Goal: Task Accomplishment & Management: Manage account settings

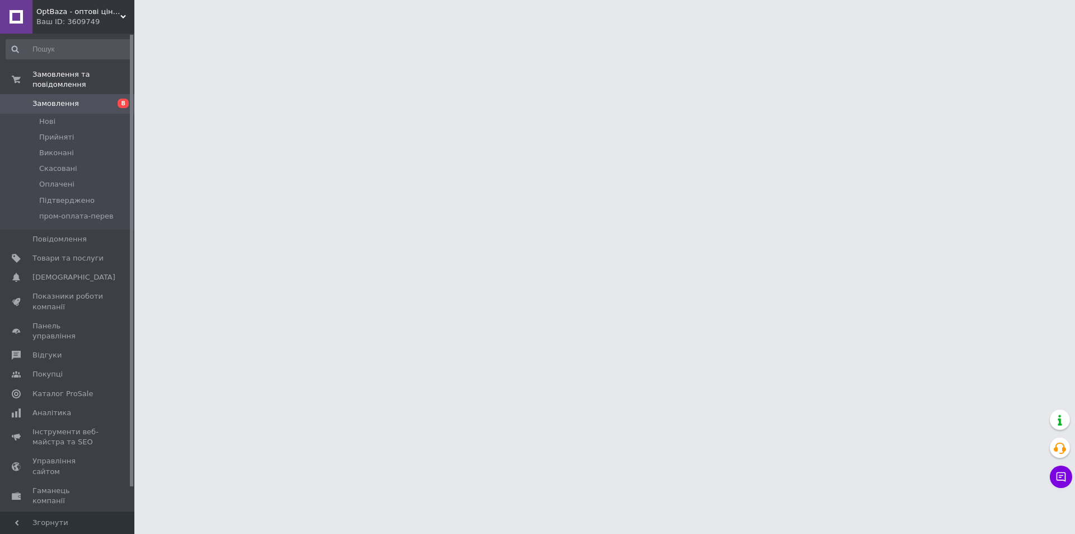
drag, startPoint x: 0, startPoint y: 0, endPoint x: 99, endPoint y: 37, distance: 105.3
click at [99, 37] on div "Замовлення та повідомлення Замовлення 8 [GEOGRAPHIC_DATA] Виконані Скасовані Оп…" at bounding box center [69, 274] width 138 height 481
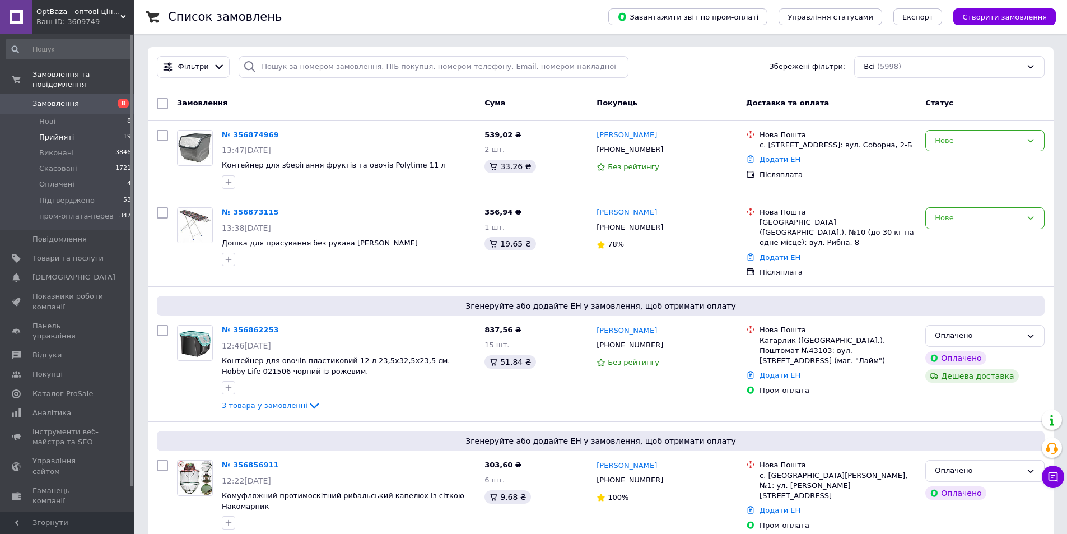
click at [106, 129] on li "Прийняті 19" at bounding box center [69, 137] width 138 height 16
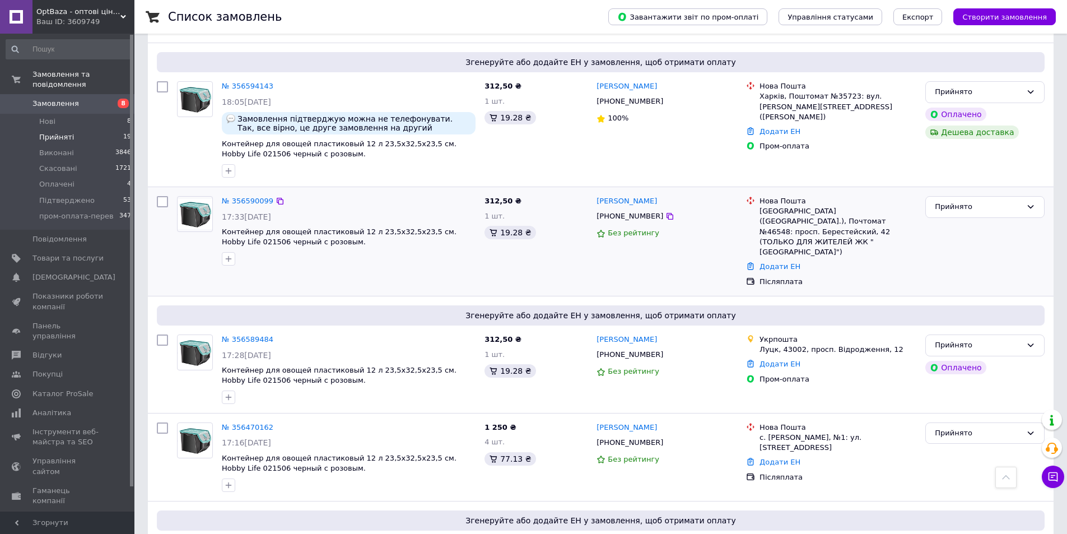
scroll to position [1694, 0]
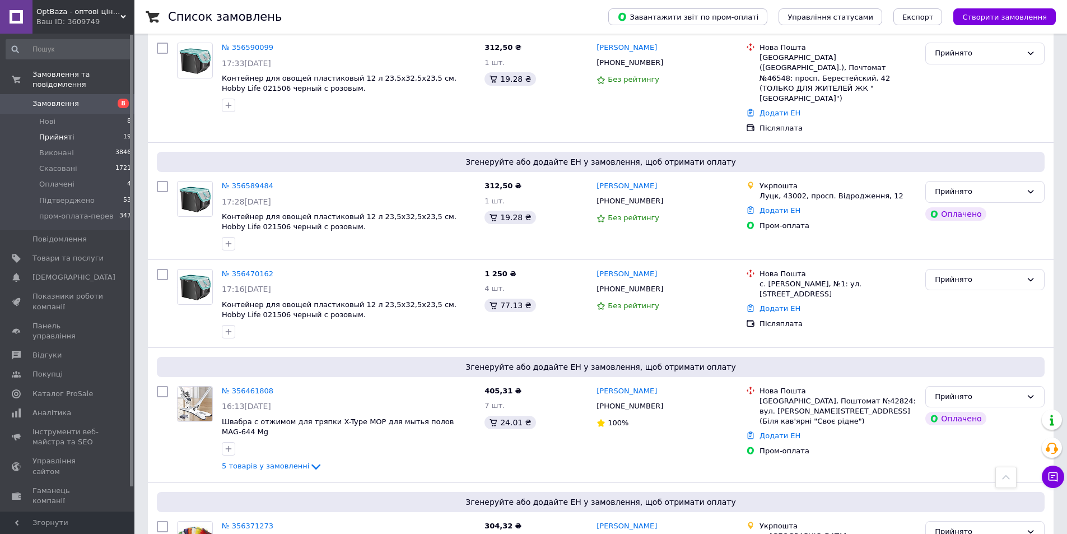
click at [253, 521] on link "№ 356371273" at bounding box center [248, 525] width 52 height 8
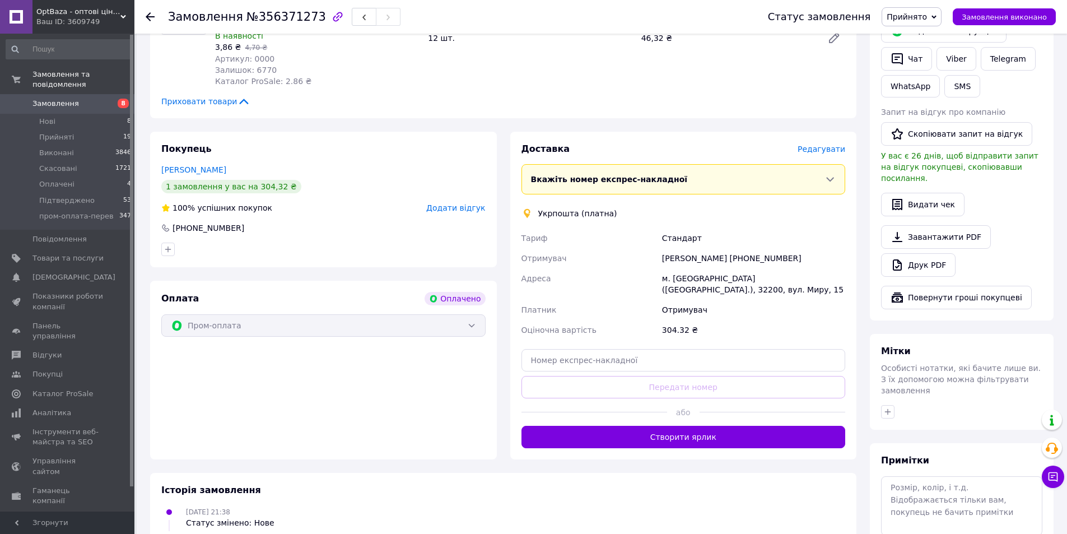
scroll to position [274, 0]
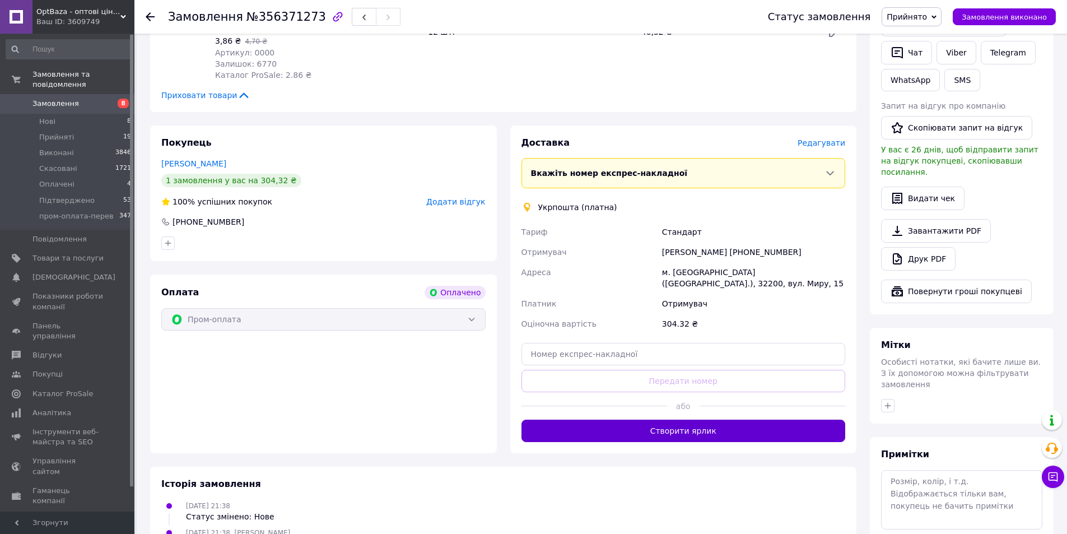
click at [710, 419] on button "Створити ярлик" at bounding box center [683, 430] width 324 height 22
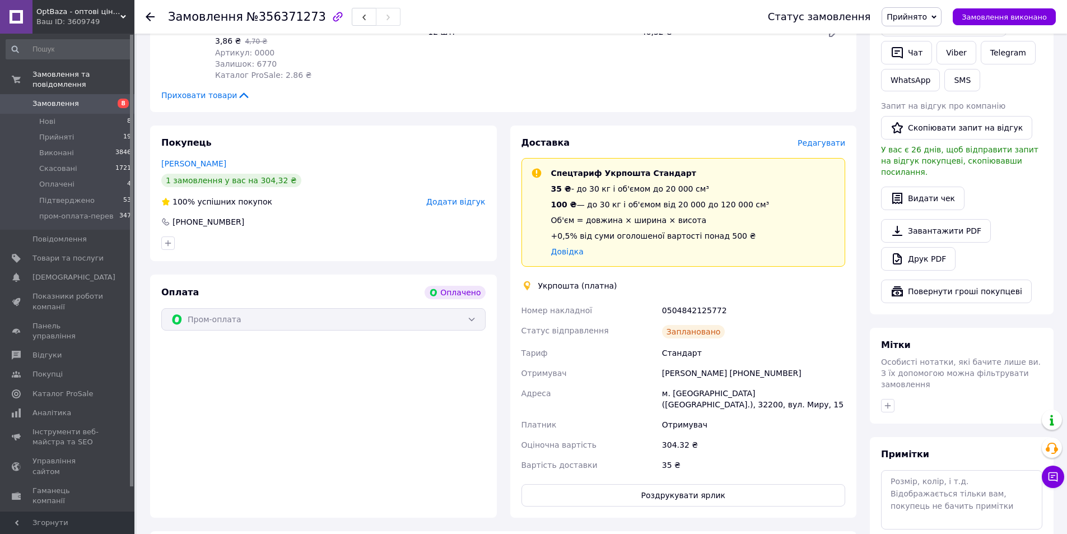
click at [699, 280] on div "Укрпошта (платна)" at bounding box center [684, 285] width 330 height 11
click at [701, 300] on div "0504842125772" at bounding box center [754, 310] width 188 height 20
copy div "0504842125772"
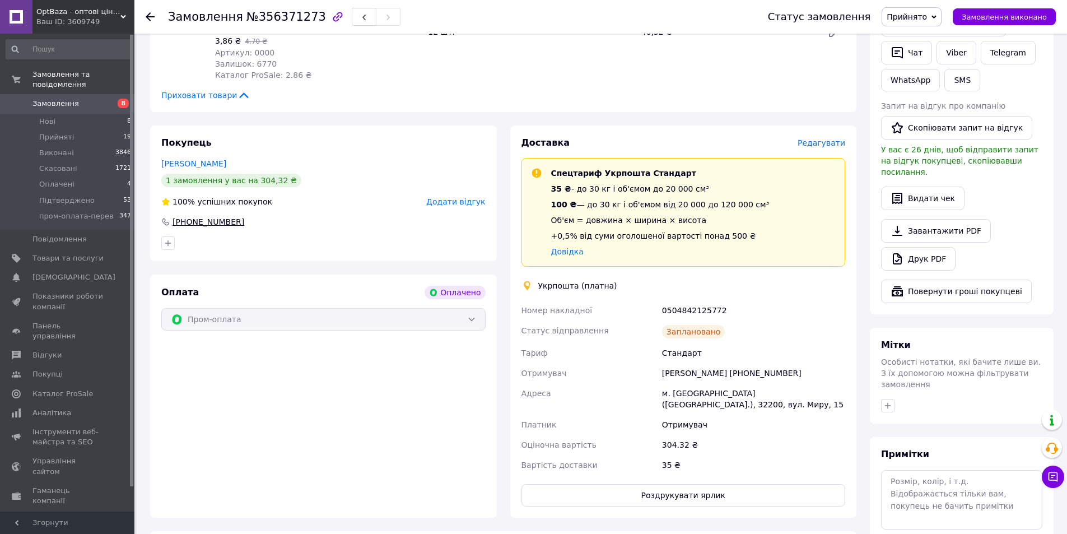
click at [227, 216] on div "[PHONE_NUMBER]" at bounding box center [208, 221] width 74 height 11
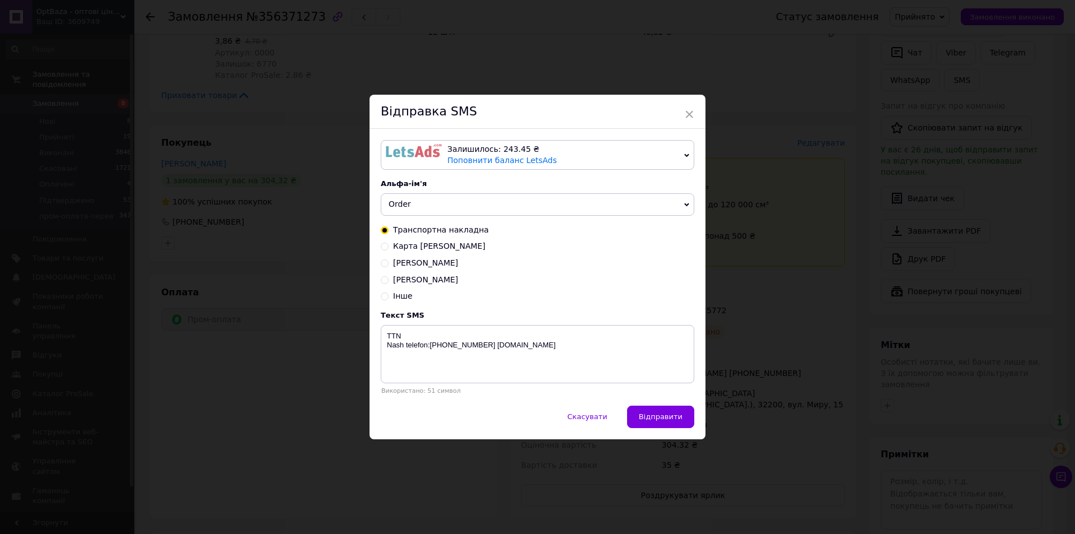
drag, startPoint x: 488, startPoint y: 318, endPoint x: 491, endPoint y: 323, distance: 6.1
click at [489, 322] on div "Текст SMS TTN Nash telefon:[PHONE_NUMBER] [DOMAIN_NAME] Використано: 51 символ" at bounding box center [538, 352] width 314 height 83
drag, startPoint x: 497, startPoint y: 329, endPoint x: 512, endPoint y: 343, distance: 21.0
click at [498, 331] on textarea "TTN Nash telefon:[PHONE_NUMBER] [DOMAIN_NAME]" at bounding box center [538, 354] width 314 height 58
paste textarea "0504842125772"
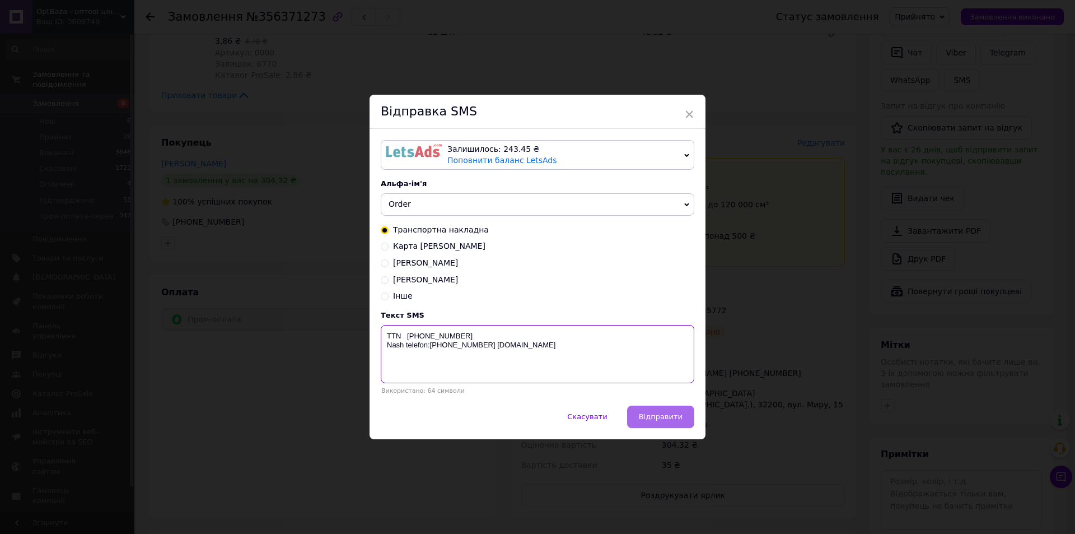
type textarea "TTN [PHONE_NUMBER] Nash telefon:[PHONE_NUMBER] [DOMAIN_NAME]"
drag, startPoint x: 673, startPoint y: 416, endPoint x: 574, endPoint y: 396, distance: 100.6
click at [673, 417] on span "Відправити" at bounding box center [661, 416] width 44 height 8
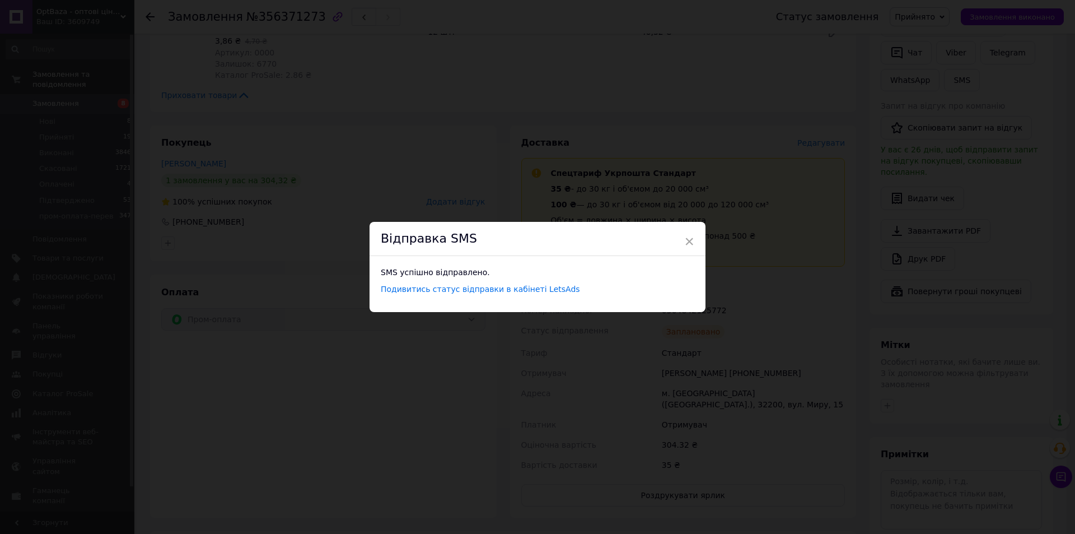
click at [282, 203] on div "× Відправка SMS SMS успішно відправлено. Подивитись статус відправки в кабінеті…" at bounding box center [537, 267] width 1075 height 534
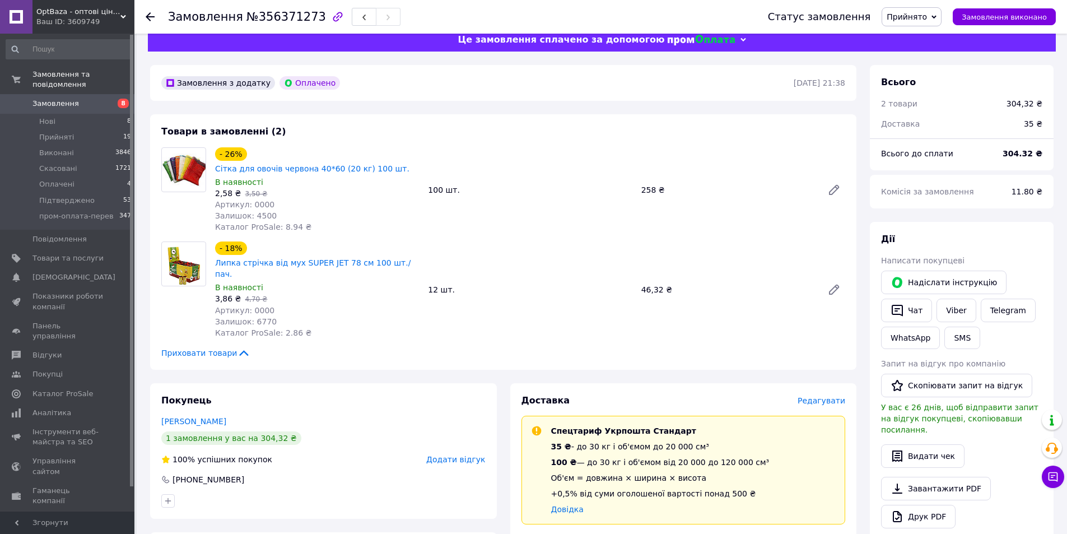
scroll to position [0, 0]
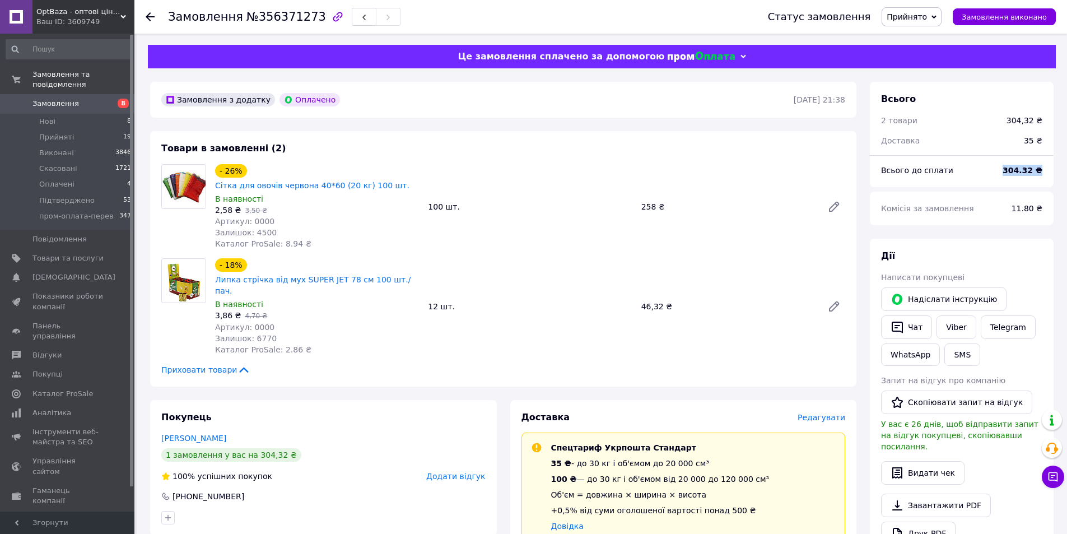
drag, startPoint x: 1011, startPoint y: 171, endPoint x: 1048, endPoint y: 170, distance: 37.0
click at [1048, 170] on div "304.32 ₴" at bounding box center [1022, 170] width 53 height 25
copy b "304.32 ₴"
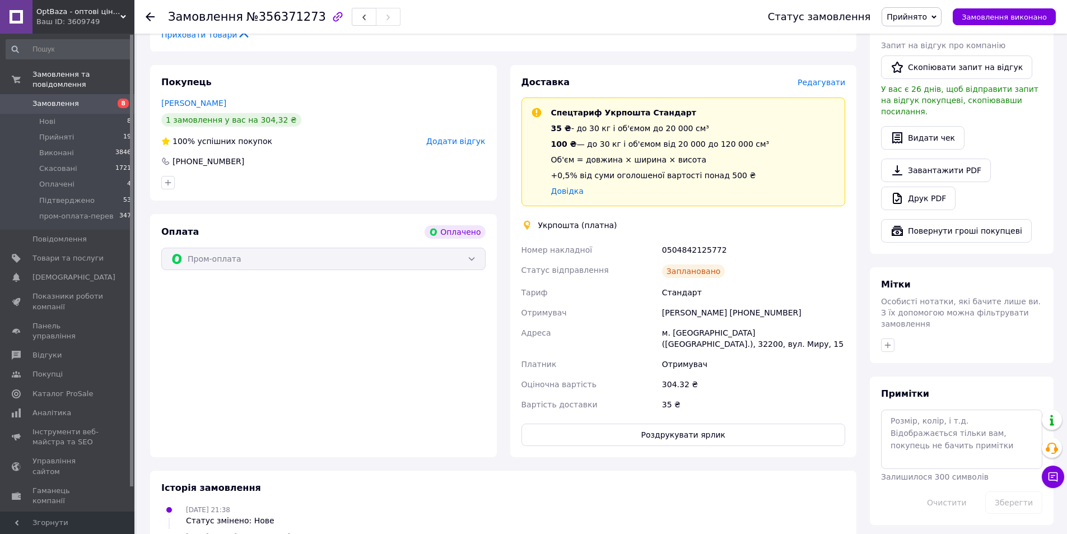
scroll to position [336, 0]
click at [148, 20] on icon at bounding box center [150, 16] width 9 height 9
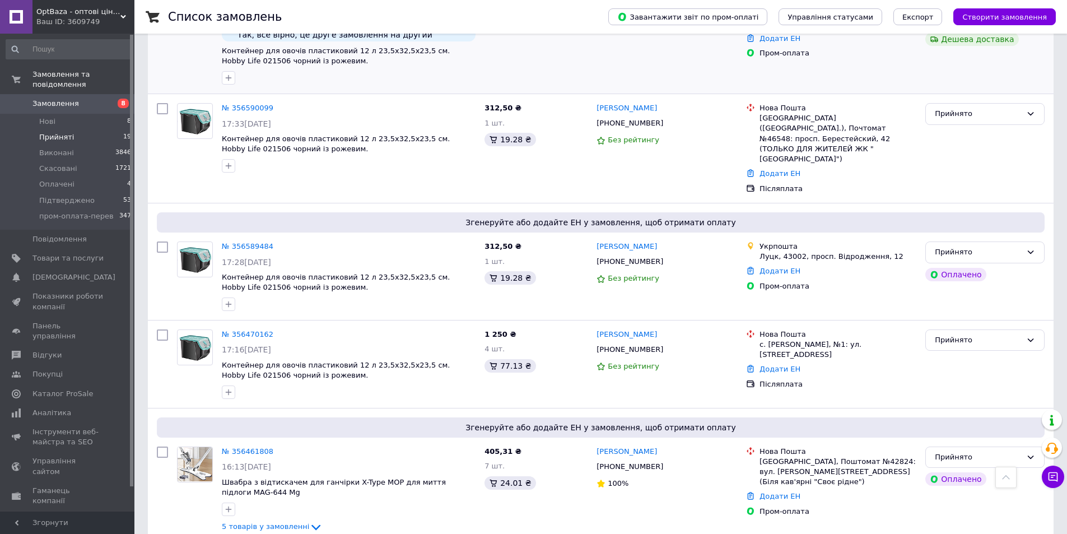
scroll to position [1705, 0]
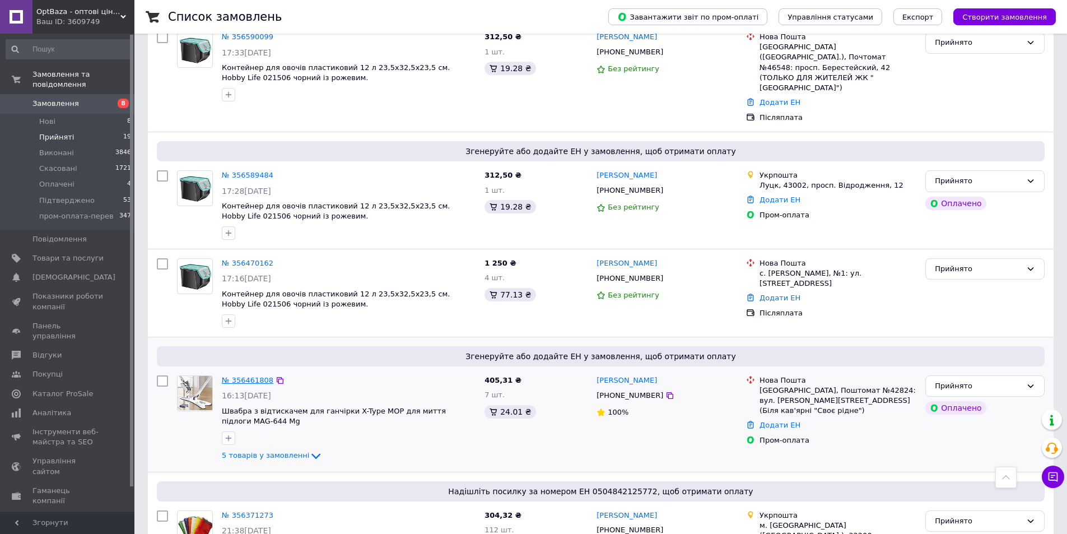
click at [241, 376] on link "№ 356461808" at bounding box center [248, 380] width 52 height 8
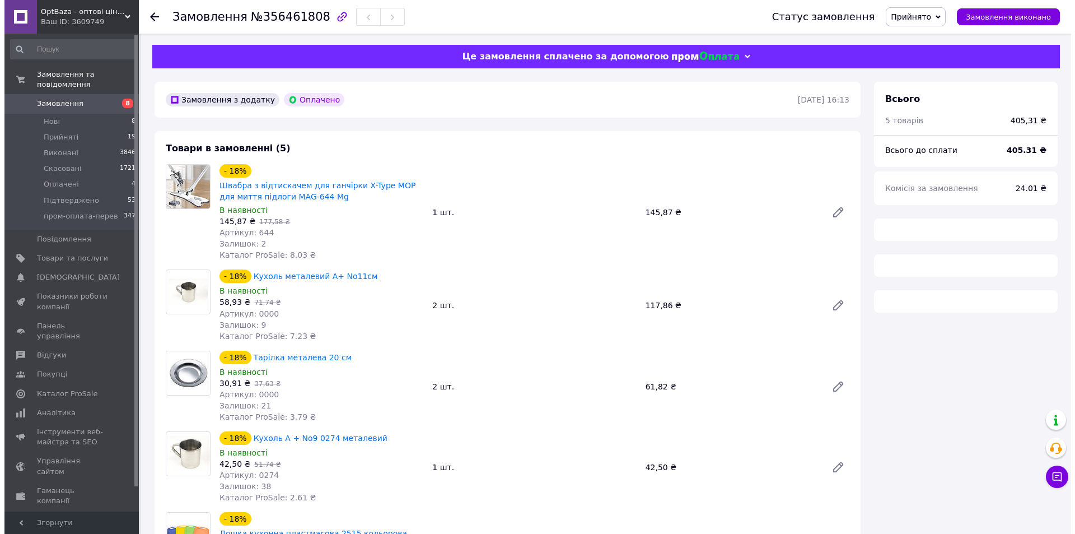
scroll to position [336, 0]
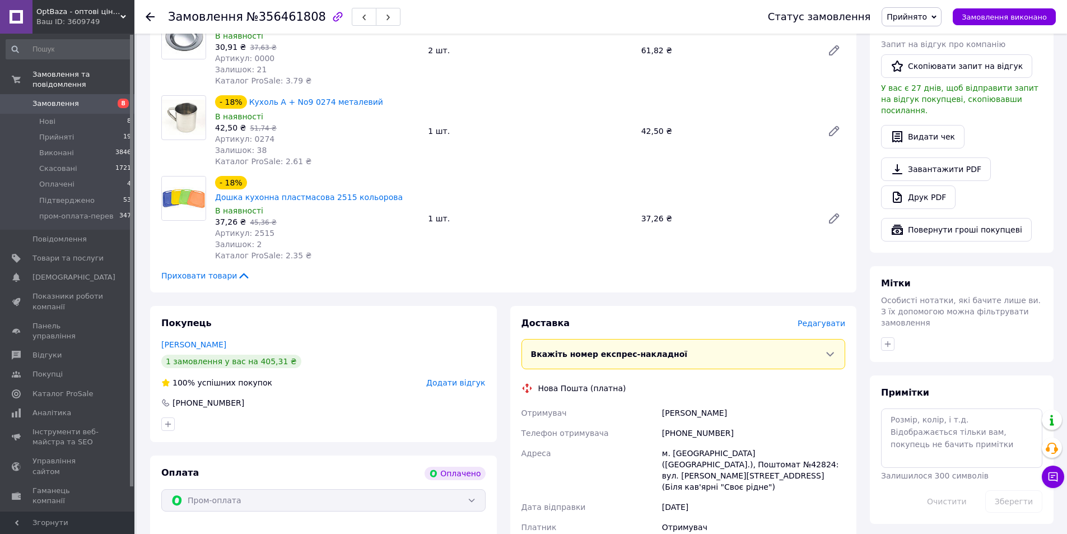
click at [819, 319] on span "Редагувати" at bounding box center [821, 323] width 48 height 9
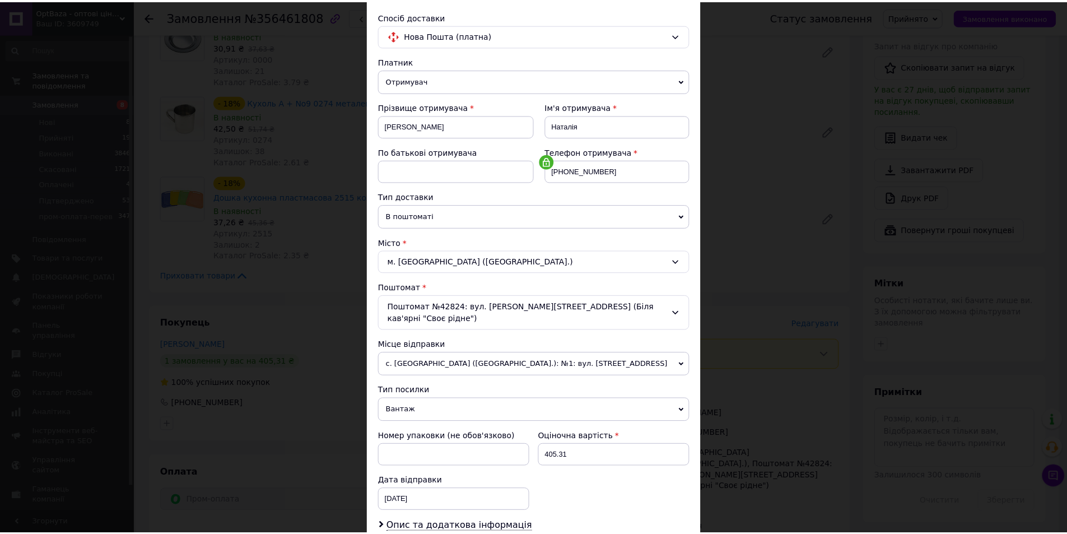
scroll to position [210, 0]
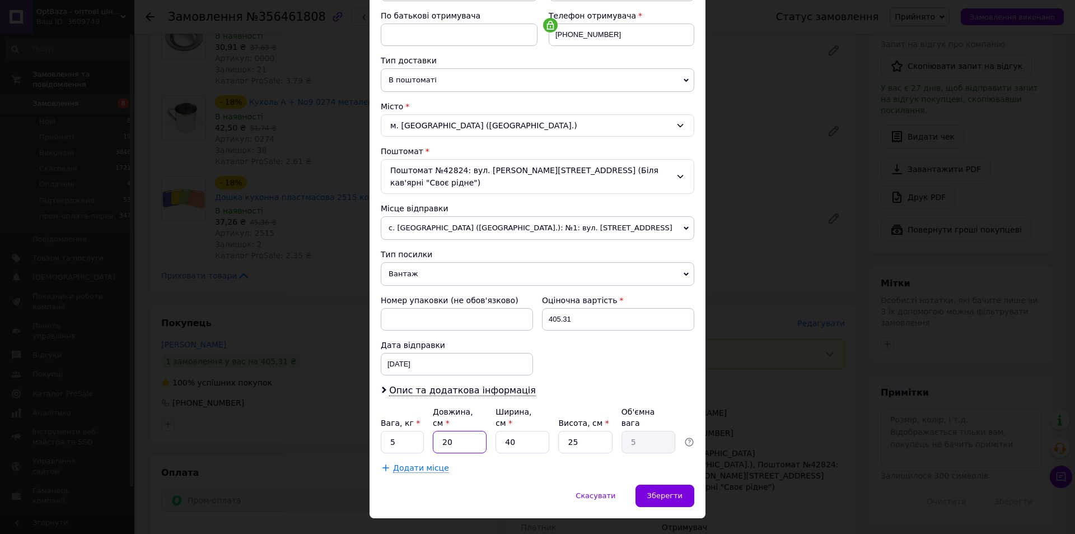
click at [458, 431] on input "20" at bounding box center [460, 442] width 54 height 22
type input "4"
type input "1"
type input "40"
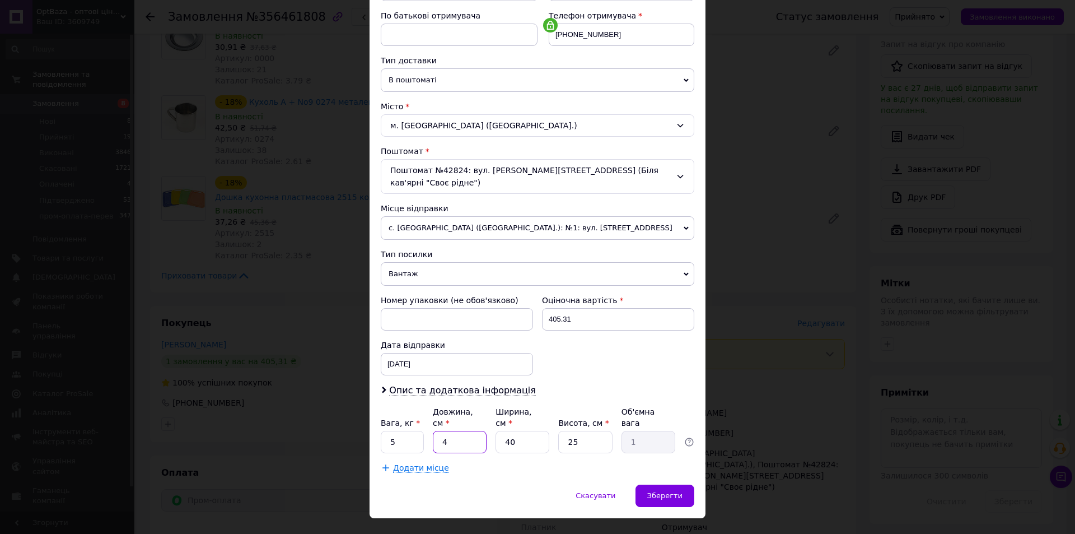
type input "10"
type input "40"
click at [538, 431] on input "40" at bounding box center [523, 442] width 54 height 22
type input "3"
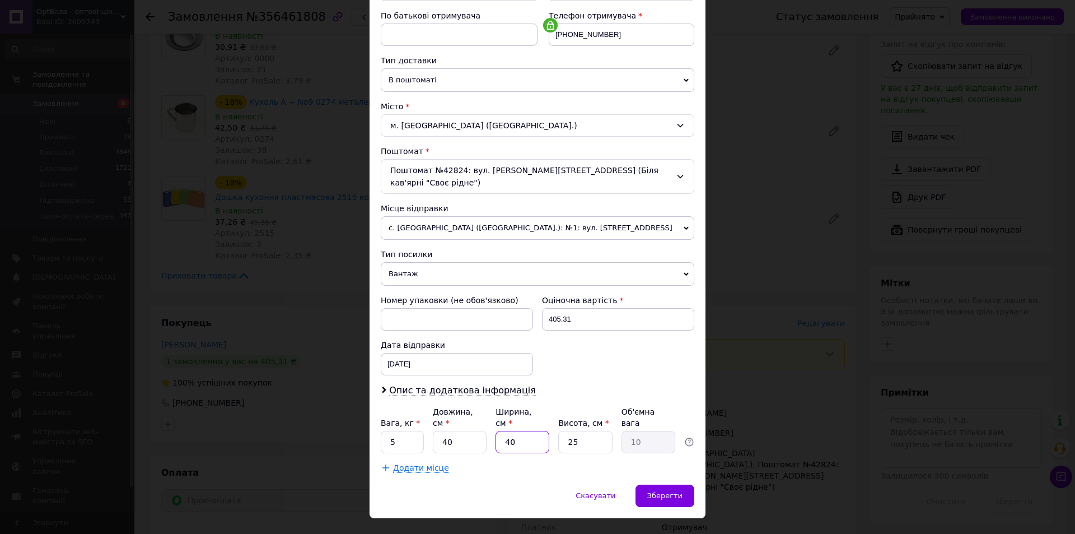
type input "0.75"
type input "30"
type input "7.5"
type input "30"
click at [570, 431] on input "25" at bounding box center [585, 442] width 54 height 22
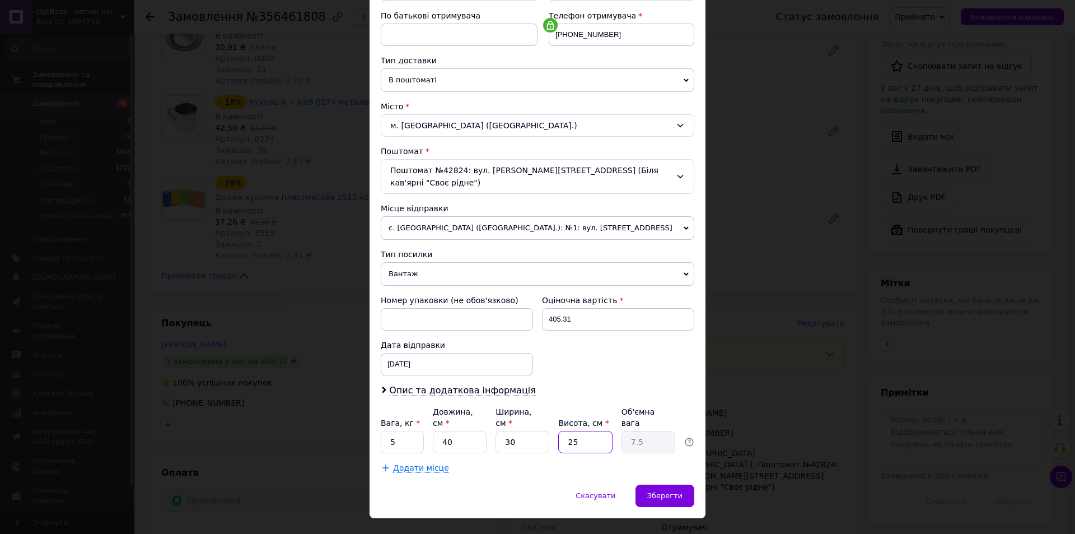
click at [570, 431] on input "25" at bounding box center [585, 442] width 54 height 22
click at [468, 431] on input "40" at bounding box center [460, 442] width 54 height 22
type input "5"
type input "0.94"
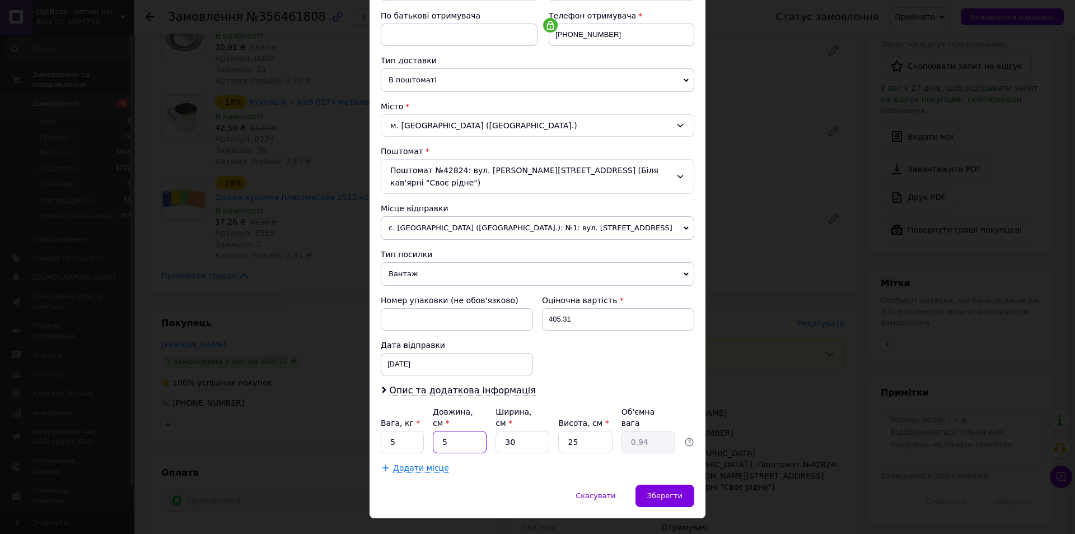
type input "50"
type input "9.38"
type input "50"
click at [558, 431] on input "25" at bounding box center [585, 442] width 54 height 22
click at [585, 431] on input "25" at bounding box center [585, 442] width 54 height 22
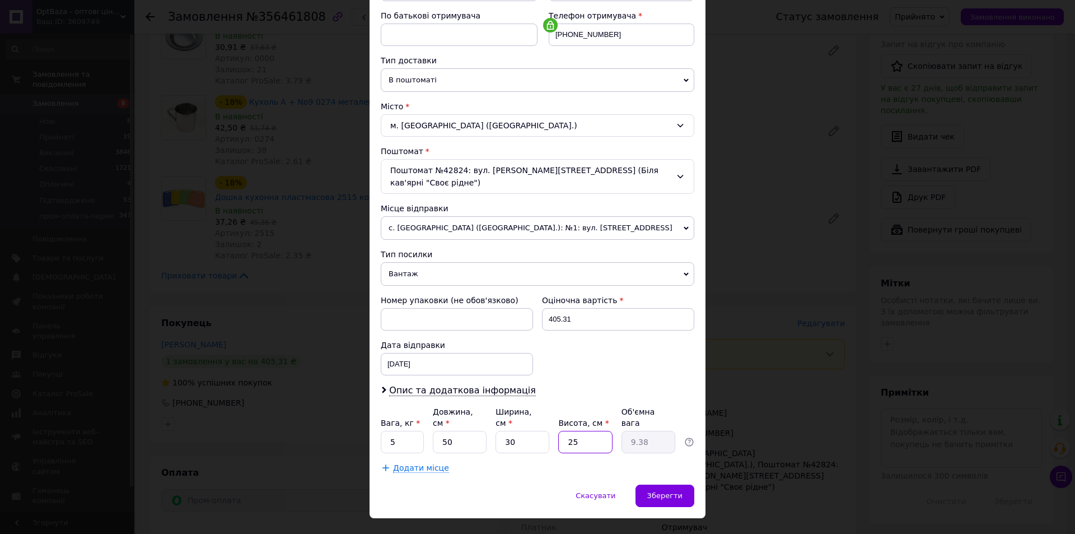
click at [585, 431] on input "25" at bounding box center [585, 442] width 54 height 22
click at [684, 484] on div "Скасувати   Зберегти" at bounding box center [538, 501] width 336 height 34
click at [678, 491] on span "Зберегти" at bounding box center [664, 495] width 35 height 8
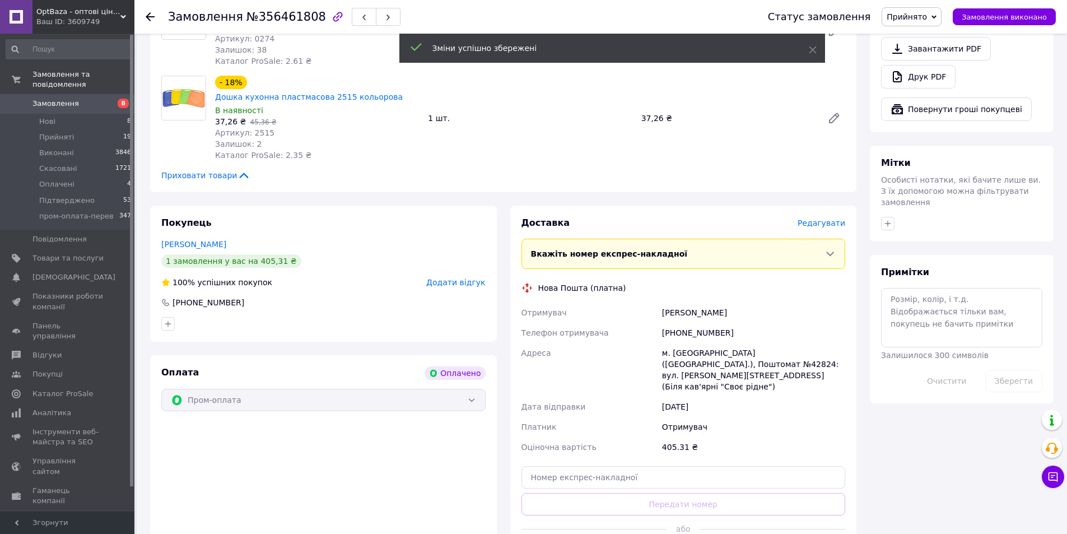
scroll to position [448, 0]
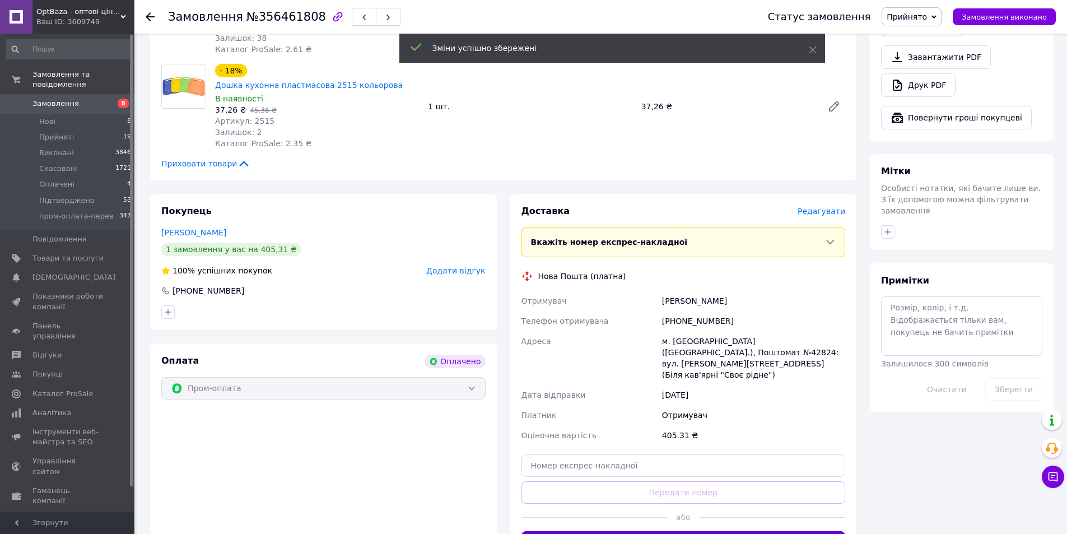
click at [692, 531] on button "Згенерувати ЕН" at bounding box center [683, 542] width 324 height 22
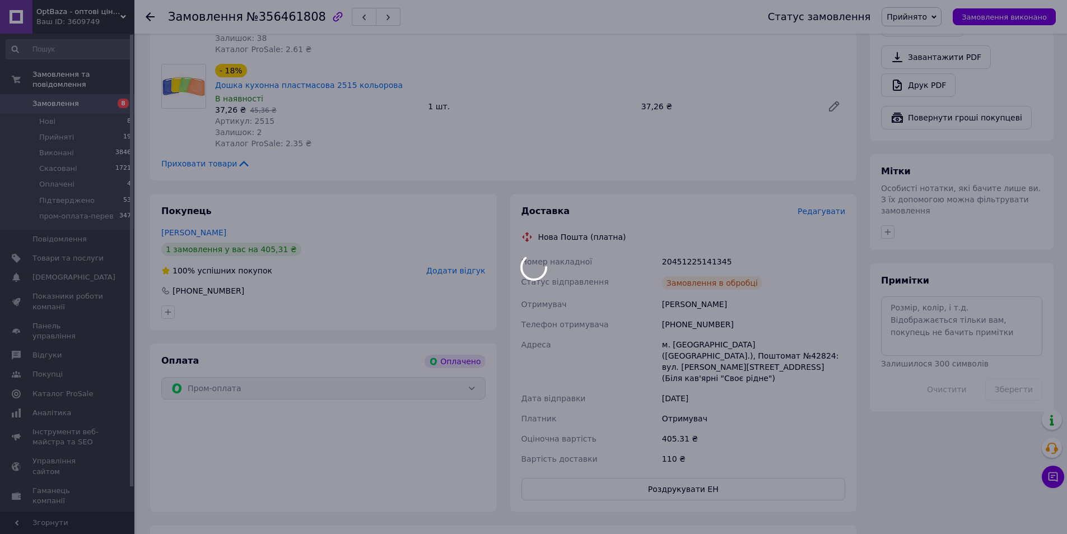
click at [683, 281] on div at bounding box center [533, 267] width 1067 height 534
click at [689, 240] on div at bounding box center [533, 267] width 1067 height 534
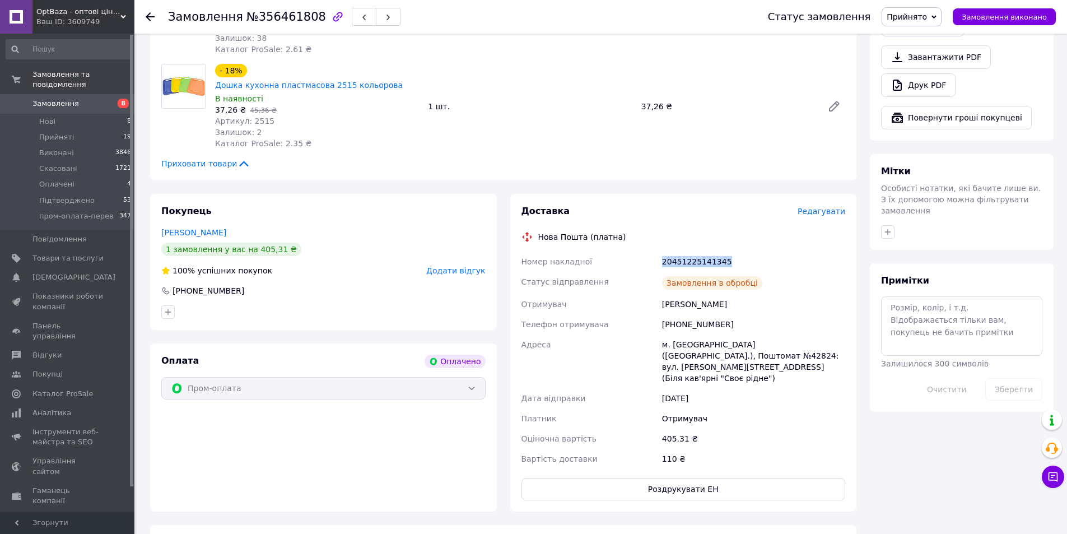
click at [689, 251] on div "20451225141345" at bounding box center [754, 261] width 188 height 20
copy div "20451225141345"
click at [221, 268] on div "Покупець [PERSON_NAME] 1 замовлення у вас на 405,31 ₴ 100% успішних покупок Дод…" at bounding box center [323, 262] width 347 height 136
click at [224, 285] on div "[PHONE_NUMBER]" at bounding box center [208, 290] width 74 height 11
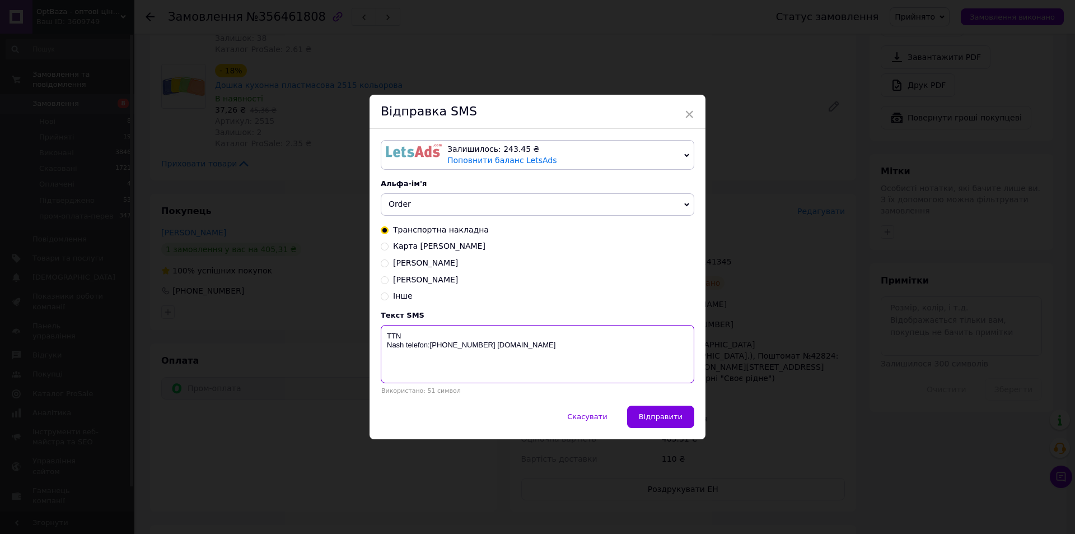
click at [468, 337] on textarea "TTN Nash telefon:[PHONE_NUMBER] [DOMAIN_NAME]" at bounding box center [538, 354] width 314 height 58
paste textarea "20451225141345"
type textarea "TTN [PHONE_NUMBER] [PERSON_NAME] telefon:[PHONE_NUMBER] [DOMAIN_NAME]"
click at [663, 418] on span "Відправити" at bounding box center [661, 416] width 44 height 8
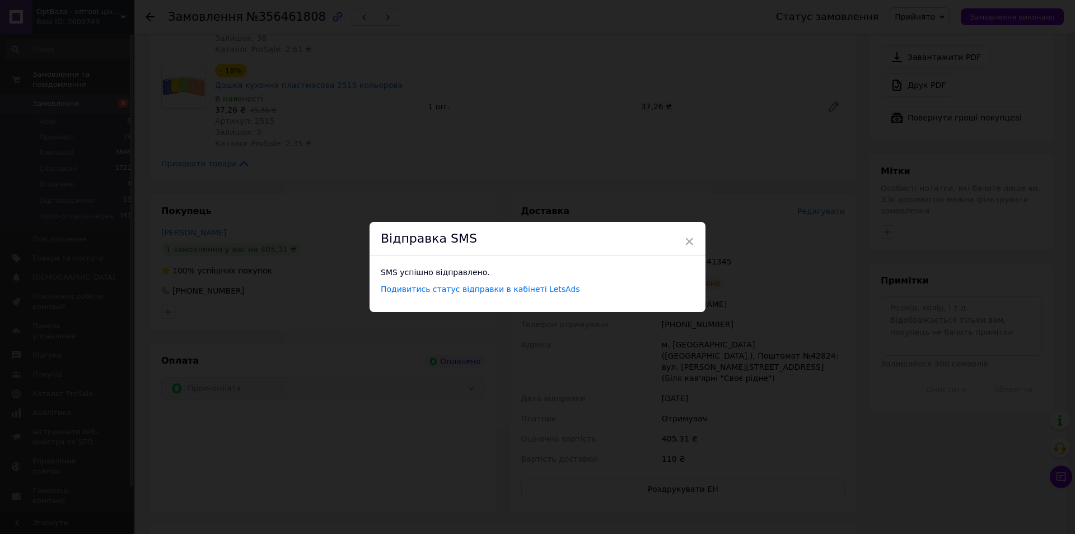
click at [272, 147] on div "× Відправка SMS SMS успішно відправлено. Подивитись статус відправки в кабінеті…" at bounding box center [537, 267] width 1075 height 534
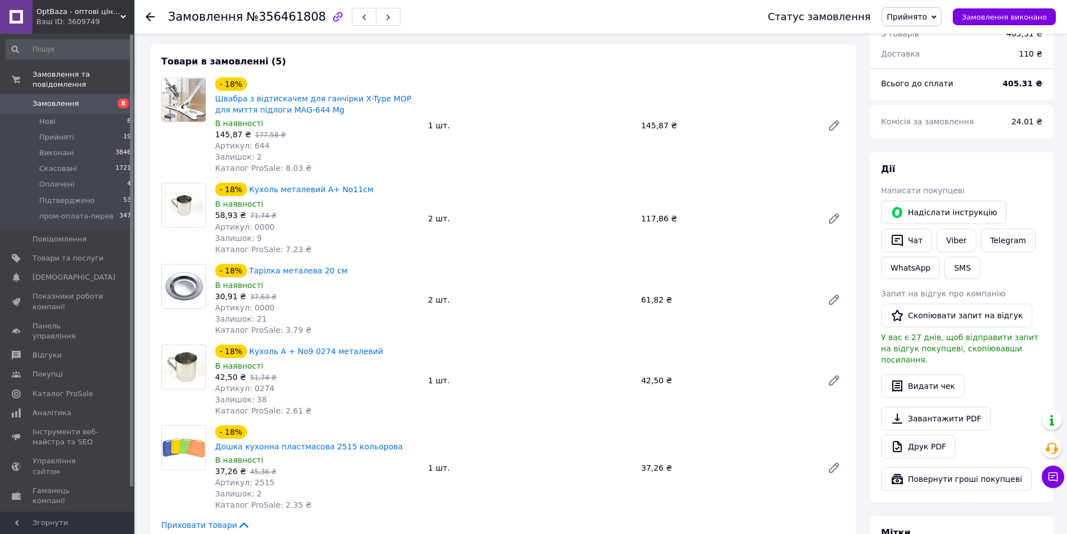
scroll to position [0, 0]
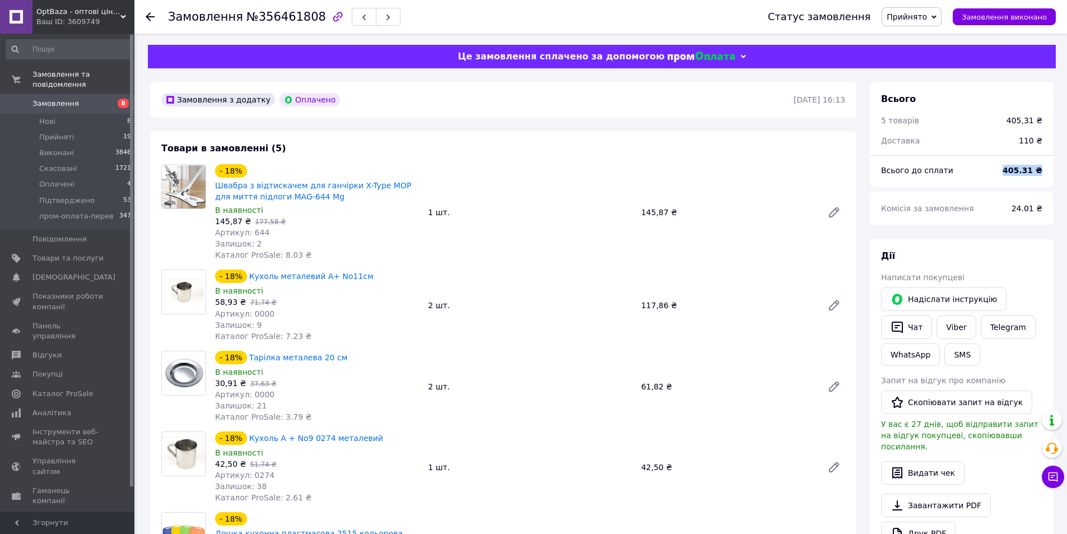
drag, startPoint x: 1006, startPoint y: 169, endPoint x: 1045, endPoint y: 172, distance: 38.8
click at [1045, 172] on div "405.31 ₴" at bounding box center [1022, 170] width 53 height 25
copy b "405.31 ₴"
click at [142, 15] on div "Замовлення №356461808 Статус замовлення Прийнято Виконано Скасовано Оплачено Пі…" at bounding box center [600, 17] width 932 height 34
click at [151, 15] on icon at bounding box center [150, 16] width 9 height 9
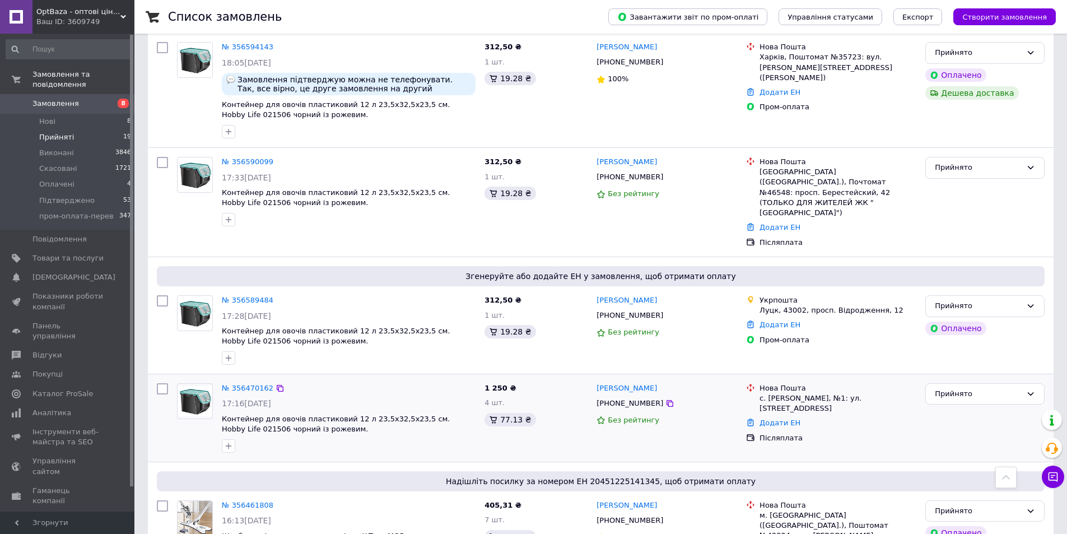
scroll to position [1705, 0]
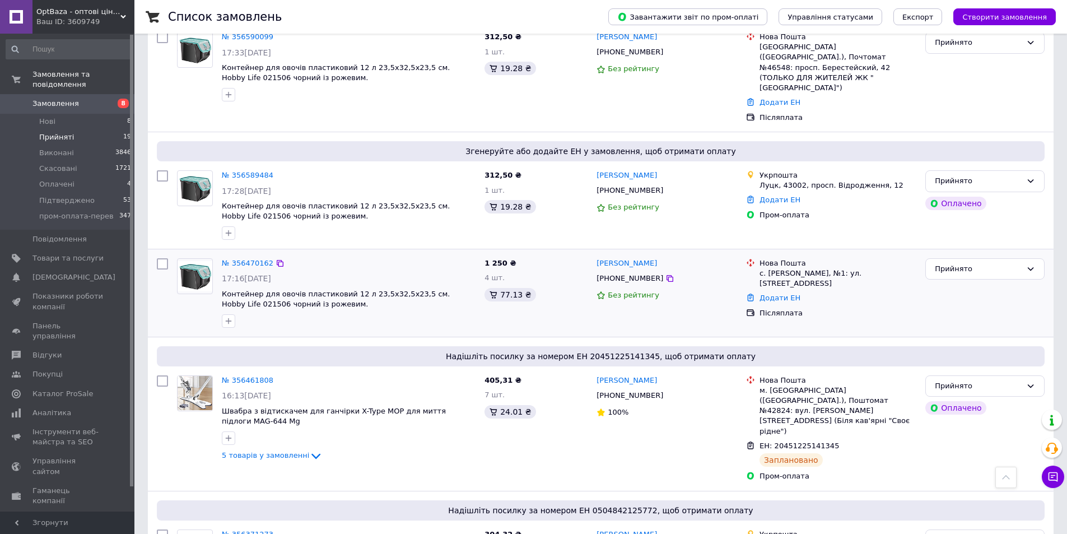
click at [250, 254] on div "№ 356470162 17:16[DATE] Контейнер для овочів пластиковий 12 л 23,5х32,5х23,5 см…" at bounding box center [348, 293] width 263 height 78
click at [252, 259] on link "№ 356470162" at bounding box center [248, 263] width 52 height 8
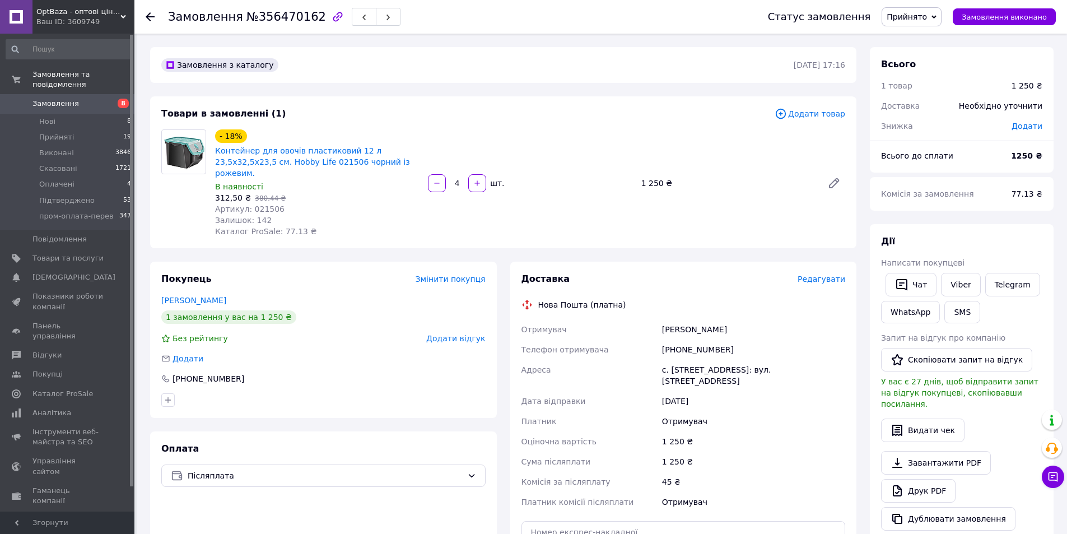
click at [841, 274] on span "Редагувати" at bounding box center [821, 278] width 48 height 9
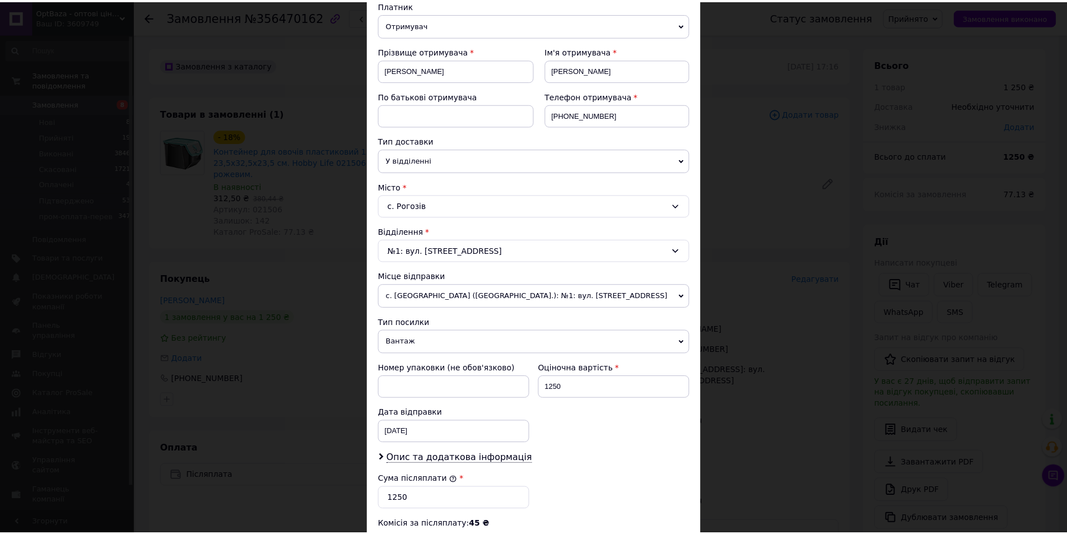
scroll to position [321, 0]
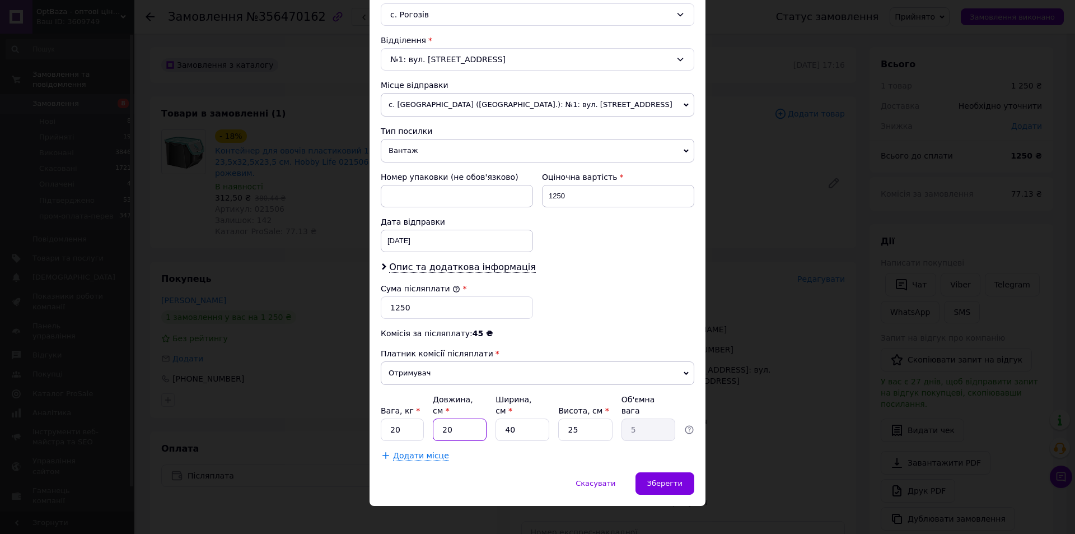
click at [460, 424] on input "20" at bounding box center [460, 429] width 54 height 22
type input "2"
type input "0.5"
type input "25"
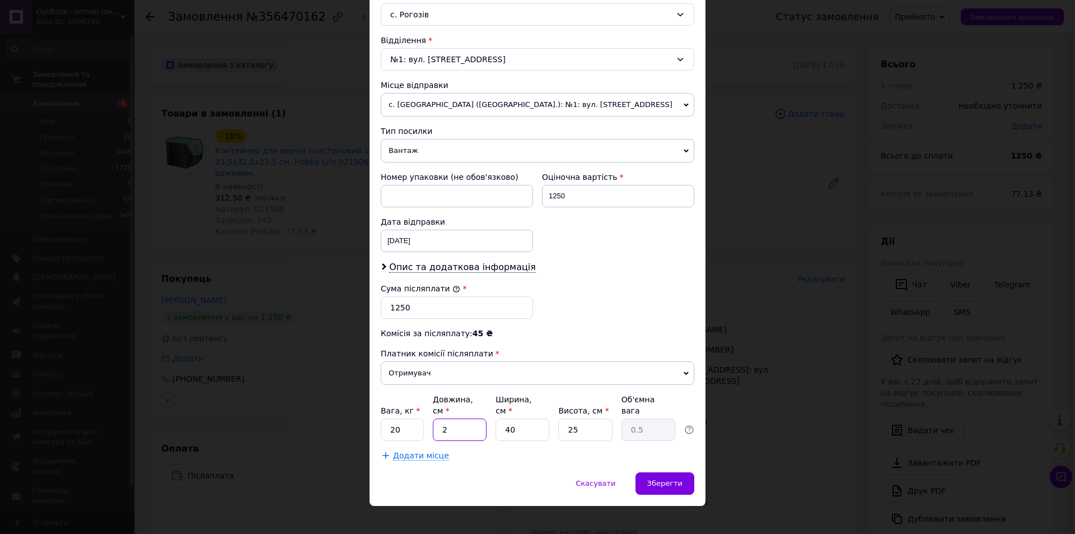
type input "6.25"
type input "25"
click at [528, 418] on input "40" at bounding box center [523, 429] width 54 height 22
type input "3"
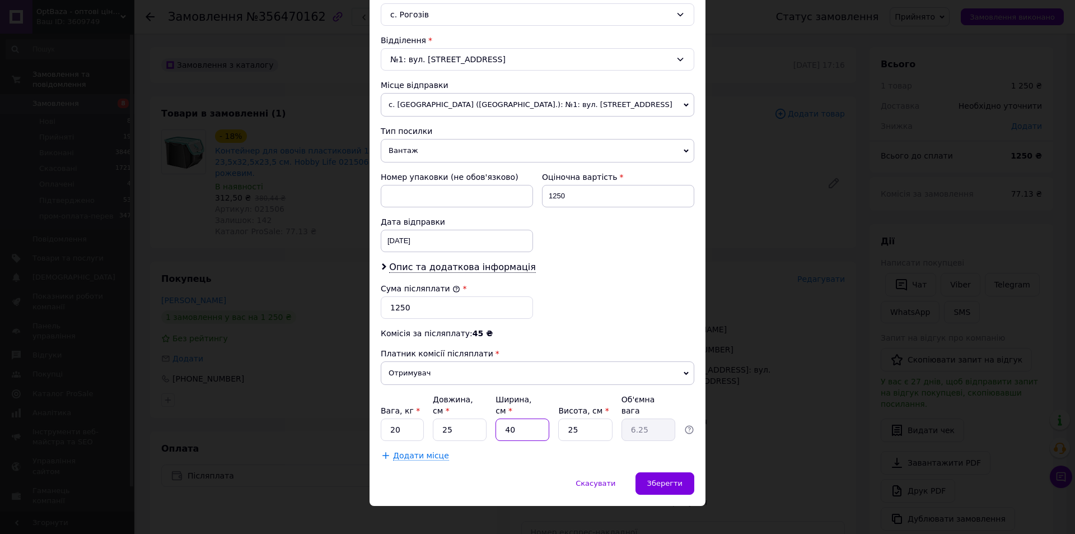
type input "0.47"
type input "35"
type input "5.47"
type input "35"
click at [589, 418] on input "25" at bounding box center [585, 429] width 54 height 22
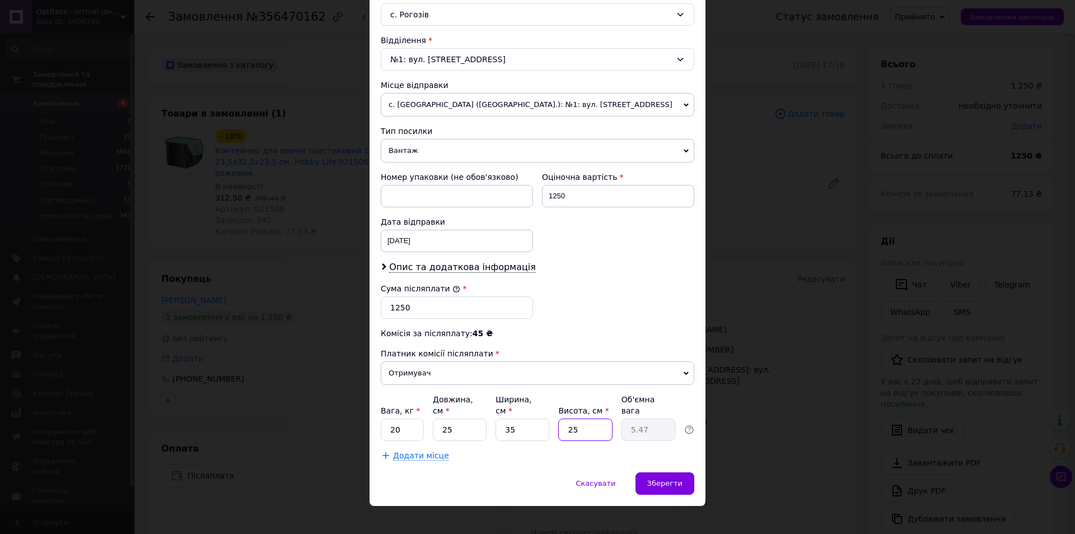
click at [589, 418] on input "25" at bounding box center [585, 429] width 54 height 22
type input "5"
type input "1.09"
type input "50"
type input "10.94"
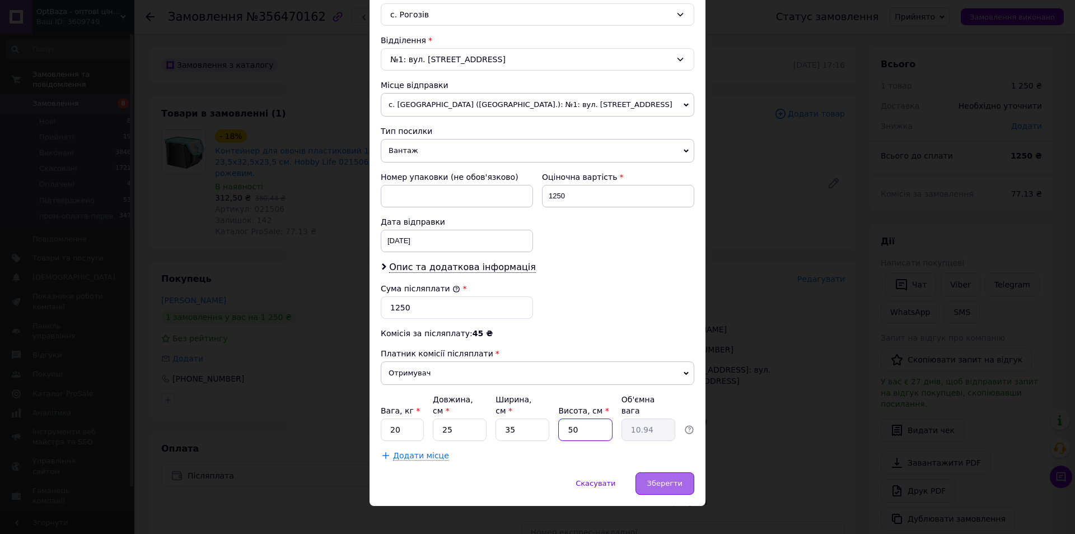
type input "50"
click at [679, 479] on span "Зберегти" at bounding box center [664, 483] width 35 height 8
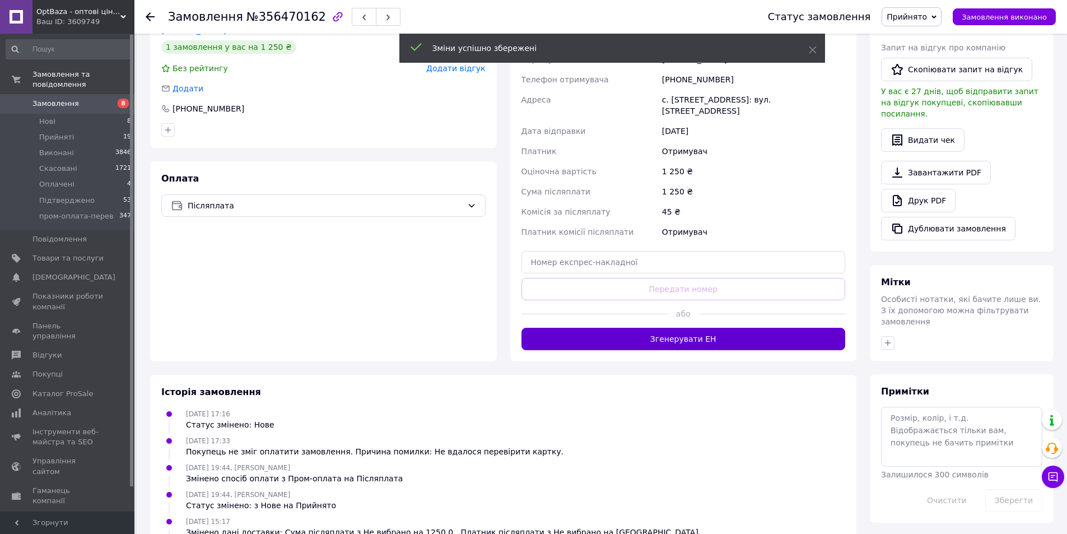
click at [705, 328] on button "Згенерувати ЕН" at bounding box center [683, 339] width 324 height 22
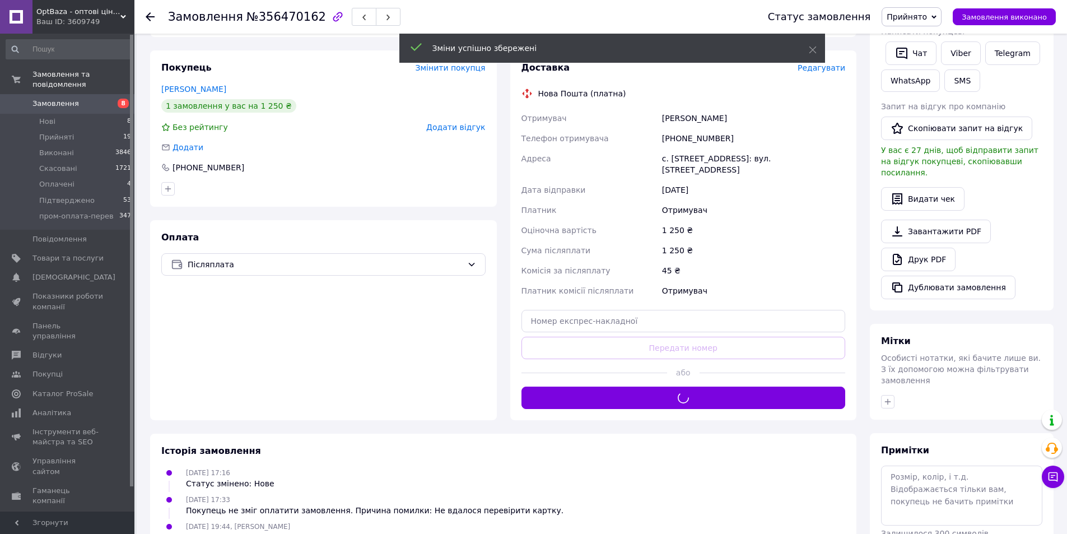
scroll to position [0, 0]
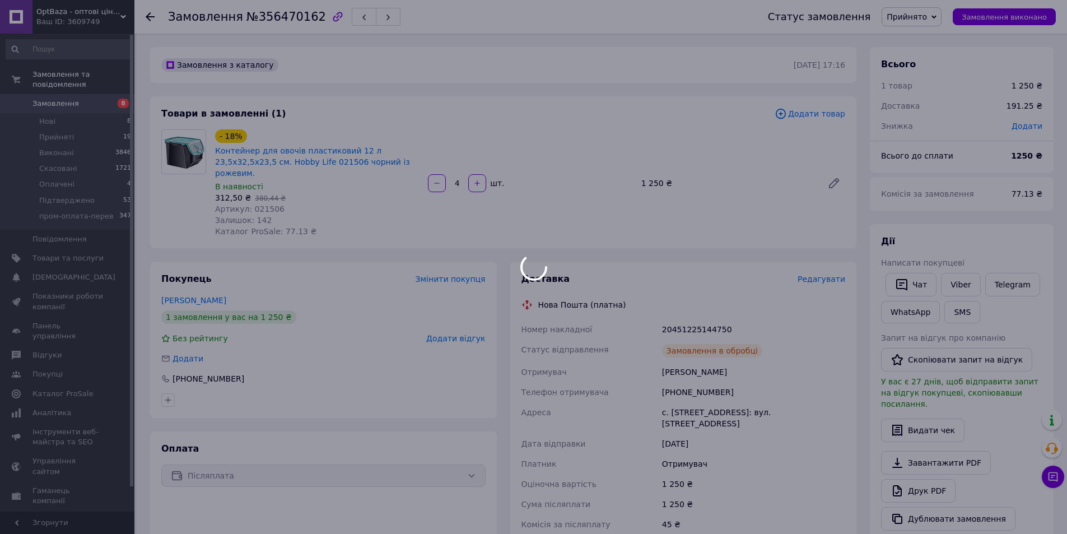
click at [701, 315] on div at bounding box center [533, 267] width 1067 height 534
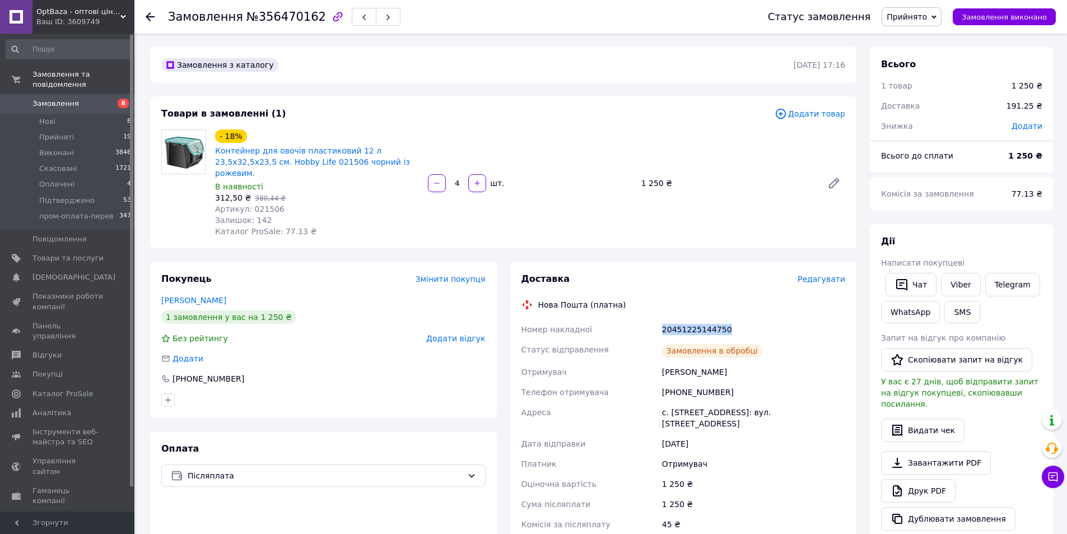
click at [701, 319] on div "20451225144750" at bounding box center [754, 329] width 188 height 20
copy div "20451225144750"
click at [197, 296] on link "[PERSON_NAME]" at bounding box center [193, 300] width 65 height 9
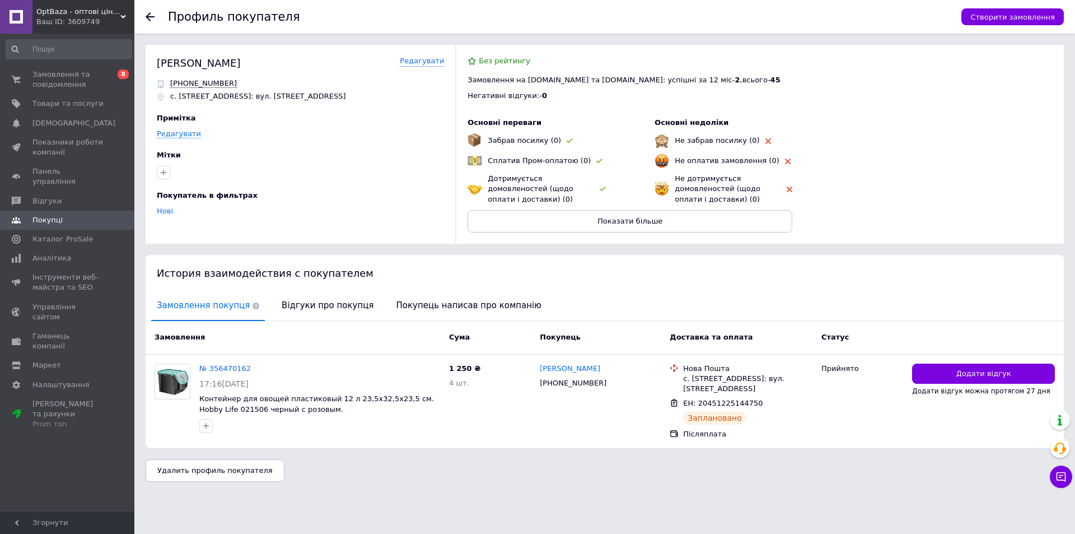
click at [150, 18] on icon at bounding box center [150, 16] width 9 height 9
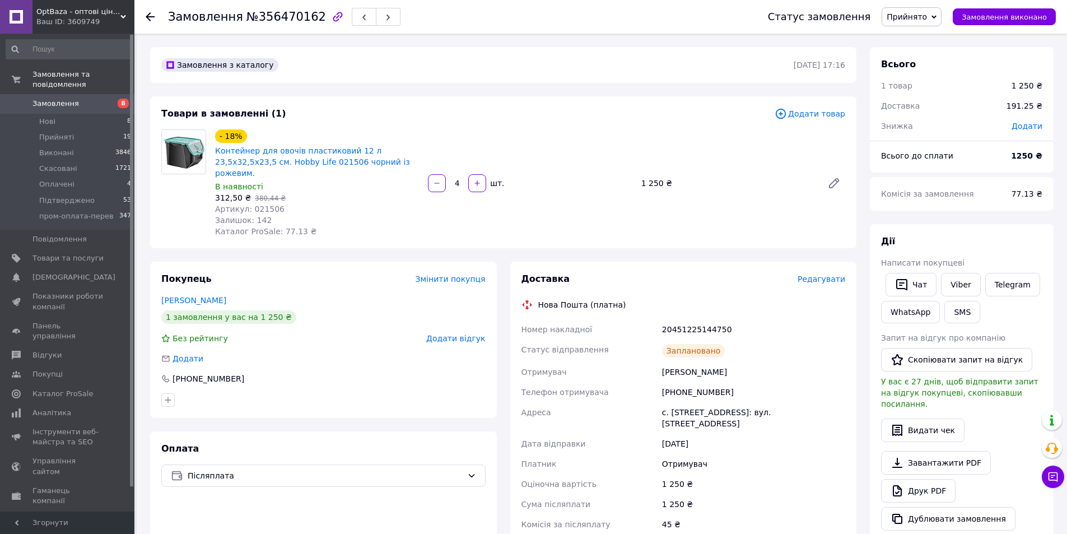
click at [152, 22] on div at bounding box center [150, 16] width 9 height 11
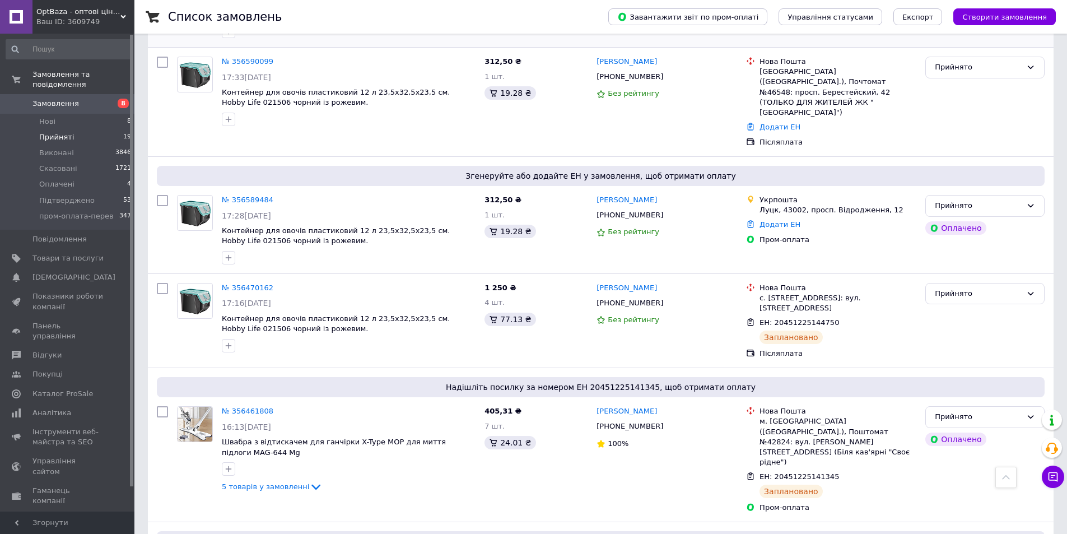
scroll to position [1568, 0]
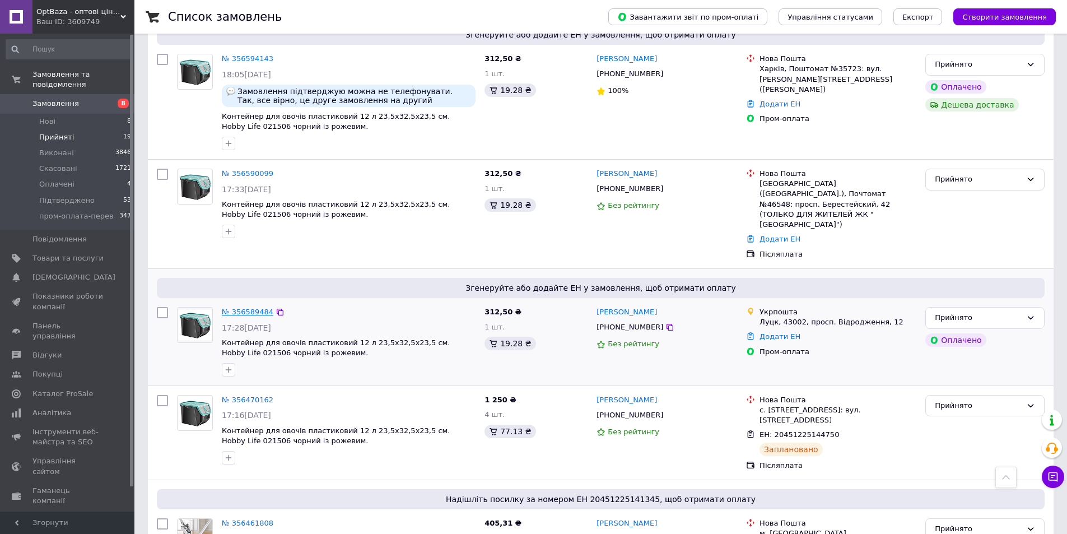
click at [249, 307] on link "№ 356589484" at bounding box center [248, 311] width 52 height 8
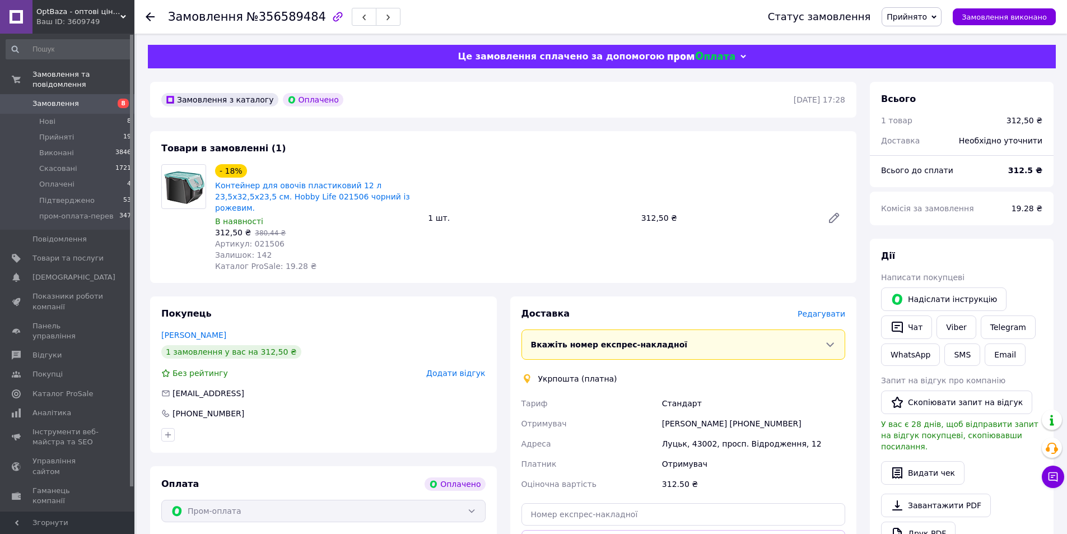
click at [148, 20] on icon at bounding box center [150, 16] width 9 height 9
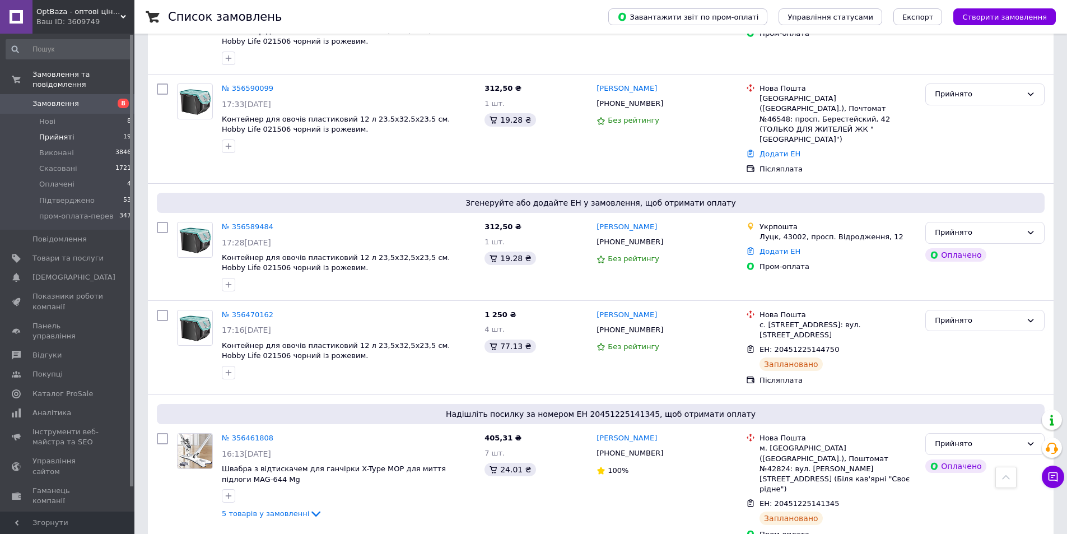
scroll to position [1705, 0]
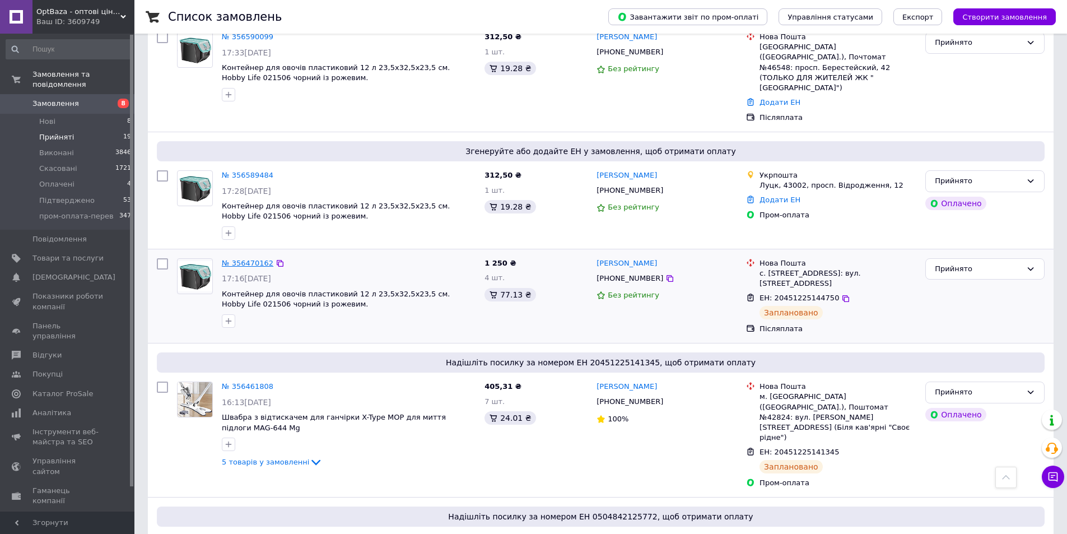
click at [236, 259] on link "№ 356470162" at bounding box center [248, 263] width 52 height 8
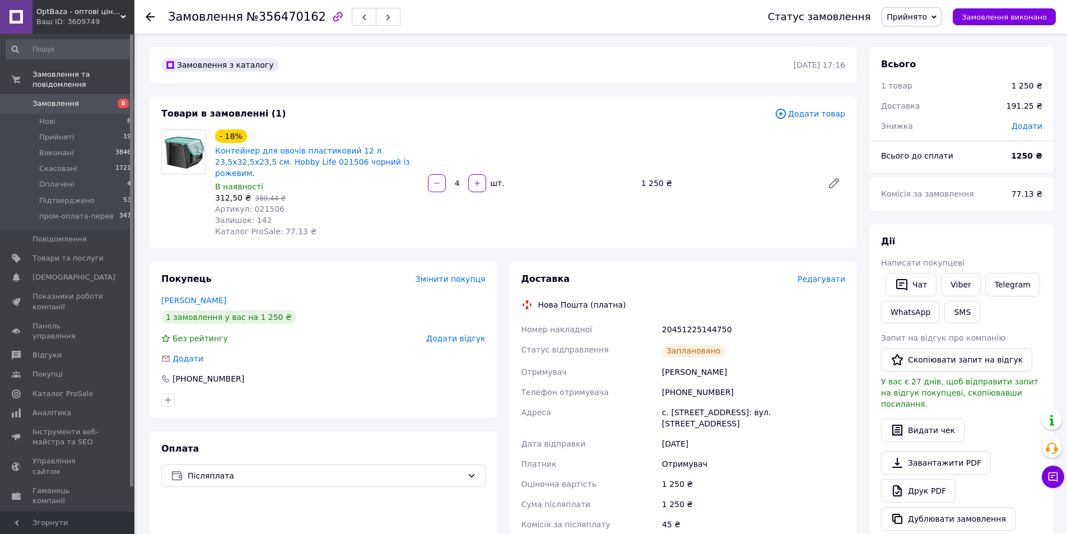
click at [710, 319] on div "20451225144750" at bounding box center [754, 329] width 188 height 20
copy div "20451225144750"
click at [210, 373] on div "[PHONE_NUMBER]" at bounding box center [208, 378] width 74 height 11
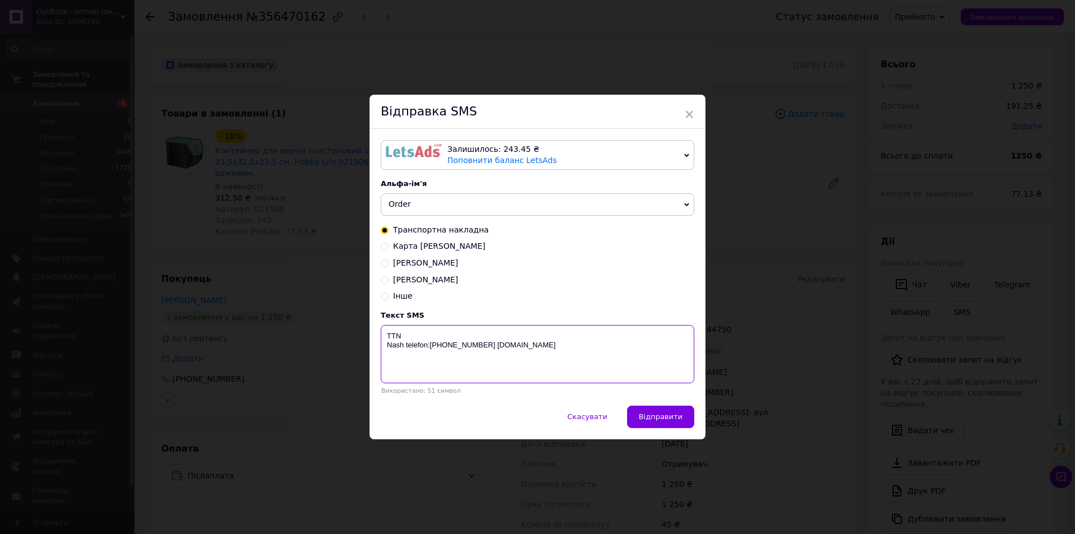
click at [449, 334] on textarea "TTN Nash telefon:[PHONE_NUMBER] [DOMAIN_NAME]" at bounding box center [538, 354] width 314 height 58
paste textarea "20451225144750"
type textarea "TTN [PHONE_NUMBER] [PERSON_NAME] telefon:[PHONE_NUMBER] [DOMAIN_NAME]"
click at [684, 434] on div "Скасувати   Відправити" at bounding box center [538, 422] width 336 height 34
click at [680, 423] on button "Відправити" at bounding box center [660, 416] width 67 height 22
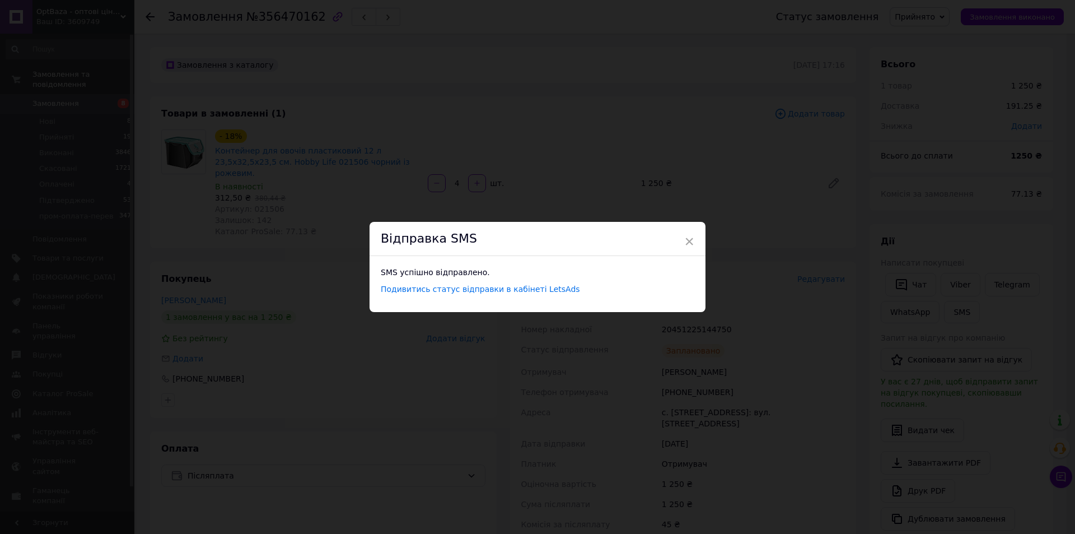
click at [235, 223] on div "× Відправка SMS SMS успішно відправлено. Подивитись статус відправки в кабінеті…" at bounding box center [537, 267] width 1075 height 534
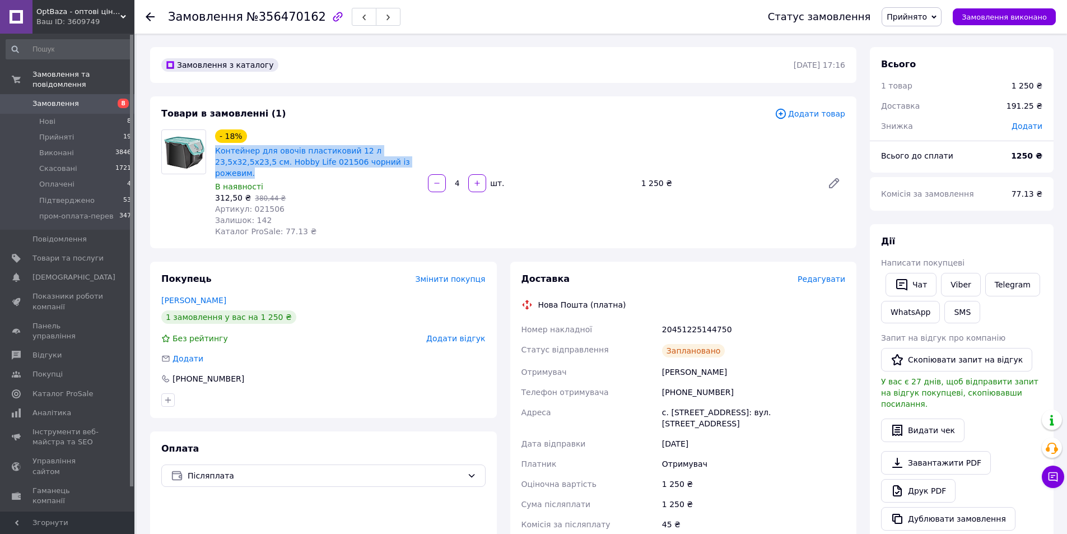
drag, startPoint x: 211, startPoint y: 145, endPoint x: 370, endPoint y: 163, distance: 160.0
click at [370, 163] on div "- 18% Контейнер для овочів пластиковий 12 л 23,5х32,5х23,5 см. Hobby Life 02150…" at bounding box center [317, 183] width 213 height 112
copy link "Контейнер для овочів пластиковий 12 л 23,5х32,5х23,5 см. Hobby Life 021506 чорн…"
drag, startPoint x: 212, startPoint y: 185, endPoint x: 245, endPoint y: 183, distance: 32.5
click at [245, 183] on div "- 18% Контейнер для овочів пластиковий 12 л 23,5х32,5х23,5 см. Hobby Life 02150…" at bounding box center [317, 183] width 213 height 112
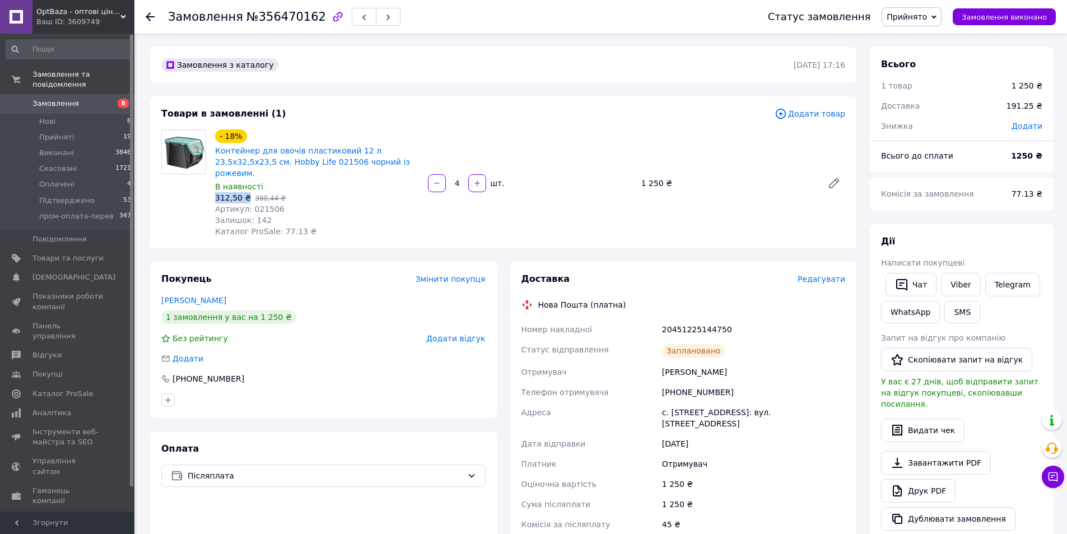
copy span "312,50 ₴"
drag, startPoint x: 642, startPoint y: 177, endPoint x: 669, endPoint y: 180, distance: 26.5
click at [669, 180] on div "1 250 ₴" at bounding box center [727, 183] width 181 height 16
copy div "1 250 ₴"
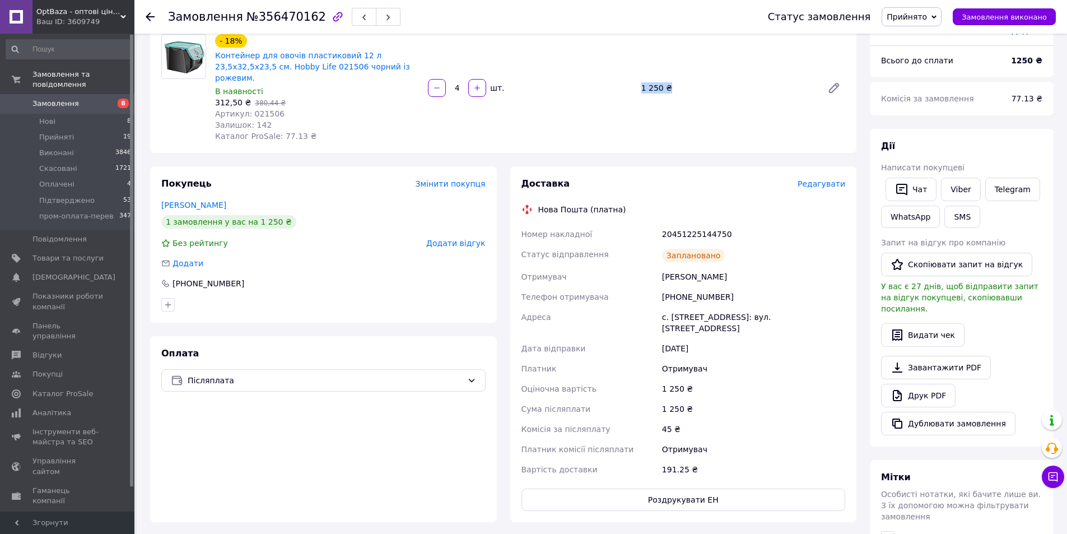
scroll to position [112, 0]
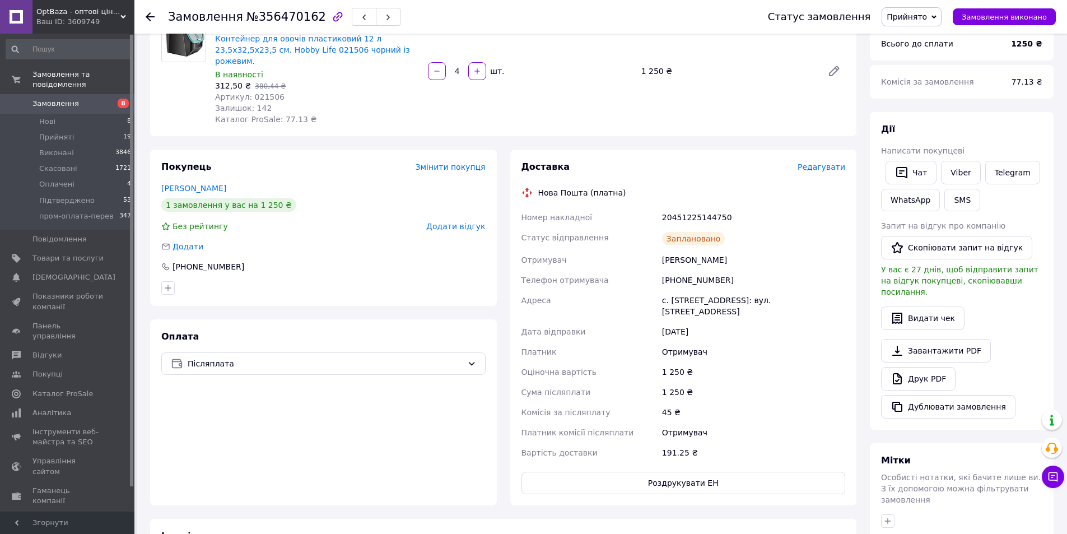
click at [148, 17] on use at bounding box center [150, 16] width 9 height 9
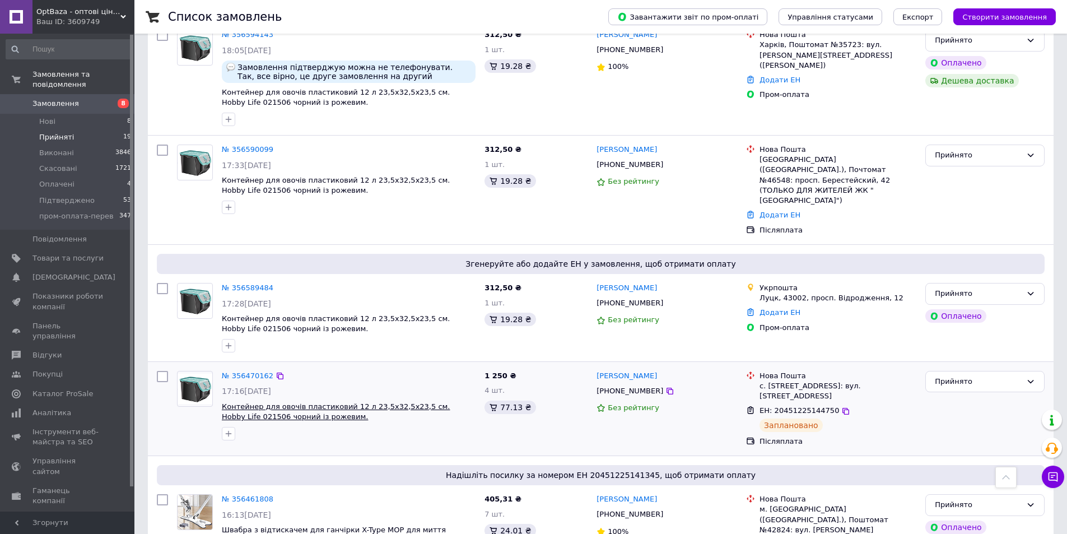
scroll to position [1624, 0]
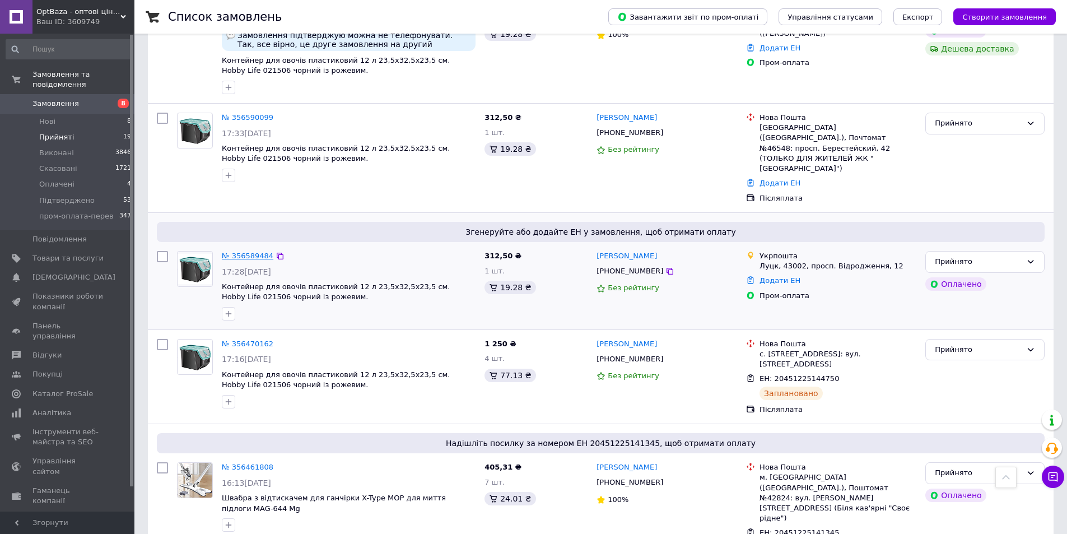
click at [248, 251] on link "№ 356589484" at bounding box center [248, 255] width 52 height 8
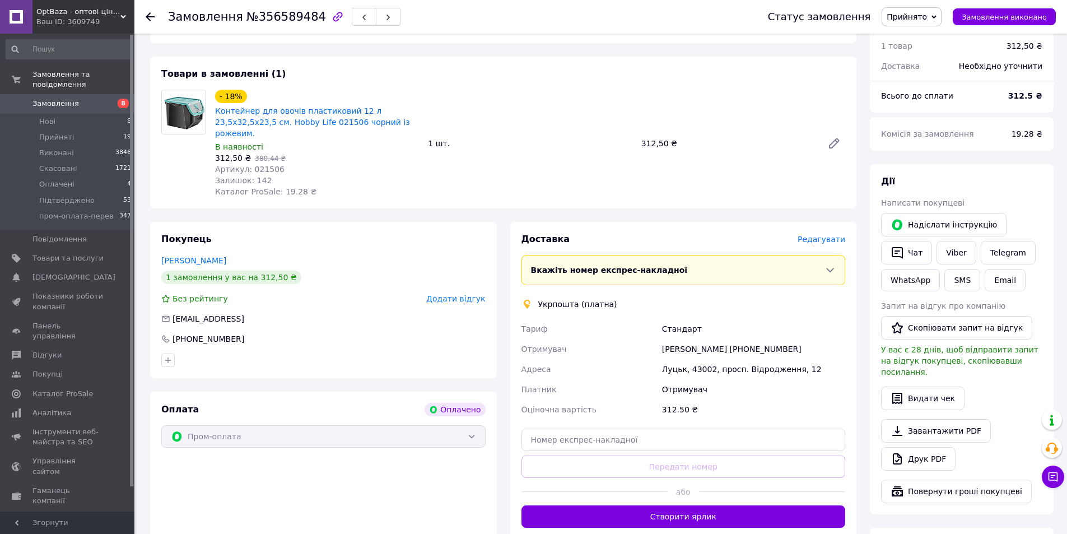
scroll to position [224, 0]
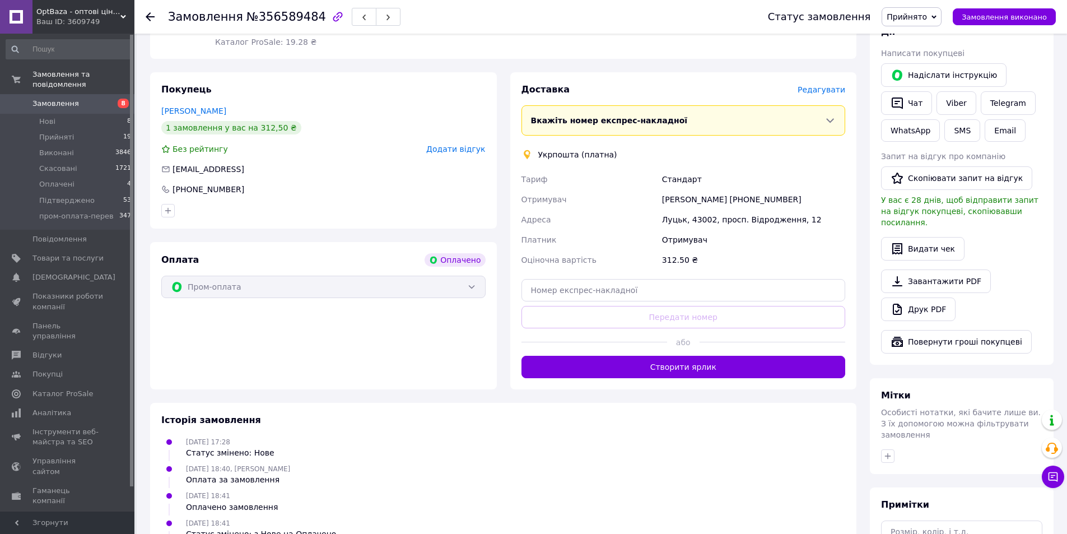
click at [684, 365] on button "Створити ярлик" at bounding box center [683, 367] width 324 height 22
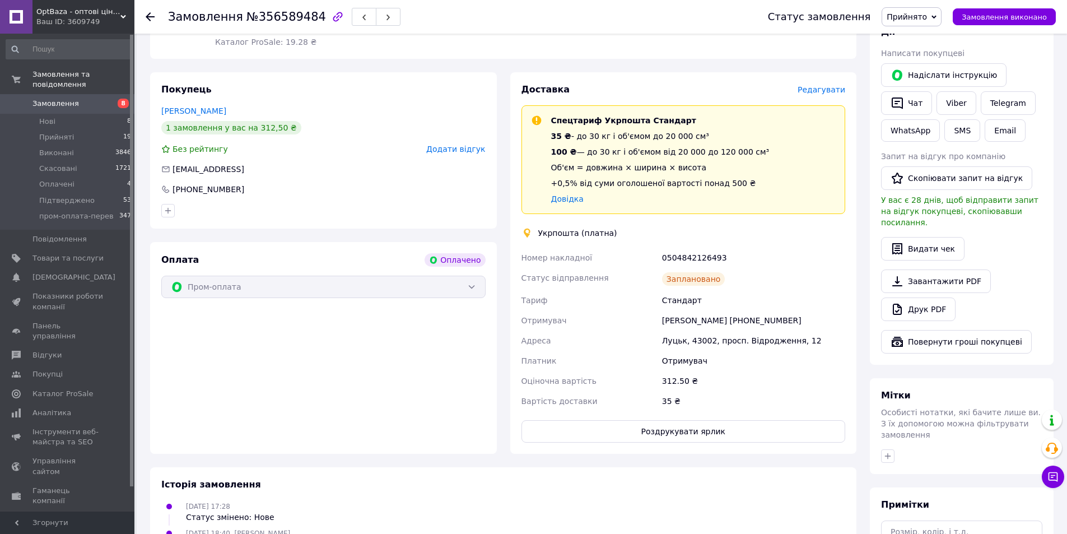
click at [711, 248] on div "0504842126493" at bounding box center [754, 258] width 188 height 20
copy div "0504842126493"
click at [207, 184] on div "[PHONE_NUMBER]" at bounding box center [208, 189] width 74 height 11
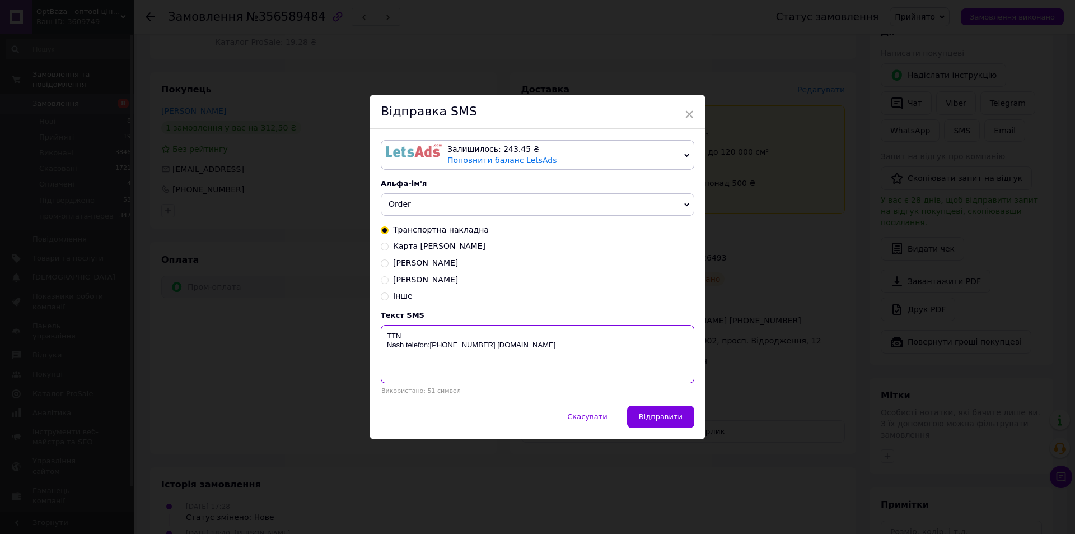
click at [500, 329] on textarea "TTN Nash telefon:[PHONE_NUMBER] [DOMAIN_NAME]" at bounding box center [538, 354] width 314 height 58
paste textarea "0504842126493"
type textarea "TTN [PHONE_NUMBER] [PERSON_NAME] telefon:[PHONE_NUMBER] [DOMAIN_NAME]"
click at [666, 418] on span "Відправити" at bounding box center [661, 416] width 44 height 8
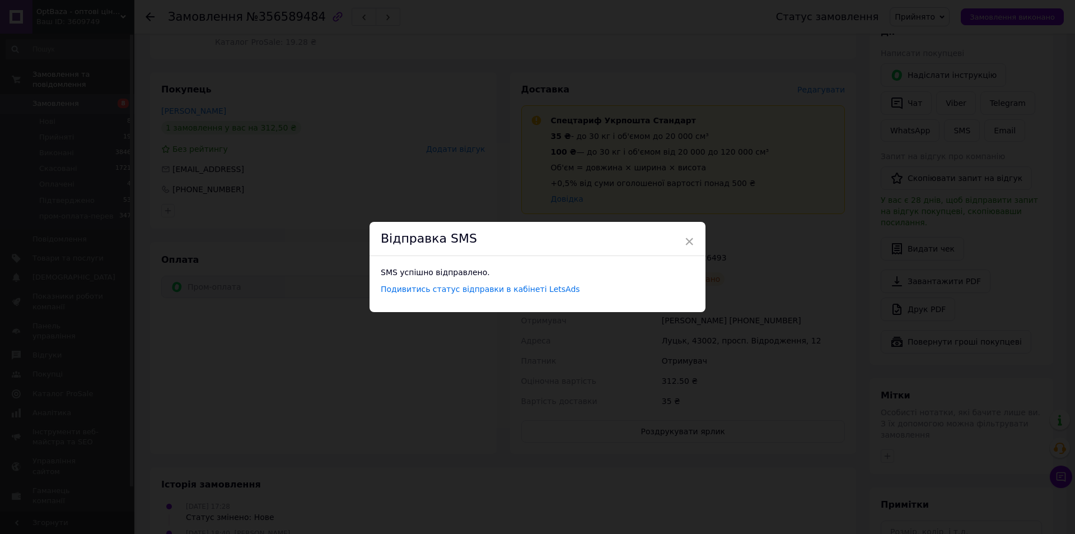
click at [283, 176] on div "× Відправка SMS SMS успішно відправлено. Подивитись статус відправки в кабінеті…" at bounding box center [537, 267] width 1075 height 534
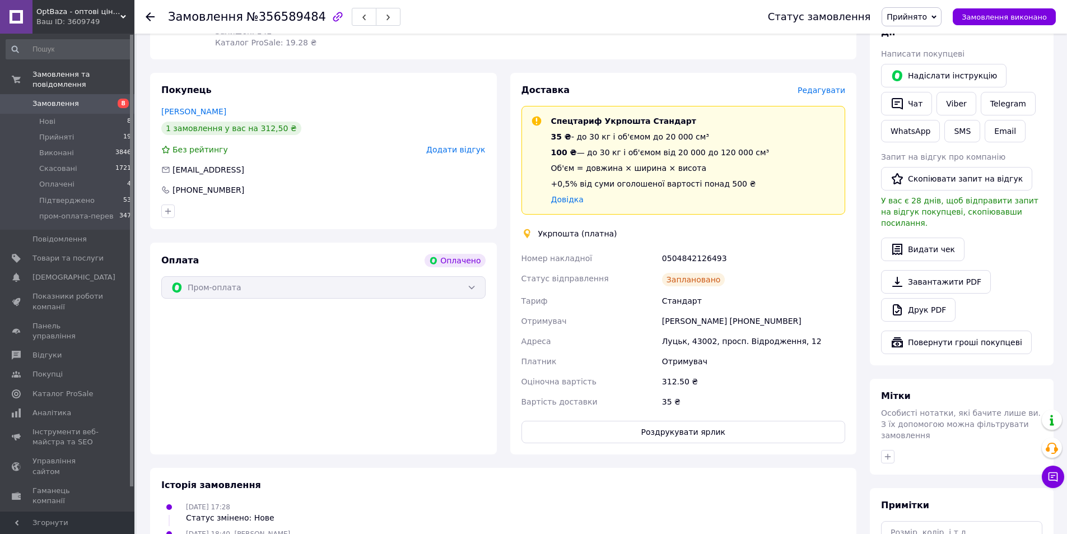
scroll to position [0, 0]
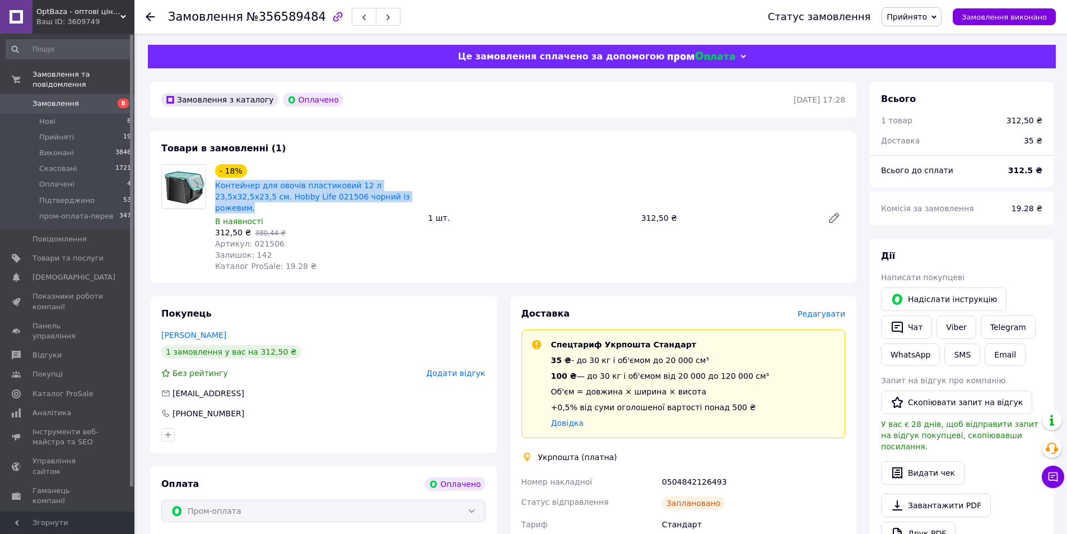
drag, startPoint x: 211, startPoint y: 185, endPoint x: 371, endPoint y: 197, distance: 160.6
click at [371, 197] on div "- 18% Контейнер для овочів пластиковий 12 л 23,5х32,5х23,5 см. Hobby Life 02150…" at bounding box center [317, 218] width 213 height 112
drag, startPoint x: 215, startPoint y: 222, endPoint x: 244, endPoint y: 221, distance: 28.6
click at [244, 228] on span "312,50 ₴" at bounding box center [233, 232] width 36 height 9
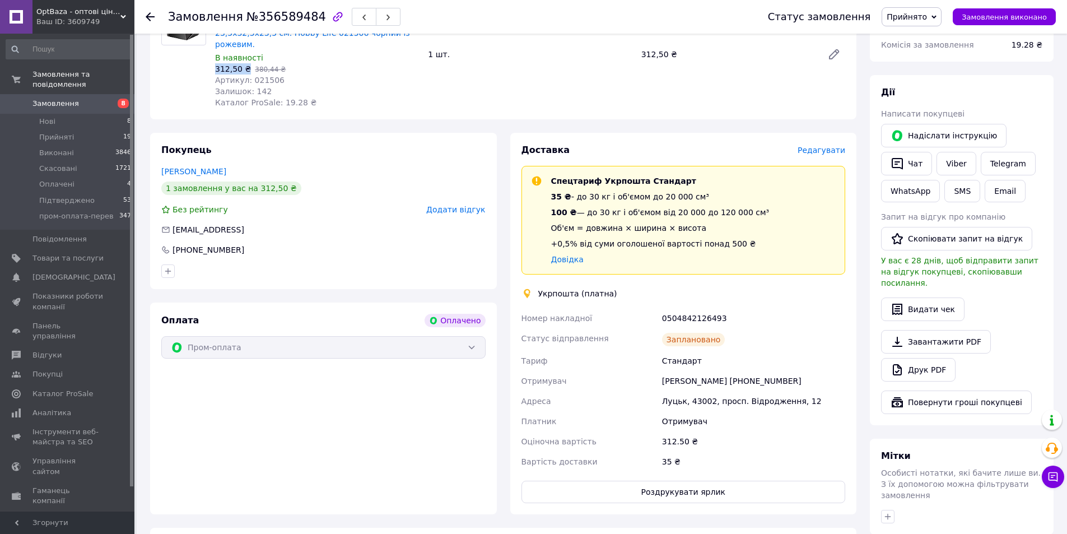
scroll to position [168, 0]
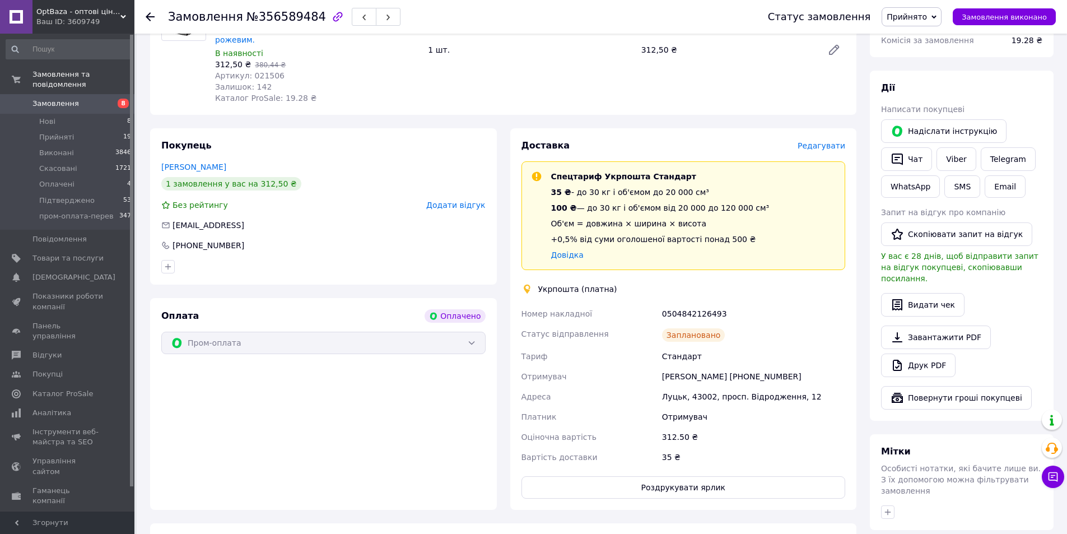
click at [151, 15] on icon at bounding box center [150, 16] width 9 height 9
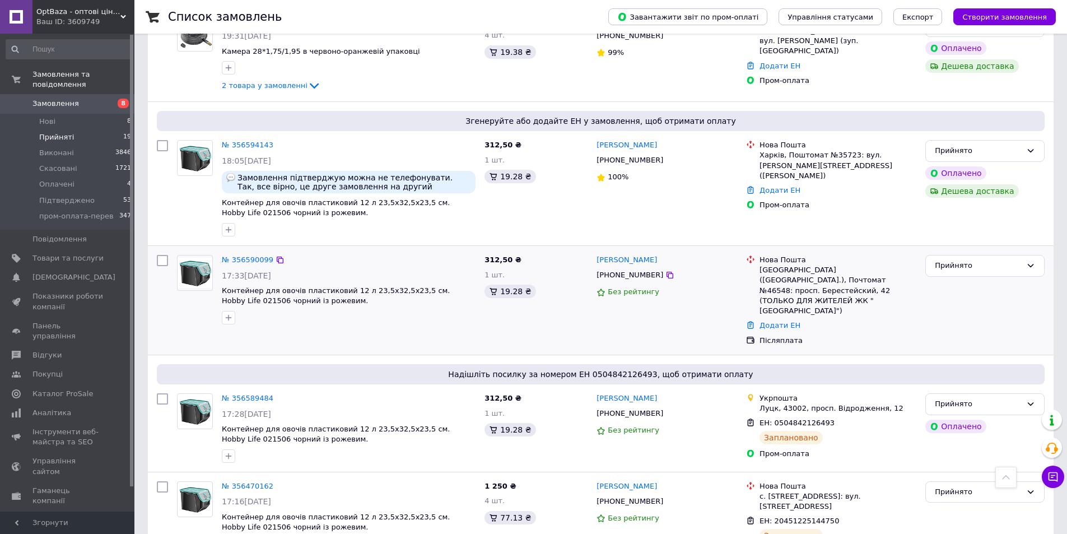
scroll to position [1481, 0]
click at [248, 256] on link "№ 356590099" at bounding box center [248, 260] width 52 height 8
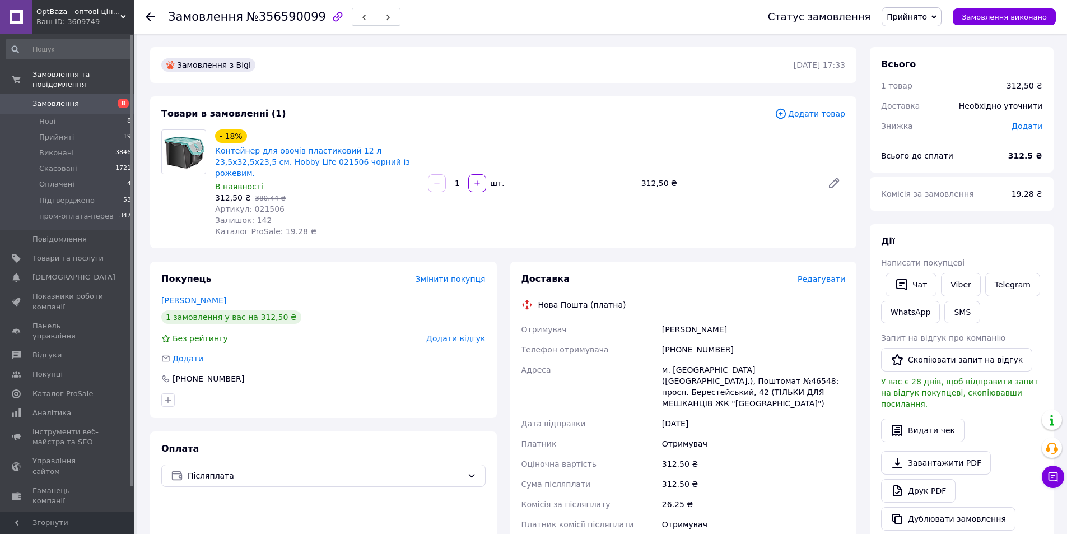
click at [823, 274] on span "Редагувати" at bounding box center [821, 278] width 48 height 9
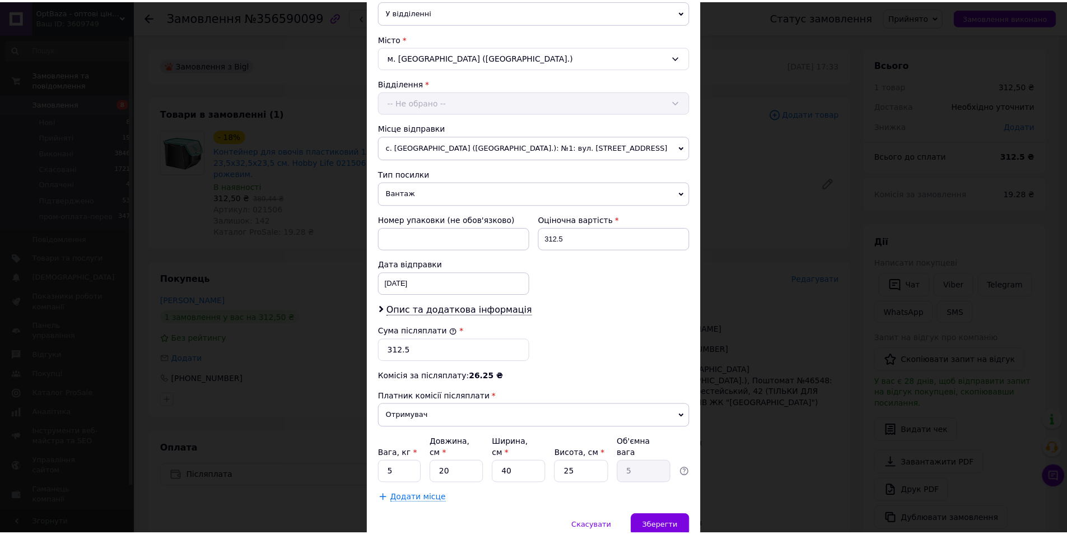
scroll to position [280, 0]
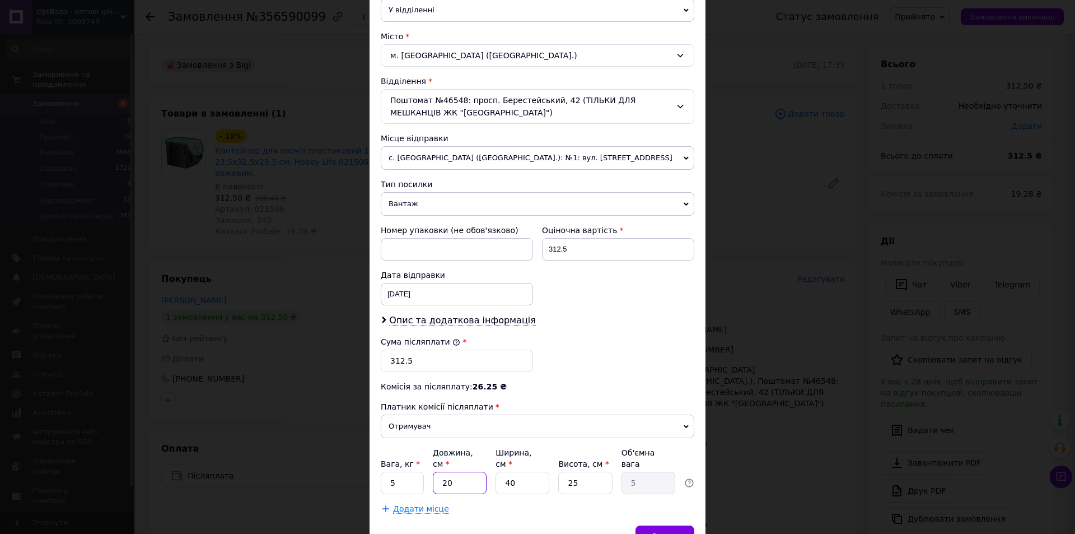
click at [459, 472] on input "20" at bounding box center [460, 483] width 54 height 22
type input "3"
type input "0.75"
type input "30"
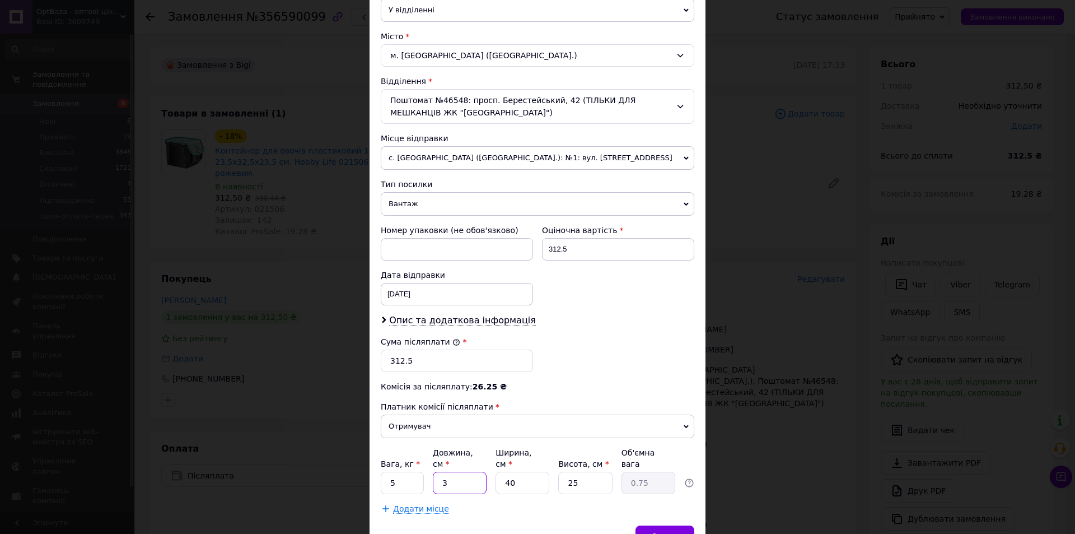
type input "7.5"
type input "30"
click at [576, 472] on input "25" at bounding box center [585, 483] width 54 height 22
type input "3"
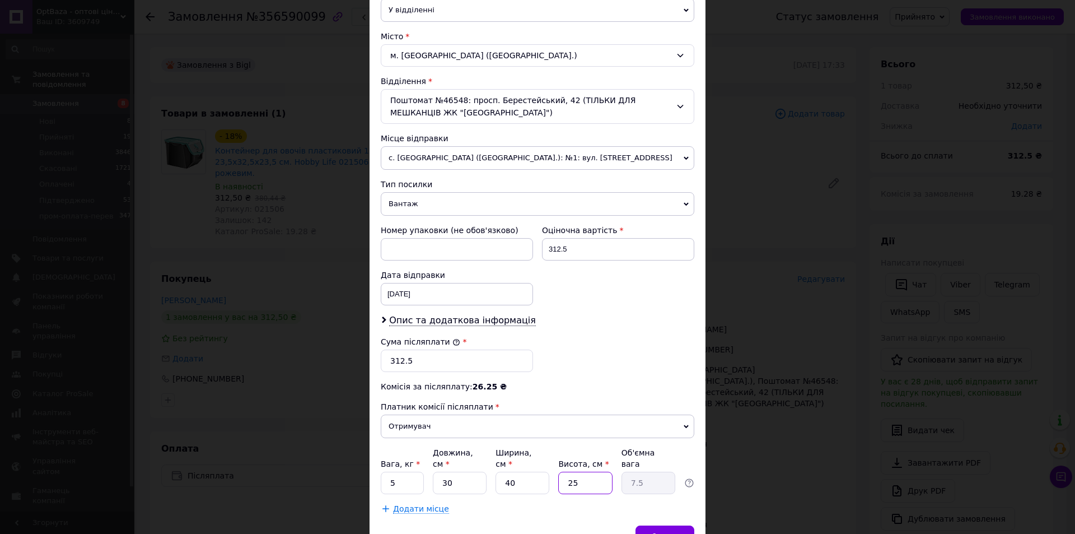
type input "0.9"
type input "30"
type input "9"
type input "30"
click at [667, 532] on span "Зберегти" at bounding box center [664, 536] width 35 height 8
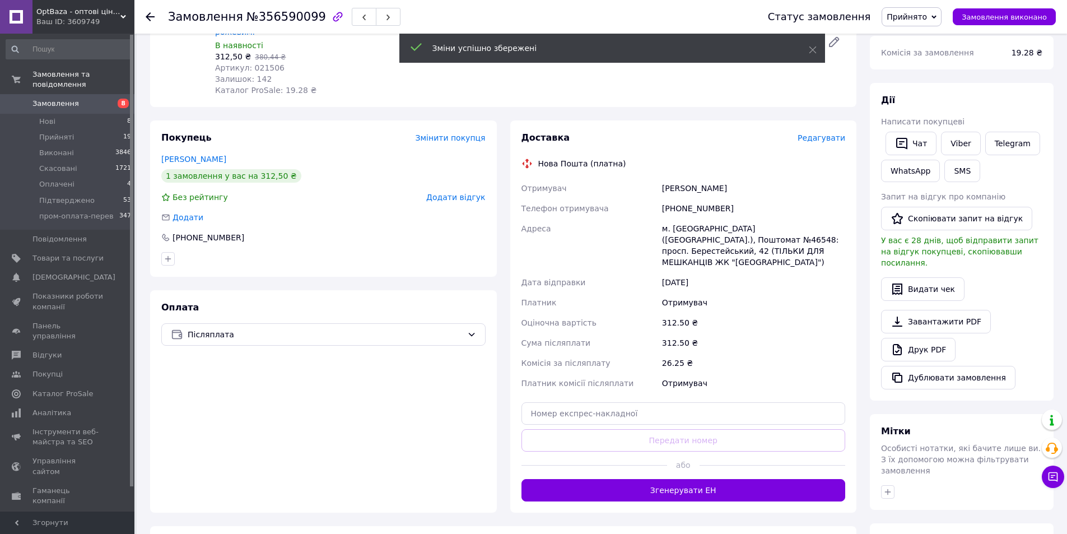
scroll to position [168, 0]
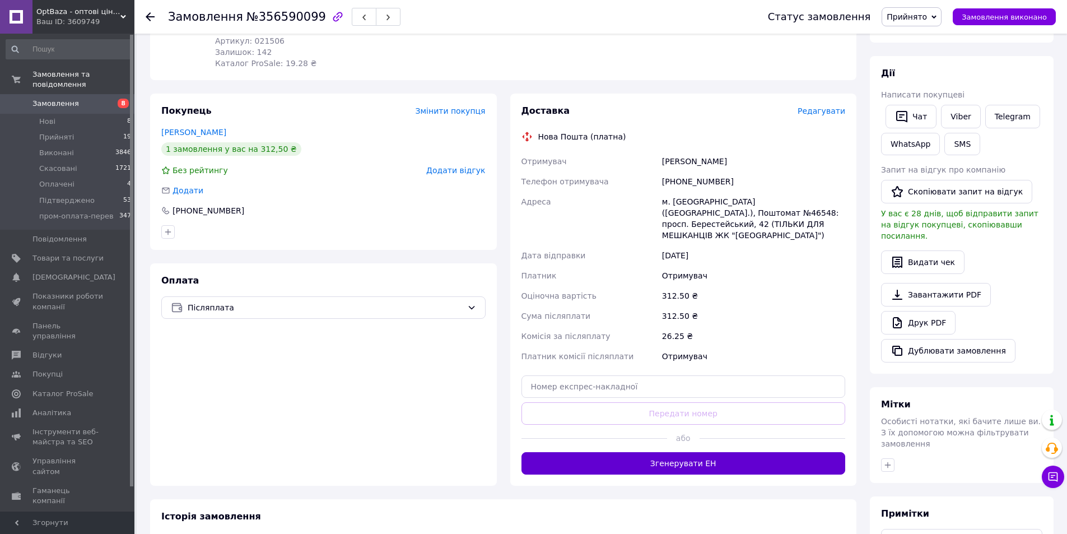
click at [701, 452] on button "Згенерувати ЕН" at bounding box center [683, 463] width 324 height 22
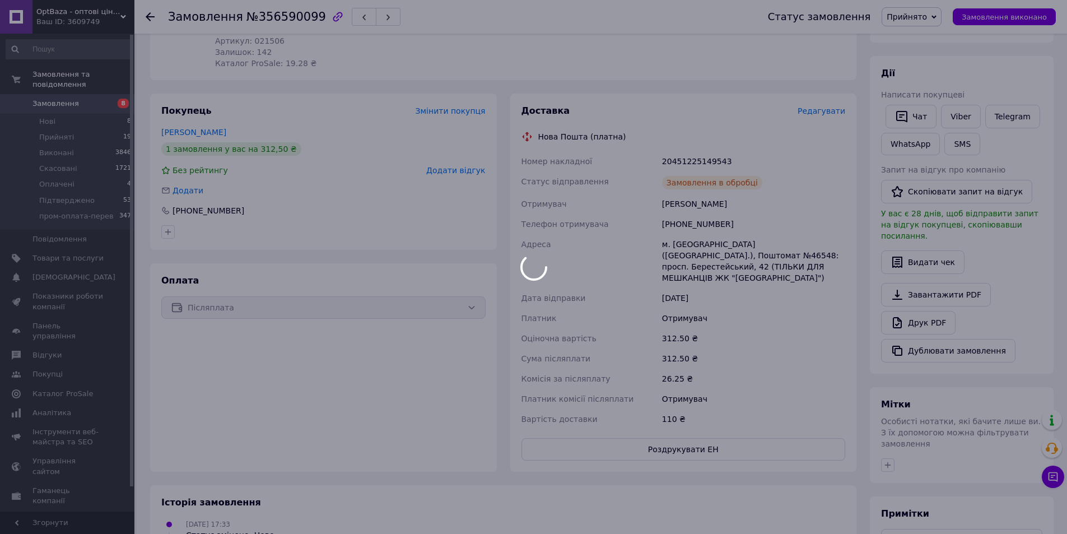
click at [690, 148] on div at bounding box center [533, 267] width 1067 height 534
click at [690, 148] on body "OptBaza - оптові ціни для всіх Ваш ID: 3609749 Сайт OptBaza - оптові ціни для в…" at bounding box center [533, 261] width 1067 height 858
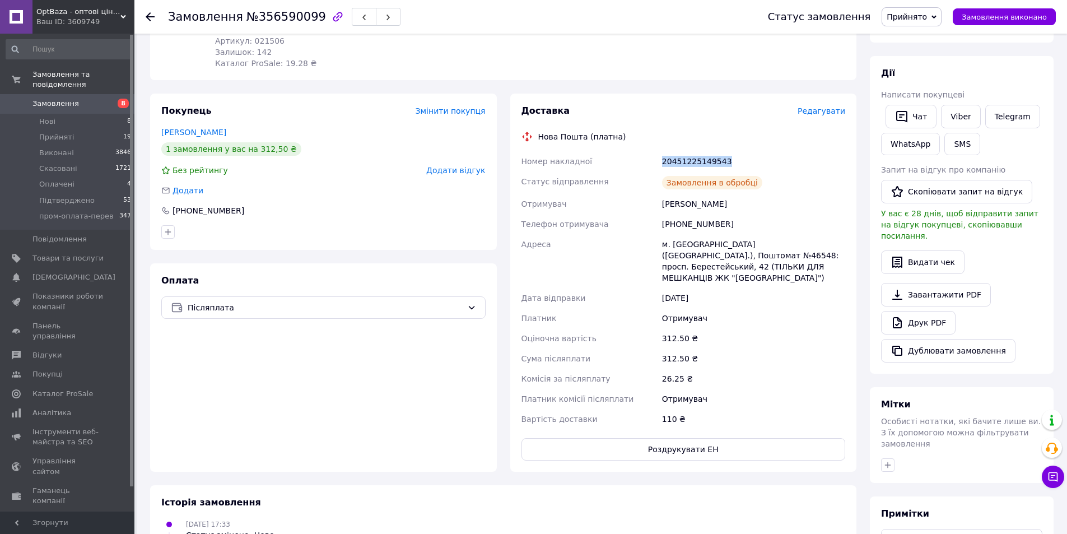
click at [690, 151] on div "20451225149543" at bounding box center [754, 161] width 188 height 20
click at [349, 189] on div "Покупець Змінити покупця [PERSON_NAME] 1 замовлення у вас на 312,50 ₴ Без рейти…" at bounding box center [323, 172] width 347 height 156
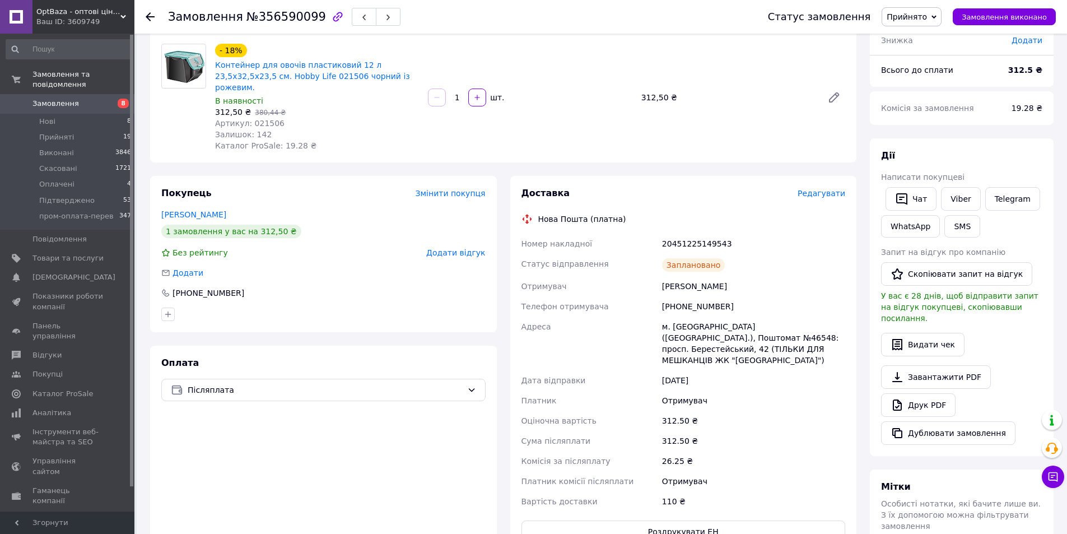
scroll to position [0, 0]
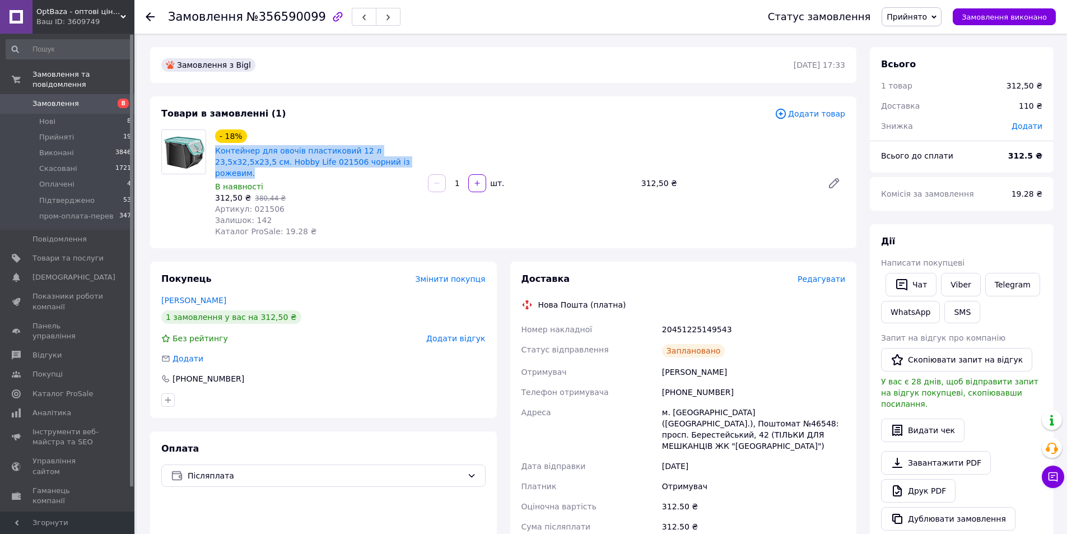
drag, startPoint x: 214, startPoint y: 149, endPoint x: 370, endPoint y: 165, distance: 156.5
click at [370, 165] on div "Контейнер для овочів пластиковий 12 л 23,5х32,5х23,5 см. Hobby Life 021506 чорн…" at bounding box center [317, 162] width 206 height 36
drag, startPoint x: 218, startPoint y: 186, endPoint x: 244, endPoint y: 187, distance: 25.8
click at [244, 193] on span "312,50 ₴" at bounding box center [233, 197] width 36 height 9
click at [153, 16] on use at bounding box center [150, 16] width 9 height 9
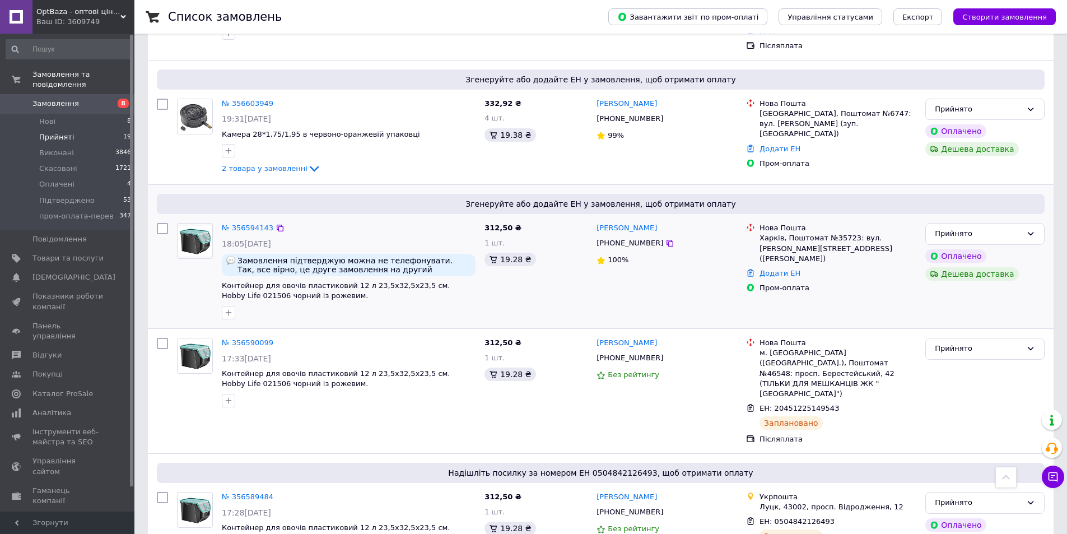
scroll to position [1400, 0]
click at [231, 222] on link "№ 356594143" at bounding box center [248, 226] width 52 height 8
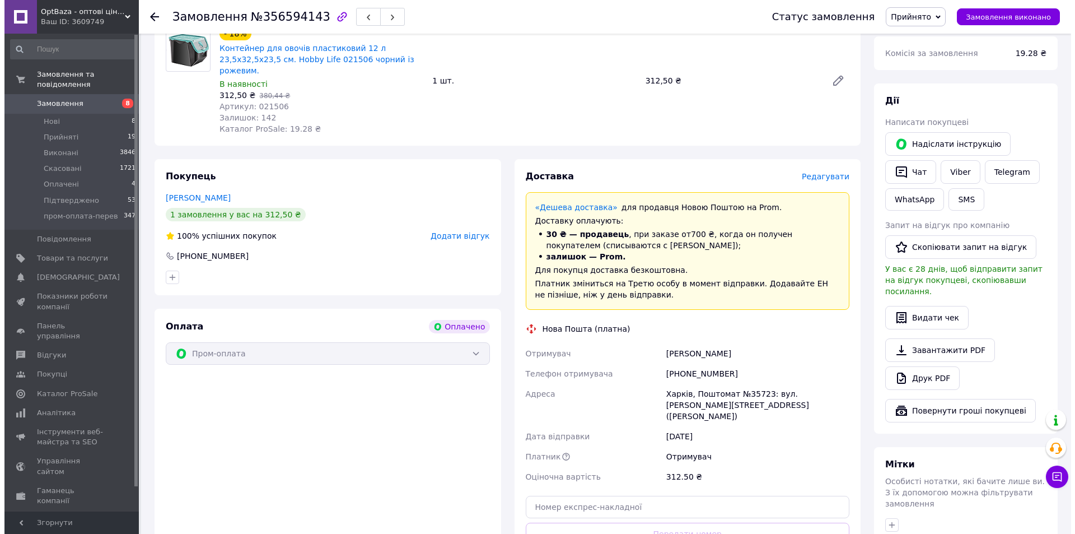
scroll to position [112, 0]
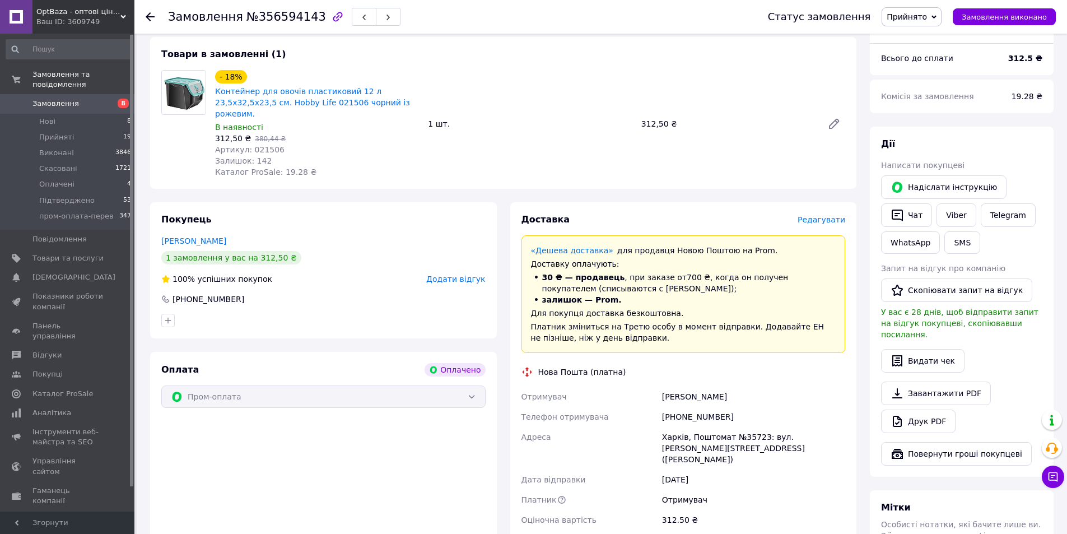
click at [846, 209] on div "Доставка Редагувати «Дешева доставка»   для продавця [GEOGRAPHIC_DATA] на Prom.…" at bounding box center [683, 425] width 347 height 447
click at [820, 215] on div "Доставка Редагувати" at bounding box center [683, 219] width 324 height 13
click at [820, 215] on span "Редагувати" at bounding box center [821, 219] width 48 height 9
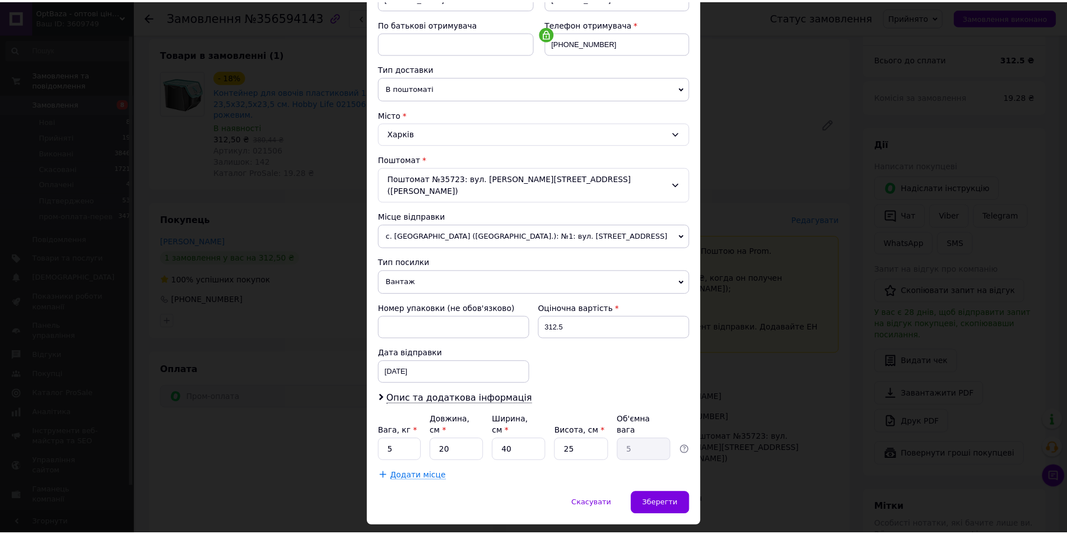
scroll to position [210, 0]
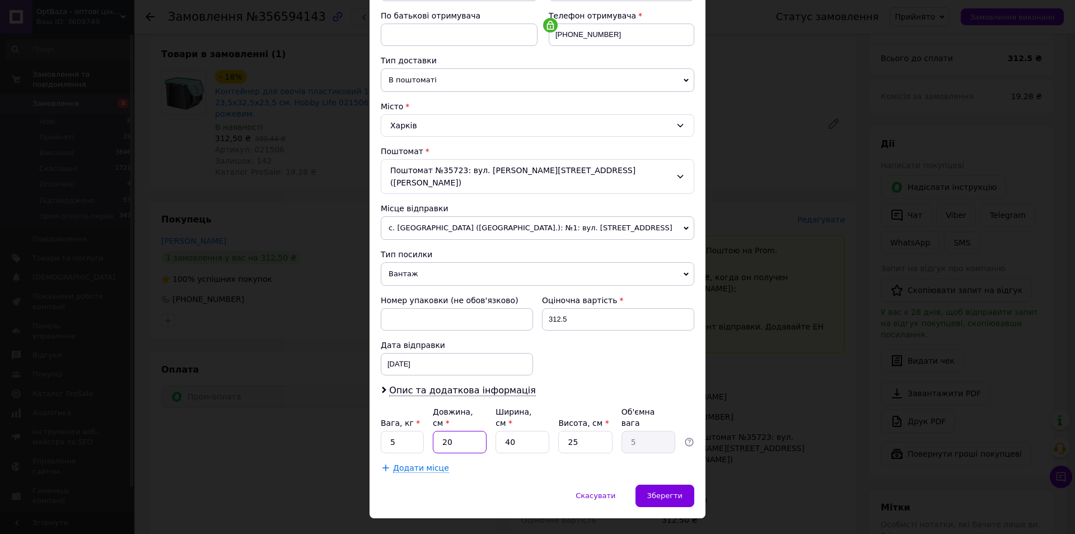
click at [461, 431] on input "20" at bounding box center [460, 442] width 54 height 22
click at [465, 431] on input "20" at bounding box center [460, 442] width 54 height 22
type input "3"
type input "0.75"
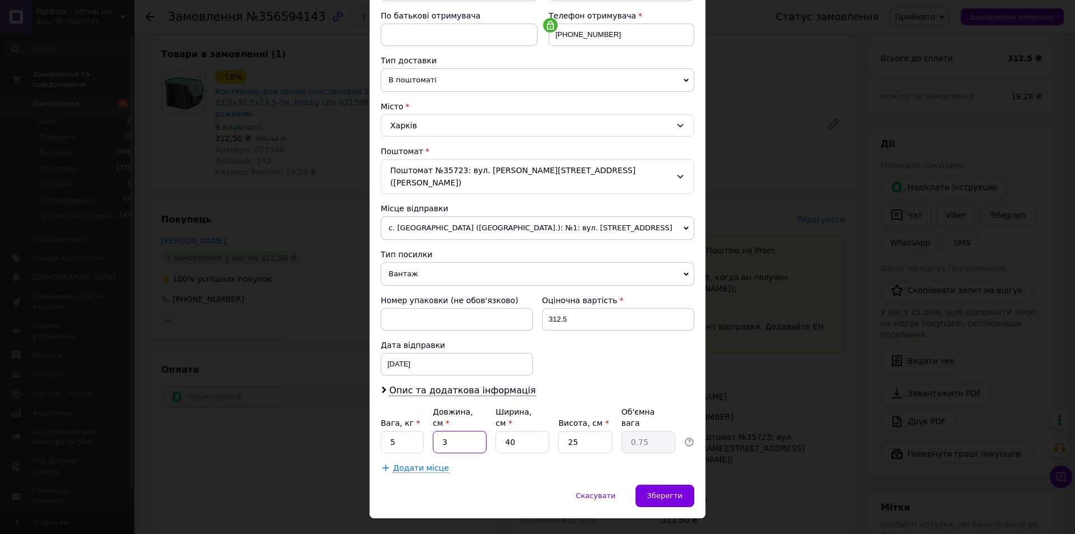
type input "30"
type input "7.5"
type input "30"
click at [579, 431] on input "25" at bounding box center [585, 442] width 54 height 22
type input "3"
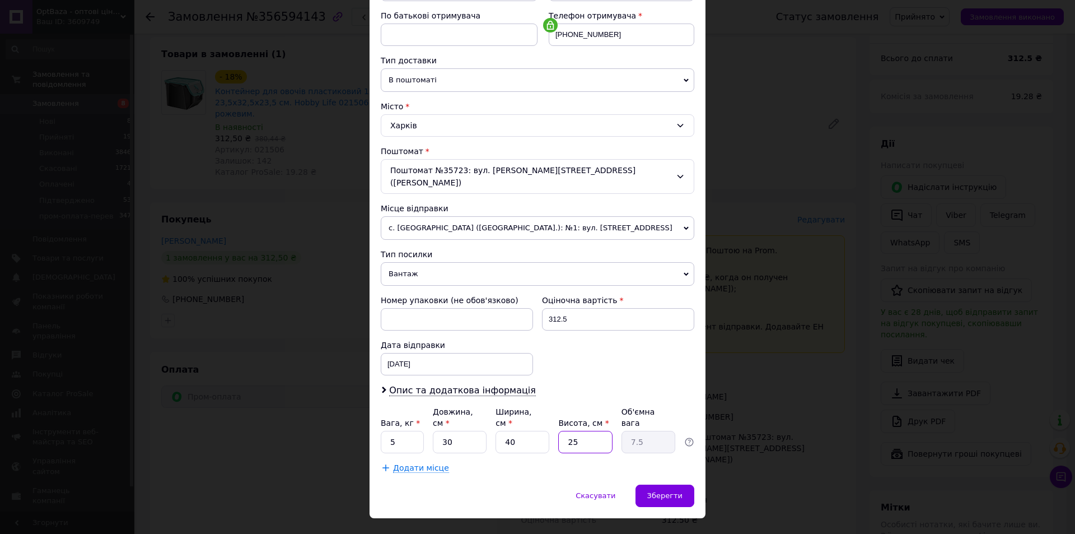
type input "0.9"
click at [579, 431] on input "3" at bounding box center [585, 442] width 54 height 22
type input "30"
type input "9"
type input "30"
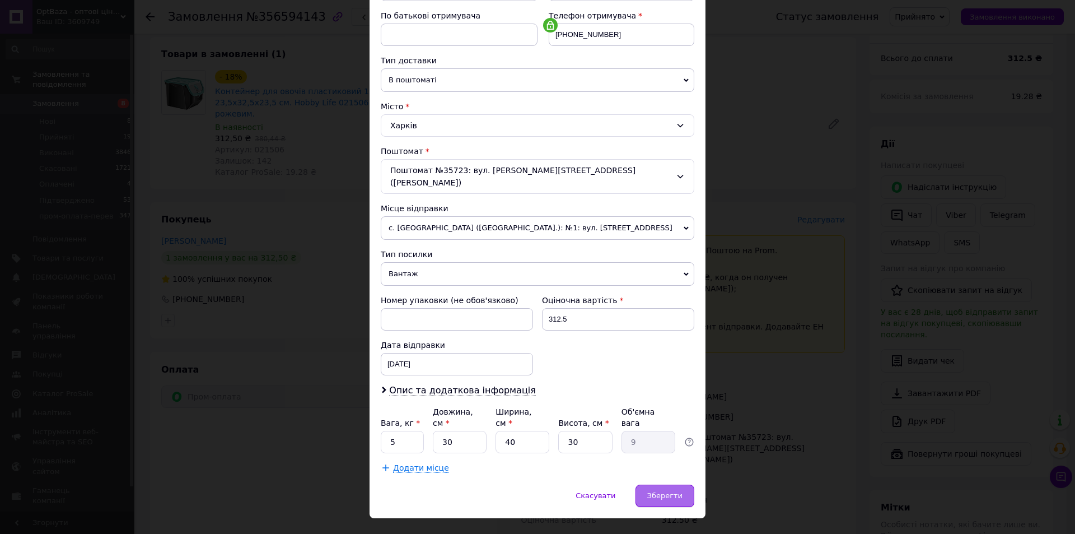
click at [652, 461] on div "× Редагування доставки Спосіб доставки Нова Пошта (платна) Платник Отримувач Ві…" at bounding box center [538, 173] width 336 height 689
click at [659, 491] on span "Зберегти" at bounding box center [664, 495] width 35 height 8
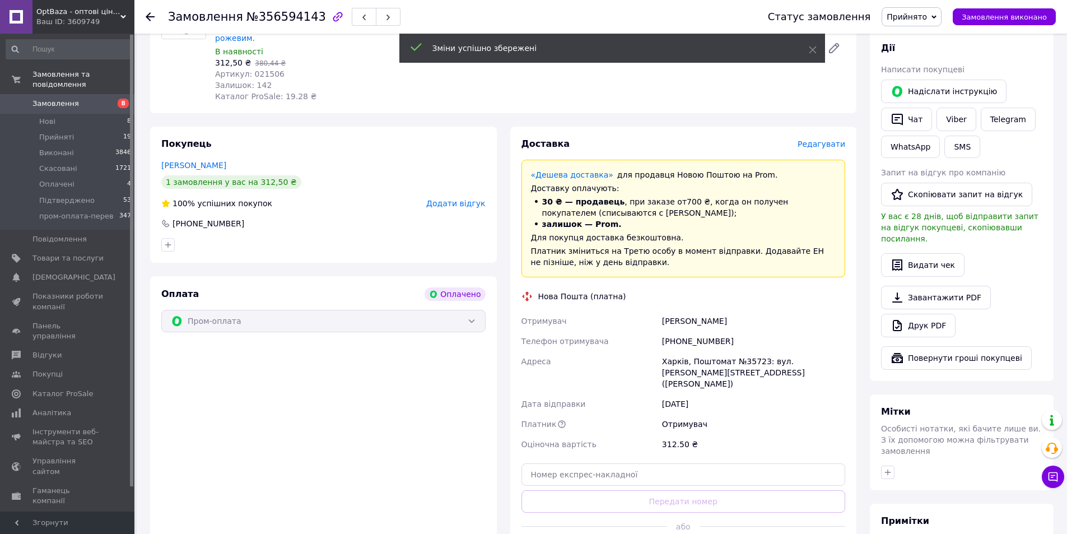
scroll to position [224, 0]
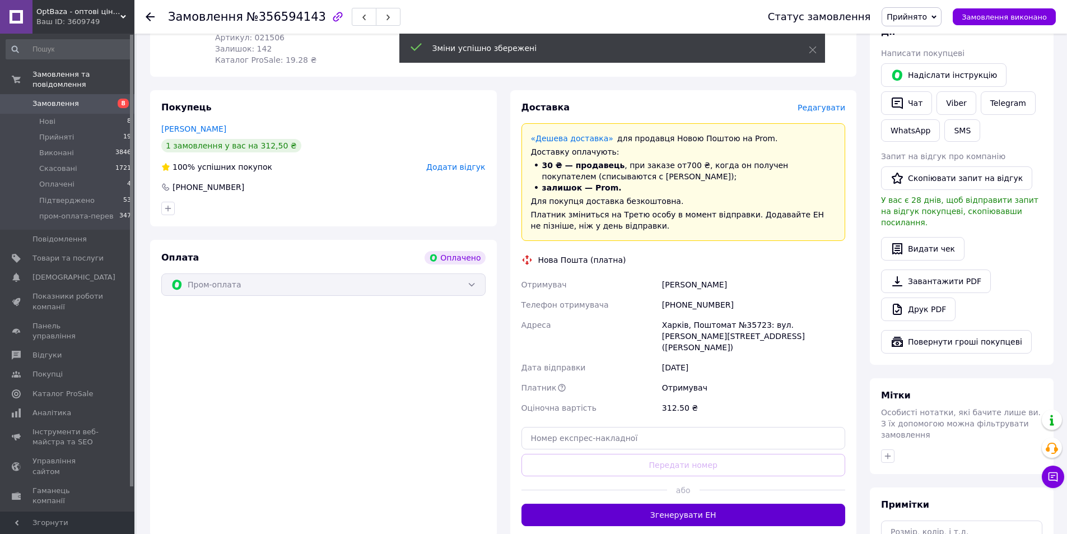
click at [735, 503] on button "Згенерувати ЕН" at bounding box center [683, 514] width 324 height 22
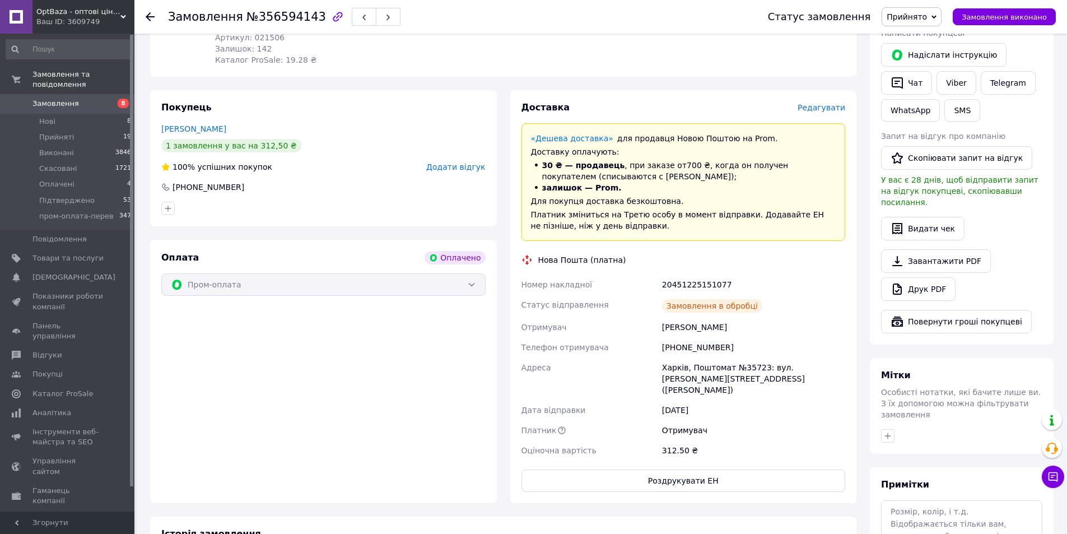
click at [709, 274] on div "20451225151077" at bounding box center [754, 284] width 188 height 20
click at [211, 181] on div "[PHONE_NUMBER]" at bounding box center [208, 186] width 74 height 11
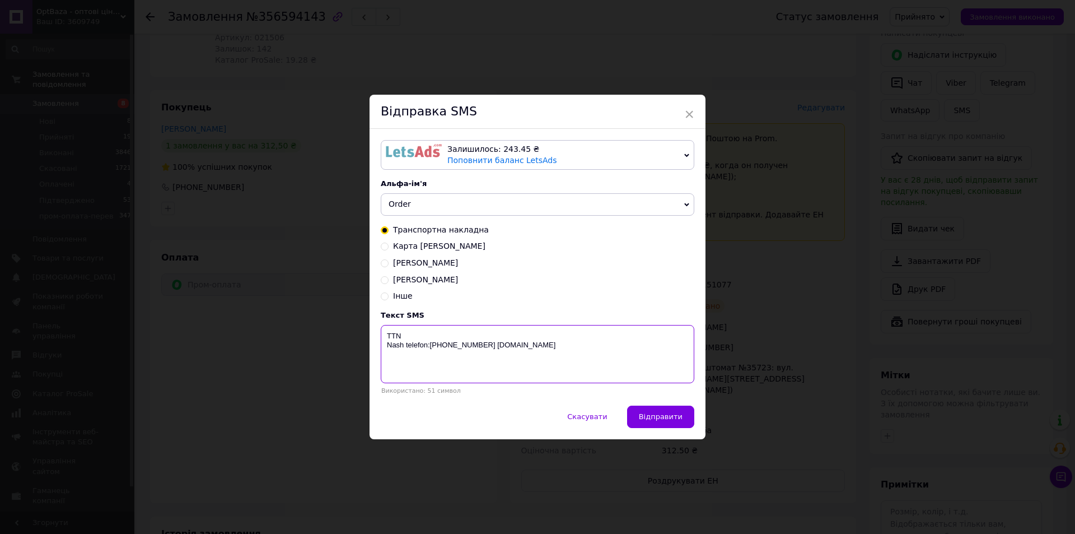
drag, startPoint x: 427, startPoint y: 332, endPoint x: 466, endPoint y: 341, distance: 40.2
click at [427, 333] on textarea "TTN Nash telefon:[PHONE_NUMBER] [DOMAIN_NAME]" at bounding box center [538, 354] width 314 height 58
paste textarea "20451225151077"
type textarea "TTN [PHONE_NUMBER] Nash telefon:[PHONE_NUMBER] [DOMAIN_NAME]"
drag, startPoint x: 665, startPoint y: 407, endPoint x: 673, endPoint y: 410, distance: 8.8
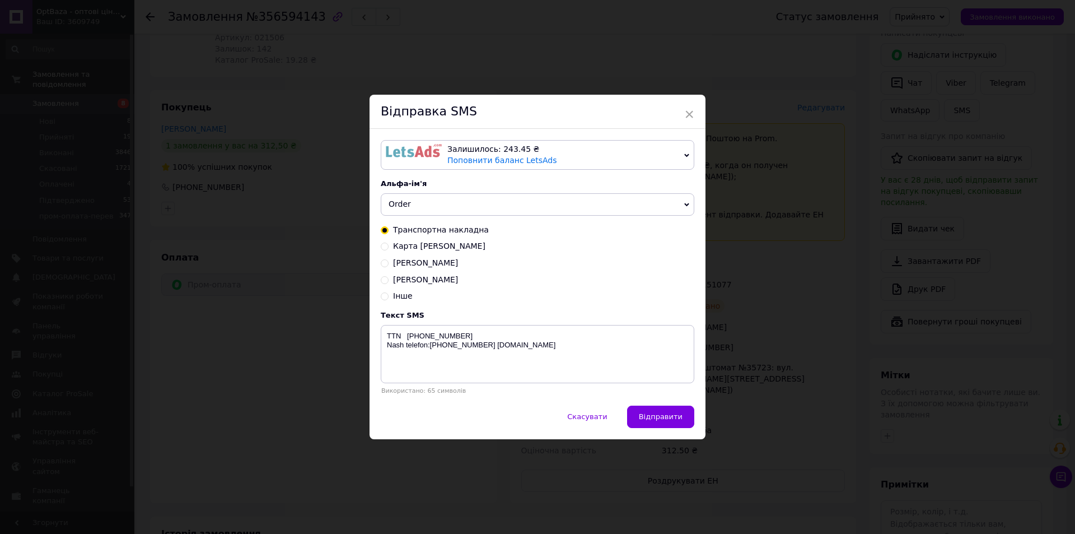
click at [670, 409] on button "Відправити" at bounding box center [660, 416] width 67 height 22
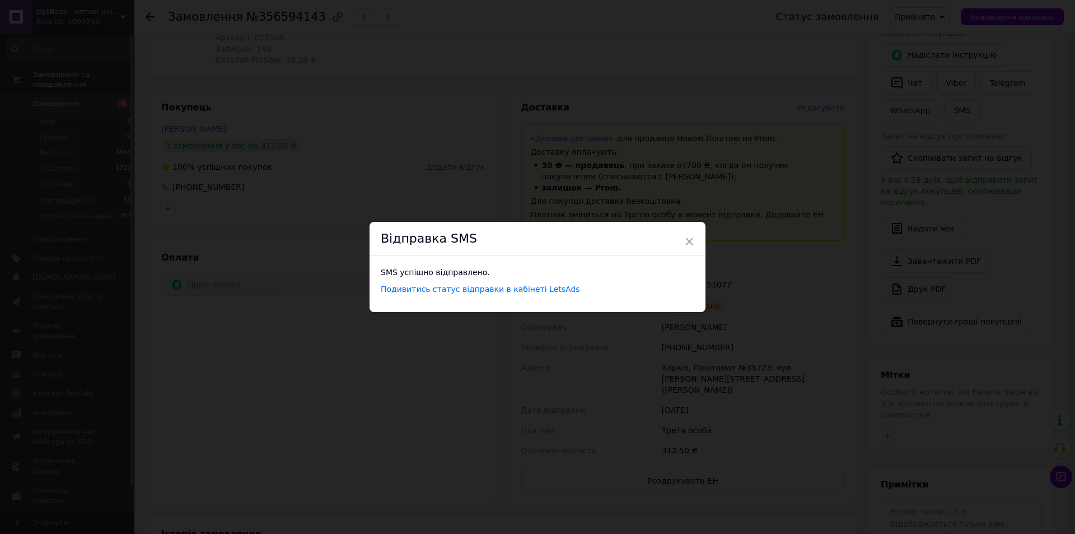
click at [245, 216] on div "× Відправка SMS SMS успішно відправлено. Подивитись статус відправки в кабінеті…" at bounding box center [537, 267] width 1075 height 534
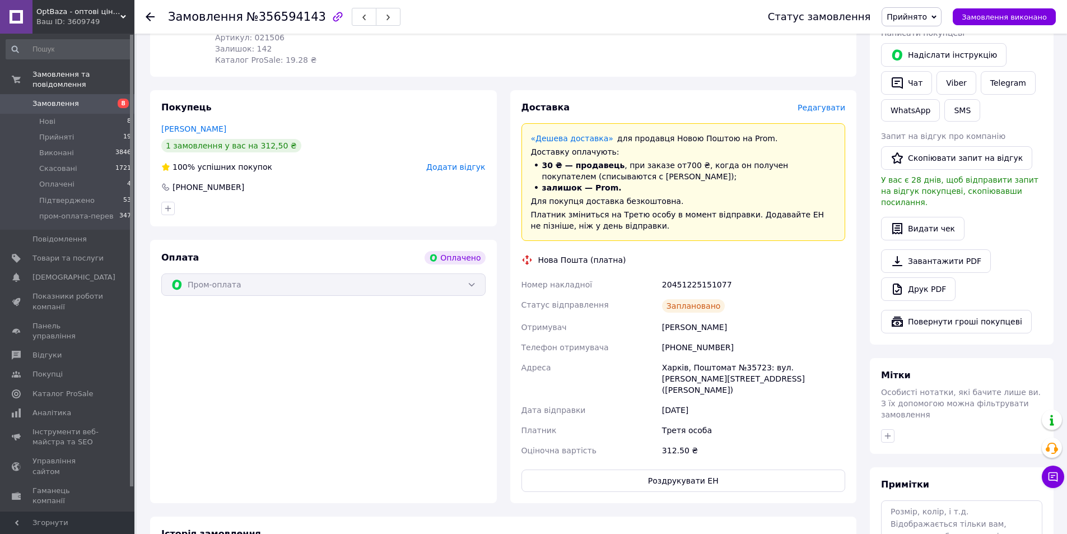
scroll to position [0, 0]
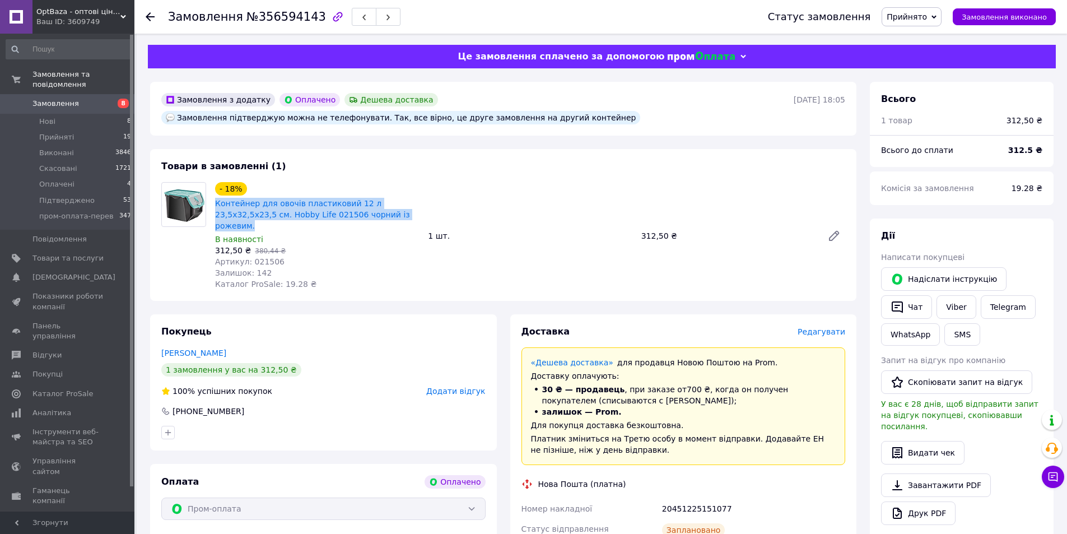
drag, startPoint x: 213, startPoint y: 202, endPoint x: 375, endPoint y: 220, distance: 162.3
click at [375, 220] on div "- 18% Контейнер для овочів пластиковий 12 л 23,5х32,5х23,5 см. Hobby Life 02150…" at bounding box center [317, 236] width 213 height 112
drag, startPoint x: 214, startPoint y: 242, endPoint x: 245, endPoint y: 241, distance: 30.3
click at [245, 241] on div "- 18% Контейнер для овочів пластиковий 12 л 23,5х32,5х23,5 см. Hobby Life 02150…" at bounding box center [317, 236] width 213 height 112
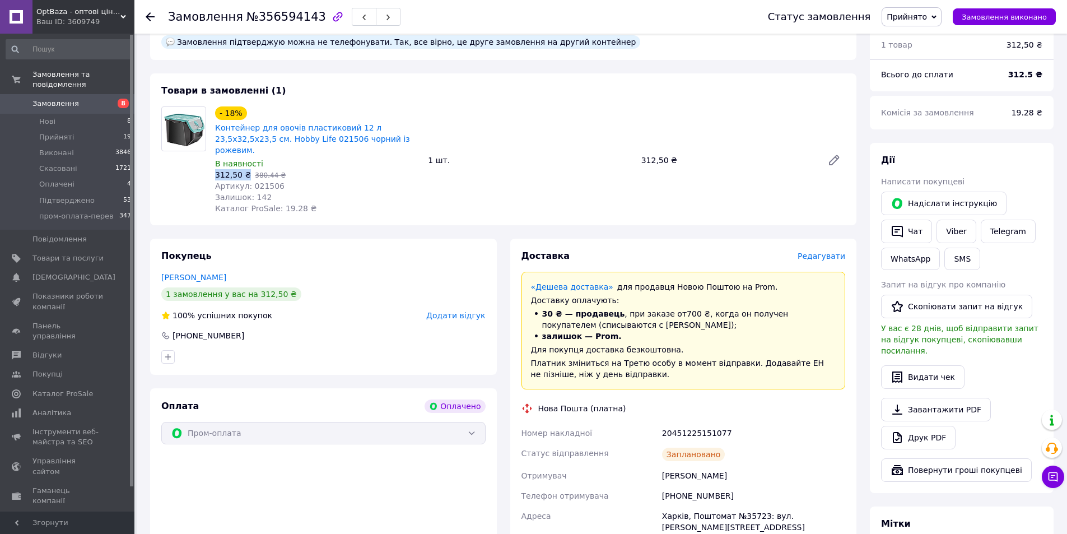
scroll to position [112, 0]
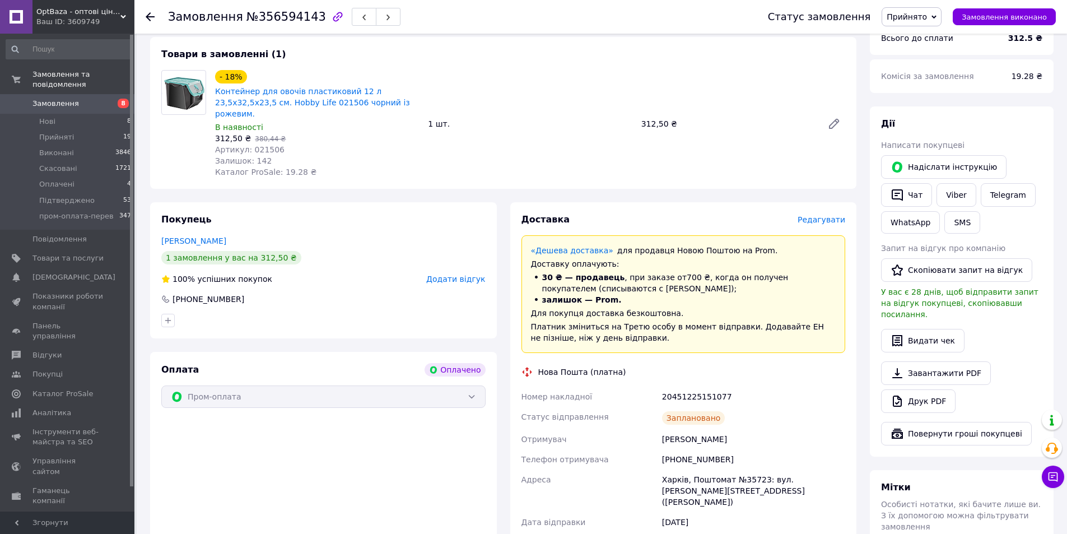
click at [155, 13] on div at bounding box center [157, 17] width 22 height 34
click at [150, 16] on icon at bounding box center [150, 16] width 9 height 9
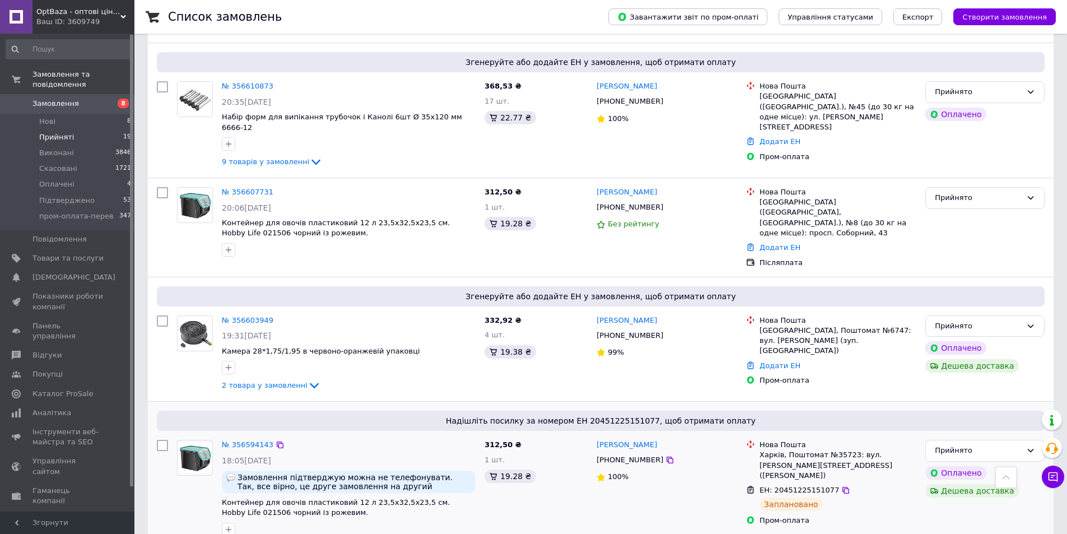
scroll to position [1160, 0]
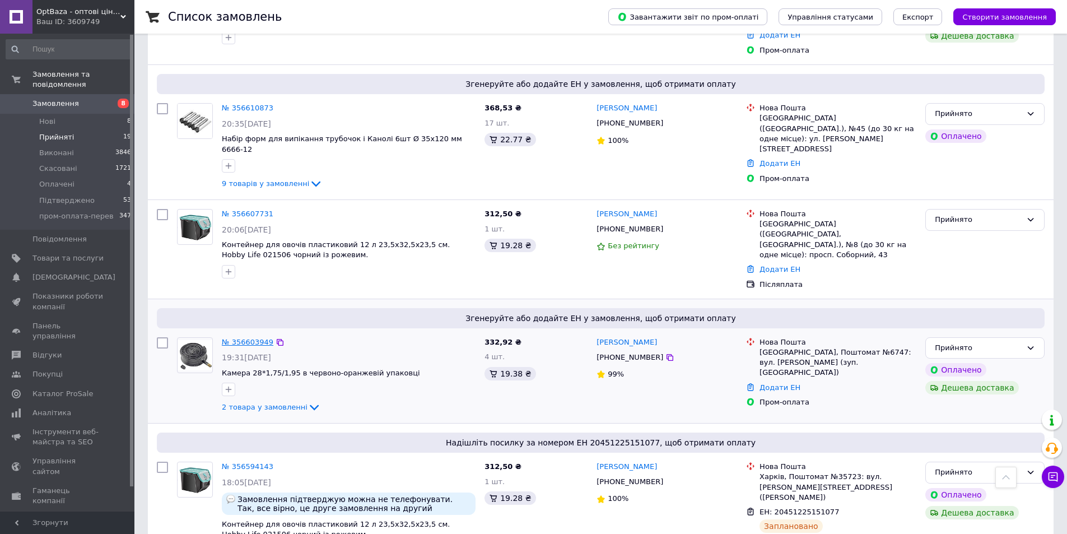
click at [239, 338] on link "№ 356603949" at bounding box center [248, 342] width 52 height 8
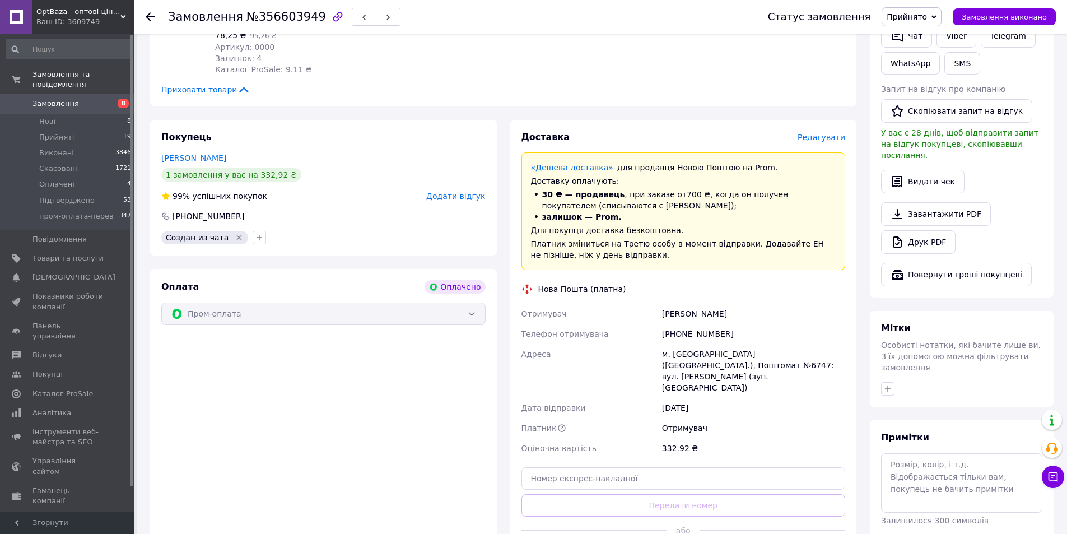
scroll to position [448, 0]
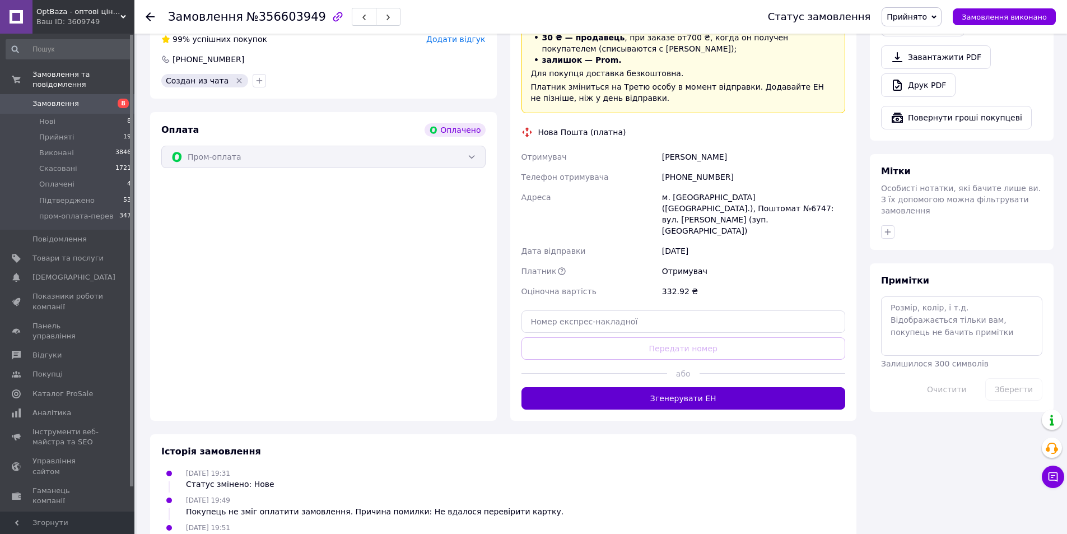
click at [698, 387] on button "Згенерувати ЕН" at bounding box center [683, 398] width 324 height 22
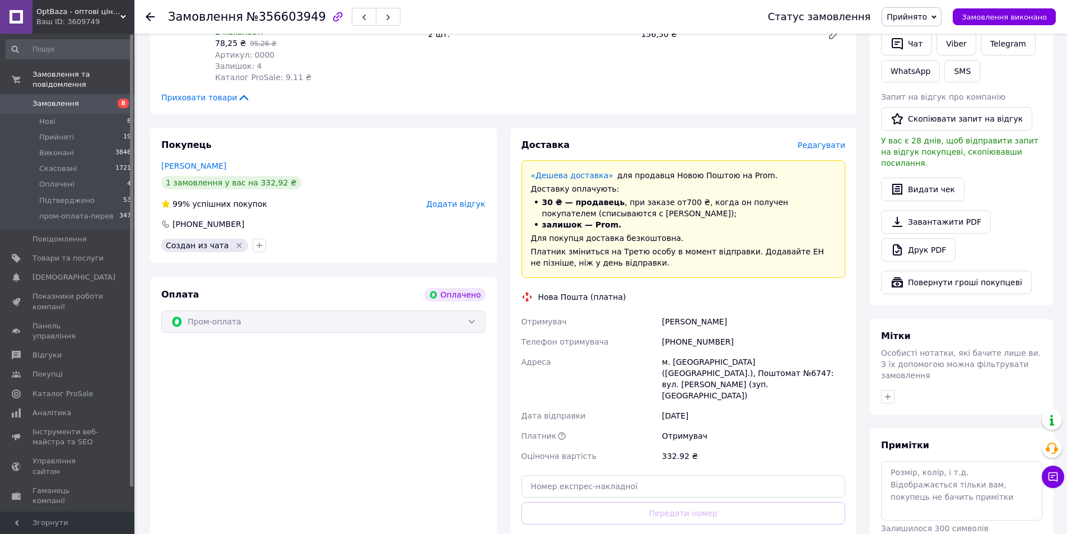
scroll to position [280, 0]
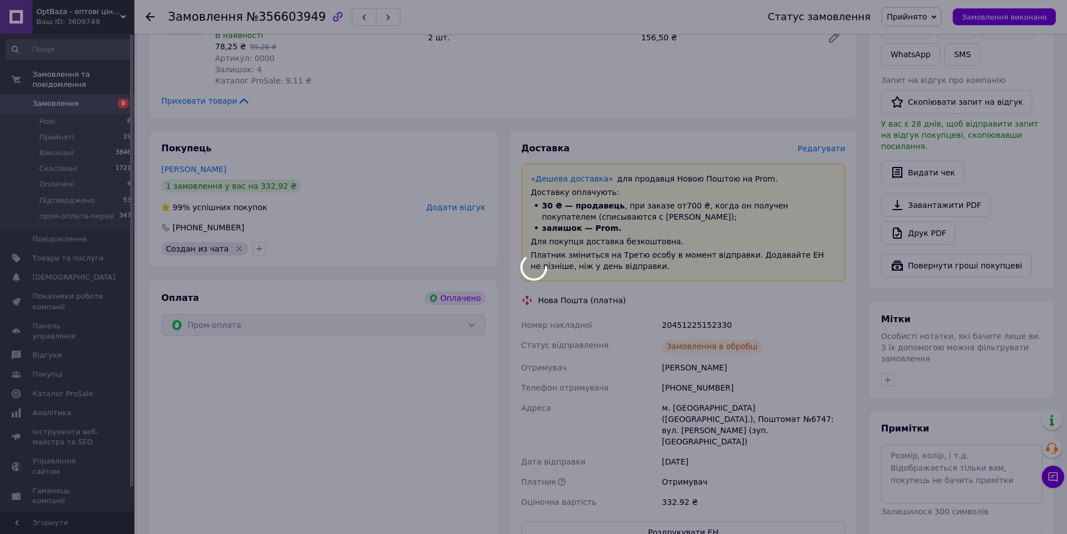
click at [689, 310] on div at bounding box center [533, 267] width 1067 height 534
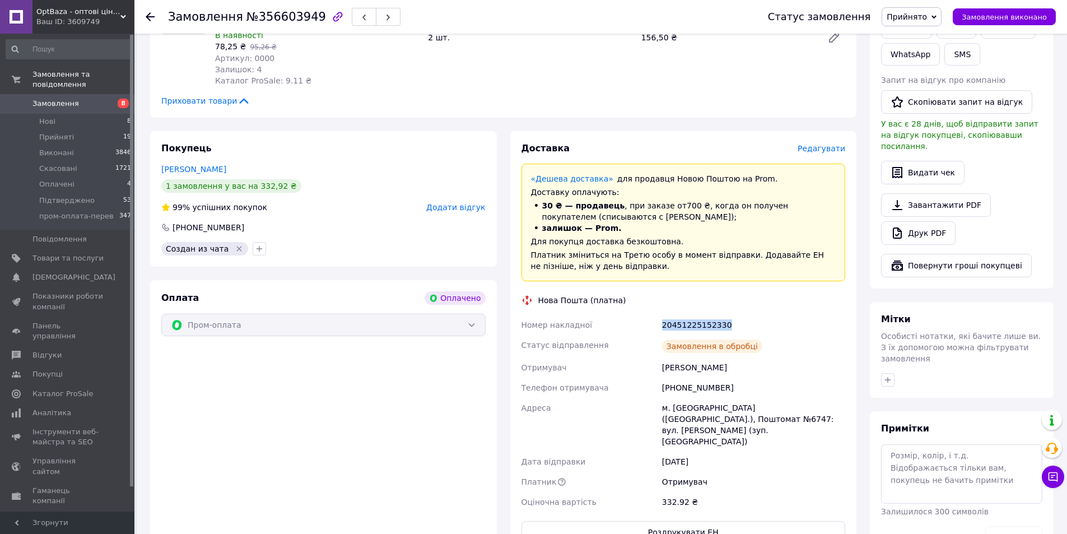
click at [689, 315] on div "20451225152330" at bounding box center [754, 325] width 188 height 20
click at [200, 222] on div "[PHONE_NUMBER]" at bounding box center [208, 227] width 74 height 11
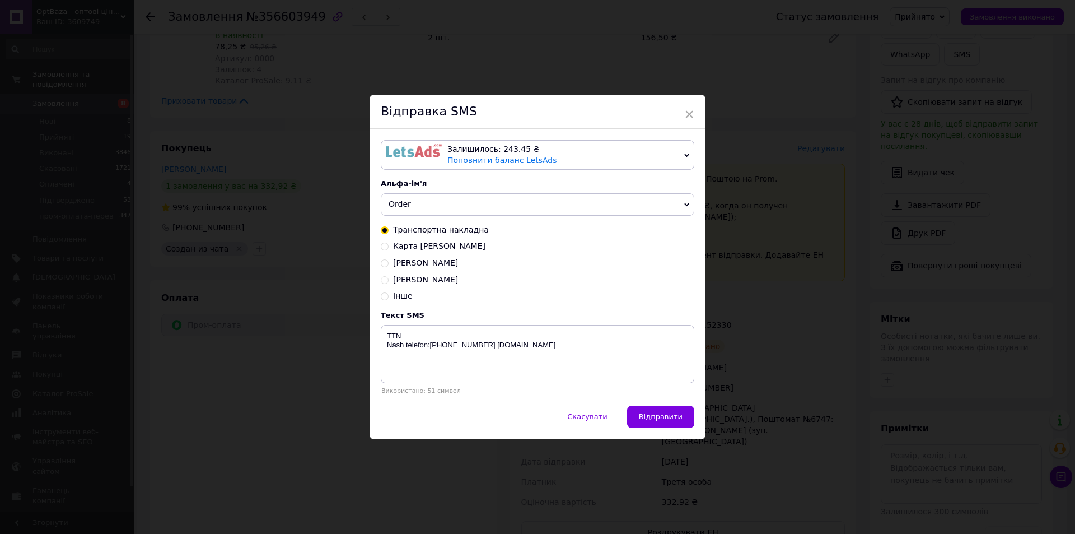
drag, startPoint x: 458, startPoint y: 310, endPoint x: 470, endPoint y: 320, distance: 15.9
click at [461, 315] on div "Залишилось: 243.45 ₴ Поповнити баланс LetsAds Підключити SMSClub Альфа-ім'я Ord…" at bounding box center [538, 267] width 336 height 277
drag, startPoint x: 471, startPoint y: 322, endPoint x: 477, endPoint y: 328, distance: 8.3
click at [473, 324] on div "Текст SMS TTN Nash telefon:[PHONE_NUMBER] [DOMAIN_NAME] Використано: 51 символ" at bounding box center [538, 352] width 314 height 83
click at [486, 335] on textarea "TTN Nash telefon:[PHONE_NUMBER] [DOMAIN_NAME]" at bounding box center [538, 354] width 314 height 58
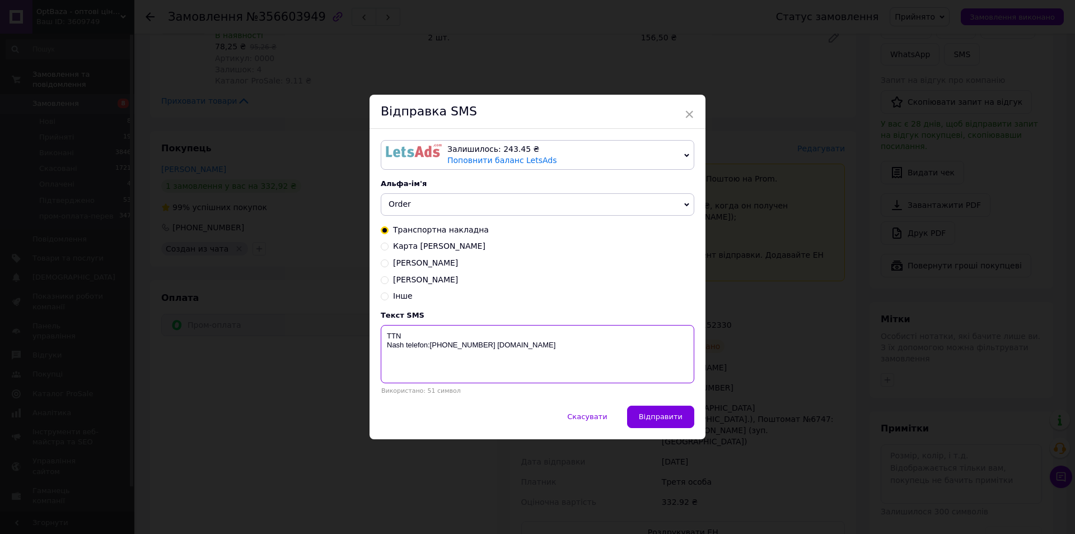
paste textarea "20451225152330"
type textarea "TTN [PHONE_NUMBER] [PERSON_NAME] telefon:[PHONE_NUMBER] [DOMAIN_NAME]"
click at [650, 415] on span "Відправити" at bounding box center [661, 416] width 44 height 8
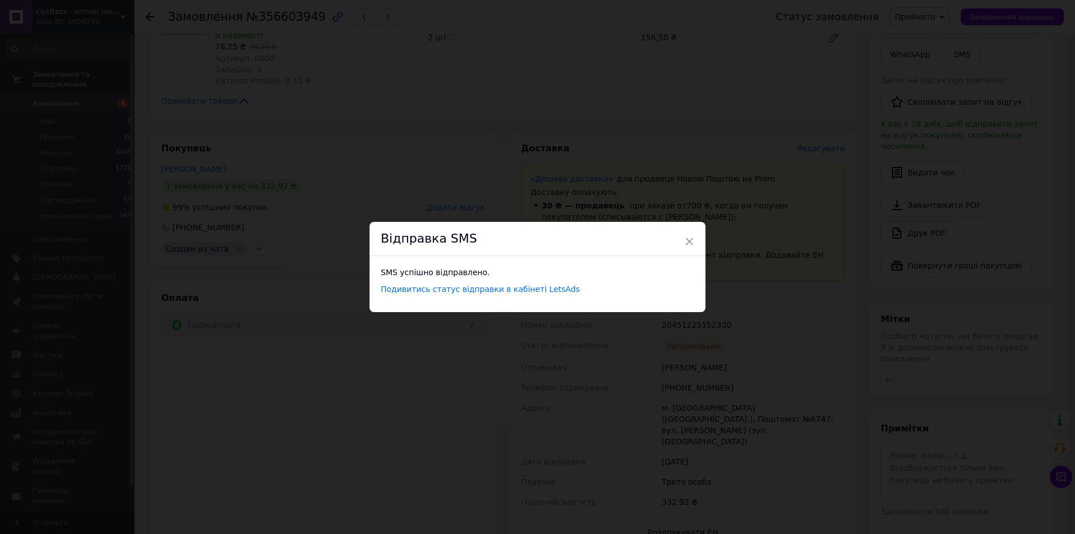
click at [272, 189] on div "× Відправка SMS SMS успішно відправлено. Подивитись статус відправки в кабінеті…" at bounding box center [537, 267] width 1075 height 534
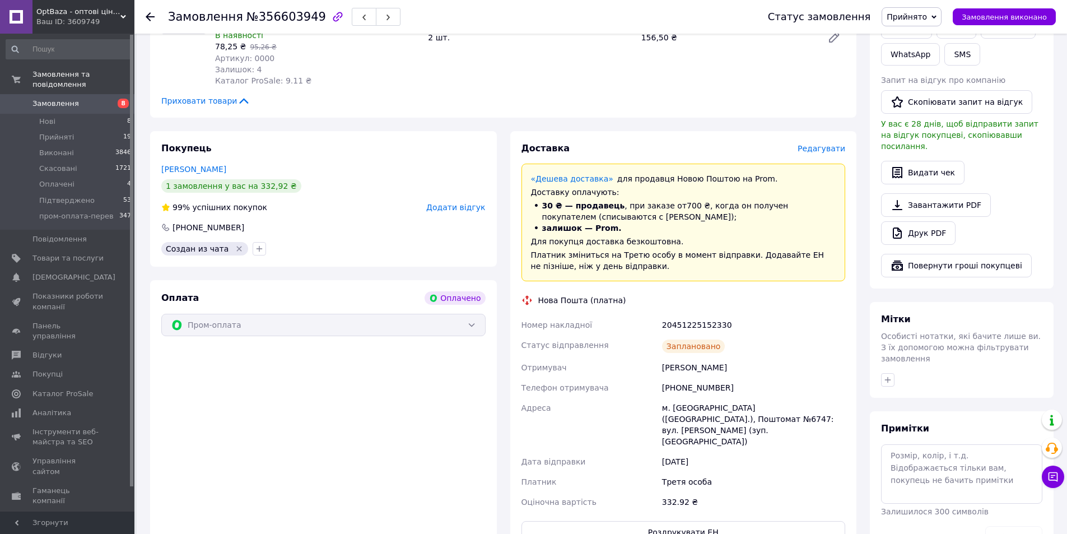
scroll to position [0, 0]
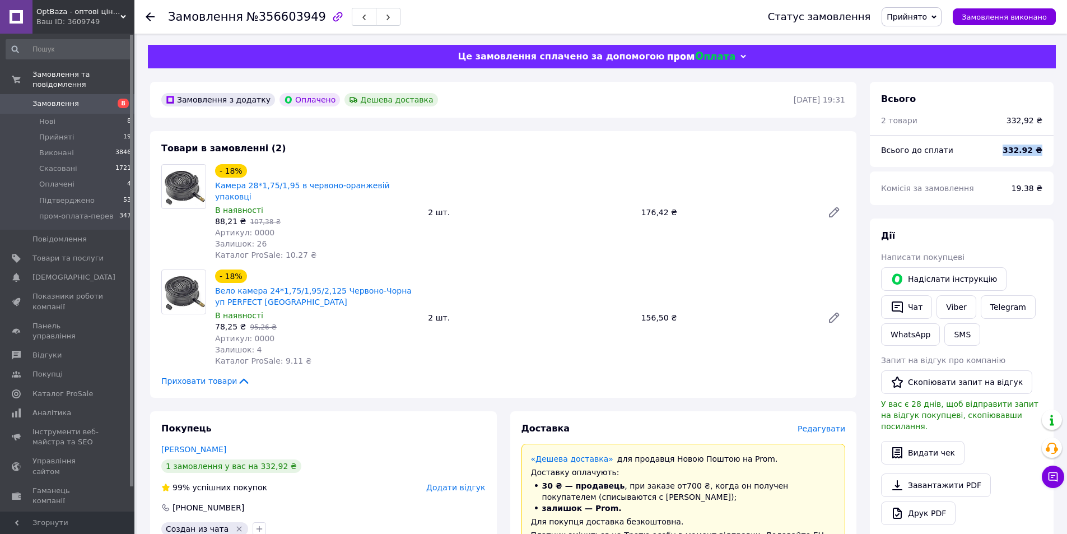
drag, startPoint x: 1010, startPoint y: 146, endPoint x: 1044, endPoint y: 147, distance: 34.2
click at [1042, 147] on div "332.92 ₴" at bounding box center [1022, 150] width 53 height 25
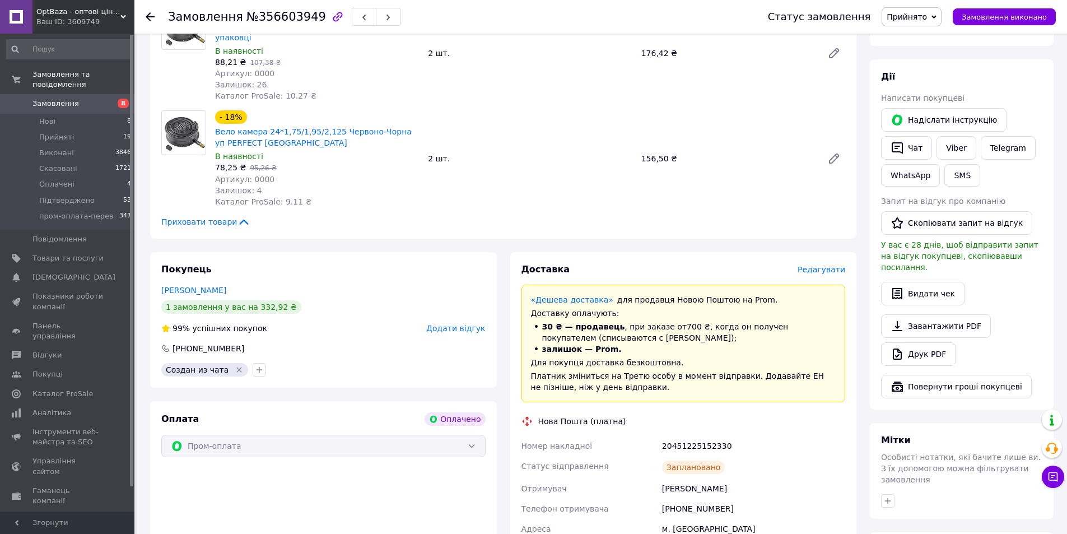
scroll to position [168, 0]
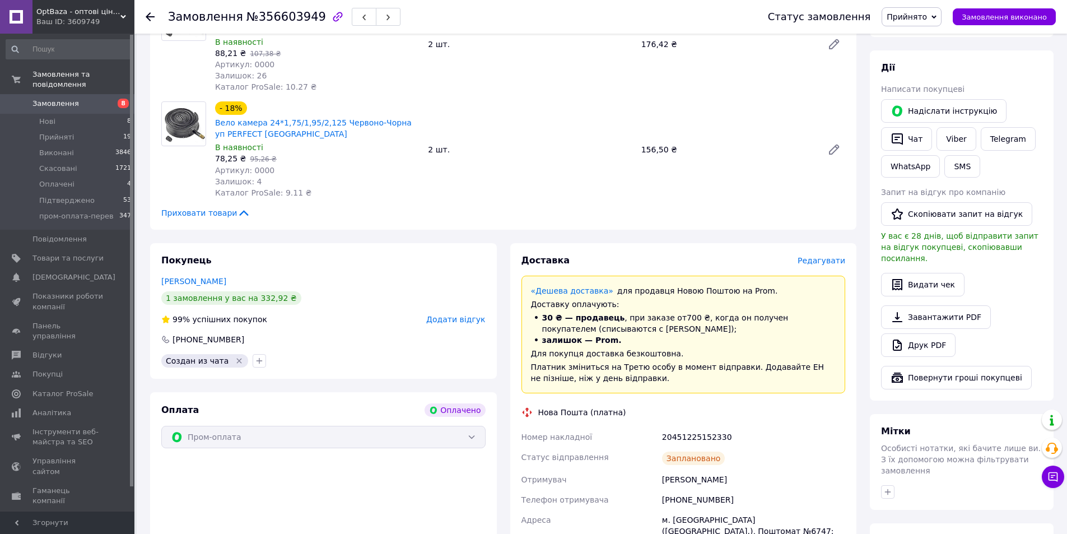
click at [150, 11] on div at bounding box center [150, 16] width 9 height 11
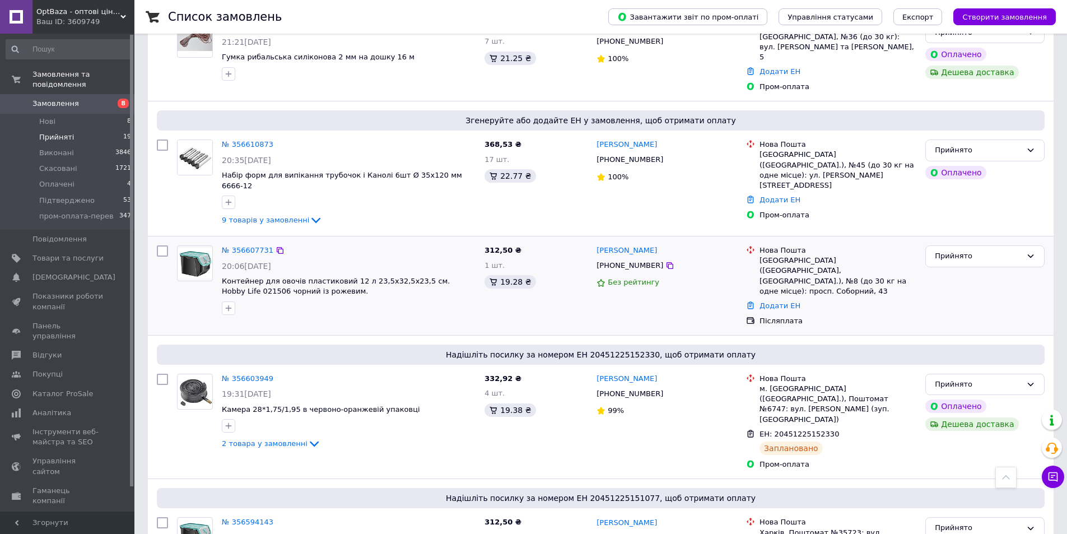
scroll to position [1120, 0]
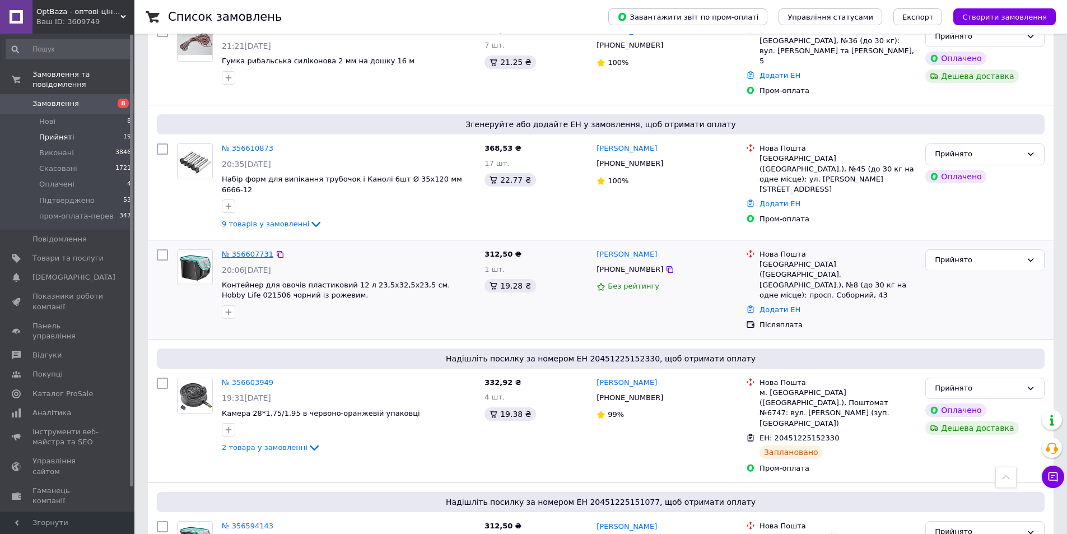
click at [246, 250] on link "№ 356607731" at bounding box center [248, 254] width 52 height 8
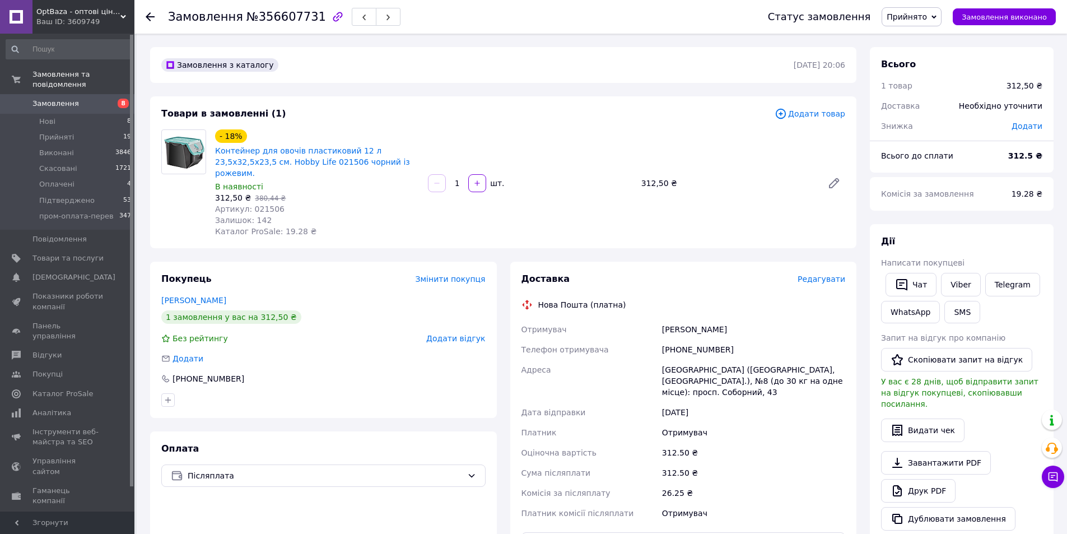
click at [833, 274] on span "Редагувати" at bounding box center [821, 278] width 48 height 9
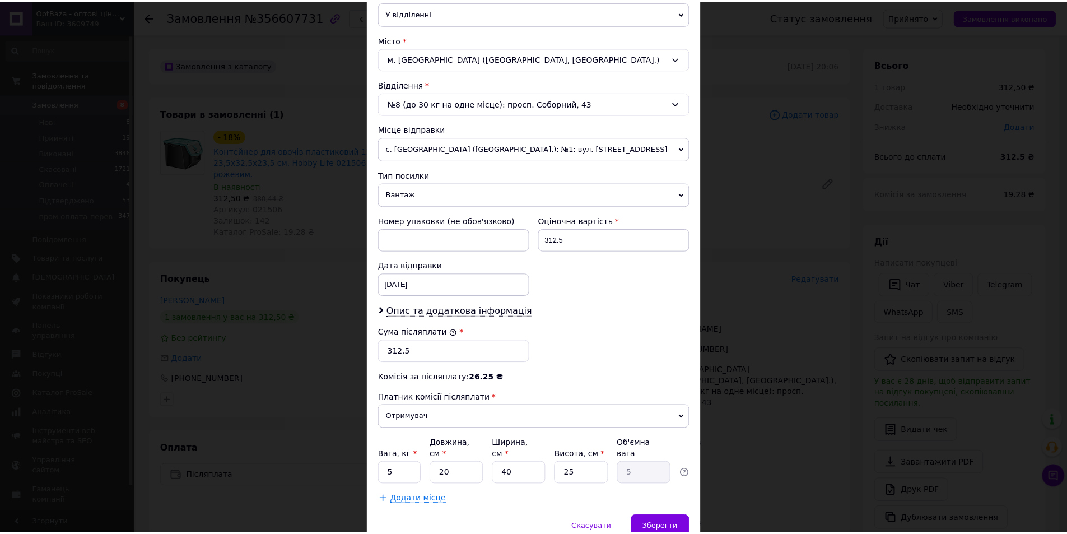
scroll to position [321, 0]
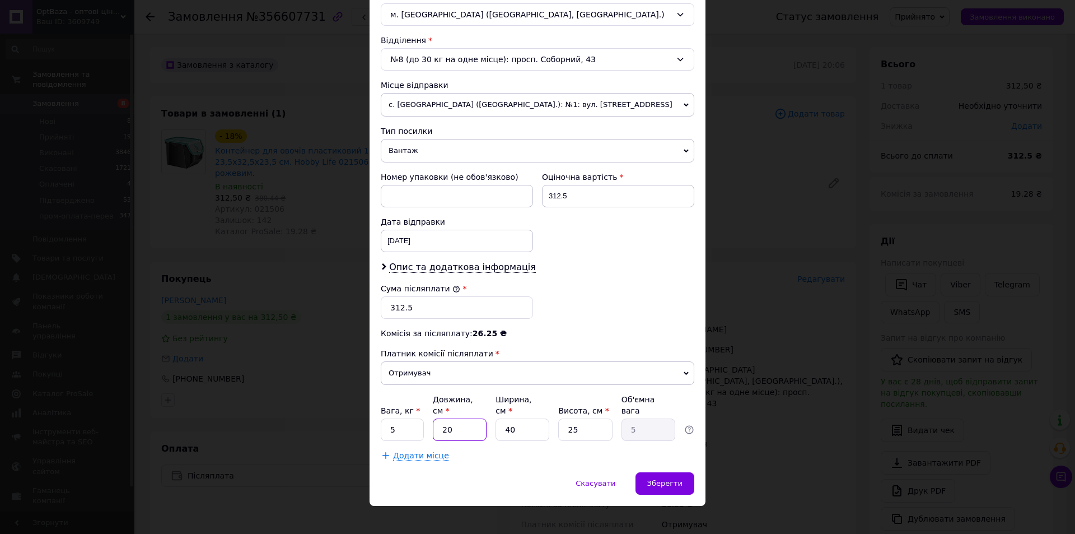
click at [472, 418] on input "20" at bounding box center [460, 429] width 54 height 22
type input "3"
type input "0.75"
type input "30"
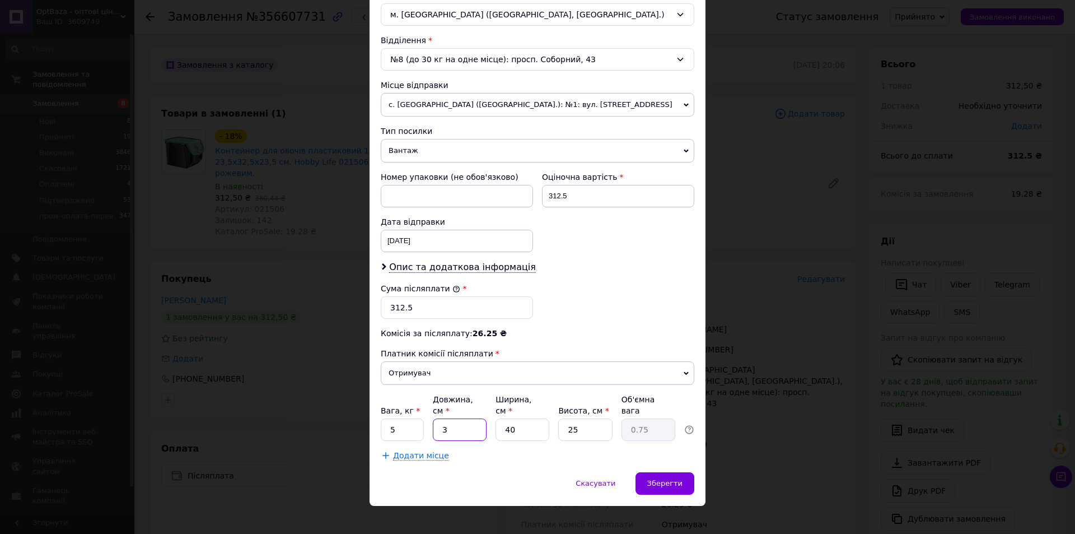
type input "7.5"
type input "30"
click at [601, 419] on input "25" at bounding box center [585, 429] width 54 height 22
type input "3"
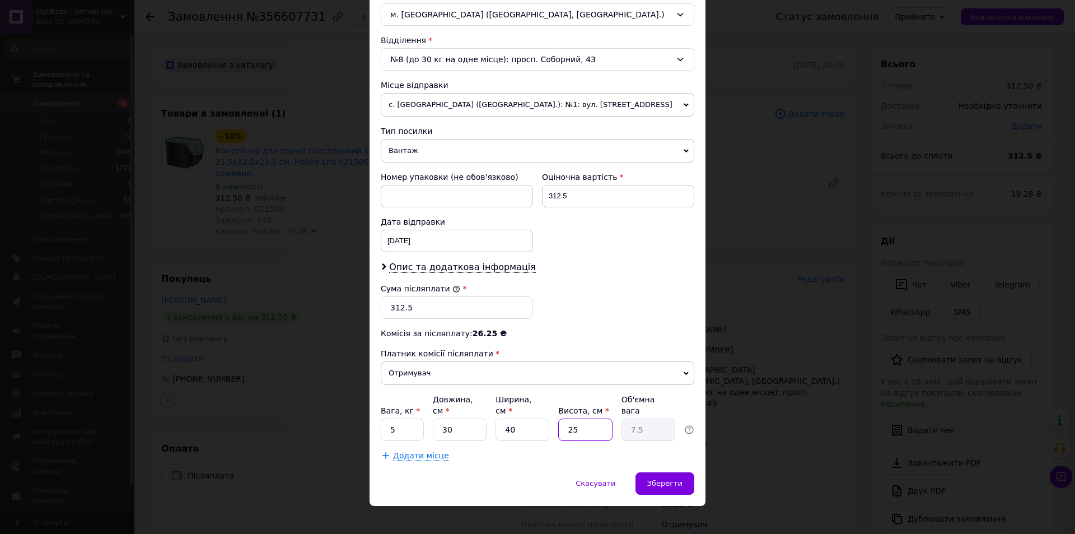
type input "0.9"
type input "30"
type input "9"
type input "30"
click at [667, 479] on span "Зберегти" at bounding box center [664, 483] width 35 height 8
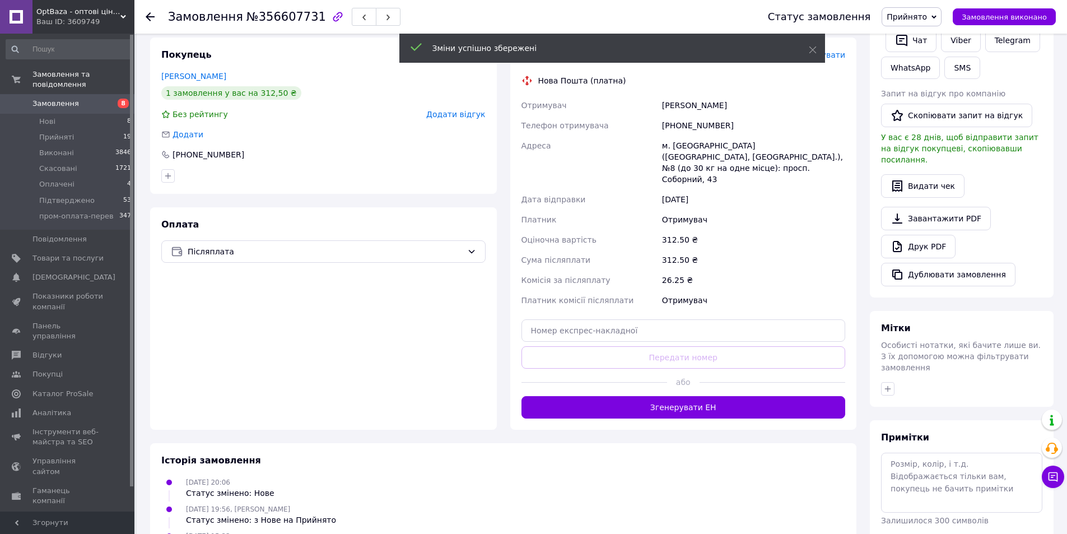
drag, startPoint x: 679, startPoint y: 378, endPoint x: 688, endPoint y: 375, distance: 9.6
click at [679, 396] on button "Згенерувати ЕН" at bounding box center [683, 407] width 324 height 22
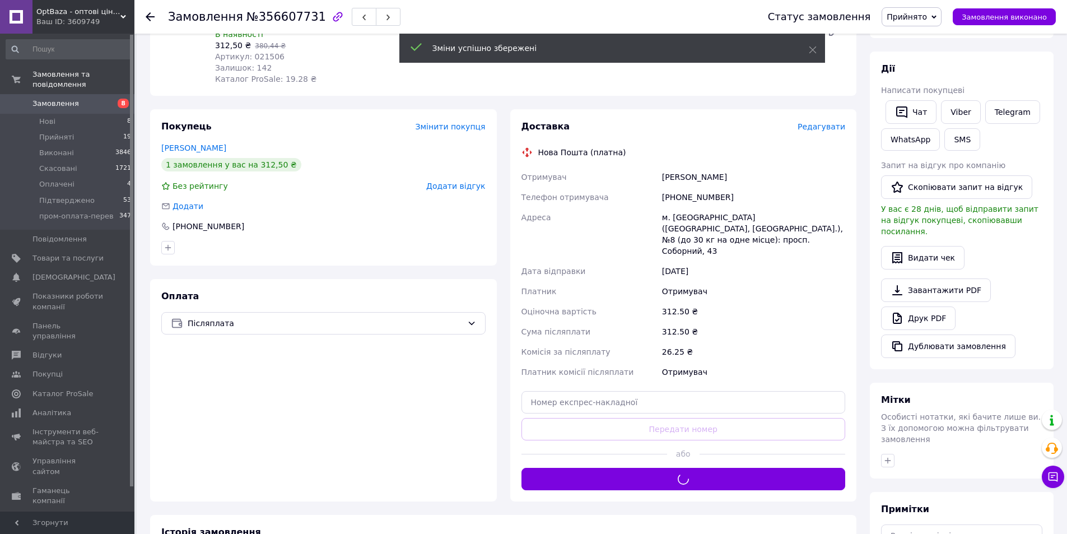
scroll to position [0, 0]
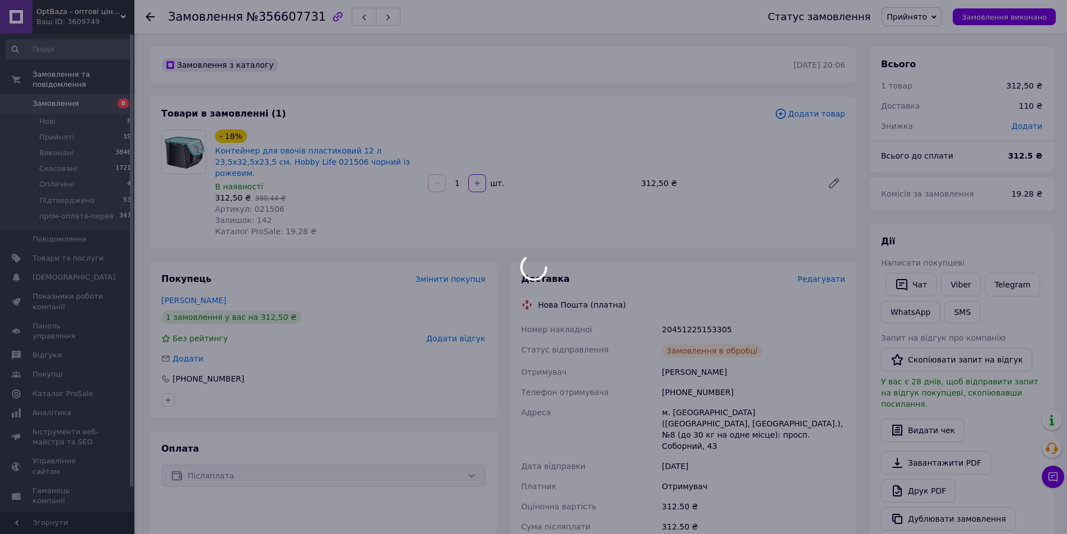
click at [680, 319] on div at bounding box center [533, 267] width 1067 height 534
click at [680, 319] on body "OptBaza - оптові ціни для всіх Ваш ID: 3609749 Сайт OptBaza - оптові ціни для в…" at bounding box center [533, 429] width 1067 height 858
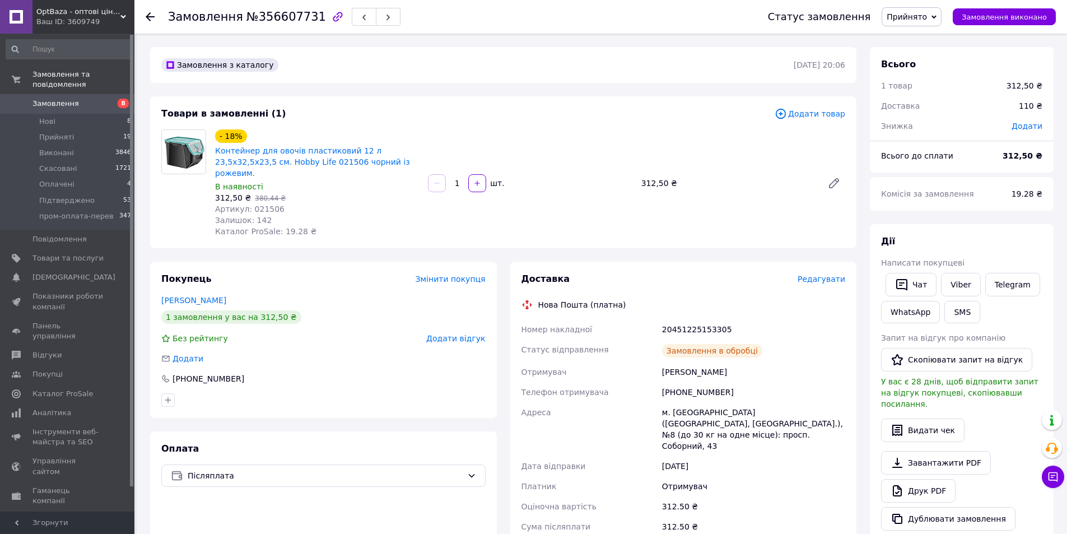
click at [680, 319] on div "20451225153305" at bounding box center [754, 329] width 188 height 20
click at [199, 374] on div "Покупець Змінити покупця [PERSON_NAME] 1 замовлення у вас на 312,50 ₴ Без рейти…" at bounding box center [323, 340] width 347 height 156
click at [211, 373] on div "[PHONE_NUMBER]" at bounding box center [208, 378] width 74 height 11
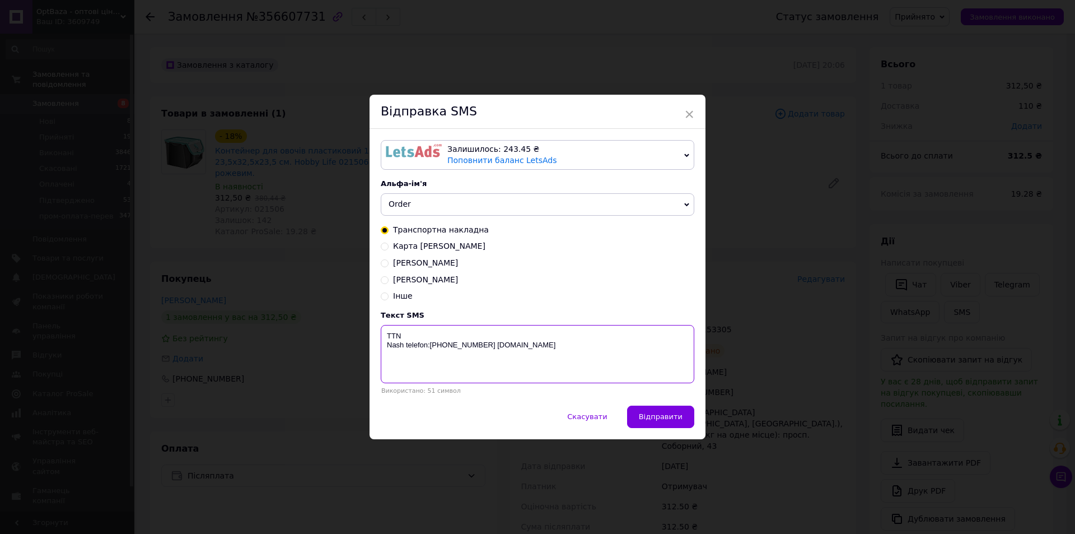
click at [565, 338] on textarea "TTN Nash telefon:[PHONE_NUMBER] [DOMAIN_NAME]" at bounding box center [538, 354] width 314 height 58
paste textarea "20451225153305"
type textarea "TTN [PHONE_NUMBER] Nash telefon:[PHONE_NUMBER] [DOMAIN_NAME]"
click at [701, 417] on div "Скасувати   Відправити" at bounding box center [538, 422] width 336 height 34
click at [675, 414] on span "Відправити" at bounding box center [661, 416] width 44 height 8
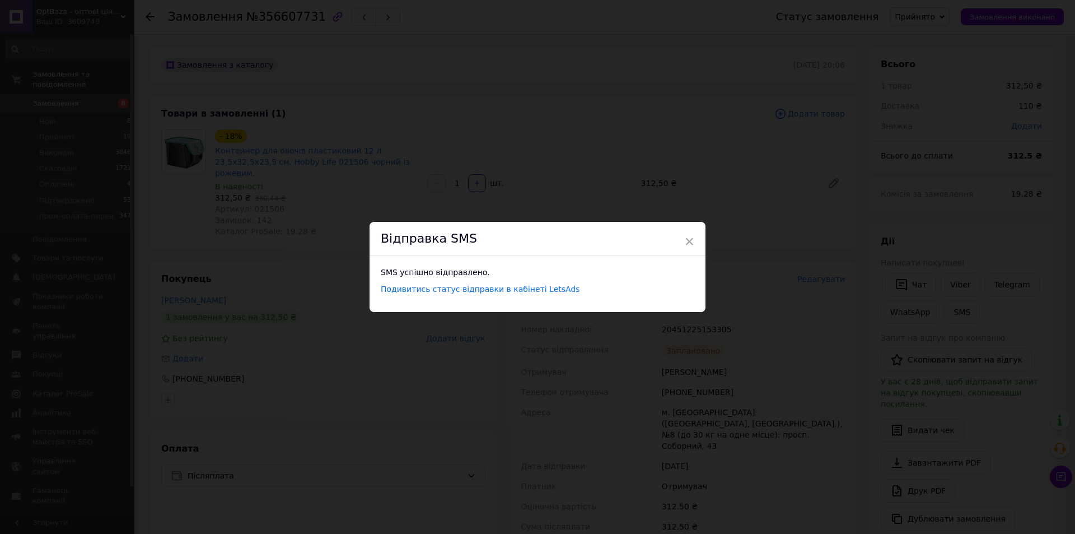
click at [251, 227] on div "× Відправка SMS SMS успішно відправлено. Подивитись статус відправки в кабінеті…" at bounding box center [537, 267] width 1075 height 534
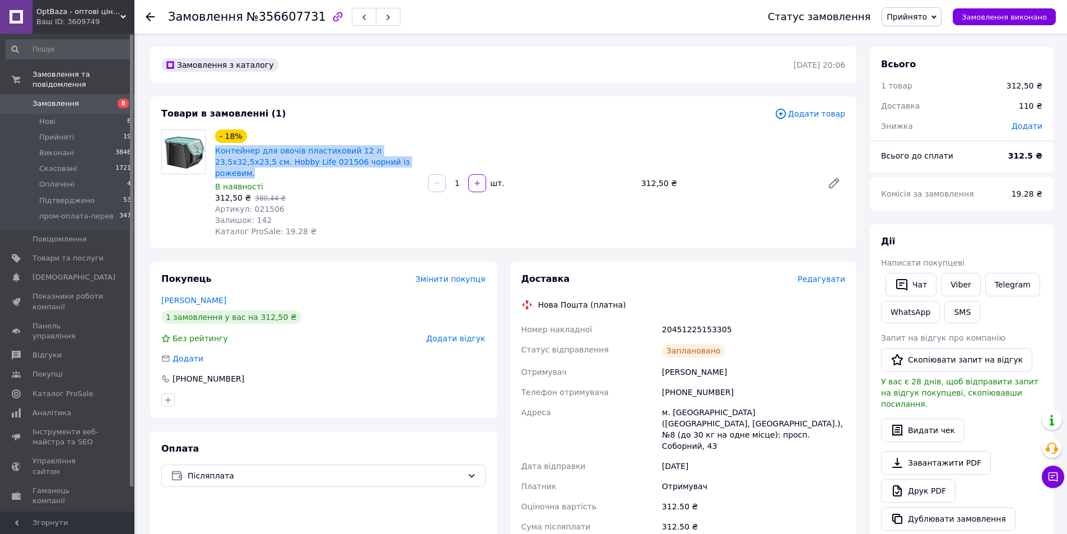
drag, startPoint x: 212, startPoint y: 148, endPoint x: 367, endPoint y: 165, distance: 156.5
click at [367, 165] on div "- 18% Контейнер для овочів пластиковий 12 л 23,5х32,5х23,5 см. Hobby Life 02150…" at bounding box center [317, 183] width 213 height 112
drag, startPoint x: 217, startPoint y: 187, endPoint x: 232, endPoint y: 187, distance: 15.1
click at [232, 193] on span "312,50 ₴" at bounding box center [233, 197] width 36 height 9
drag, startPoint x: 211, startPoint y: 186, endPoint x: 244, endPoint y: 188, distance: 32.6
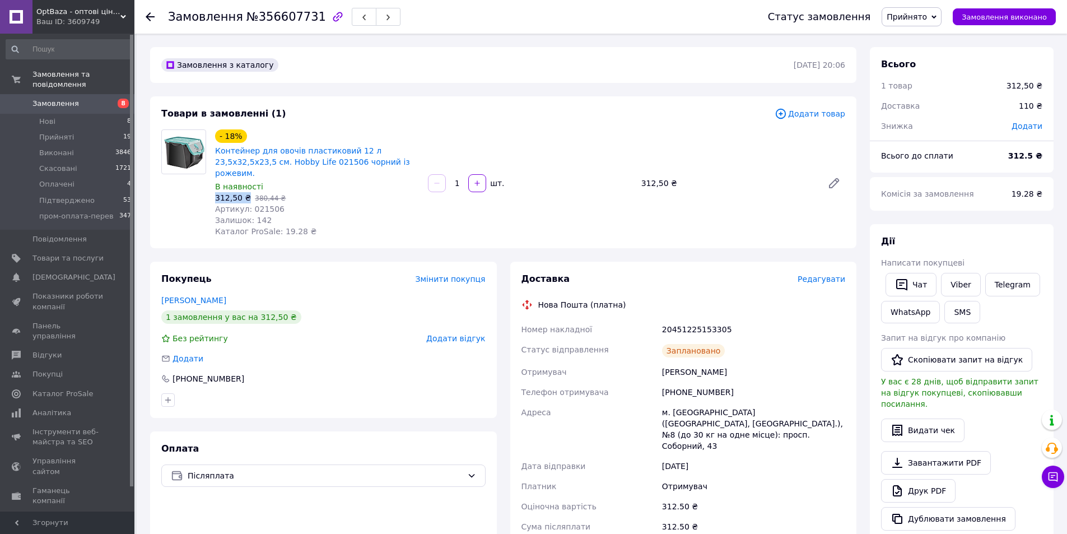
click at [244, 188] on div "- 18% Контейнер для овочів пластиковий 12 л 23,5х32,5х23,5 см. Hobby Life 02150…" at bounding box center [317, 183] width 213 height 112
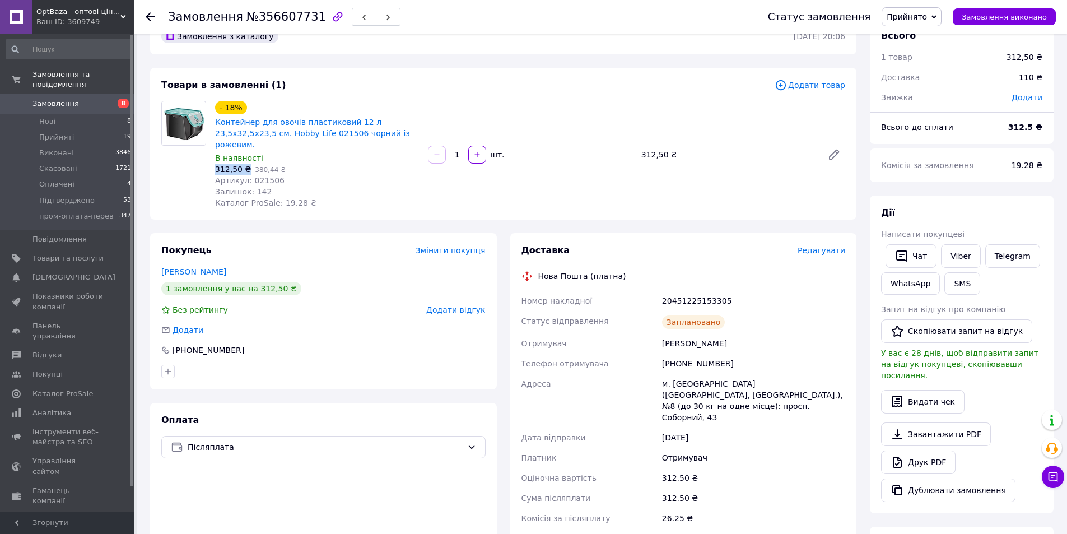
scroll to position [56, 0]
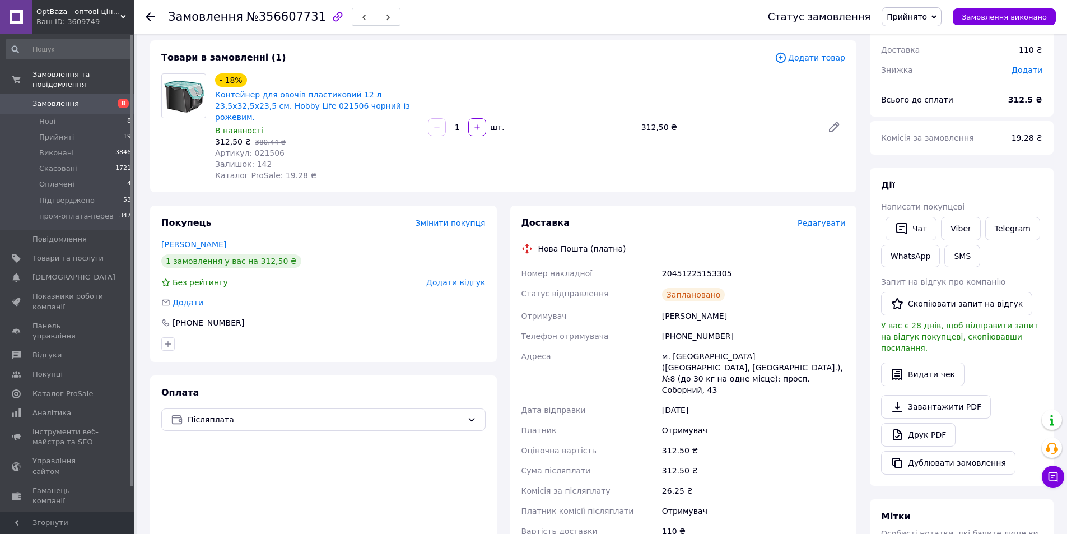
click at [150, 16] on use at bounding box center [150, 16] width 9 height 9
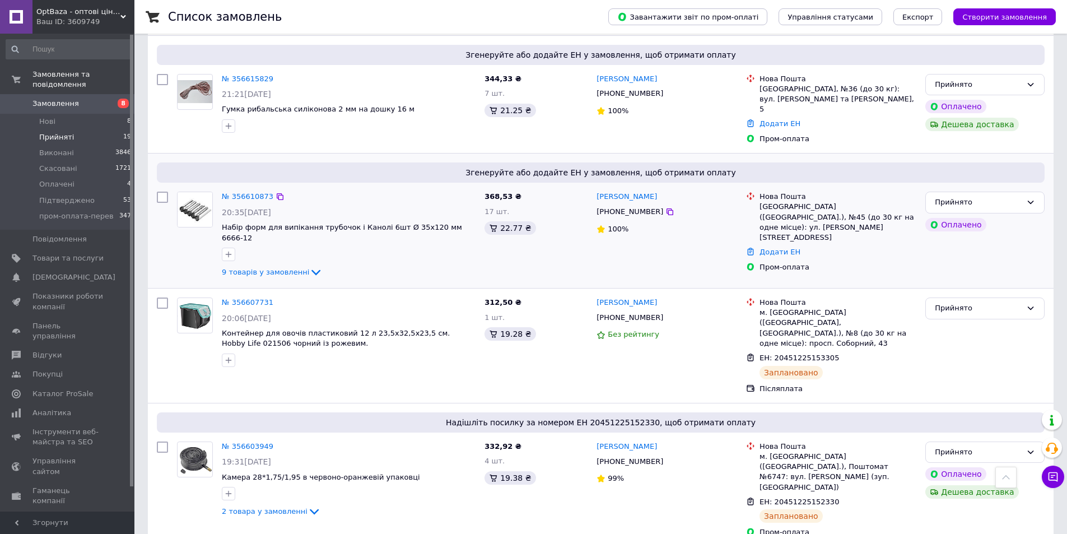
scroll to position [1008, 0]
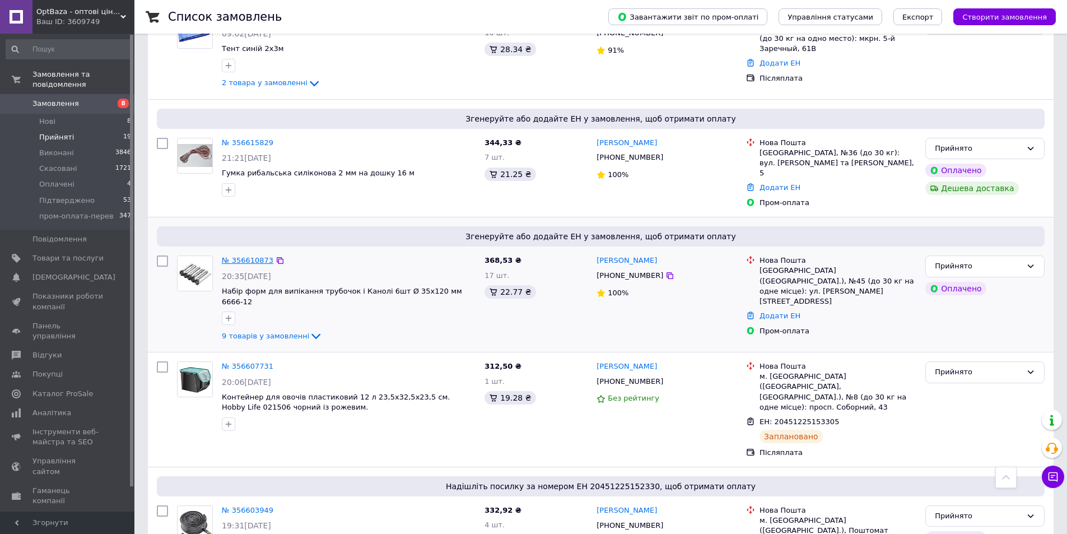
click at [243, 256] on link "№ 356610873" at bounding box center [248, 260] width 52 height 8
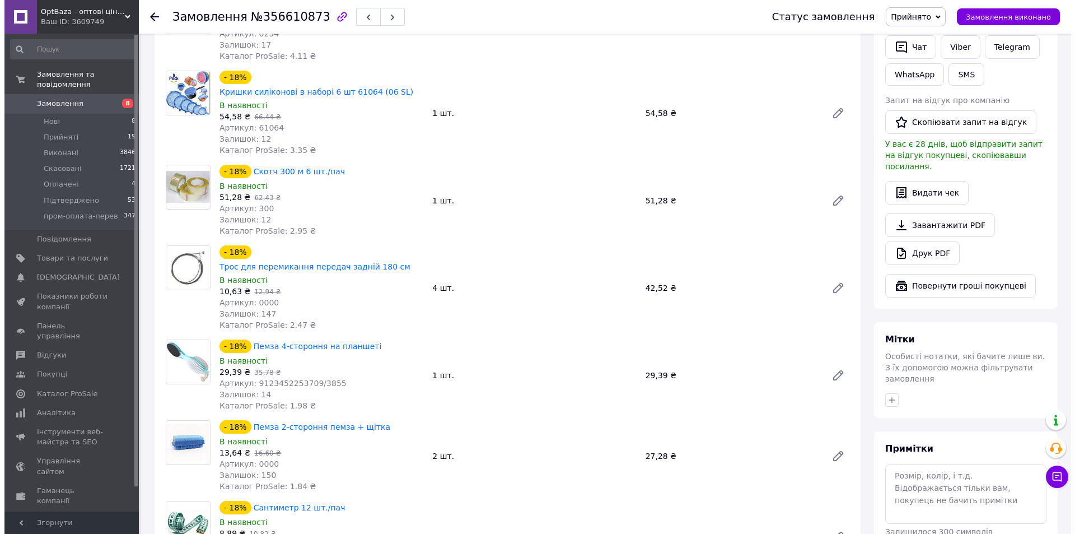
scroll to position [672, 0]
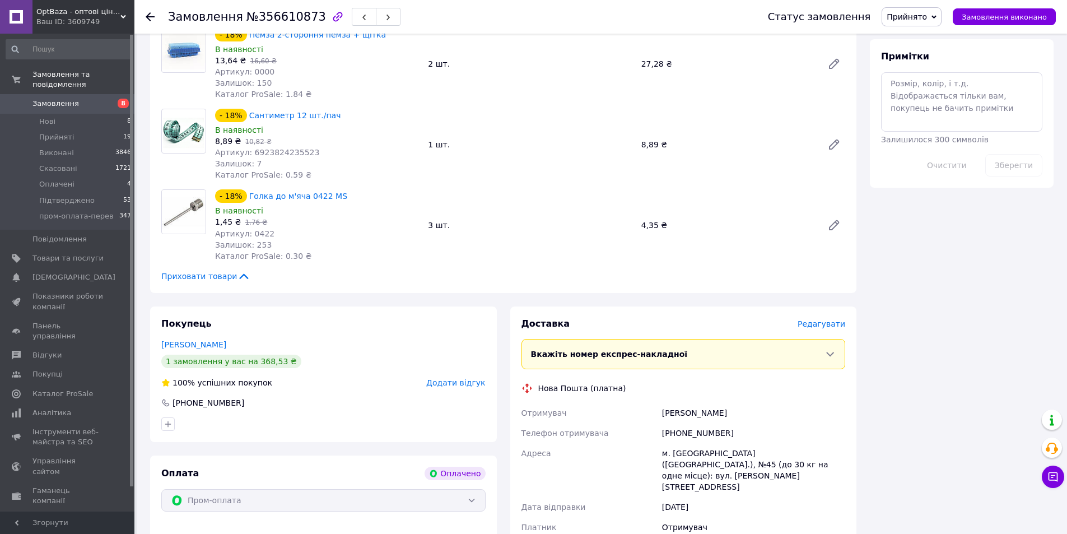
click at [823, 319] on span "Редагувати" at bounding box center [821, 323] width 48 height 9
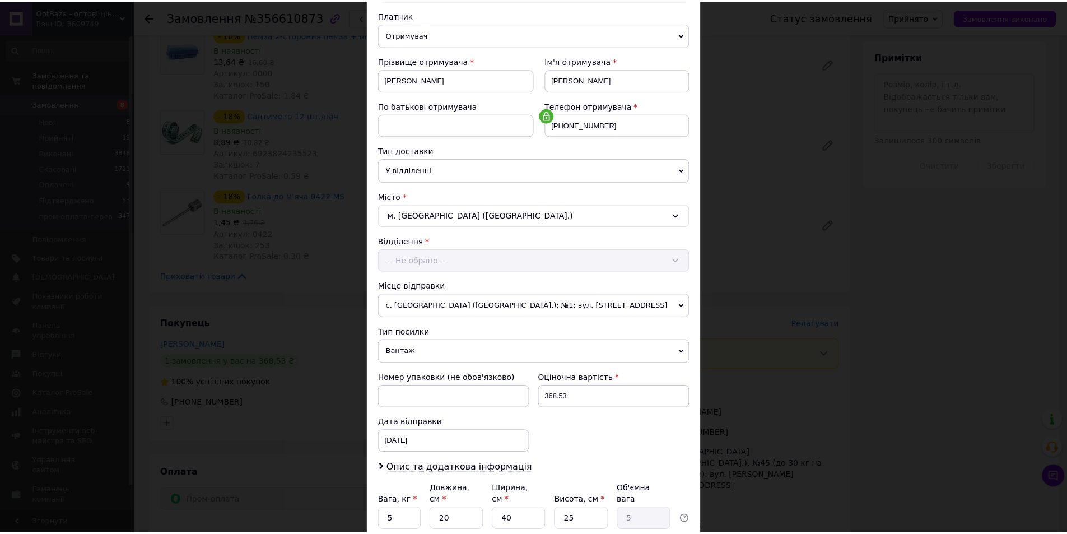
scroll to position [210, 0]
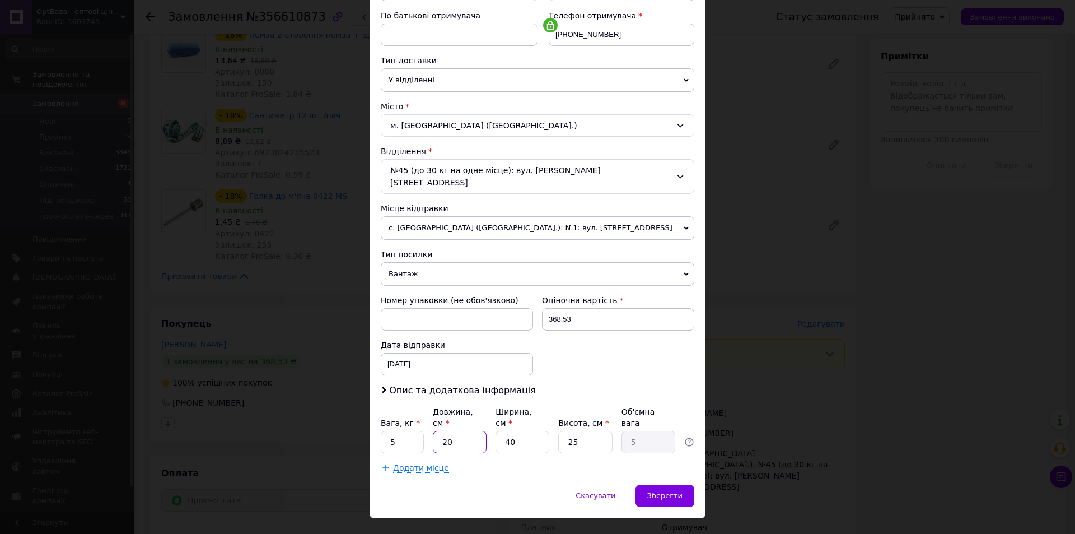
click at [448, 431] on input "20" at bounding box center [460, 442] width 54 height 22
type input "4"
type input "1"
type input "40"
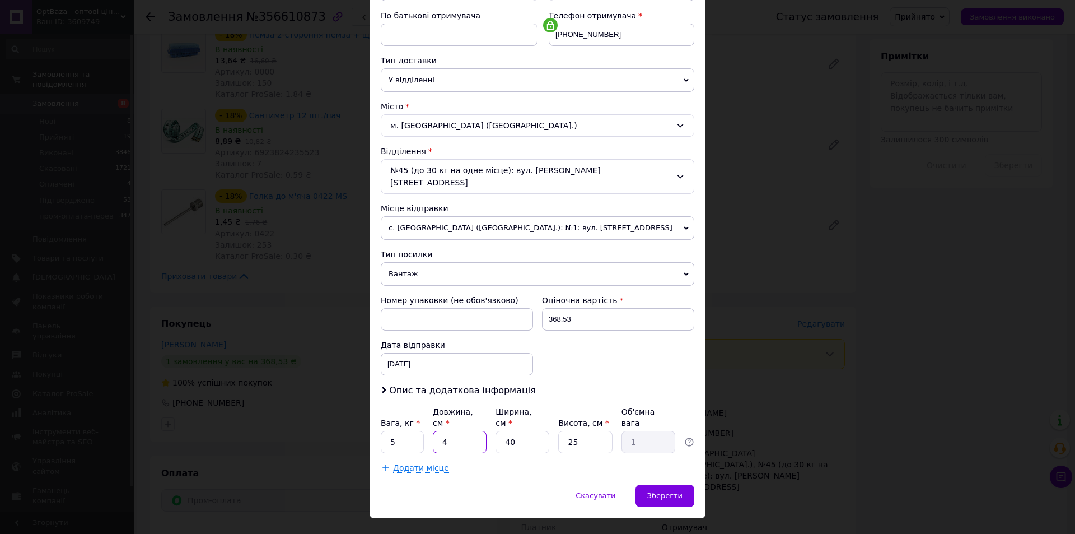
type input "10"
type input "40"
click at [524, 431] on input "40" at bounding box center [523, 442] width 54 height 22
type input "1"
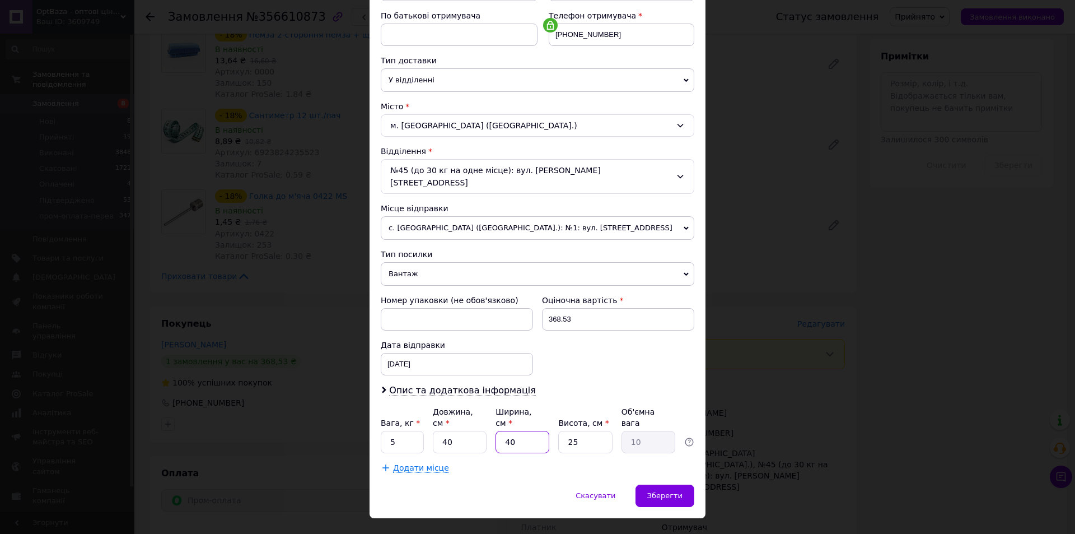
type input "0.25"
type input "10"
type input "2.5"
type input "10"
click at [590, 431] on input "25" at bounding box center [585, 442] width 54 height 22
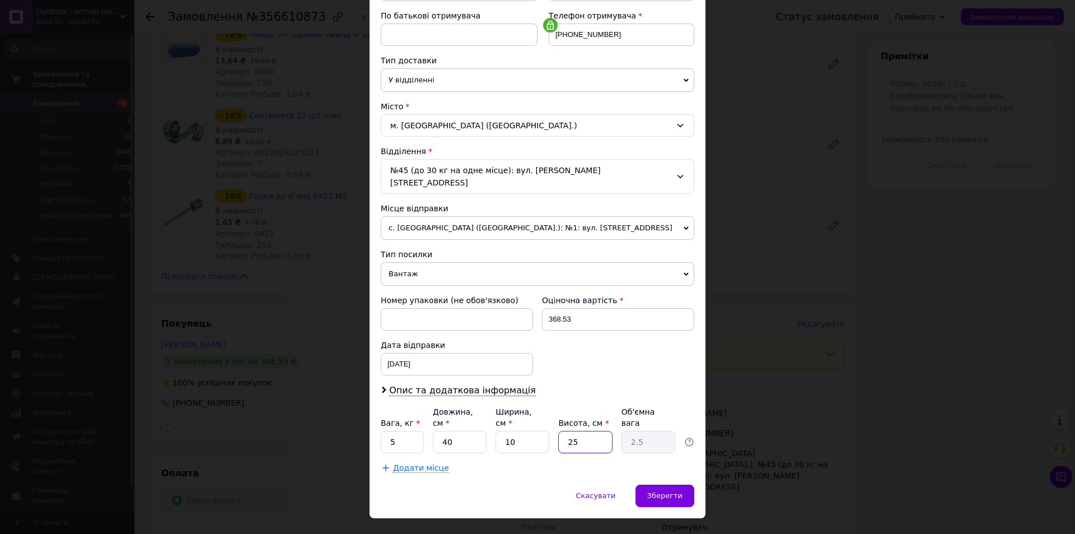
click at [590, 431] on input "25" at bounding box center [585, 442] width 54 height 22
type input "3"
type input "0.3"
type input "30"
type input "3"
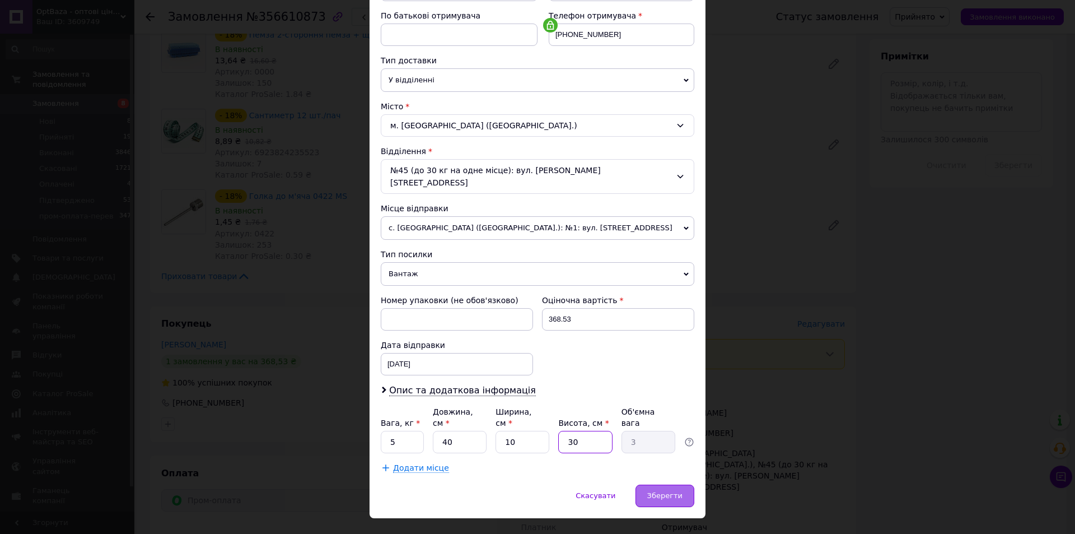
type input "30"
click at [673, 491] on span "Зберегти" at bounding box center [664, 495] width 35 height 8
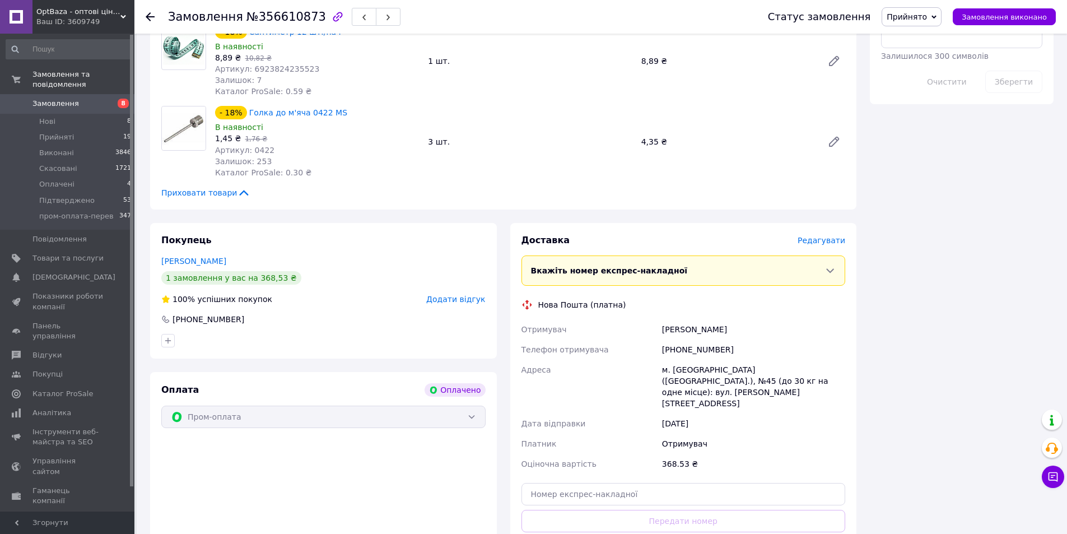
scroll to position [896, 0]
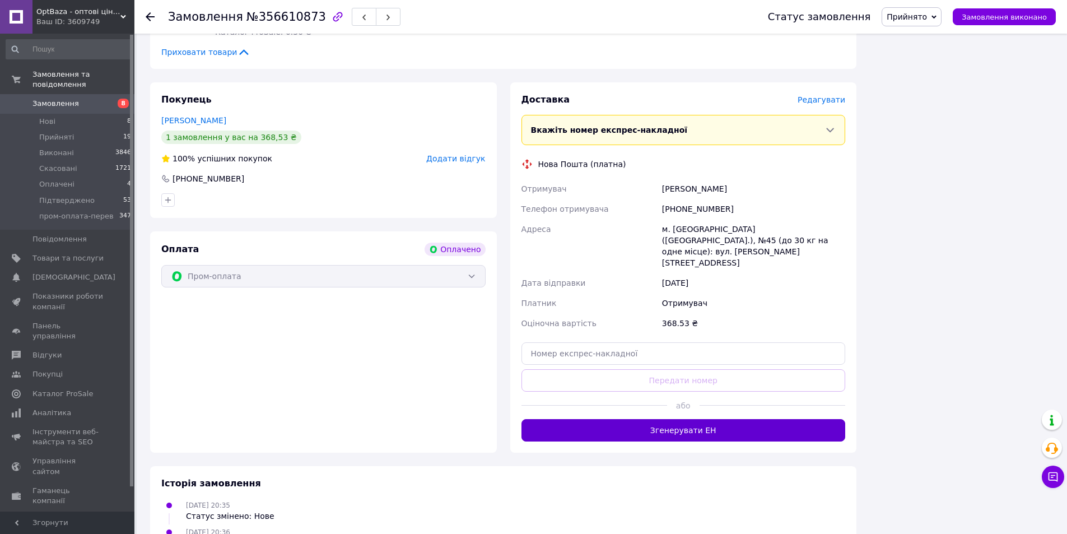
click at [710, 419] on button "Згенерувати ЕН" at bounding box center [683, 430] width 324 height 22
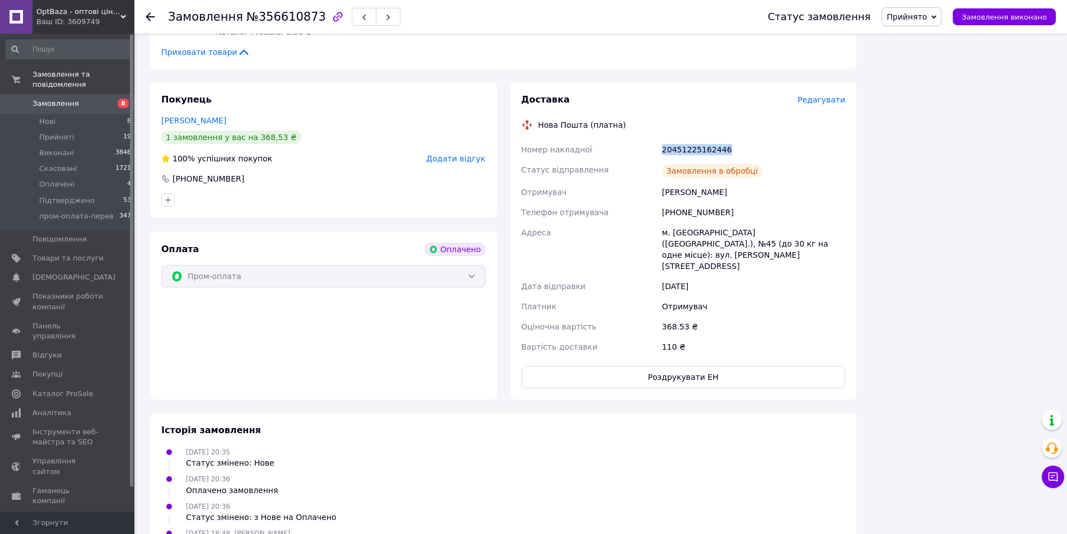
click at [703, 139] on div "20451225162446" at bounding box center [754, 149] width 188 height 20
click at [213, 173] on div "[PHONE_NUMBER]" at bounding box center [208, 178] width 74 height 11
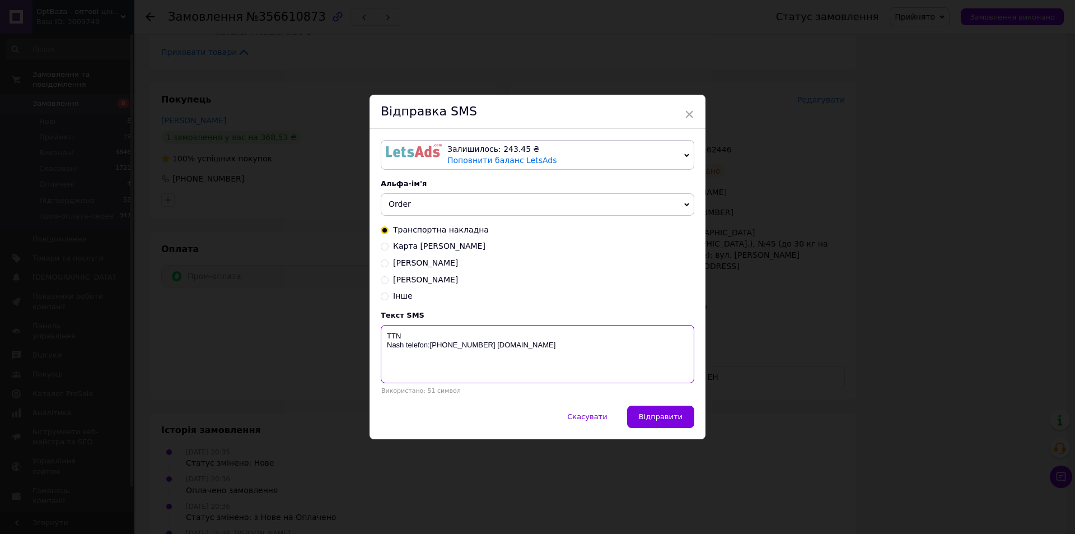
click at [534, 339] on textarea "TTN Nash telefon:[PHONE_NUMBER] [DOMAIN_NAME]" at bounding box center [538, 354] width 314 height 58
paste textarea "20451225162446"
type textarea "TTN [PHONE_NUMBER] [PERSON_NAME] telefon:[PHONE_NUMBER] [DOMAIN_NAME]"
click at [678, 421] on span "Відправити" at bounding box center [661, 416] width 44 height 8
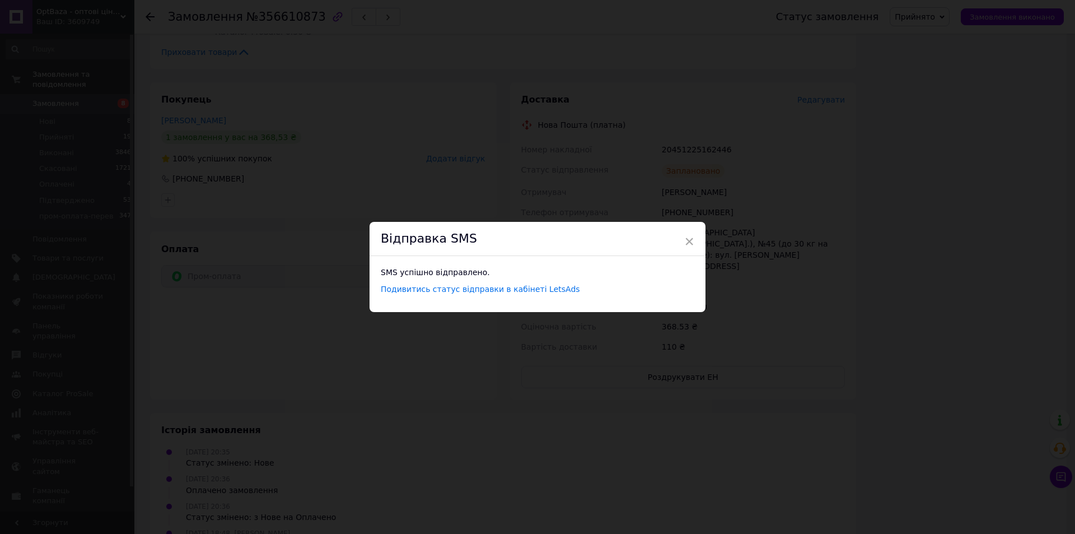
click at [231, 86] on div "× Відправка SMS SMS успішно відправлено. Подивитись статус відправки в кабінеті…" at bounding box center [537, 267] width 1075 height 534
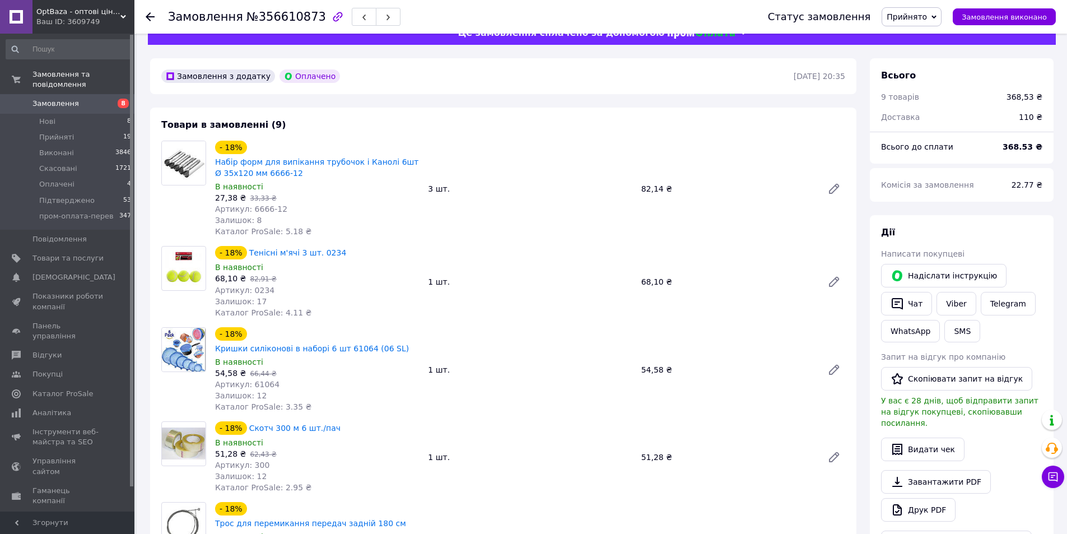
scroll to position [0, 0]
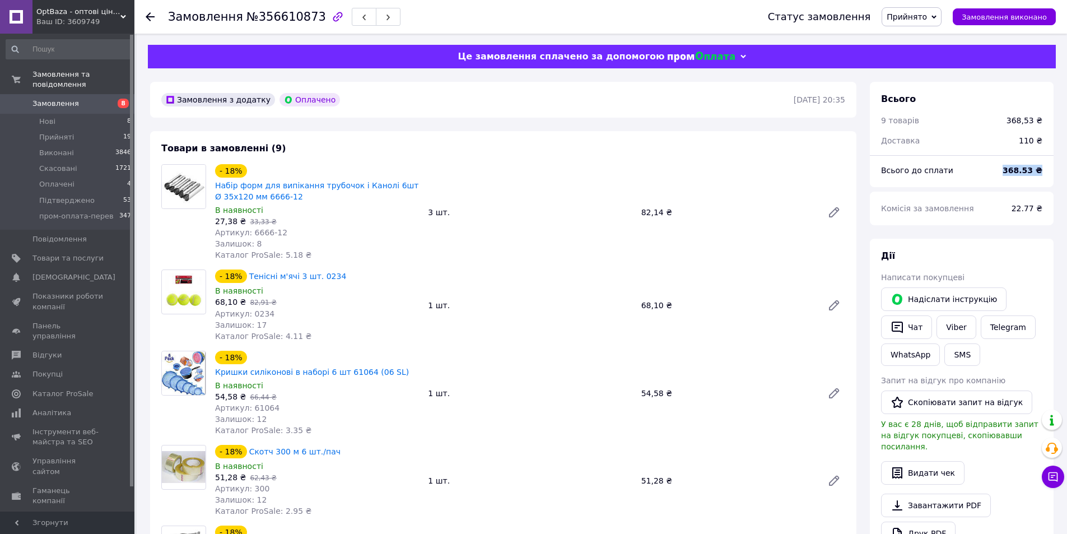
drag, startPoint x: 1009, startPoint y: 171, endPoint x: 1044, endPoint y: 173, distance: 35.9
click at [1044, 173] on div "368.53 ₴" at bounding box center [1022, 170] width 53 height 25
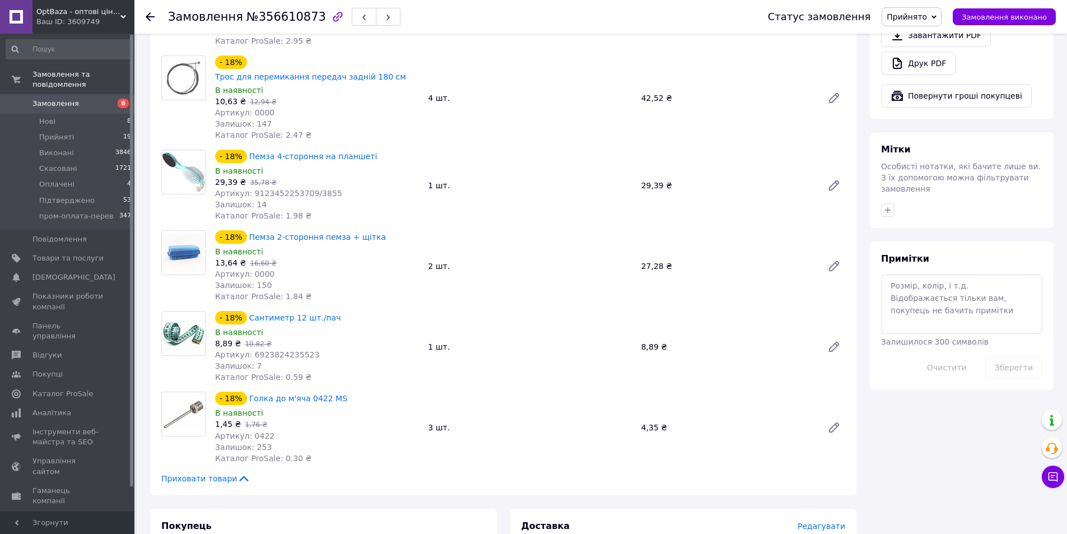
scroll to position [301, 0]
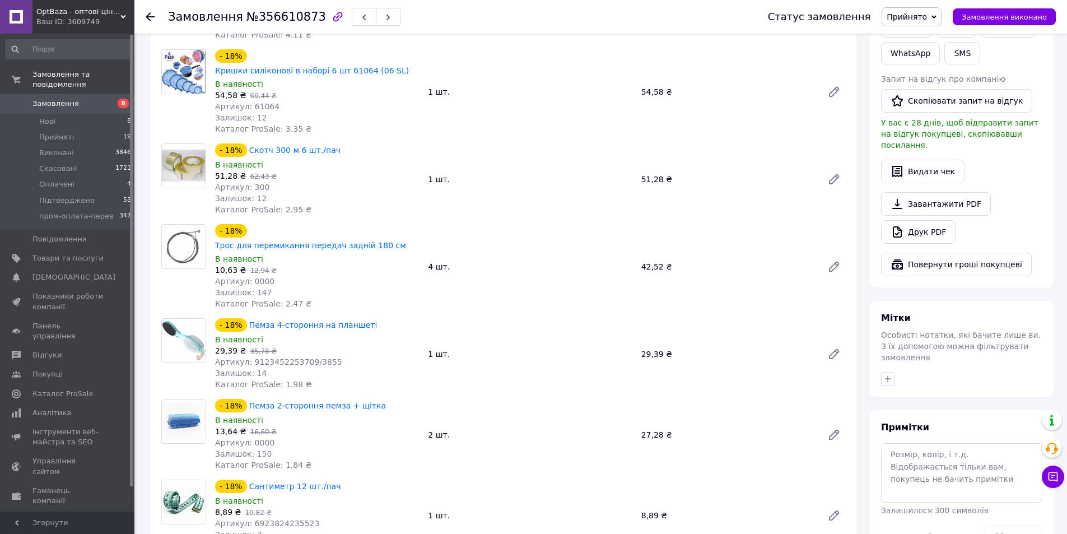
click at [154, 19] on icon at bounding box center [150, 16] width 9 height 9
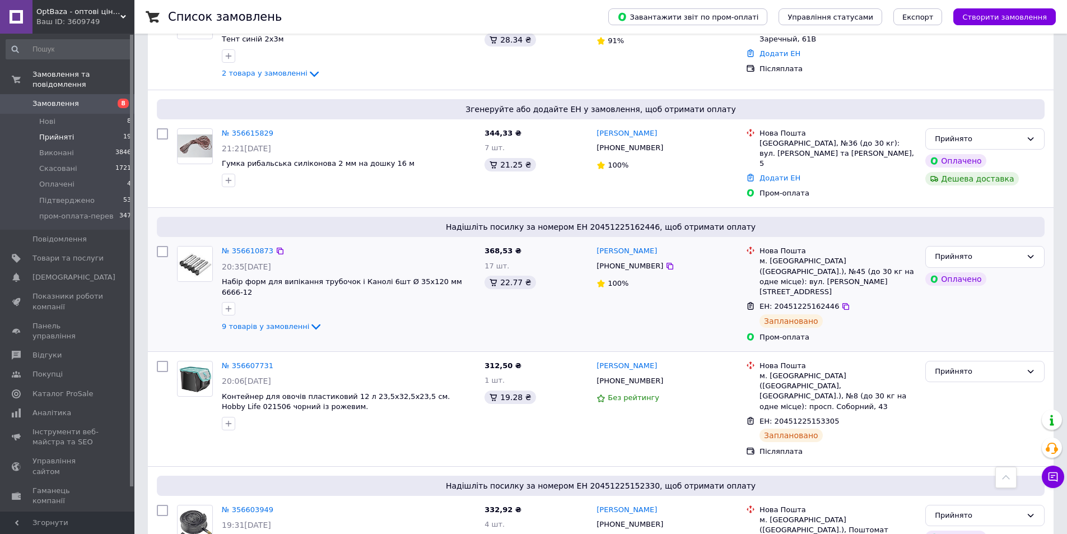
scroll to position [1008, 0]
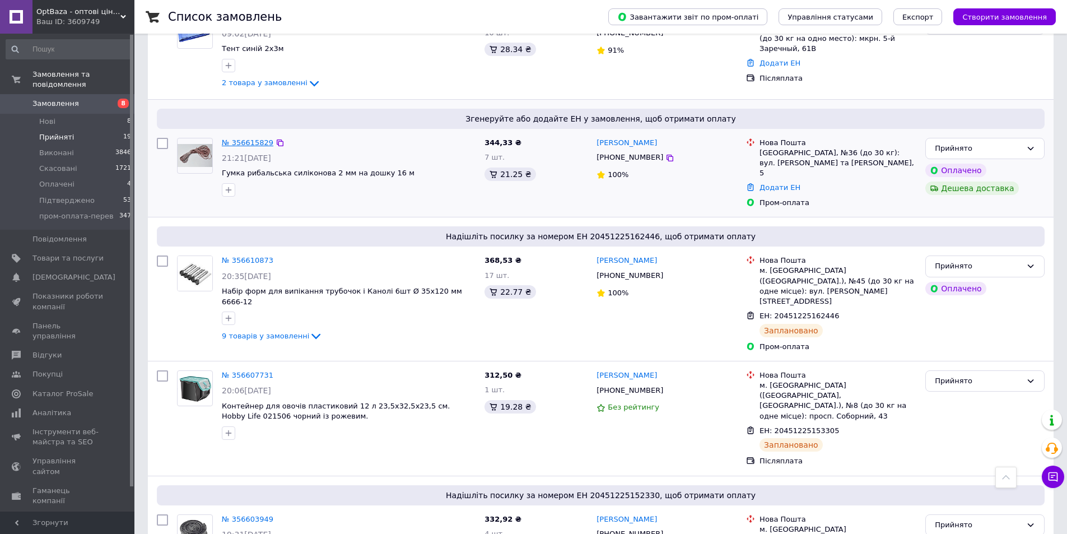
click at [239, 138] on link "№ 356615829" at bounding box center [248, 142] width 52 height 8
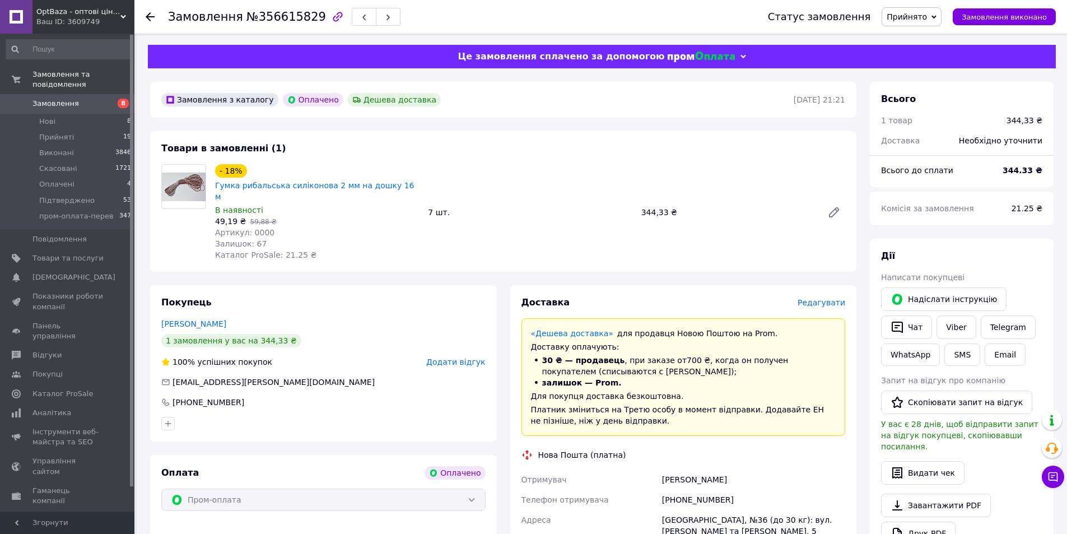
click at [833, 298] on span "Редагувати" at bounding box center [821, 302] width 48 height 9
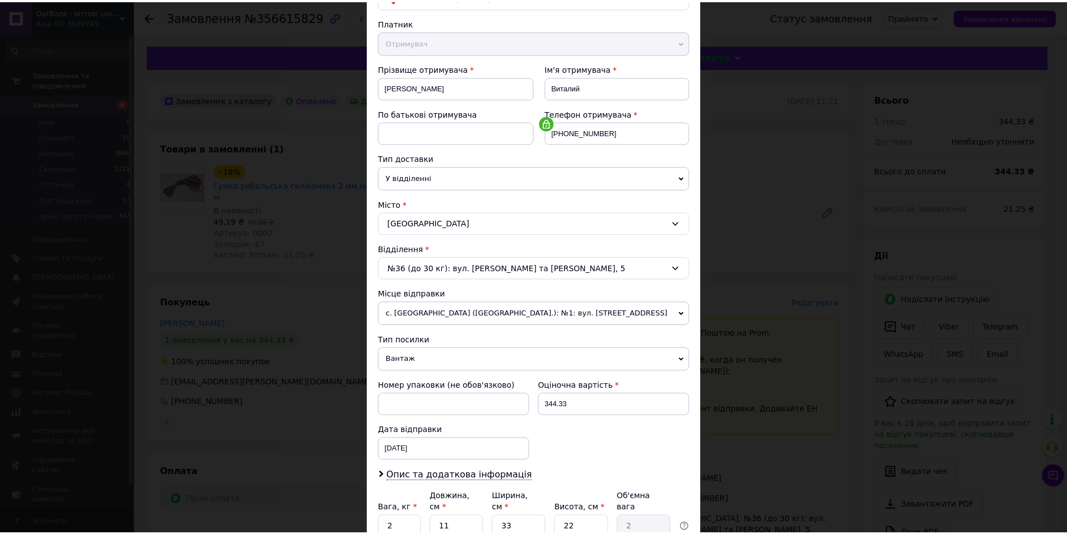
scroll to position [210, 0]
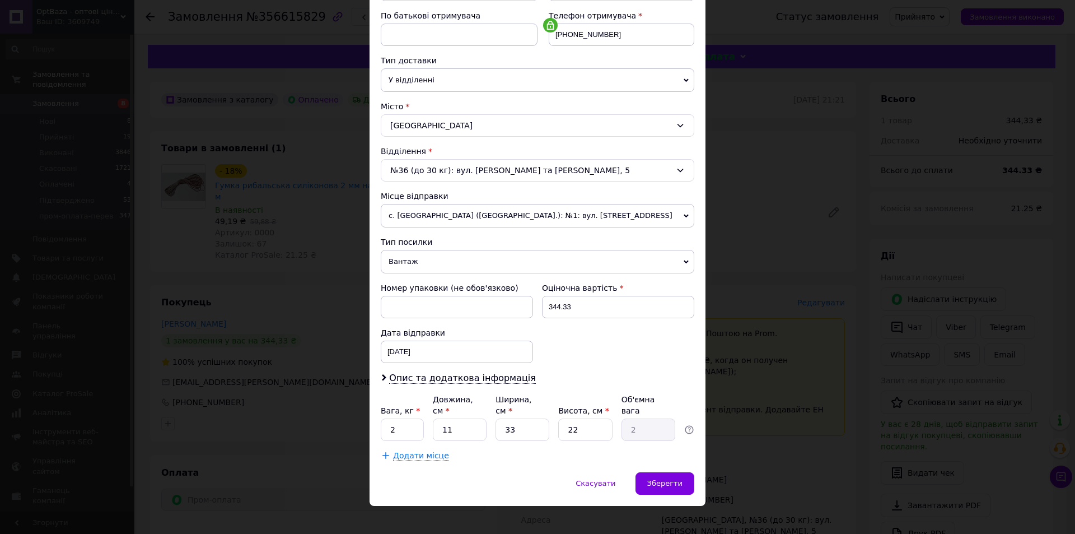
click at [906, 417] on div "× Редагування доставки Спосіб доставки Нова Пошта (платна) Платник Отримувач Ві…" at bounding box center [537, 267] width 1075 height 534
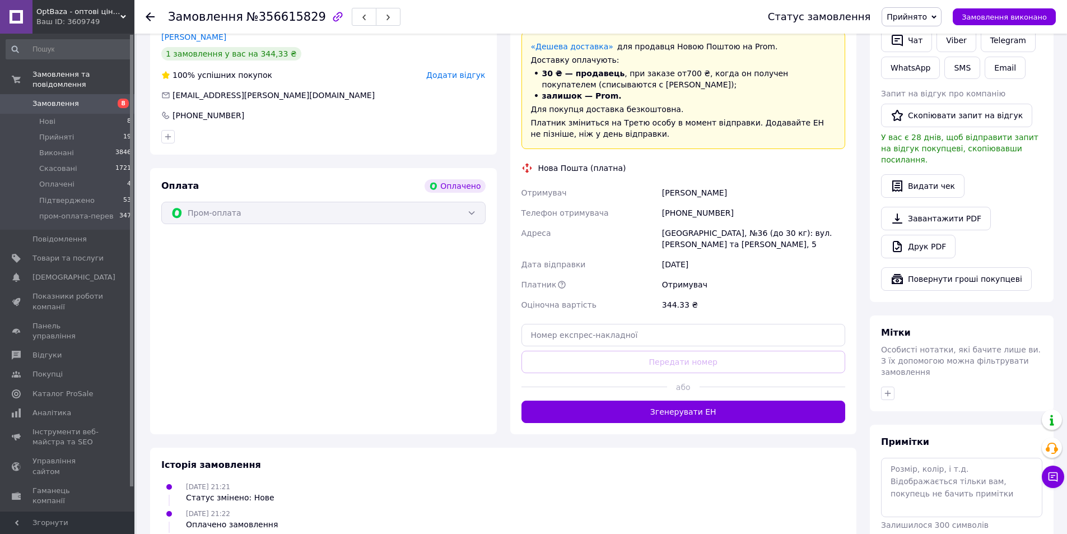
scroll to position [339, 0]
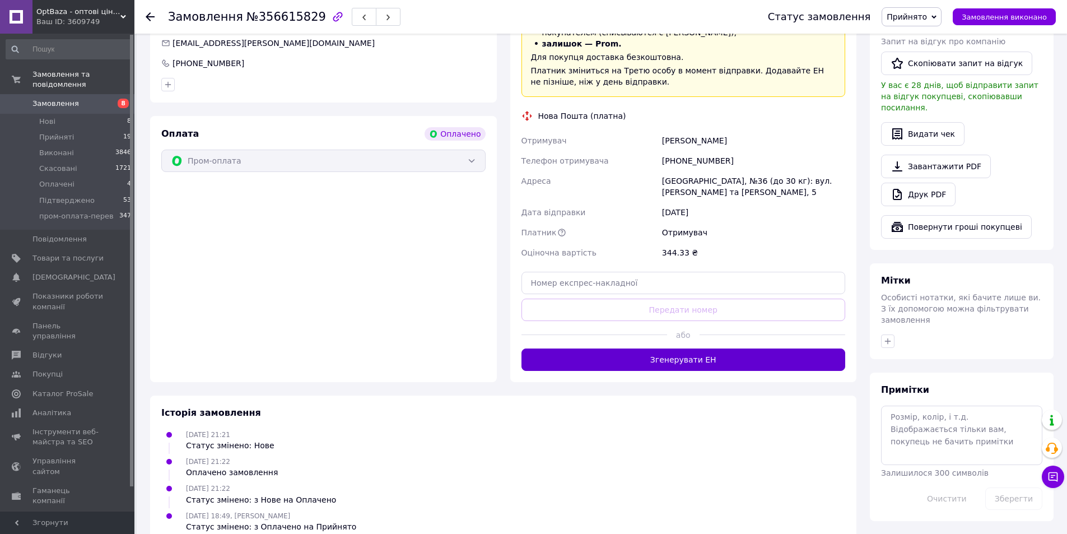
click at [750, 348] on button "Згенерувати ЕН" at bounding box center [683, 359] width 324 height 22
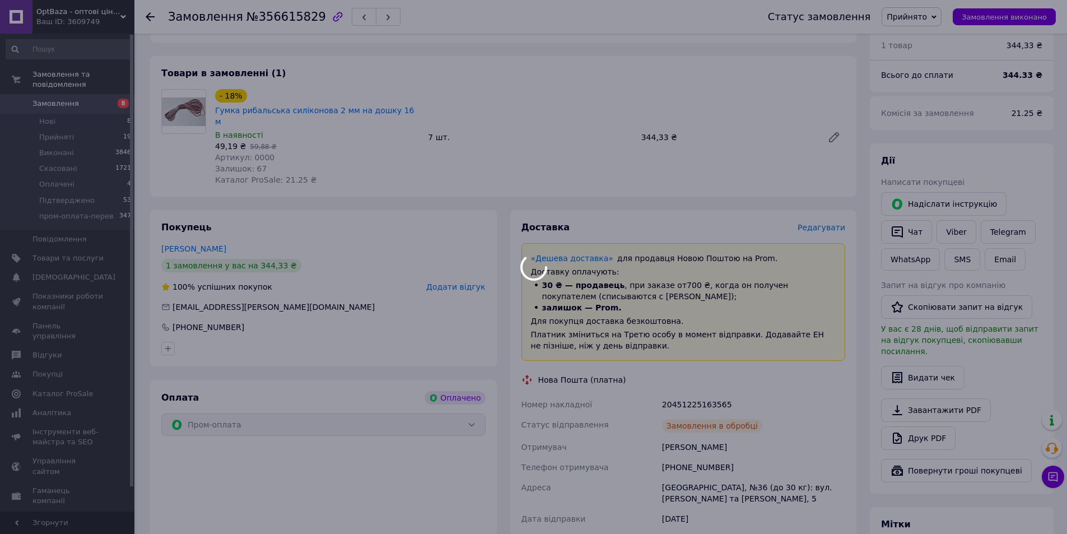
scroll to position [227, 0]
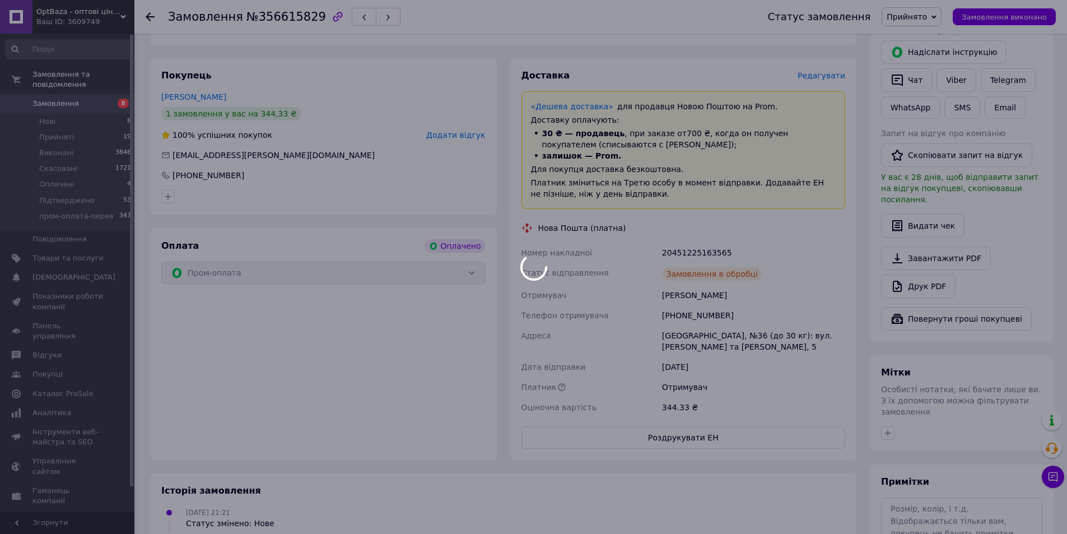
click at [692, 238] on div at bounding box center [533, 267] width 1067 height 534
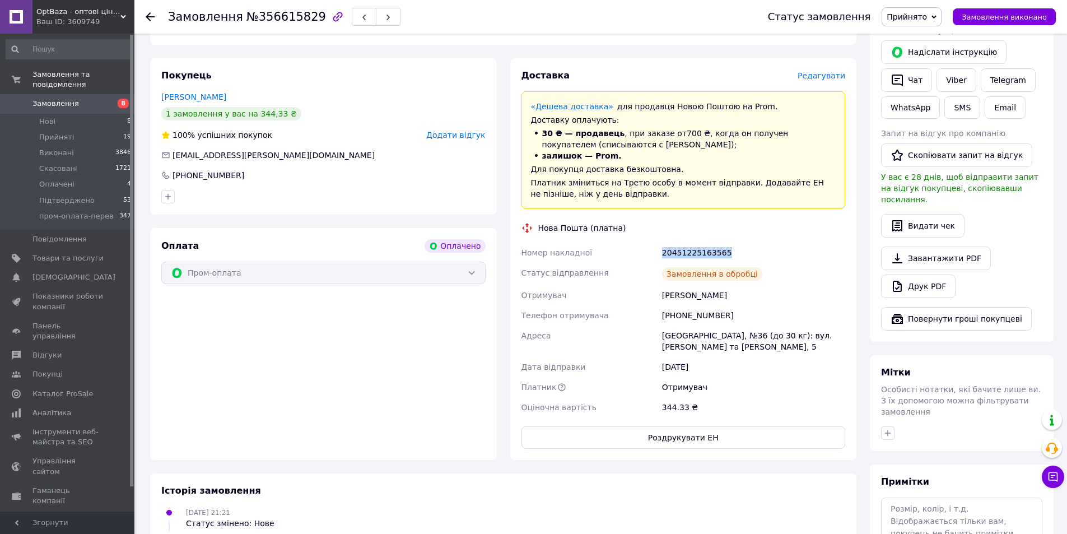
click at [692, 242] on div "20451225163565" at bounding box center [754, 252] width 188 height 20
click at [209, 170] on div "[PHONE_NUMBER]" at bounding box center [208, 175] width 74 height 11
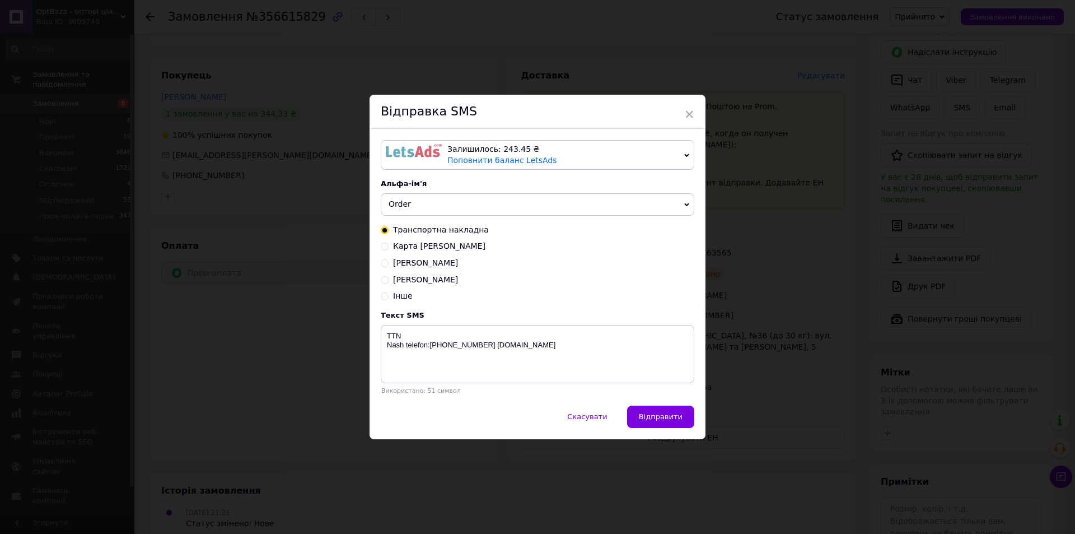
click at [410, 325] on div "Текст SMS TTN Nash telefon:[PHONE_NUMBER] [DOMAIN_NAME] Використано: 51 символ" at bounding box center [538, 352] width 314 height 83
click at [431, 336] on textarea "TTN Nash telefon:[PHONE_NUMBER] [DOMAIN_NAME]" at bounding box center [538, 354] width 314 height 58
paste textarea "20451225163565"
type textarea "TTN [PHONE_NUMBER] [PERSON_NAME] telefon:[PHONE_NUMBER] [DOMAIN_NAME]"
click at [688, 424] on button "Відправити" at bounding box center [660, 416] width 67 height 22
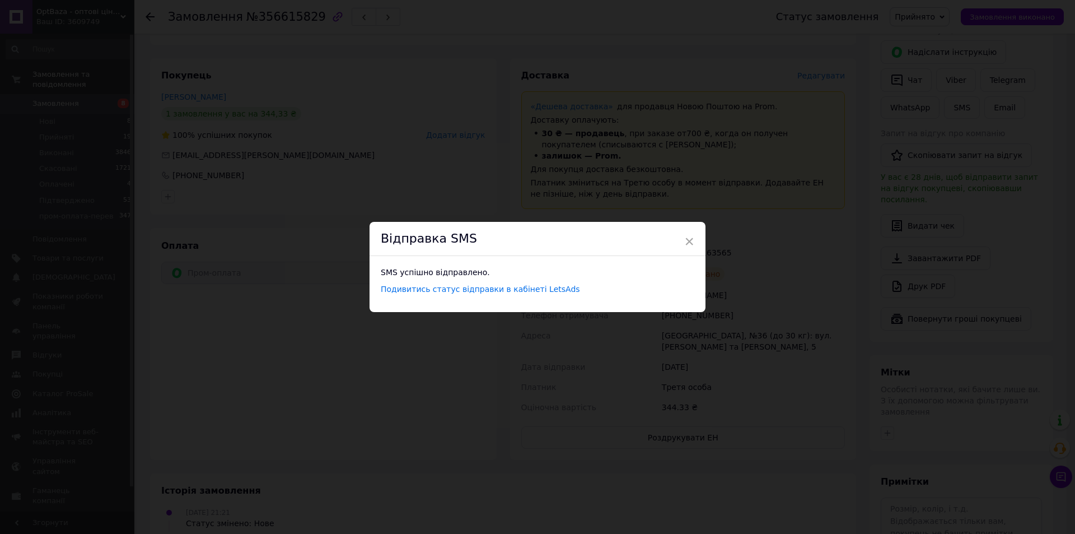
click at [226, 307] on div "× Відправка SMS SMS успішно відправлено. Подивитись статус відправки в кабінеті…" at bounding box center [537, 267] width 1075 height 534
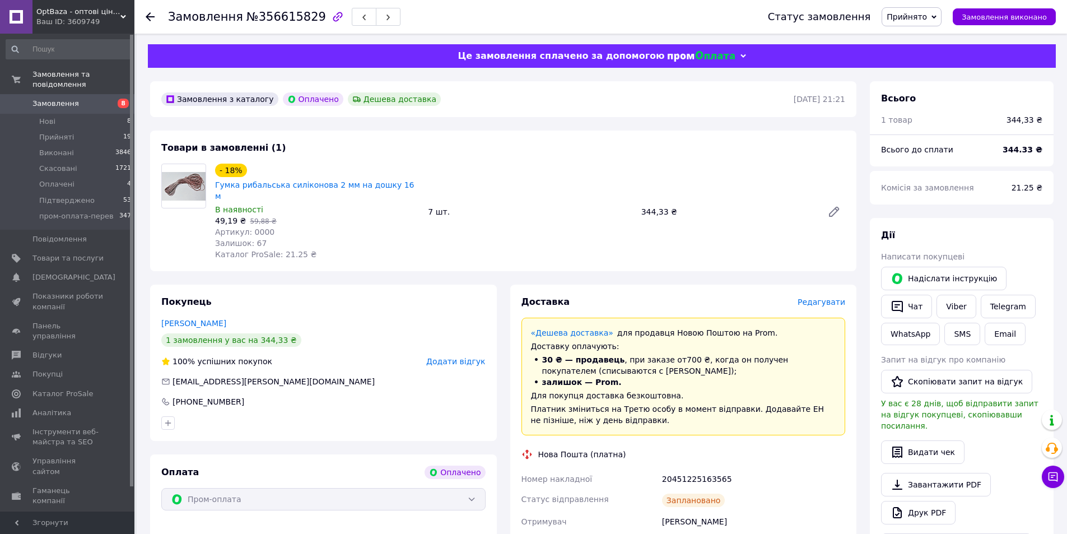
scroll to position [0, 0]
drag, startPoint x: 214, startPoint y: 188, endPoint x: 400, endPoint y: 188, distance: 185.9
click at [400, 188] on div "- 18% Гумка рибальська силіконова 2 мм на дошку 16 м" at bounding box center [317, 183] width 206 height 40
drag, startPoint x: 214, startPoint y: 208, endPoint x: 243, endPoint y: 211, distance: 29.2
click at [243, 211] on div "- 18% Гумка рибальська силіконова 2 мм на дошку 16 м В наявності 49,19 ₴   59,8…" at bounding box center [317, 212] width 213 height 101
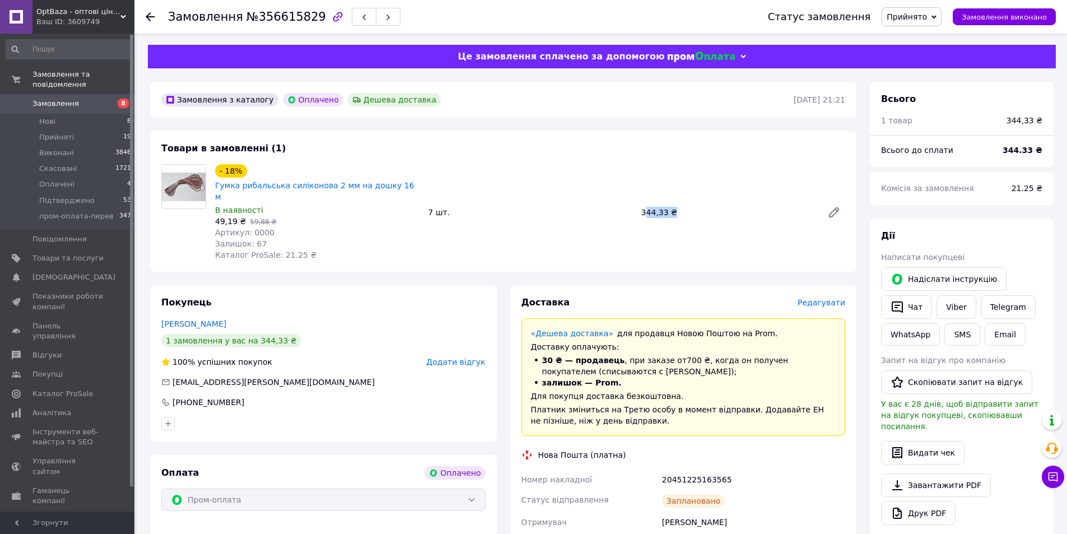
drag, startPoint x: 643, startPoint y: 206, endPoint x: 676, endPoint y: 209, distance: 33.2
click at [676, 209] on div "344,33 ₴" at bounding box center [727, 212] width 181 height 16
drag, startPoint x: 642, startPoint y: 207, endPoint x: 681, endPoint y: 208, distance: 39.2
click at [681, 208] on div "344,33 ₴" at bounding box center [727, 212] width 181 height 16
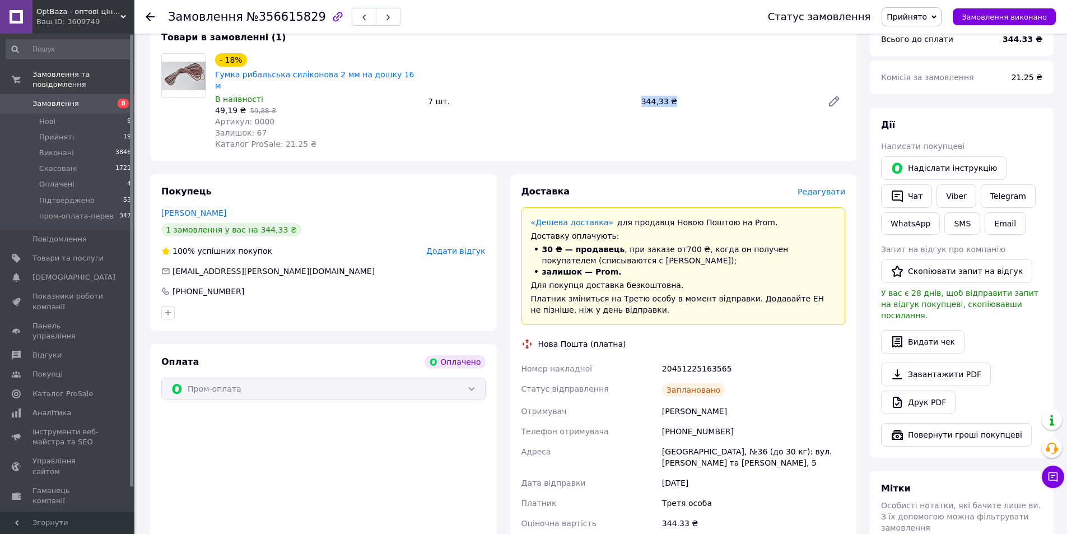
scroll to position [112, 0]
click at [151, 21] on icon at bounding box center [150, 16] width 9 height 9
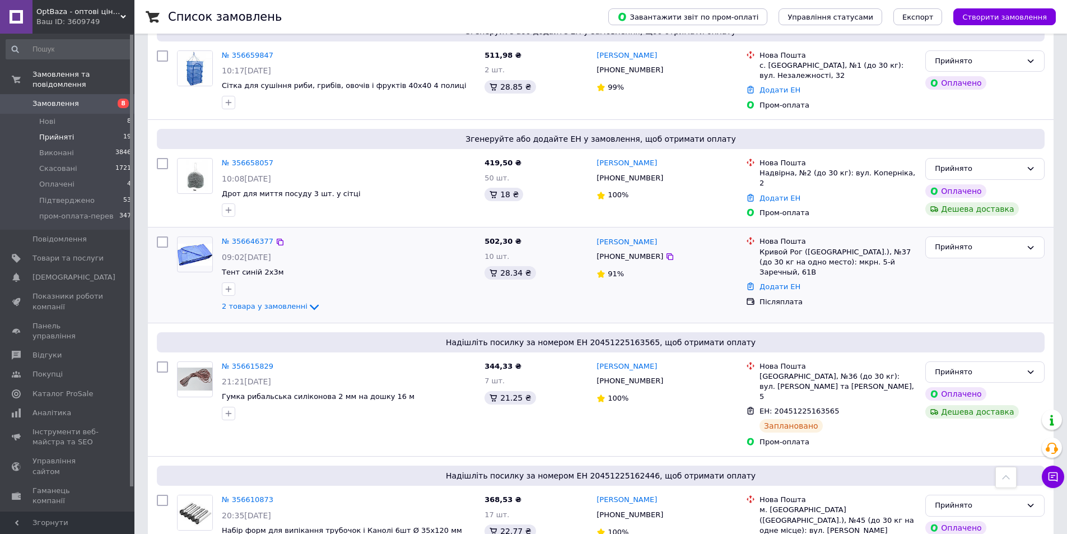
scroll to position [784, 0]
click at [244, 237] on link "№ 356646377" at bounding box center [248, 241] width 52 height 8
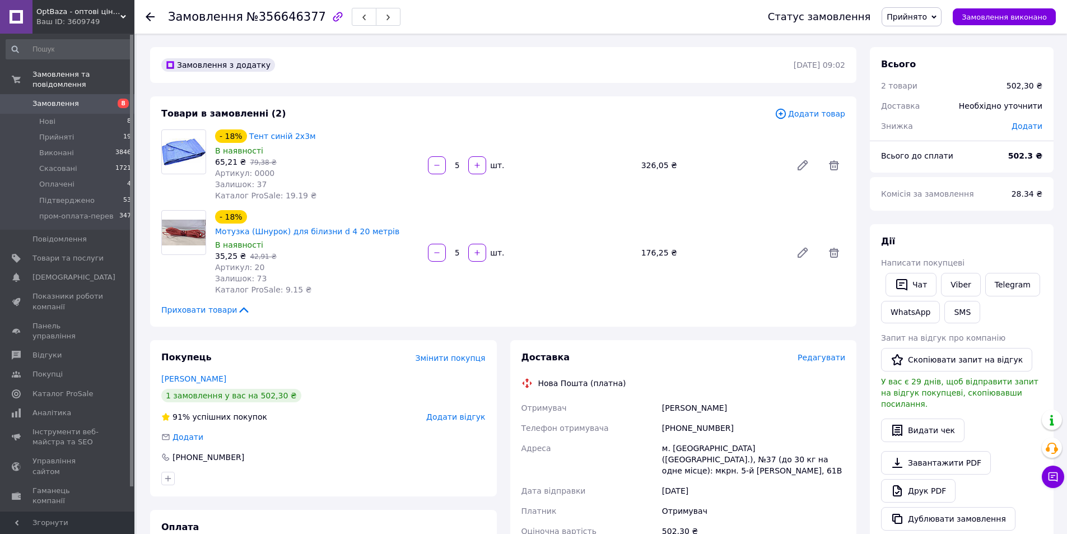
click at [822, 353] on span "Редагувати" at bounding box center [821, 357] width 48 height 9
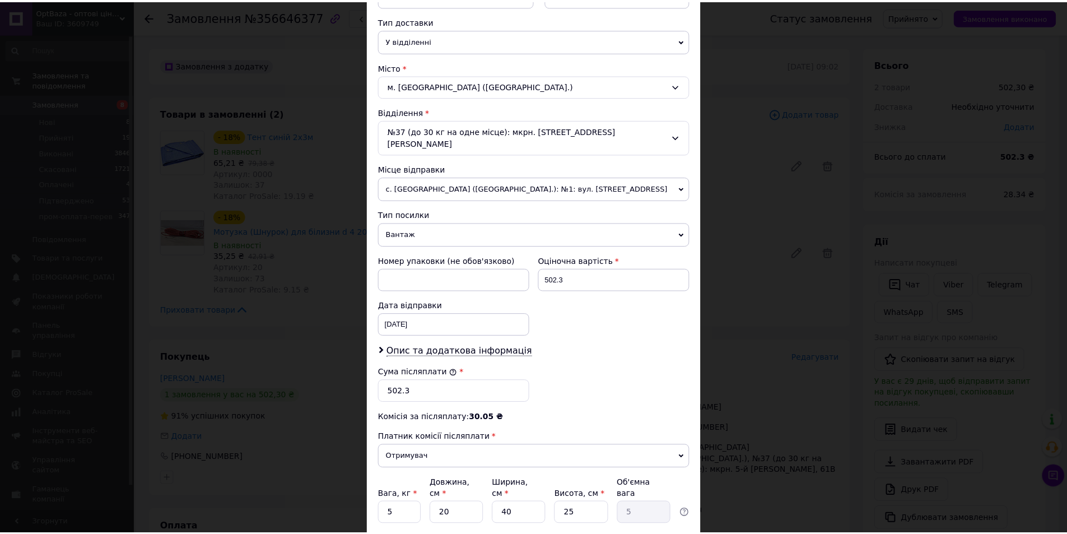
scroll to position [321, 0]
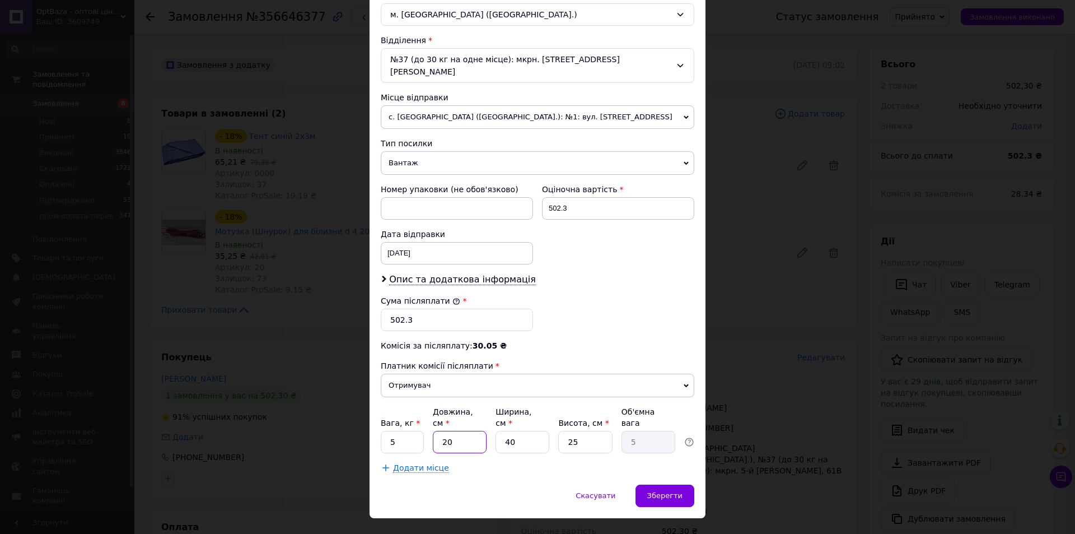
click at [469, 431] on input "20" at bounding box center [460, 442] width 54 height 22
type input "3"
type input "0.75"
type input "30"
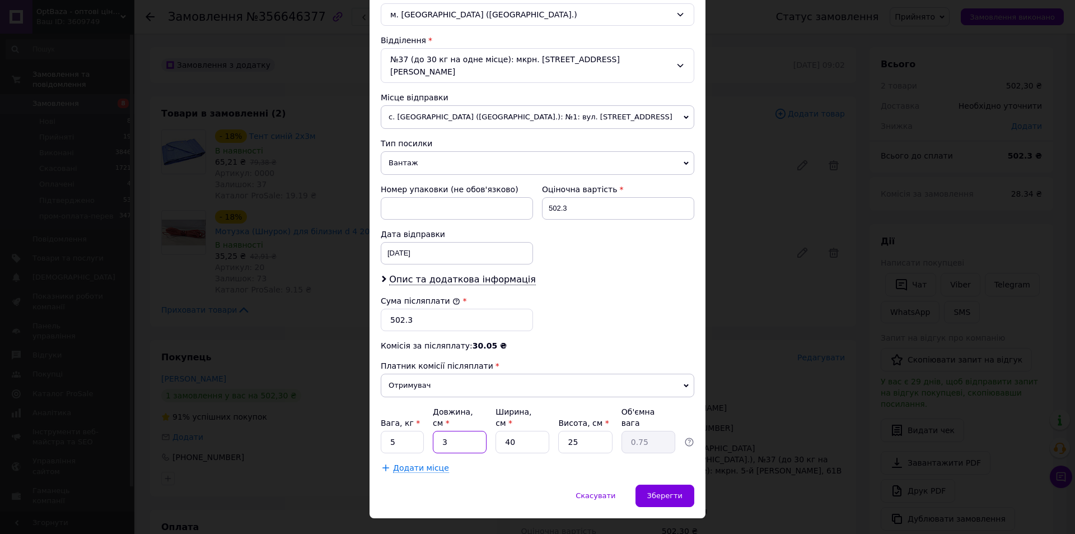
type input "7.5"
type input "30"
click at [534, 431] on input "40" at bounding box center [523, 442] width 54 height 22
drag, startPoint x: 534, startPoint y: 418, endPoint x: 549, endPoint y: 418, distance: 14.6
click at [534, 431] on input "40" at bounding box center [523, 442] width 54 height 22
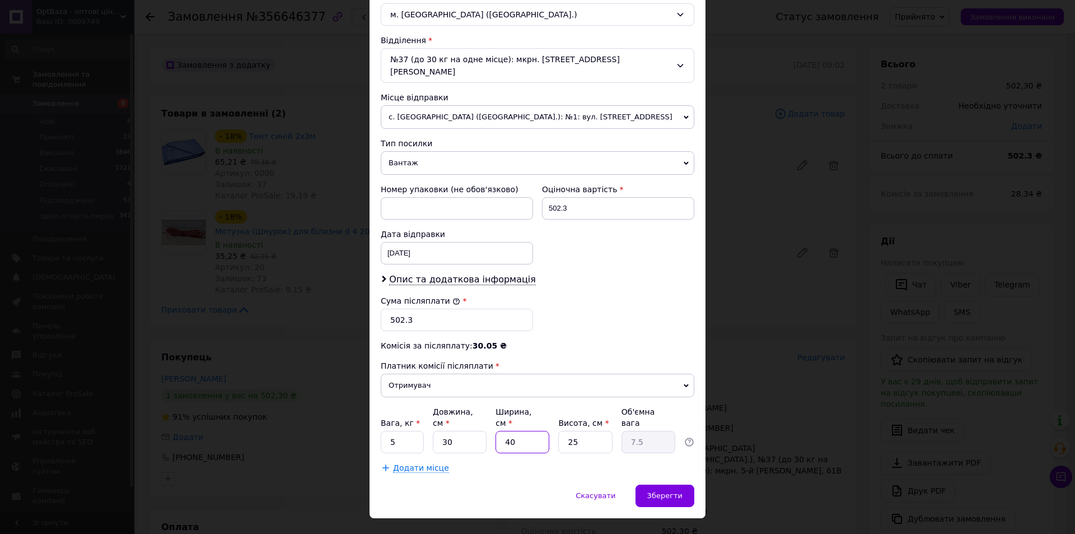
type input "3"
type input "0.56"
type input "30"
type input "5.63"
click at [520, 431] on input "30" at bounding box center [523, 442] width 54 height 22
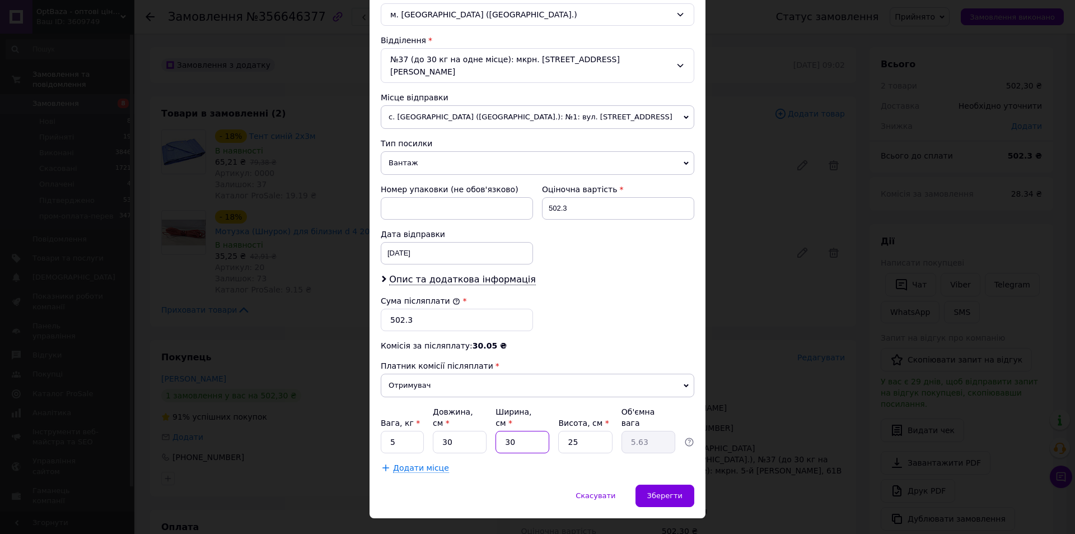
click at [520, 431] on input "30" at bounding box center [523, 442] width 54 height 22
type input "4"
type input "0.75"
type input "40"
type input "7.5"
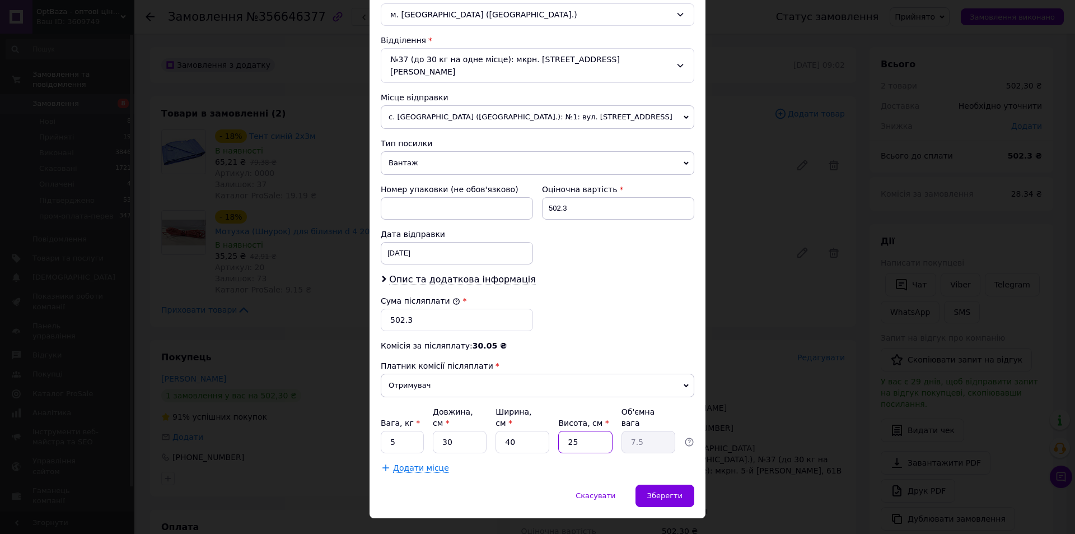
click at [596, 431] on input "25" at bounding box center [585, 442] width 54 height 22
type input "3"
type input "0.9"
type input "30"
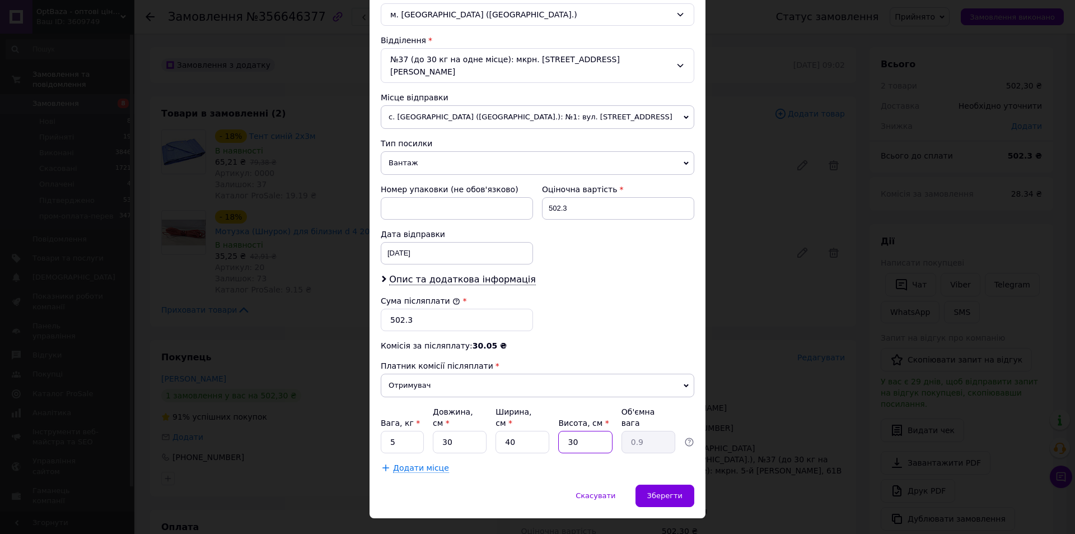
type input "9"
type input "30"
drag, startPoint x: 681, startPoint y: 470, endPoint x: 692, endPoint y: 470, distance: 11.2
click at [681, 484] on div "Зберегти" at bounding box center [665, 495] width 59 height 22
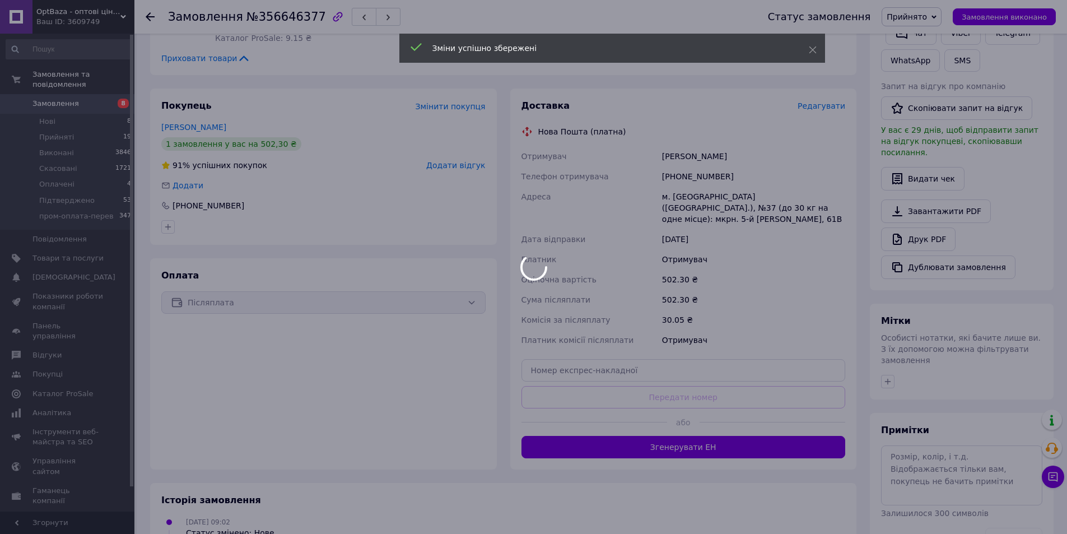
scroll to position [280, 0]
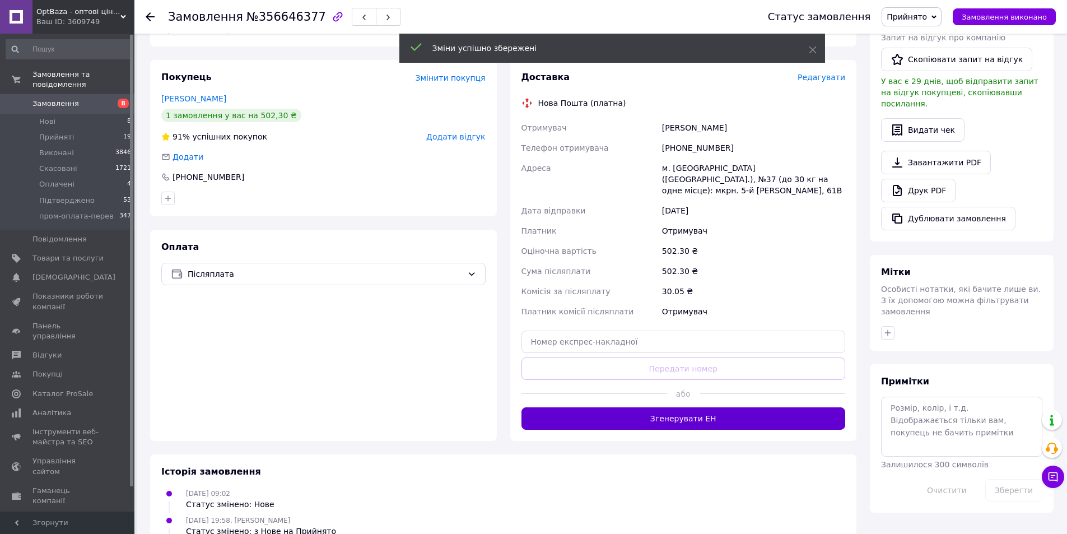
click at [718, 407] on button "Згенерувати ЕН" at bounding box center [683, 418] width 324 height 22
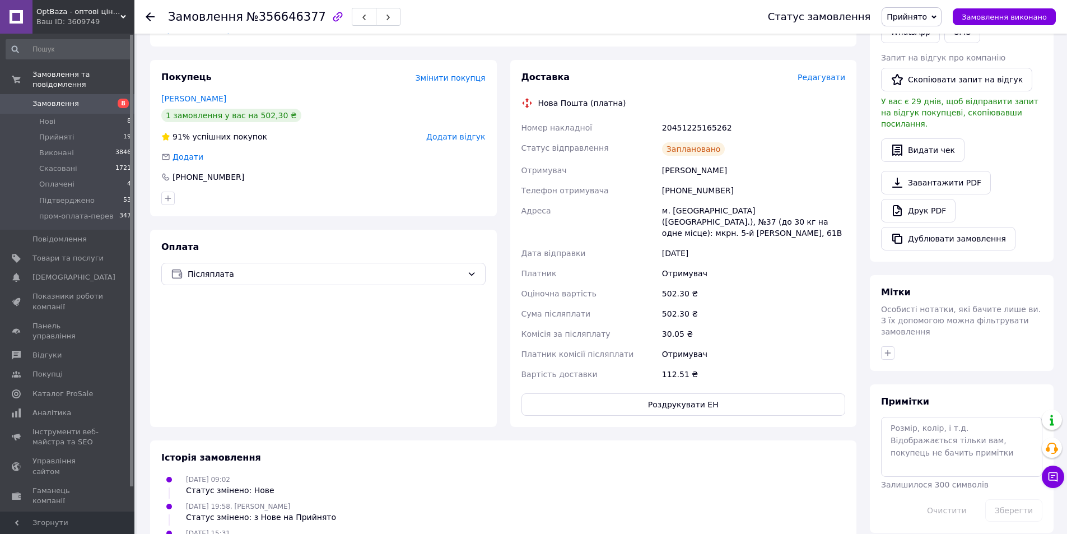
click at [716, 118] on div "20451225165262" at bounding box center [754, 128] width 188 height 20
click at [192, 171] on div "[PHONE_NUMBER]" at bounding box center [208, 176] width 74 height 11
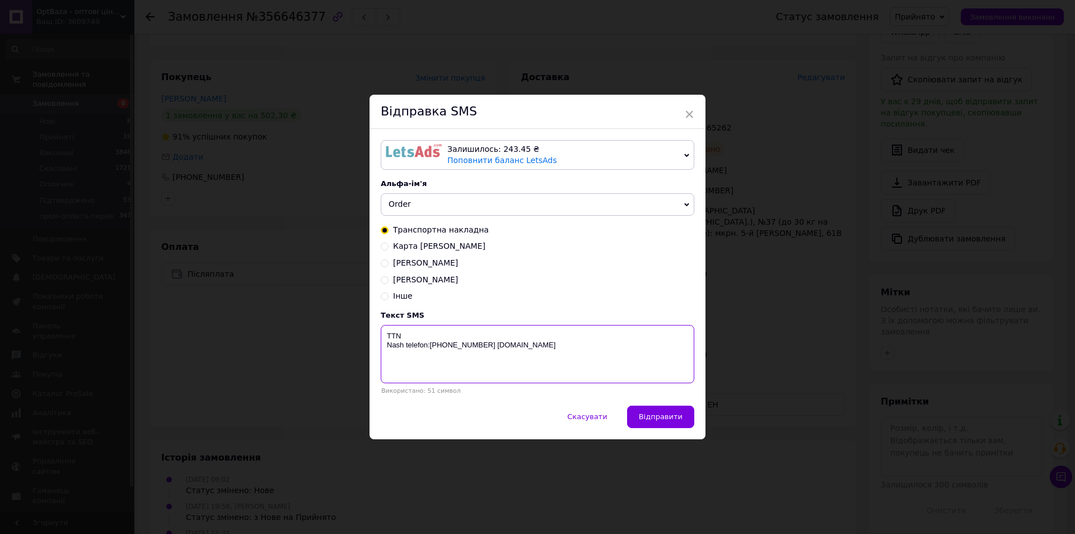
click at [432, 328] on textarea "TTN Nash telefon:[PHONE_NUMBER] [DOMAIN_NAME]" at bounding box center [538, 354] width 314 height 58
paste textarea "20451225165262"
type textarea "TTN [PHONE_NUMBER] [PERSON_NAME] telefon:[PHONE_NUMBER] [DOMAIN_NAME]"
click at [657, 419] on span "Відправити" at bounding box center [661, 416] width 44 height 8
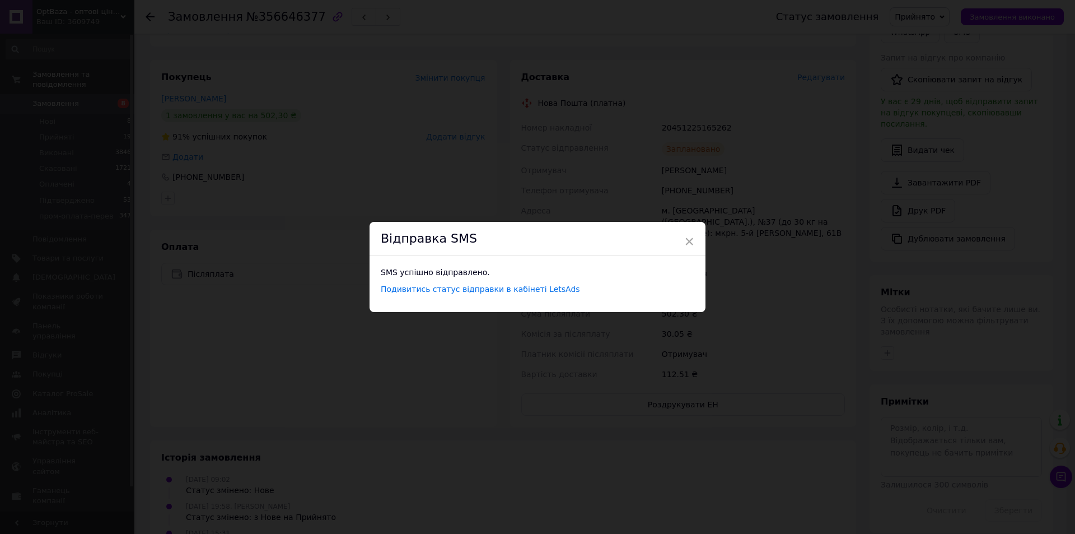
drag, startPoint x: 449, startPoint y: 358, endPoint x: 262, endPoint y: 262, distance: 210.9
click at [262, 262] on div "× Відправка SMS SMS успішно відправлено. Подивитись статус відправки в кабінеті…" at bounding box center [537, 267] width 1075 height 534
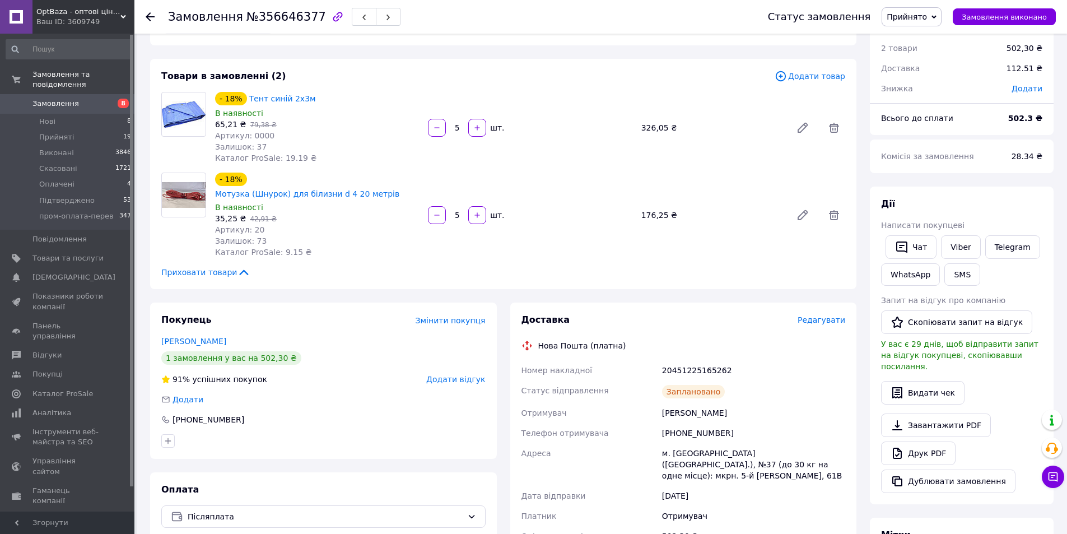
scroll to position [56, 0]
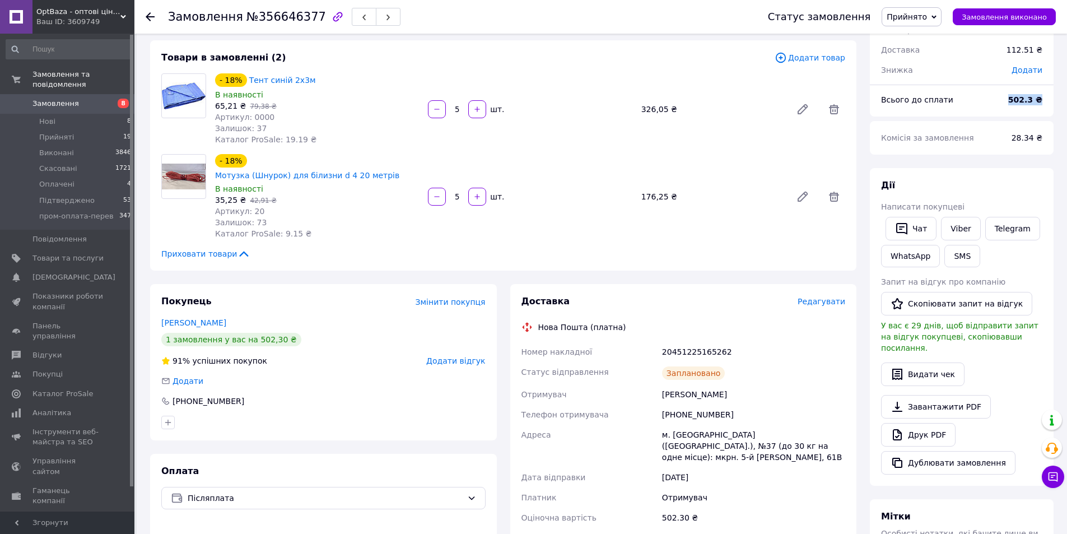
drag, startPoint x: 1025, startPoint y: 99, endPoint x: 1042, endPoint y: 99, distance: 16.8
click at [1042, 99] on div "502.3 ₴" at bounding box center [1025, 99] width 48 height 25
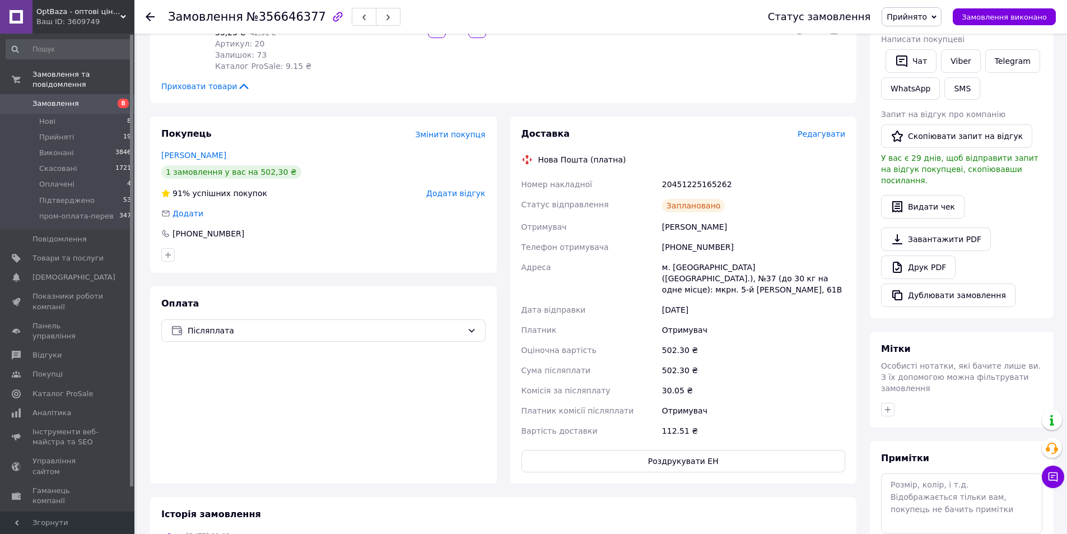
scroll to position [224, 0]
click at [148, 13] on icon at bounding box center [150, 16] width 9 height 9
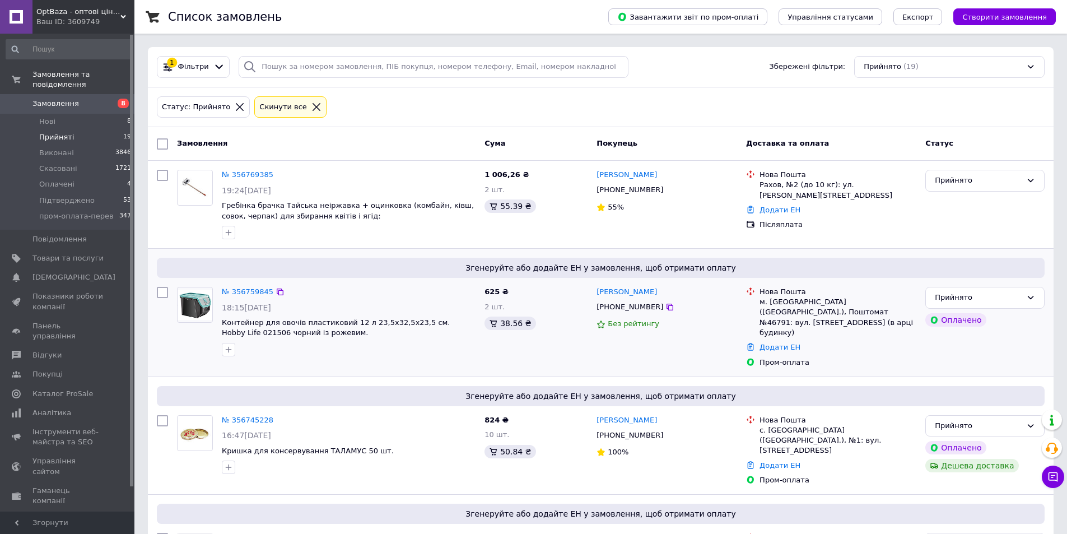
drag, startPoint x: 134, startPoint y: 27, endPoint x: 478, endPoint y: 267, distance: 418.7
click at [478, 267] on span "Згенеруйте або додайте ЕН у замовлення, щоб отримати оплату" at bounding box center [600, 267] width 879 height 11
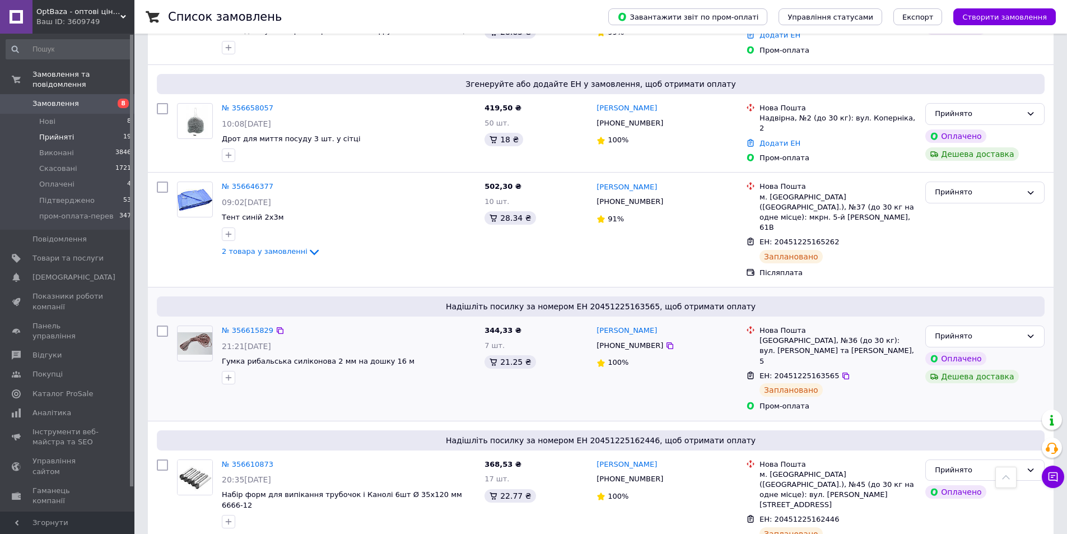
scroll to position [672, 0]
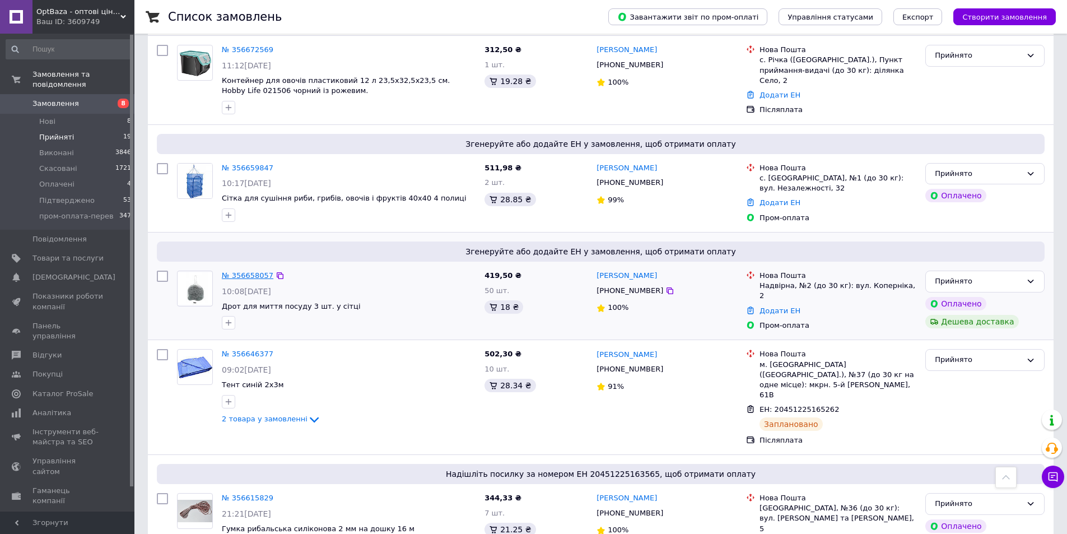
click at [240, 271] on link "№ 356658057" at bounding box center [248, 275] width 52 height 8
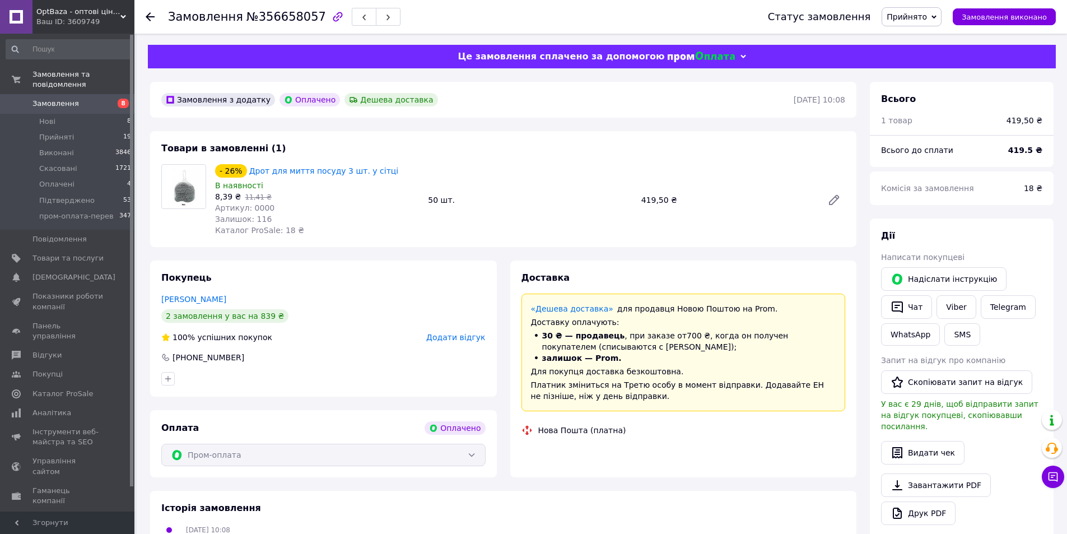
click at [820, 274] on div "Доставка" at bounding box center [683, 278] width 324 height 13
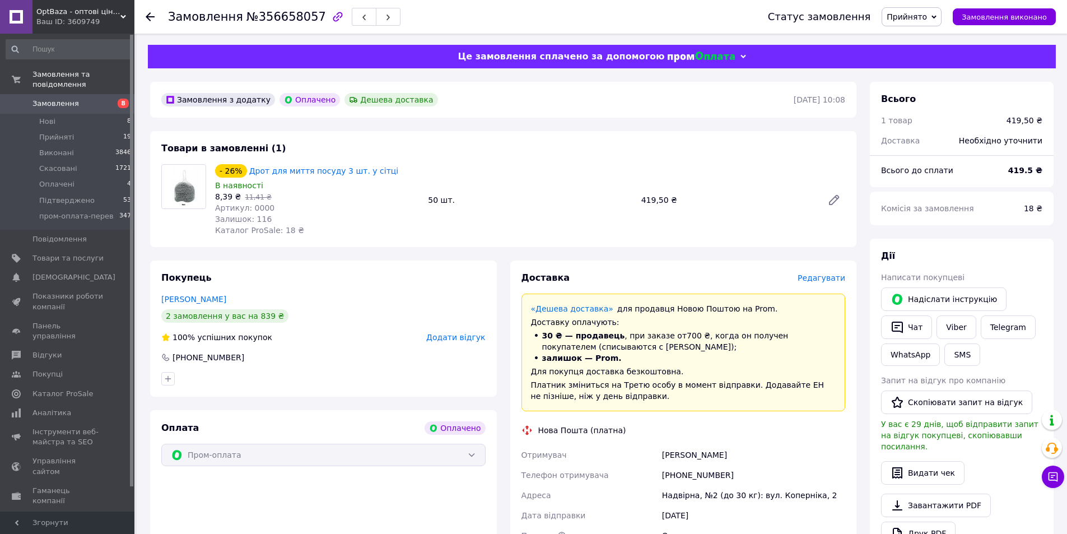
click at [823, 279] on span "Редагувати" at bounding box center [821, 277] width 48 height 9
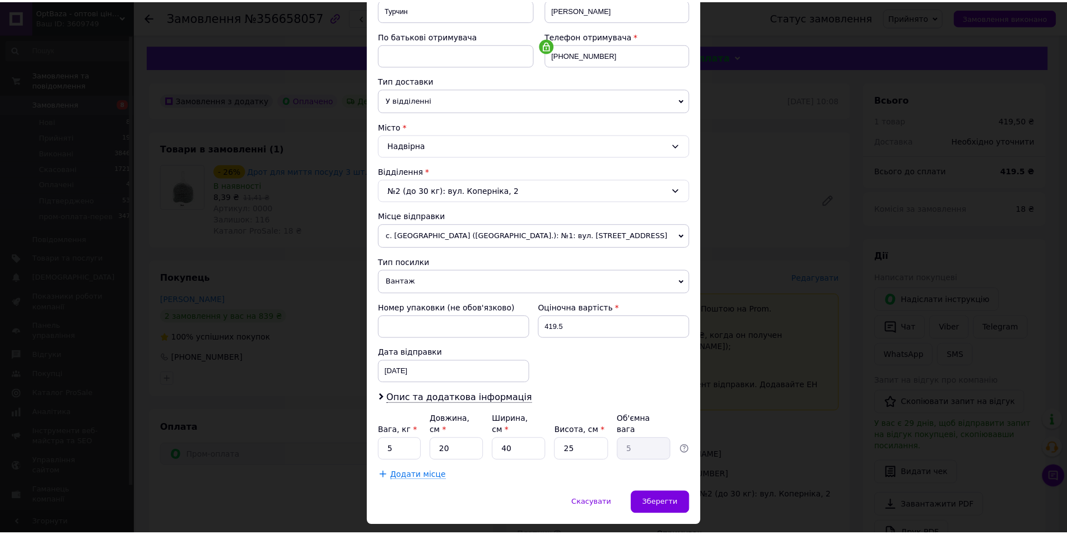
scroll to position [210, 0]
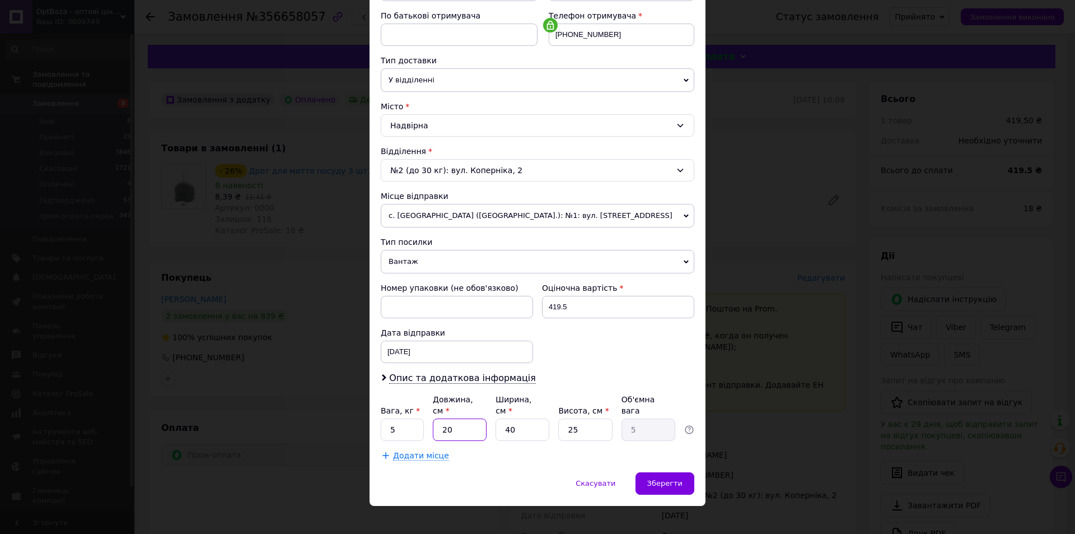
click at [470, 421] on input "20" at bounding box center [460, 429] width 54 height 22
type input "3"
type input "0.75"
type input "30"
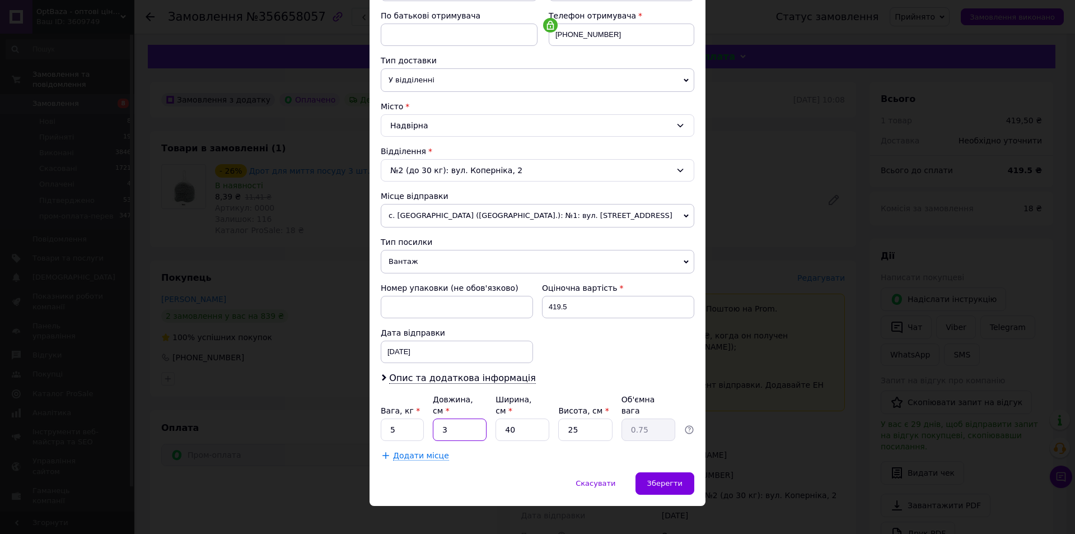
type input "7.5"
type input "30"
click at [595, 423] on input "25" at bounding box center [585, 429] width 54 height 22
click at [680, 479] on span "Зберегти" at bounding box center [664, 483] width 35 height 8
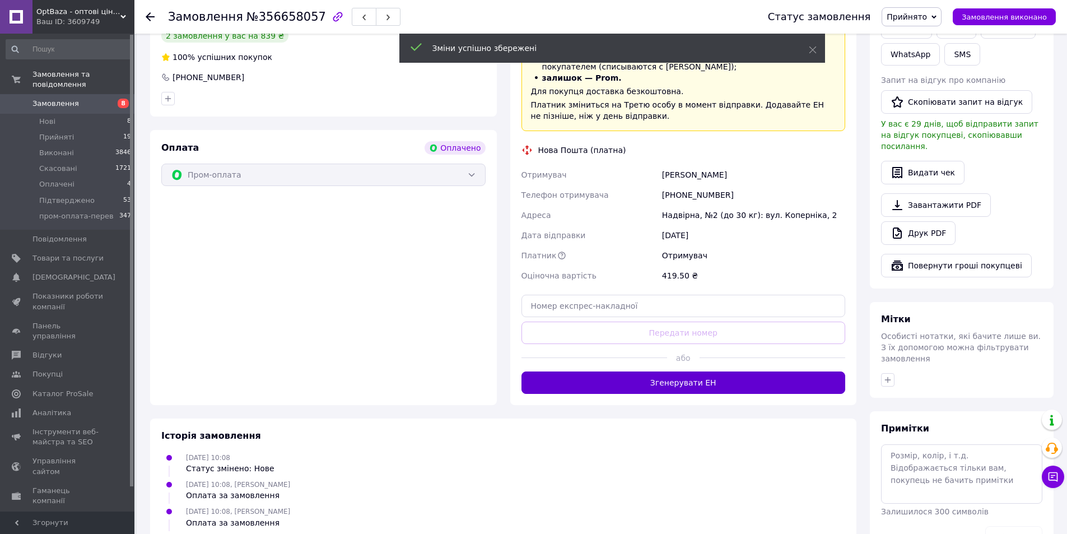
click at [712, 378] on button "Згенерувати ЕН" at bounding box center [683, 382] width 324 height 22
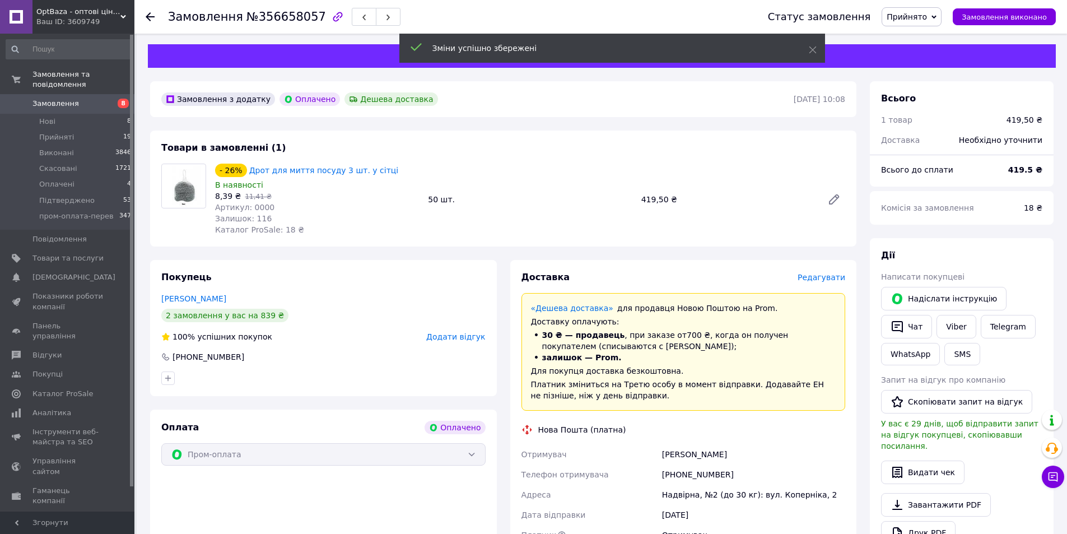
scroll to position [0, 0]
click at [687, 450] on div "[PERSON_NAME]" at bounding box center [754, 455] width 188 height 20
click at [687, 450] on div "Отримувач [PERSON_NAME] Телефон отримувача [PHONE_NUMBER] [PERSON_NAME], №2 (до…" at bounding box center [683, 505] width 329 height 121
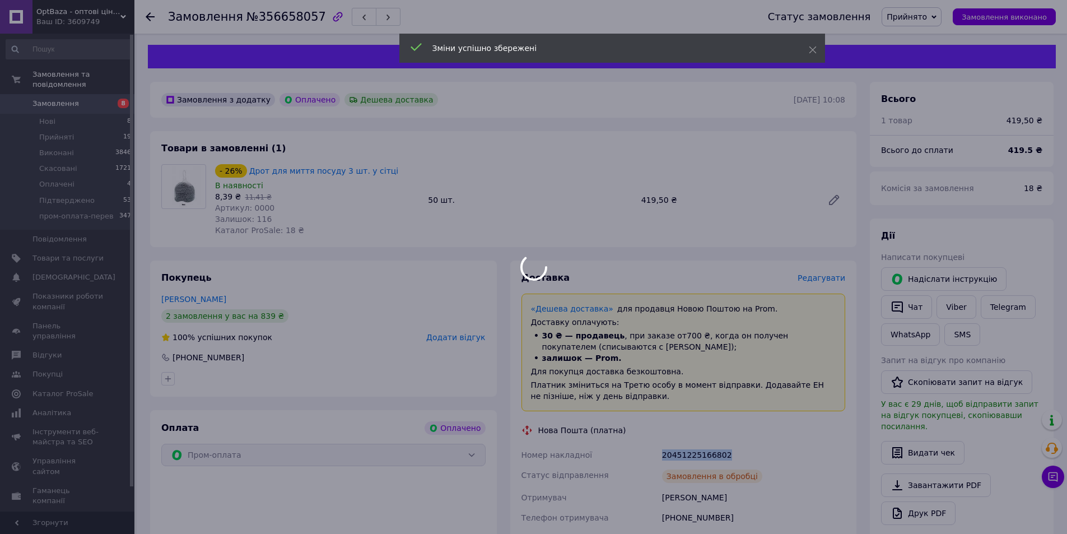
click at [687, 450] on div "20451225166802" at bounding box center [754, 455] width 188 height 20
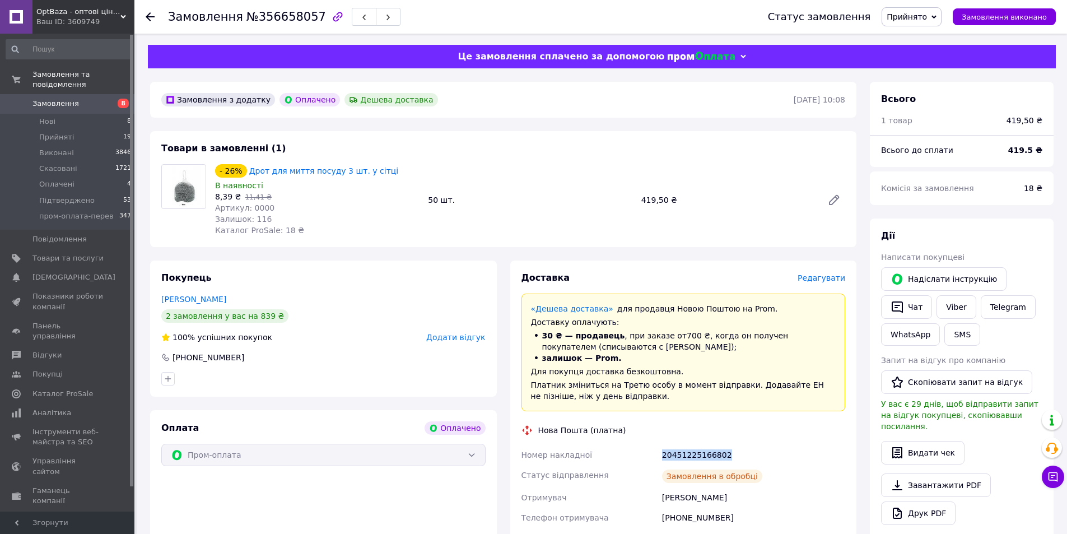
click at [210, 365] on div "Покупець [PERSON_NAME] 2 замовлення у вас на 839 ₴ 100% успішних покупок Додати…" at bounding box center [323, 328] width 347 height 136
click at [212, 360] on div "[PHONE_NUMBER]" at bounding box center [208, 357] width 74 height 11
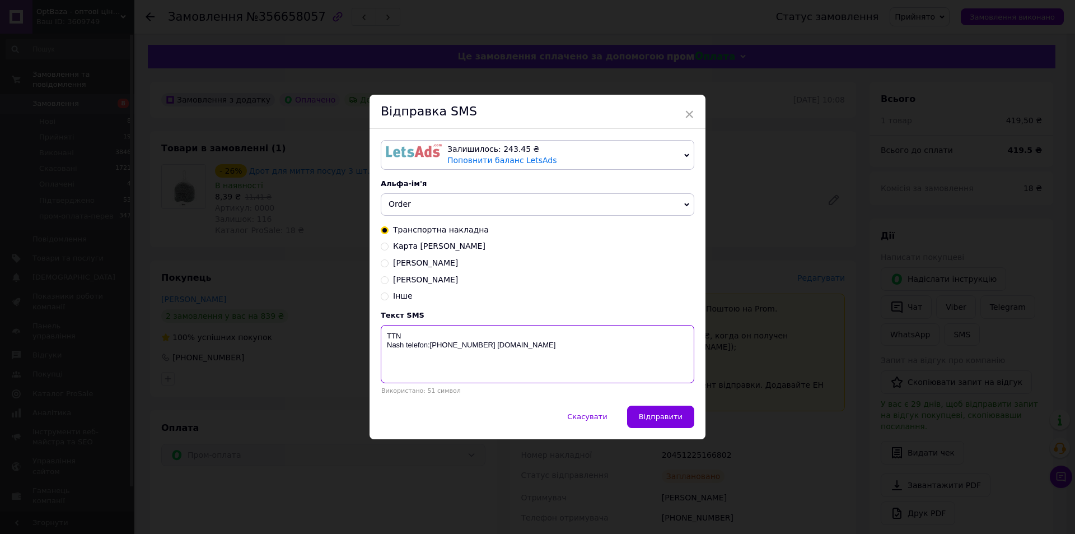
click at [494, 332] on textarea "TTN Nash telefon:[PHONE_NUMBER] [DOMAIN_NAME]" at bounding box center [538, 354] width 314 height 58
paste textarea "20451225166802"
type textarea "TTN [PHONE_NUMBER] [PERSON_NAME] telefon:[PHONE_NUMBER] [DOMAIN_NAME]"
click at [656, 417] on span "Відправити" at bounding box center [661, 416] width 44 height 8
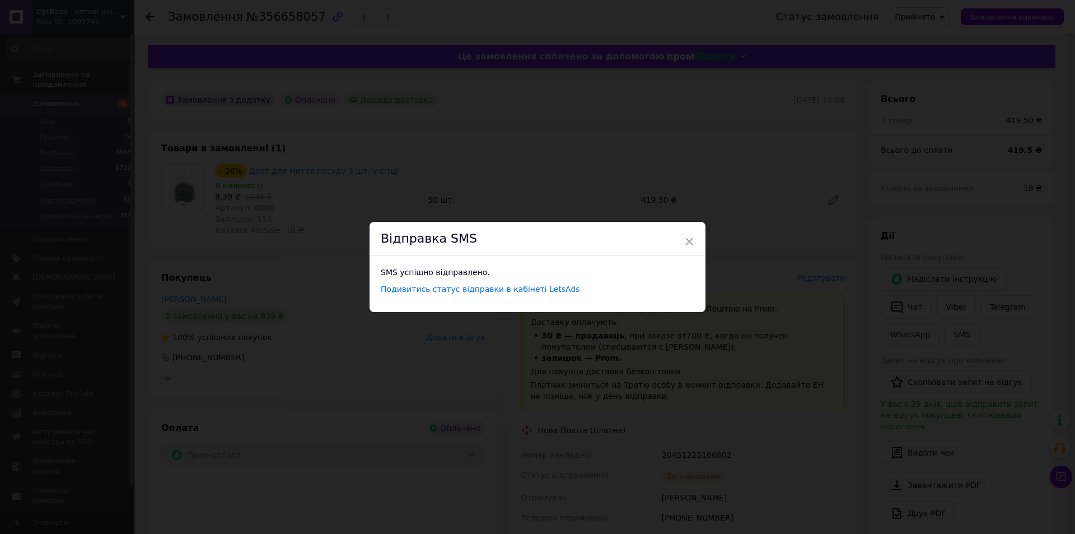
click at [316, 232] on div "× Відправка SMS SMS успішно відправлено. Подивитись статус відправки в кабінеті…" at bounding box center [537, 267] width 1075 height 534
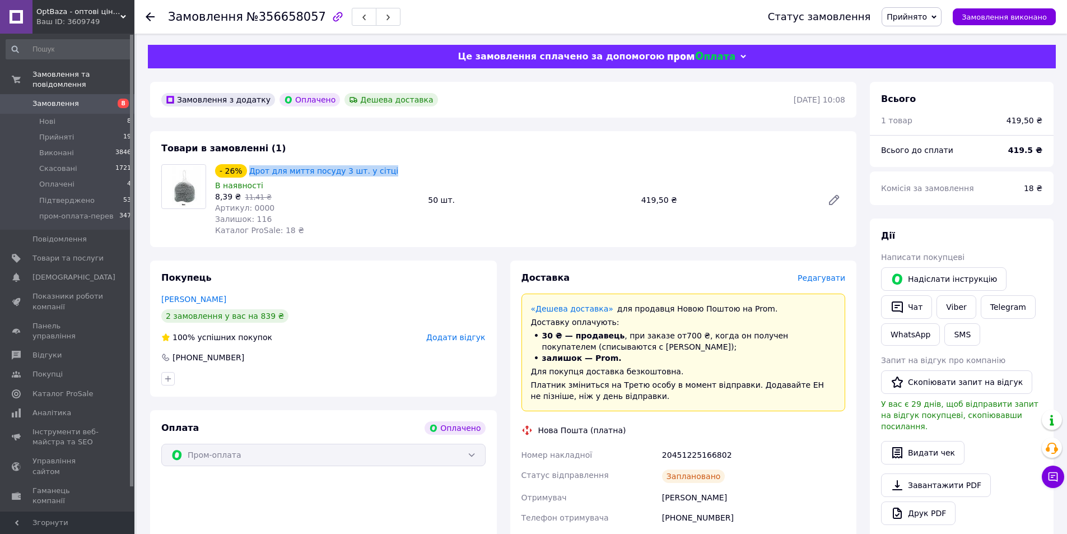
drag, startPoint x: 245, startPoint y: 172, endPoint x: 374, endPoint y: 174, distance: 128.8
click at [374, 174] on div "- 26% Дрот для миття посуду 3 шт. у сітці" at bounding box center [317, 171] width 206 height 16
drag, startPoint x: 216, startPoint y: 196, endPoint x: 235, endPoint y: 197, distance: 19.6
click at [235, 197] on span "8,39 ₴" at bounding box center [228, 196] width 26 height 9
drag, startPoint x: 649, startPoint y: 201, endPoint x: 687, endPoint y: 199, distance: 38.1
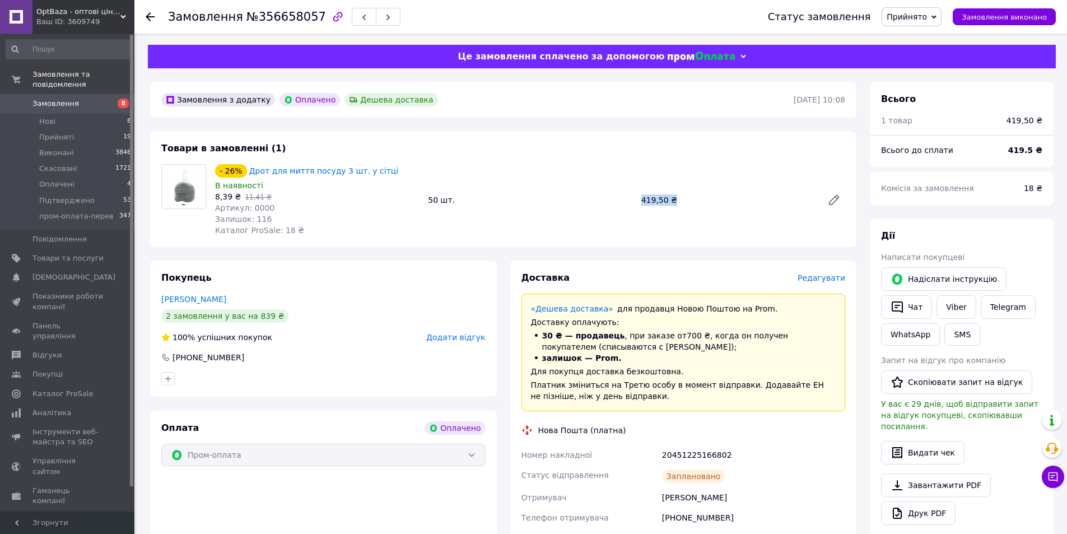
click at [687, 199] on div "419,50 ₴" at bounding box center [727, 200] width 181 height 16
click at [146, 21] on div at bounding box center [150, 16] width 9 height 11
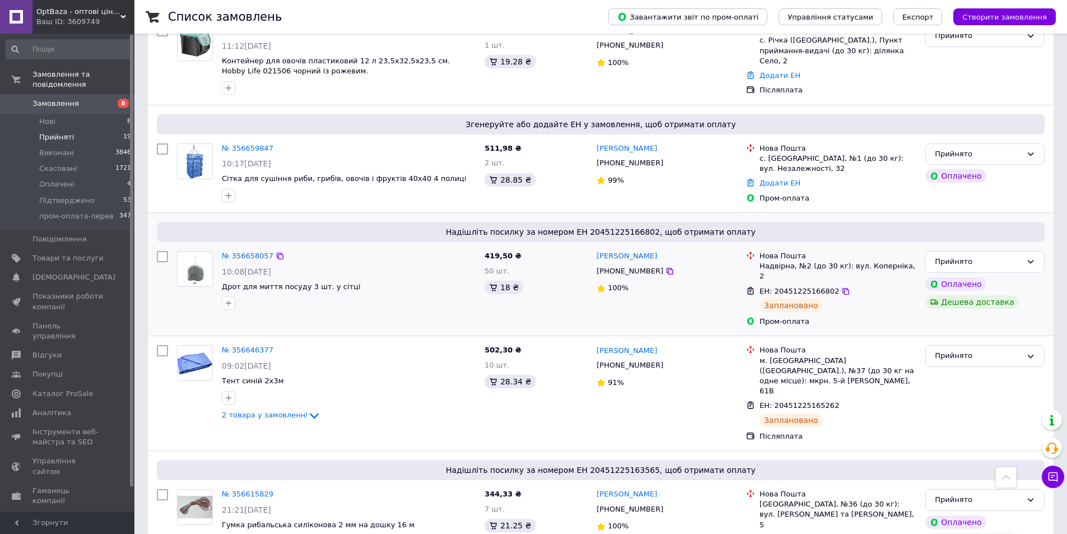
scroll to position [672, 0]
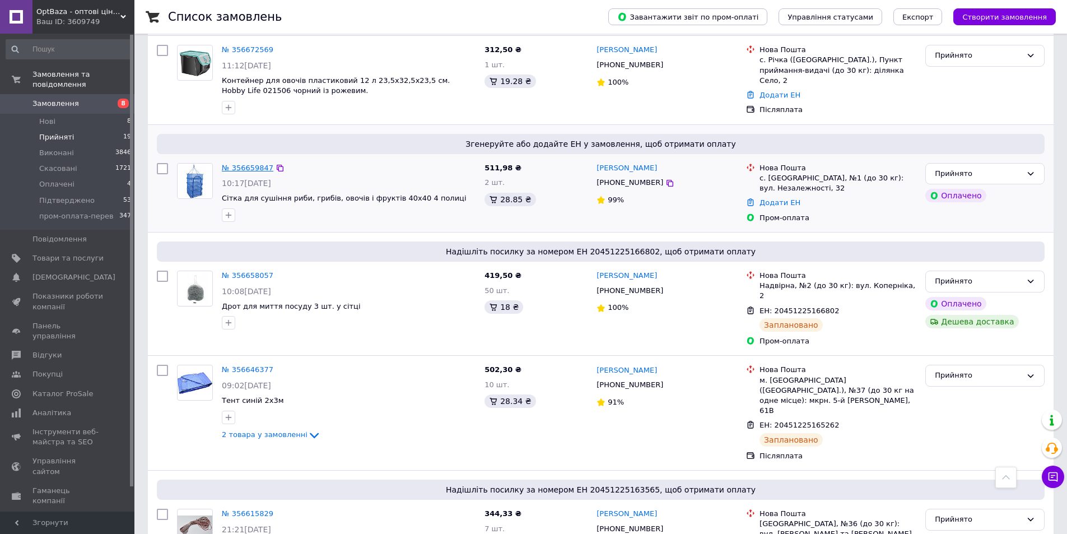
click at [246, 164] on link "№ 356659847" at bounding box center [248, 168] width 52 height 8
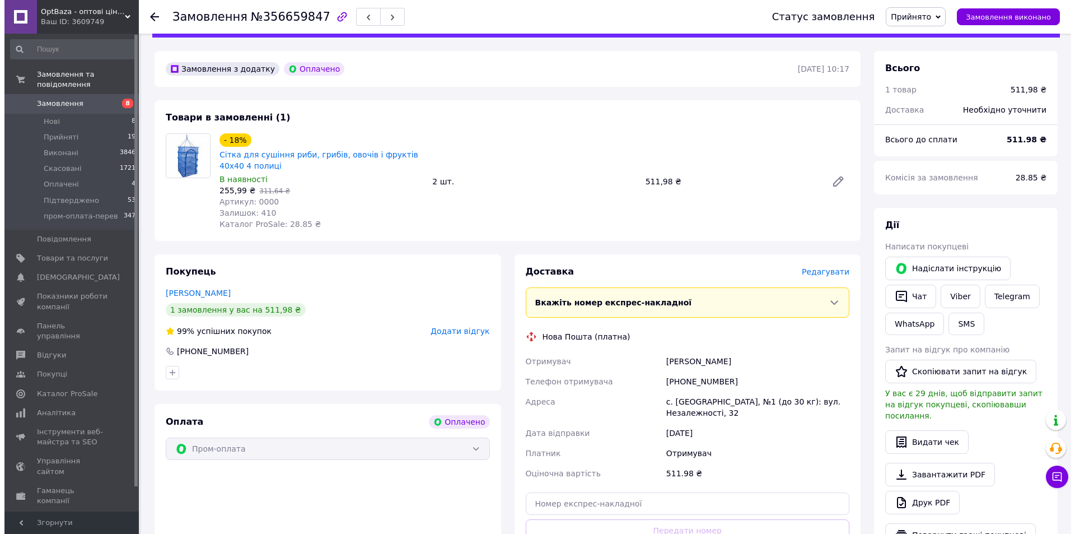
scroll to position [56, 0]
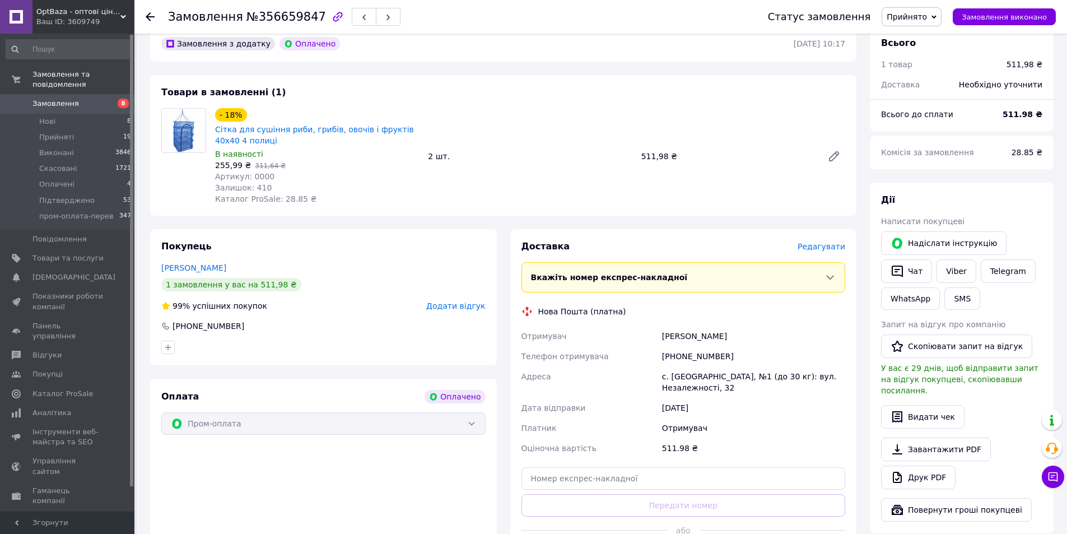
click at [836, 239] on div "Доставка [PERSON_NAME] Вкажіть номер експрес-накладної Обов'язково введіть номе…" at bounding box center [683, 403] width 347 height 348
click at [833, 246] on span "Редагувати" at bounding box center [821, 246] width 48 height 9
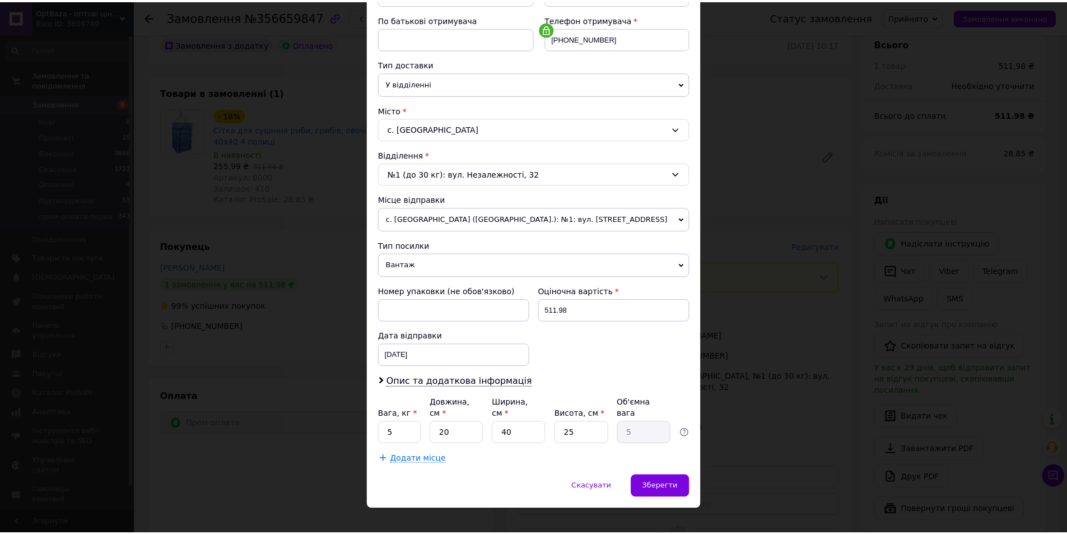
scroll to position [210, 0]
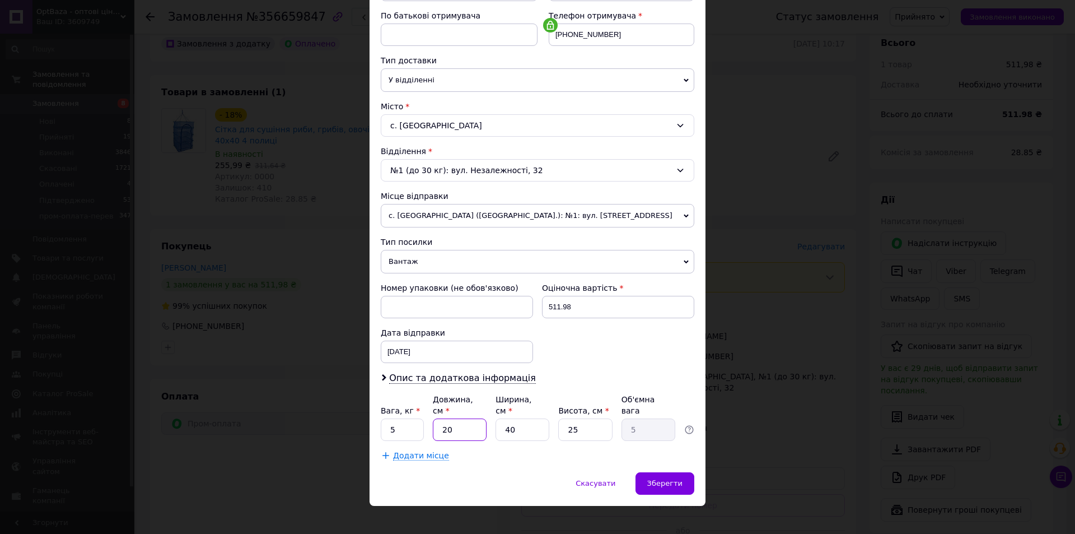
click at [472, 418] on input "20" at bounding box center [460, 429] width 54 height 22
type input "4"
type input "1"
type input "45"
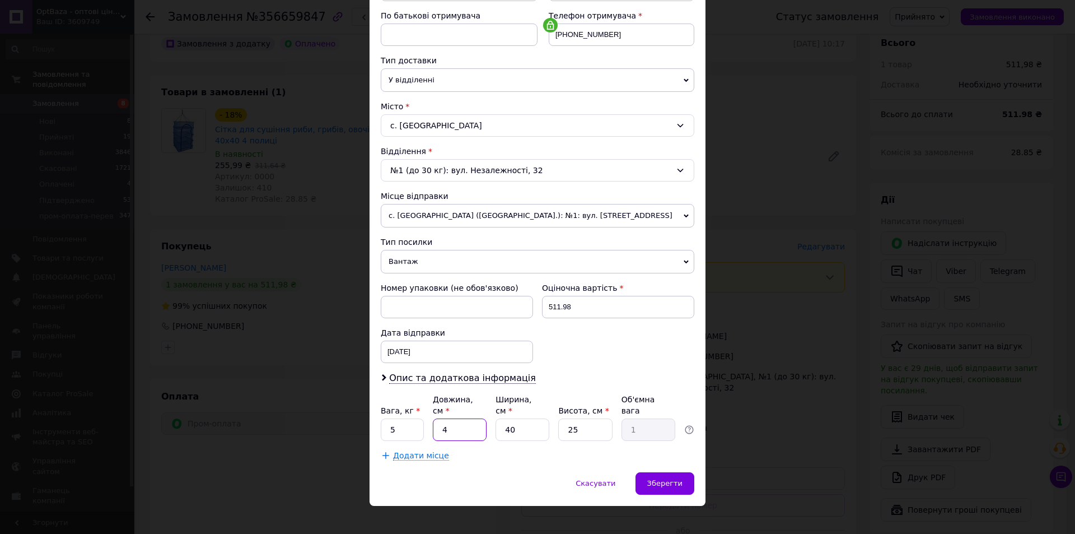
type input "11.25"
type input "45"
click at [519, 418] on input "40" at bounding box center [523, 429] width 54 height 22
click at [575, 423] on input "25" at bounding box center [585, 429] width 54 height 22
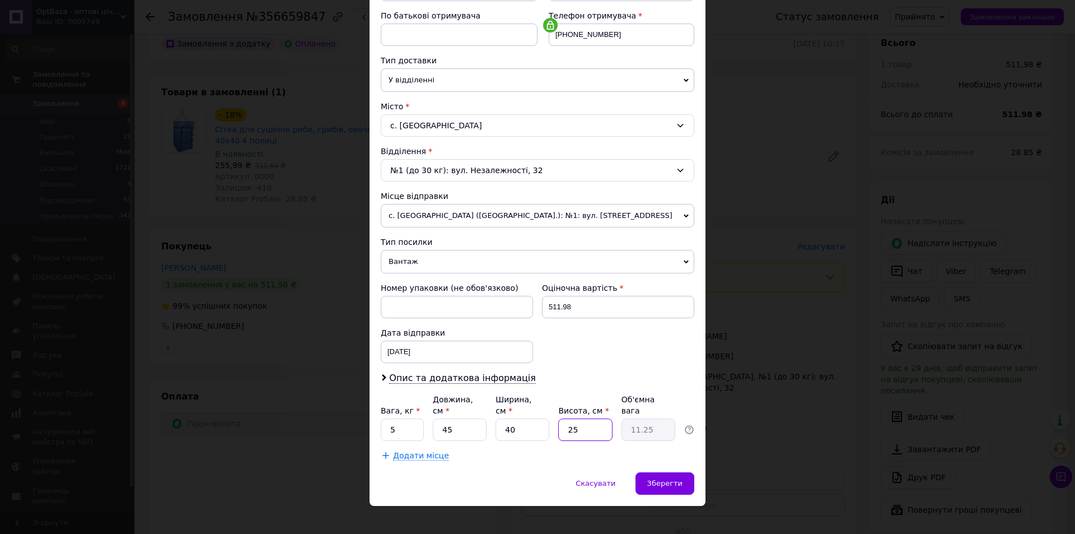
click at [575, 423] on input "25" at bounding box center [585, 429] width 54 height 22
type input "5"
type input "2.25"
type input "5"
click at [680, 479] on span "Зберегти" at bounding box center [664, 483] width 35 height 8
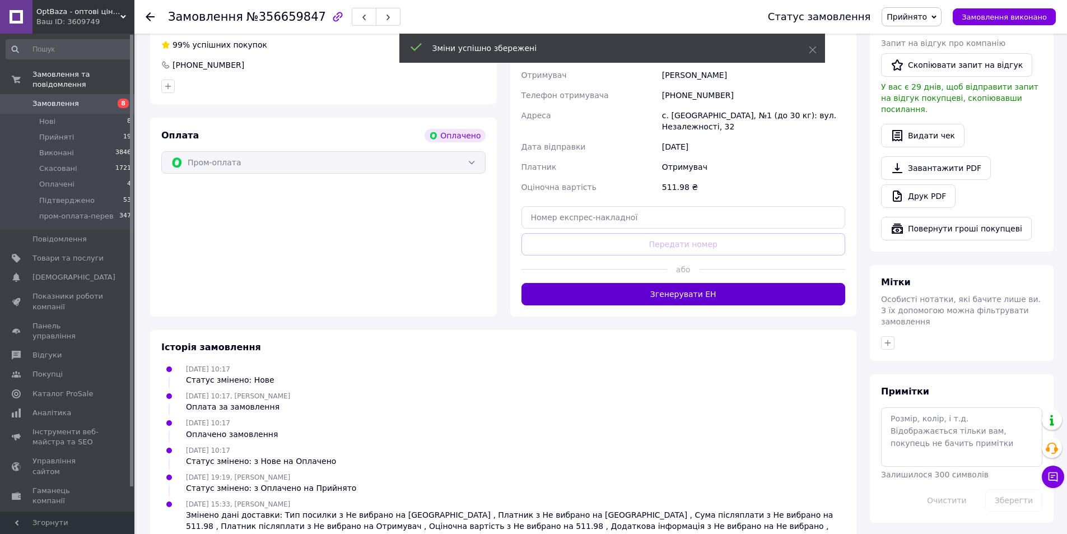
click at [697, 297] on button "Згенерувати ЕН" at bounding box center [683, 294] width 324 height 22
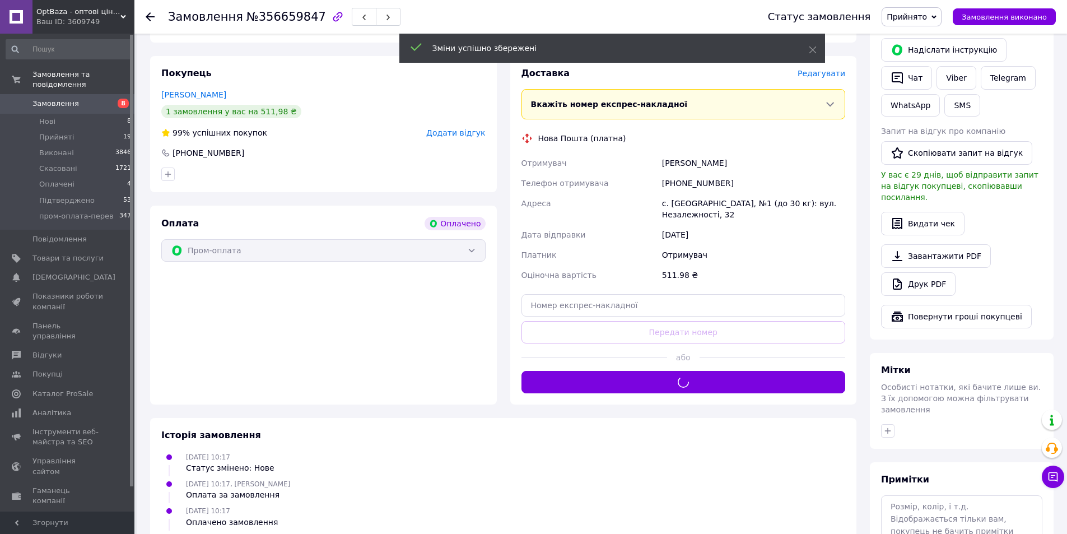
scroll to position [93, 0]
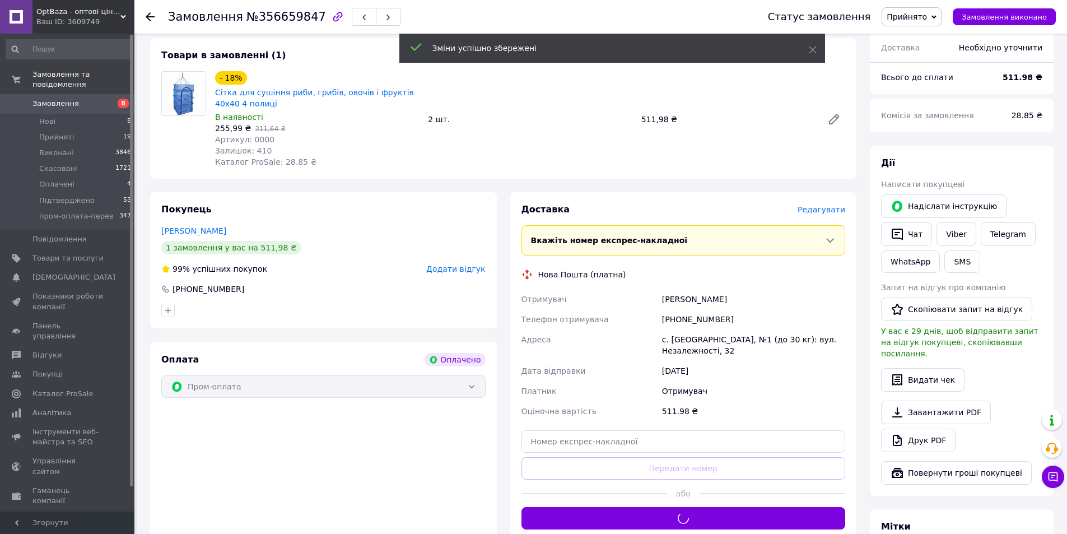
click at [686, 296] on div "[PERSON_NAME]" at bounding box center [754, 299] width 188 height 20
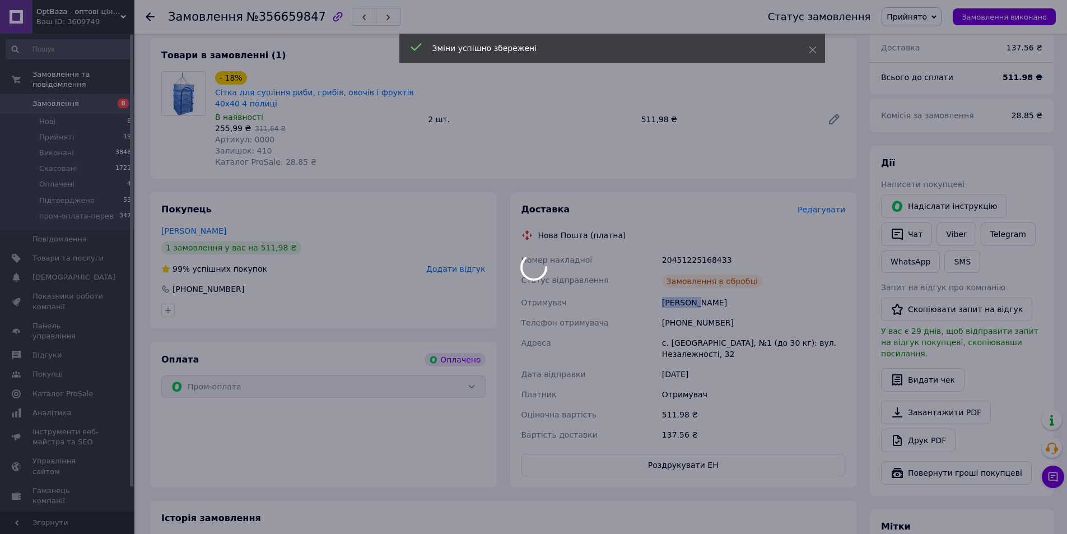
click at [686, 296] on div "[PERSON_NAME]" at bounding box center [754, 302] width 188 height 20
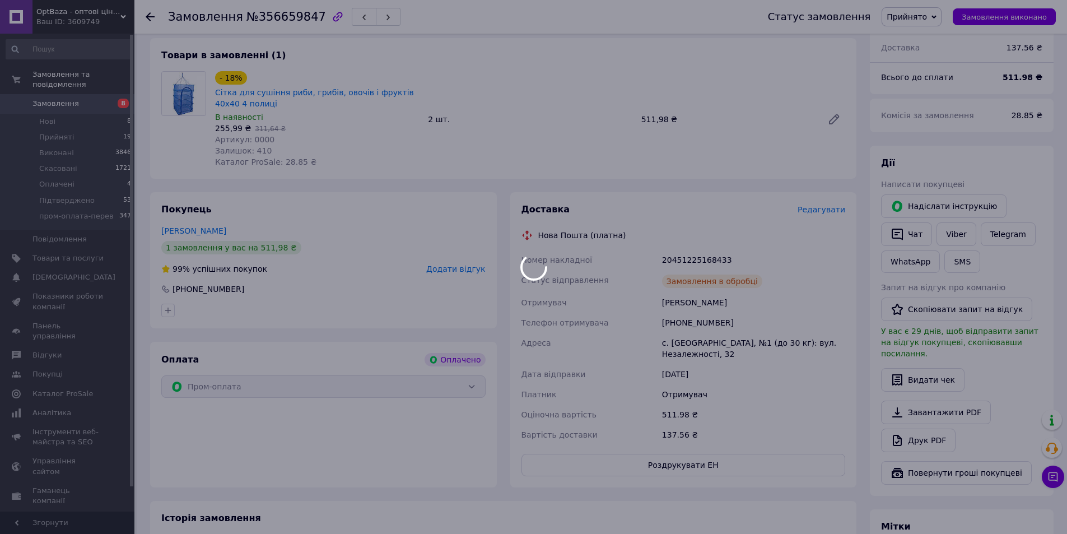
click at [686, 296] on div at bounding box center [533, 267] width 1067 height 534
click at [699, 245] on div at bounding box center [533, 267] width 1067 height 534
click at [699, 247] on div at bounding box center [533, 267] width 1067 height 534
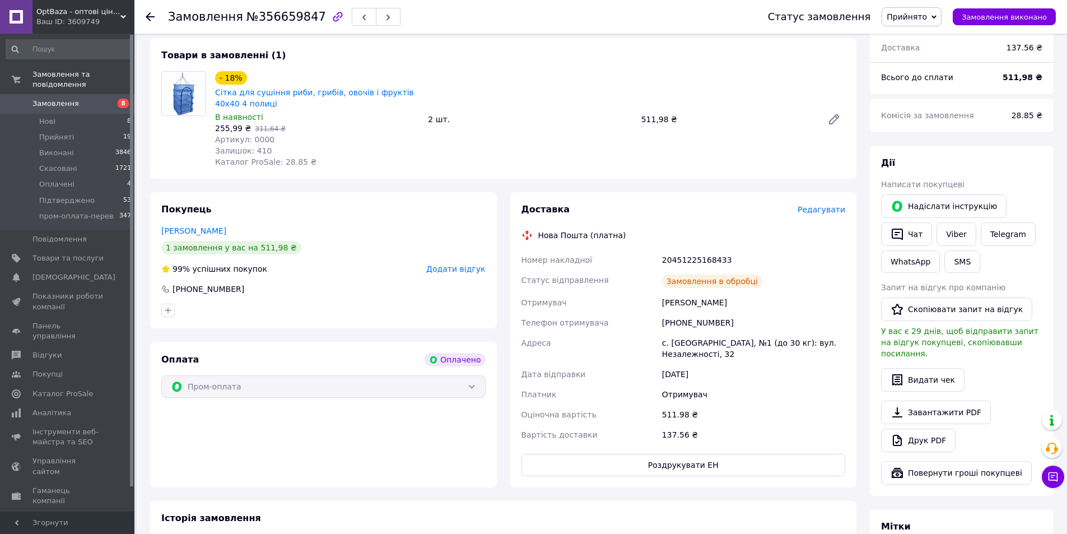
click at [699, 250] on div "20451225168433" at bounding box center [754, 260] width 188 height 20
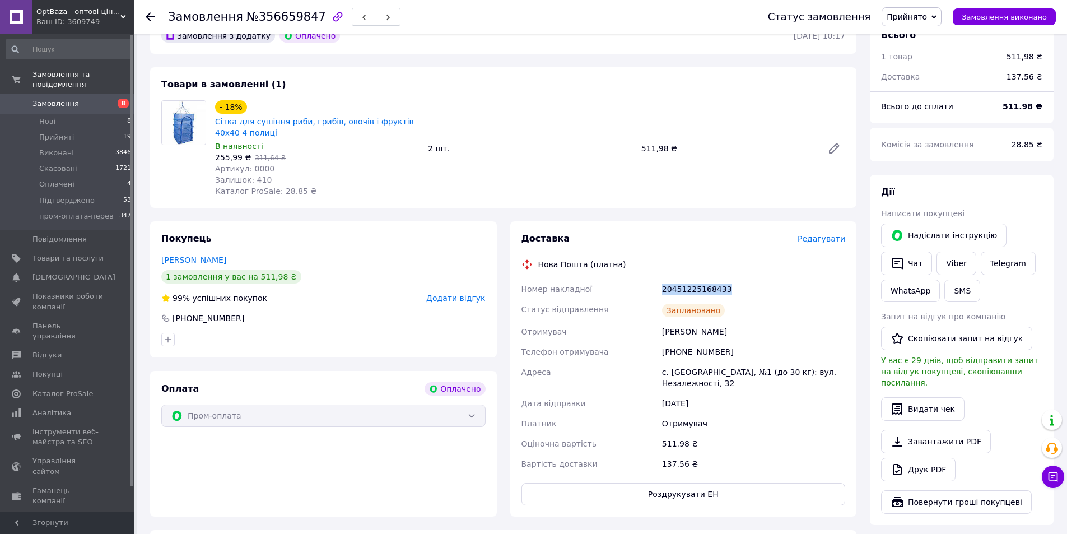
scroll to position [37, 0]
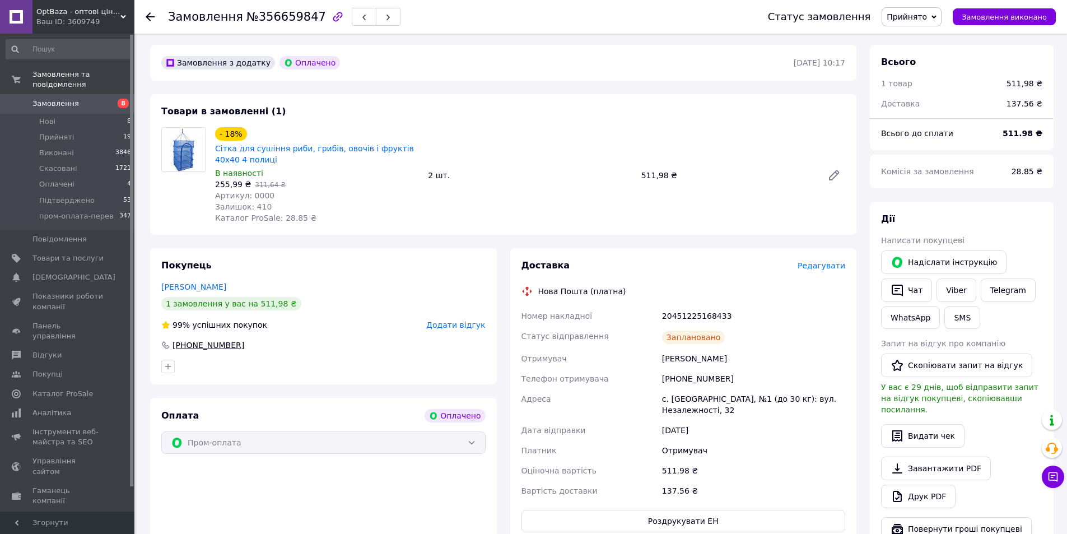
click at [215, 345] on div "[PHONE_NUMBER]" at bounding box center [208, 344] width 74 height 11
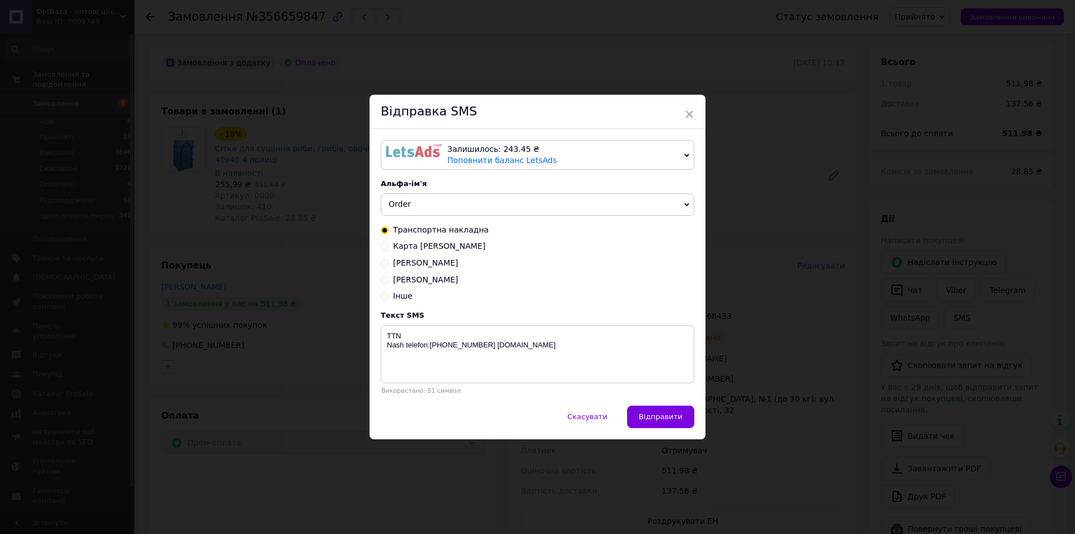
click at [438, 323] on div "Текст SMS TTN Nash telefon:[PHONE_NUMBER] [DOMAIN_NAME] Використано: 51 символ" at bounding box center [538, 352] width 314 height 83
click at [452, 333] on textarea "TTN Nash telefon:[PHONE_NUMBER] [DOMAIN_NAME]" at bounding box center [538, 354] width 314 height 58
paste textarea "20451225168433"
type textarea "TTN [PHONE_NUMBER] Nash telefon:[PHONE_NUMBER] [DOMAIN_NAME]"
drag, startPoint x: 629, startPoint y: 414, endPoint x: 641, endPoint y: 417, distance: 11.5
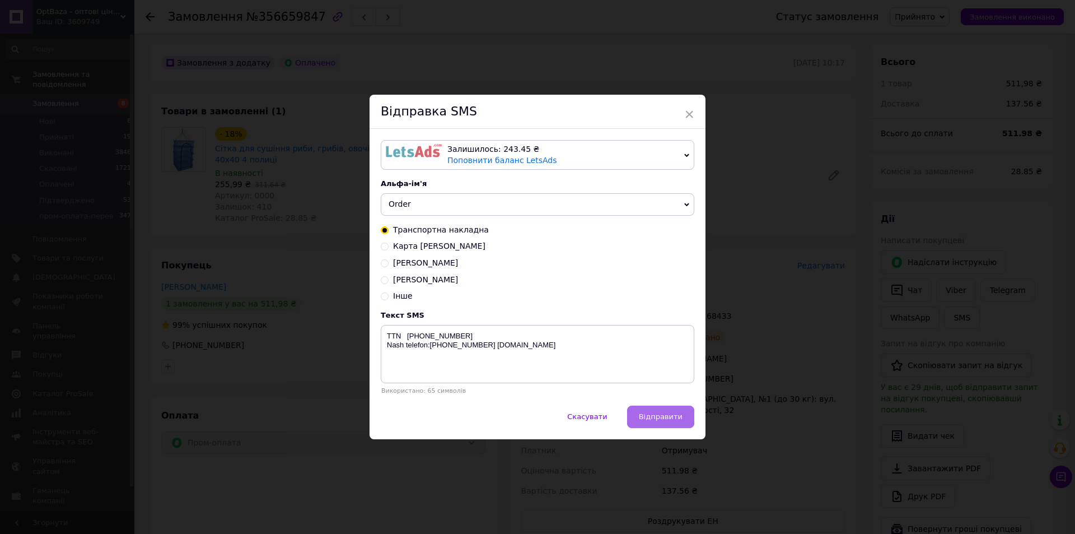
click at [632, 415] on div "Скасувати   Відправити" at bounding box center [538, 422] width 336 height 34
click at [651, 418] on span "Відправити" at bounding box center [661, 416] width 44 height 8
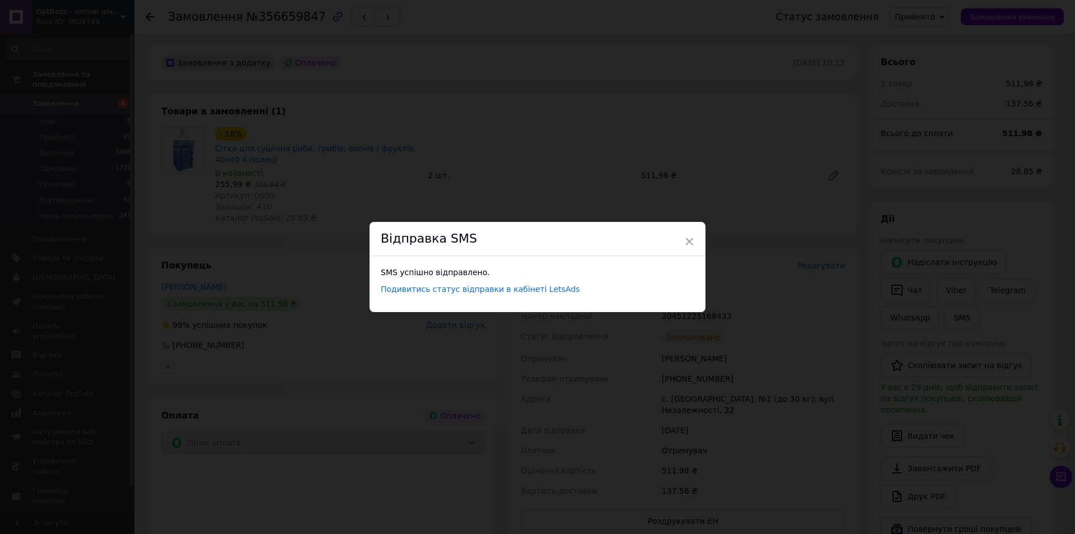
click at [273, 194] on div "× Відправка SMS SMS успішно відправлено. Подивитись статус відправки в кабінеті…" at bounding box center [537, 267] width 1075 height 534
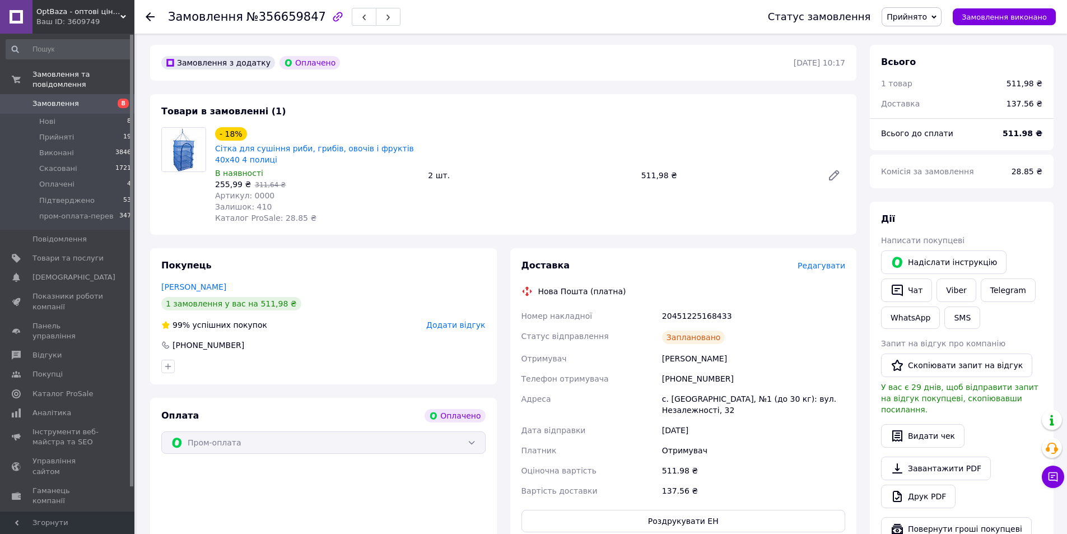
scroll to position [0, 0]
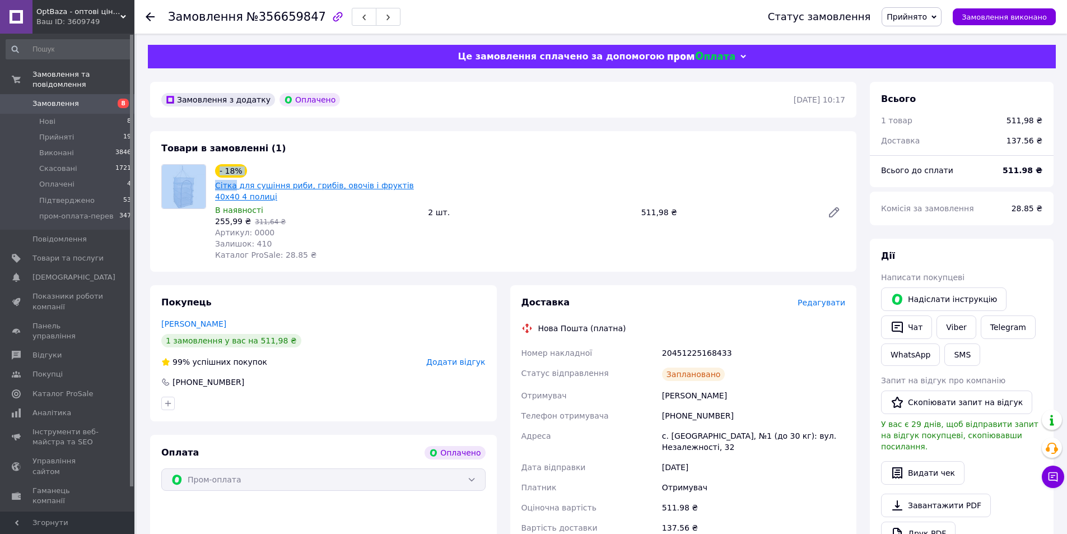
drag, startPoint x: 209, startPoint y: 176, endPoint x: 232, endPoint y: 189, distance: 26.1
click at [232, 189] on div "- 18% Сітка для сушіння риби, грибів, овочів і фруктів 40х40 4 полиці В наявнос…" at bounding box center [503, 212] width 693 height 96
drag, startPoint x: 243, startPoint y: 199, endPoint x: 216, endPoint y: 185, distance: 30.8
click at [216, 185] on span "Сітка для сушіння риби, грибів, овочів і фруктів 40х40 4 полиці" at bounding box center [317, 191] width 204 height 22
drag, startPoint x: 211, startPoint y: 219, endPoint x: 245, endPoint y: 222, distance: 33.8
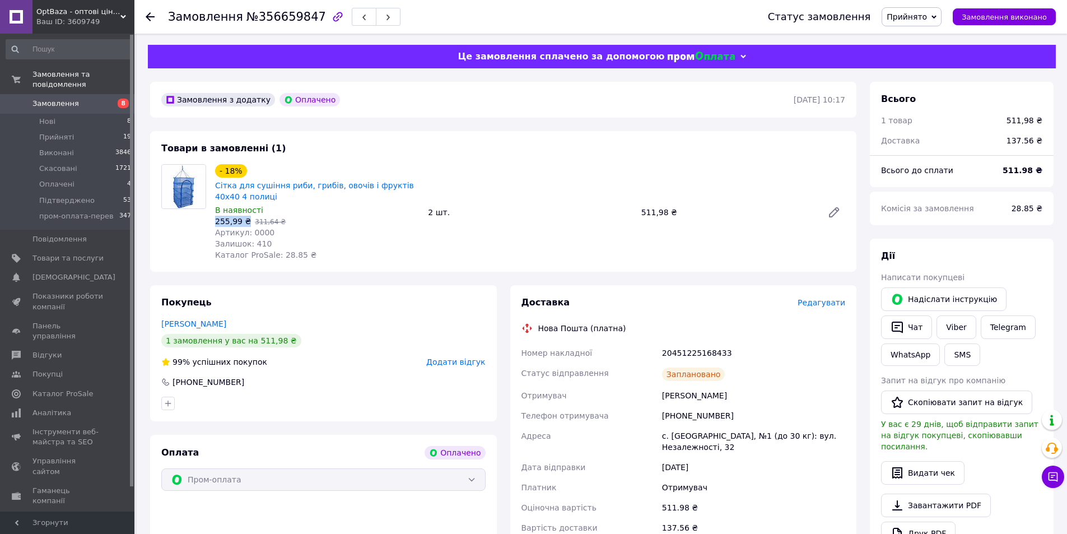
click at [245, 222] on div "- 18% Сітка для сушіння риби, грибів, овочів і фруктів 40х40 4 полиці В наявнос…" at bounding box center [317, 212] width 213 height 101
drag, startPoint x: 640, startPoint y: 209, endPoint x: 670, endPoint y: 211, distance: 30.3
click at [670, 211] on div "511,98 ₴" at bounding box center [727, 212] width 181 height 16
click at [147, 13] on icon at bounding box center [150, 16] width 9 height 9
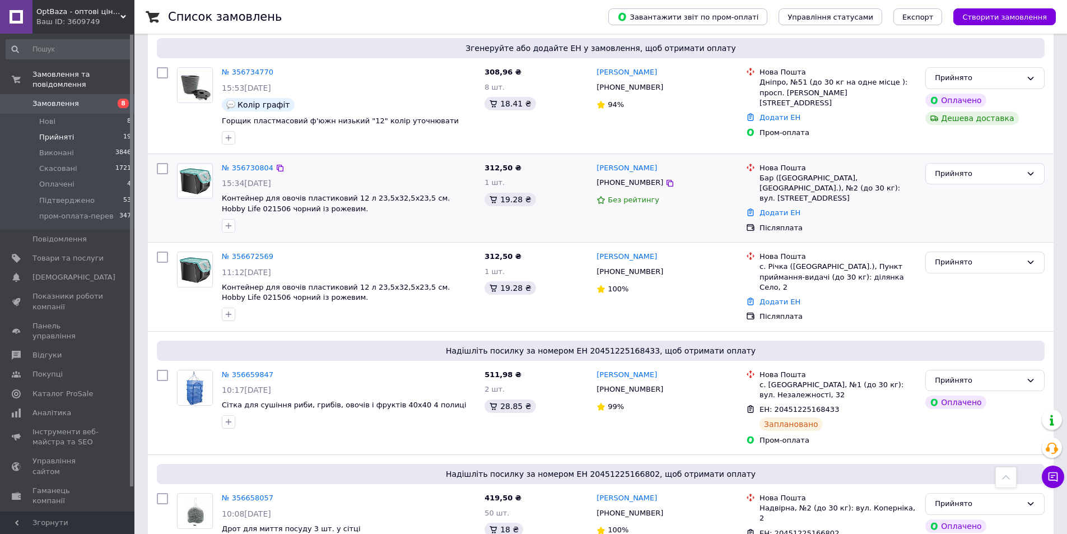
scroll to position [448, 0]
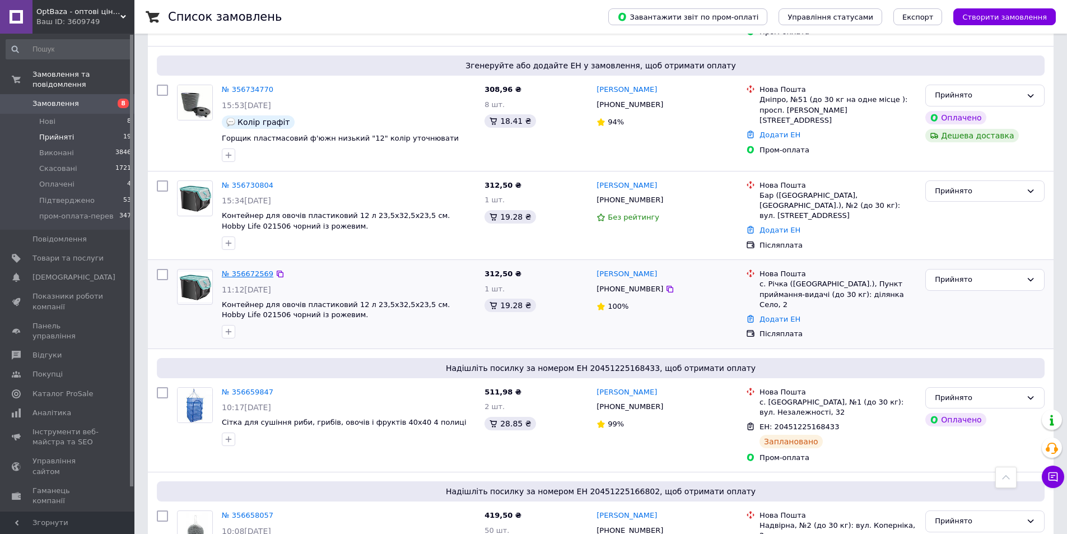
click at [249, 269] on link "№ 356672569" at bounding box center [248, 273] width 52 height 8
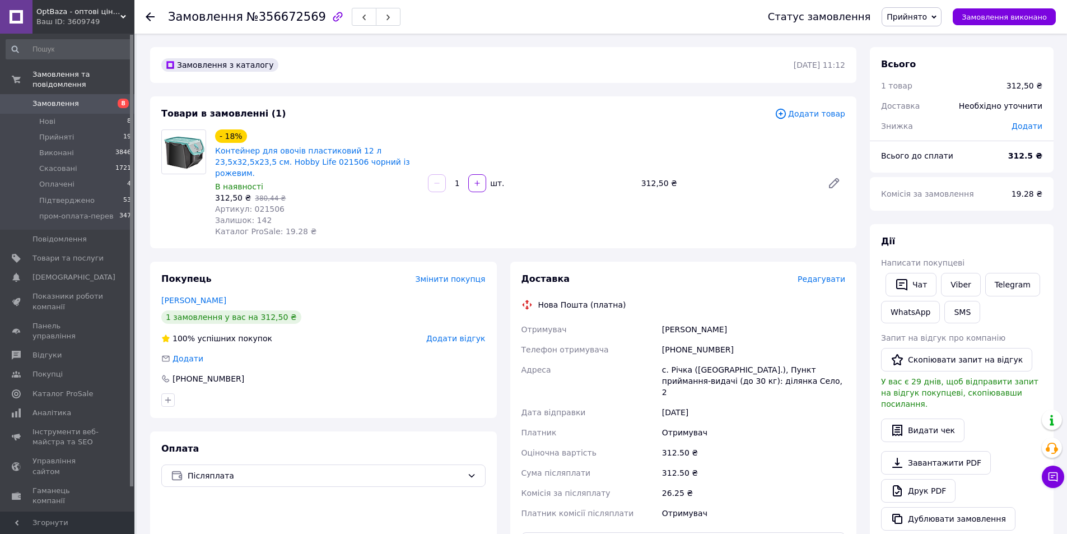
click at [843, 274] on span "Редагувати" at bounding box center [821, 278] width 48 height 9
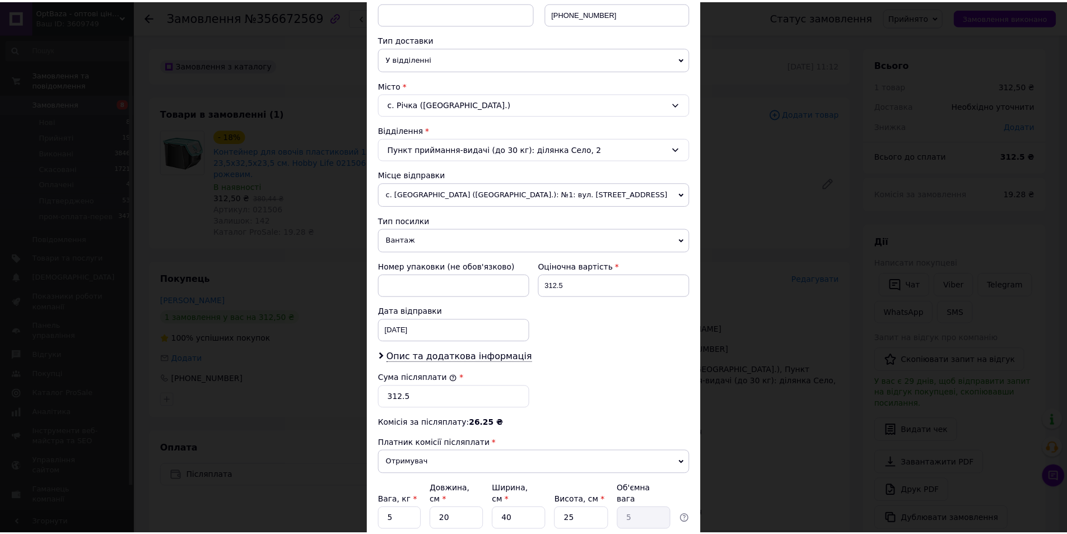
scroll to position [321, 0]
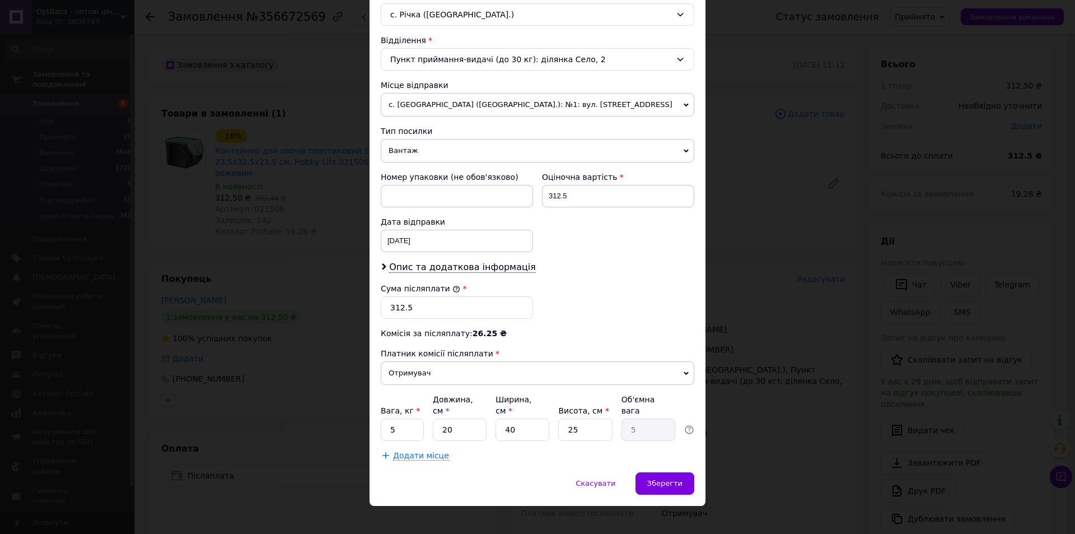
click at [486, 418] on div "Вага, кг * 5 Довжина, см * 20 Ширина, см * 40 Висота, см * 25 Об'ємна вага 5" at bounding box center [538, 417] width 314 height 47
click at [614, 414] on div "Вага, кг * 5 Довжина, см * 20 Ширина, см * 40 Висота, см * 25 Об'ємна вага 5" at bounding box center [538, 417] width 314 height 47
drag, startPoint x: 614, startPoint y: 414, endPoint x: 608, endPoint y: 417, distance: 6.3
click at [613, 415] on div "Вага, кг * 5 Довжина, см * 20 Ширина, см * 40 Висота, см * 25 Об'ємна вага 5" at bounding box center [538, 417] width 314 height 47
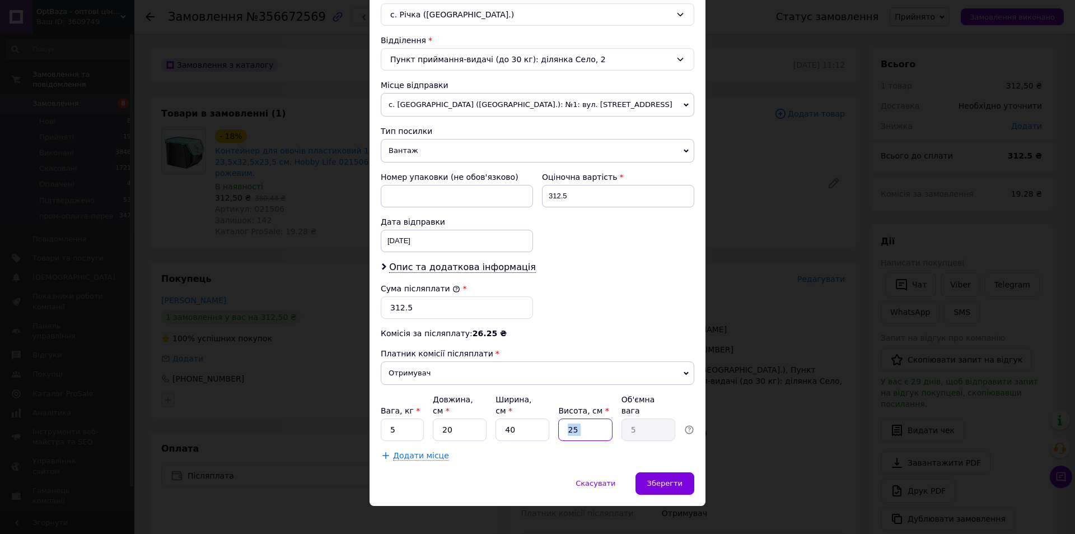
click at [595, 418] on input "25" at bounding box center [585, 429] width 54 height 22
click at [465, 418] on input "20" at bounding box center [460, 429] width 54 height 22
type input "3"
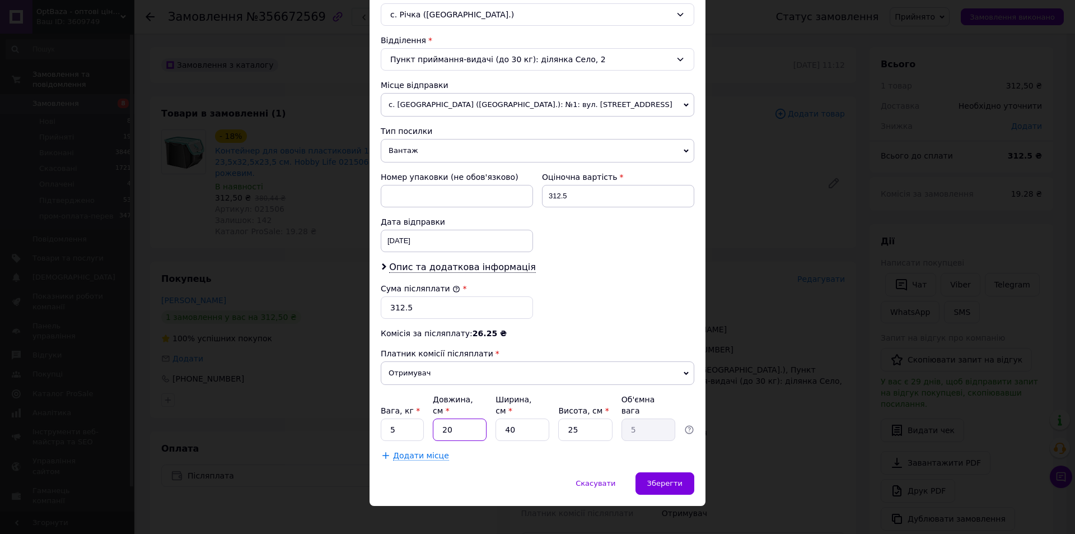
type input "0.75"
type input "30"
type input "7.5"
type input "30"
click at [587, 423] on input "25" at bounding box center [585, 429] width 54 height 22
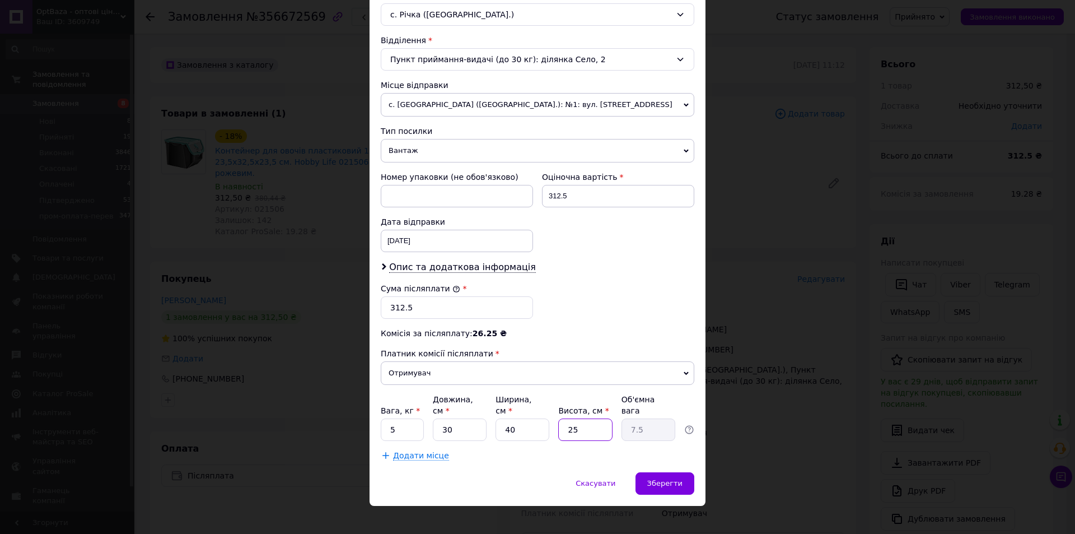
drag, startPoint x: 587, startPoint y: 423, endPoint x: 603, endPoint y: 427, distance: 15.6
click at [587, 423] on input "25" at bounding box center [585, 429] width 54 height 22
type input "3"
type input "0.9"
type input "30"
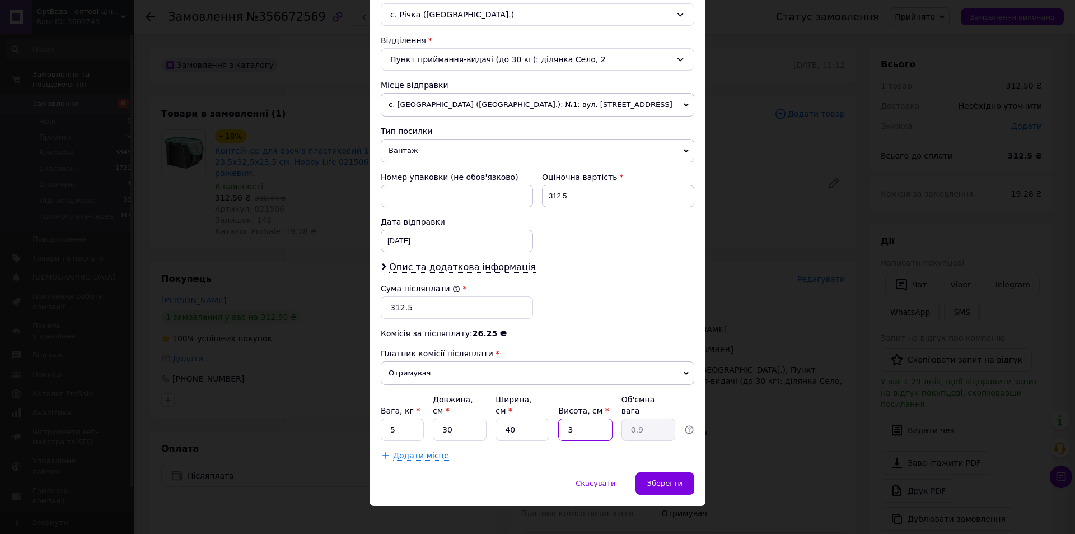
type input "9"
type input "30"
drag, startPoint x: 681, startPoint y: 467, endPoint x: 687, endPoint y: 470, distance: 6.3
click at [685, 472] on div "Зберегти" at bounding box center [665, 483] width 59 height 22
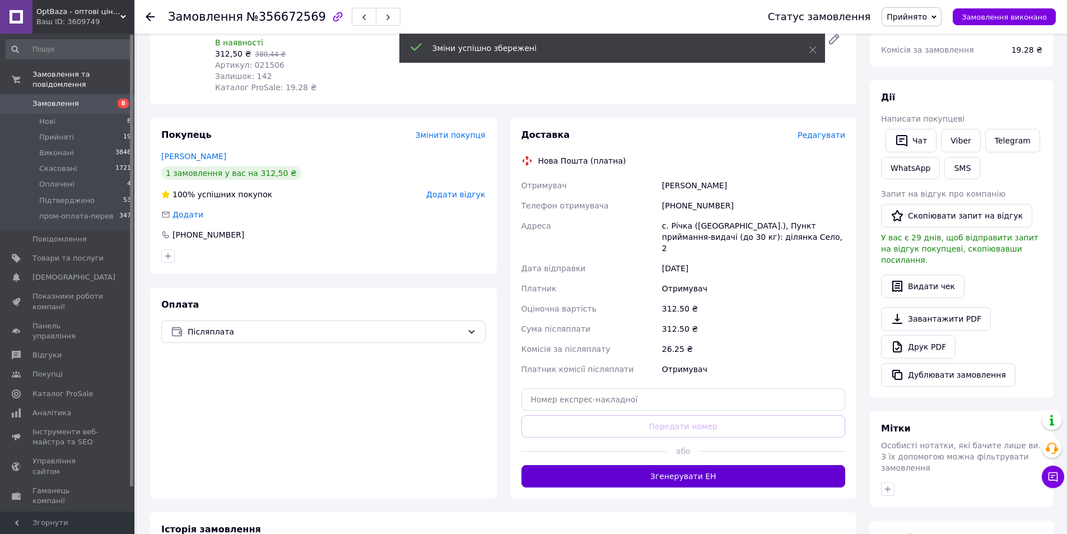
scroll to position [283, 0]
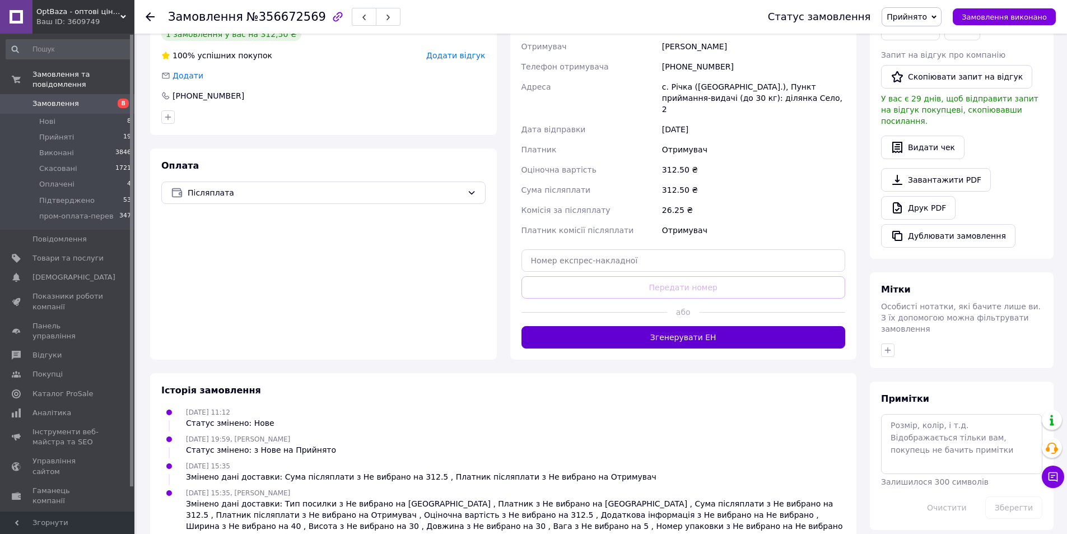
click at [724, 326] on button "Згенерувати ЕН" at bounding box center [683, 337] width 324 height 22
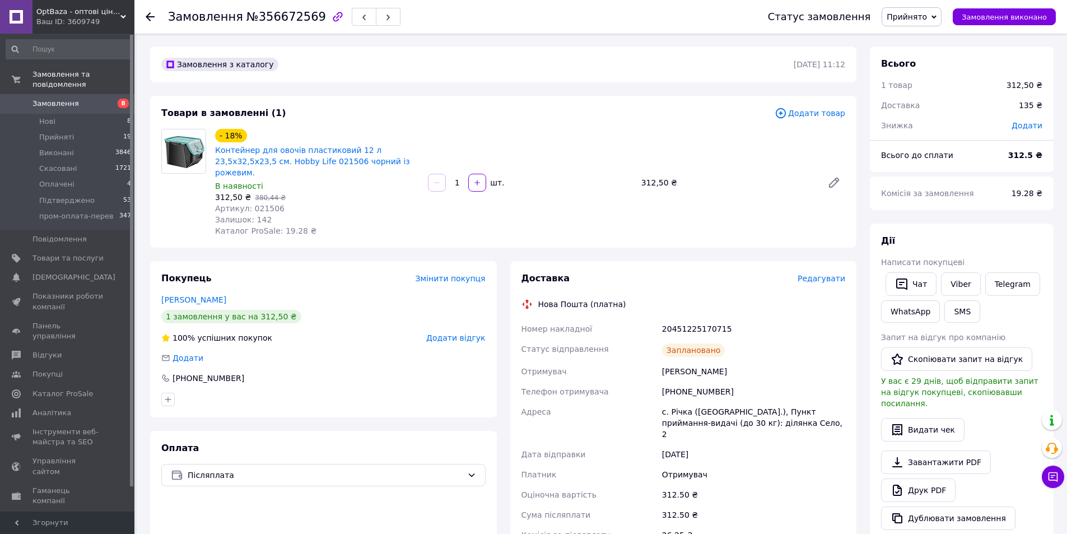
scroll to position [0, 0]
click at [693, 319] on div "20451225170715" at bounding box center [754, 329] width 188 height 20
drag, startPoint x: 279, startPoint y: 392, endPoint x: 242, endPoint y: 372, distance: 42.6
click at [278, 392] on div at bounding box center [323, 400] width 329 height 18
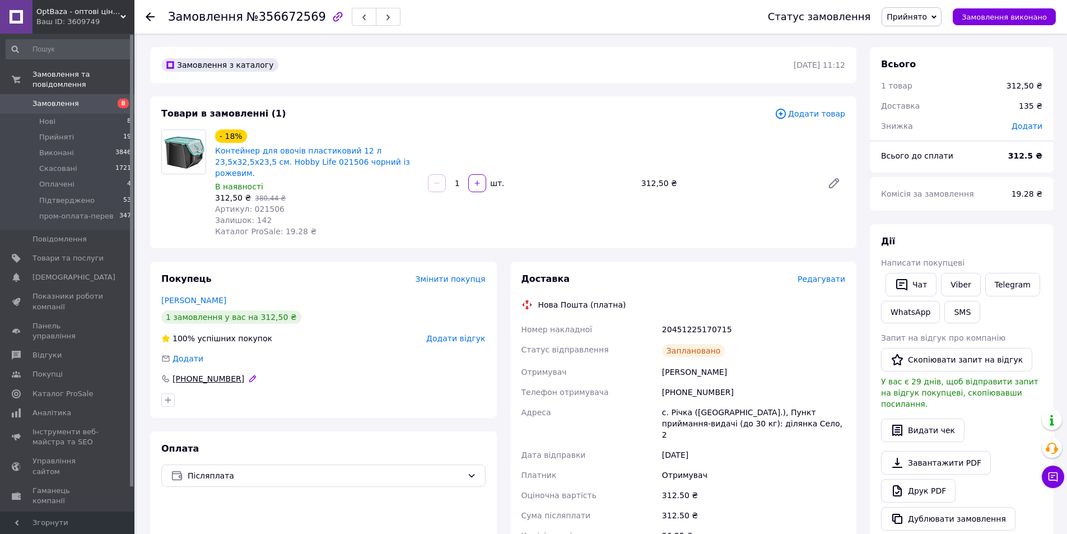
click at [223, 373] on div "[PHONE_NUMBER]" at bounding box center [208, 378] width 74 height 11
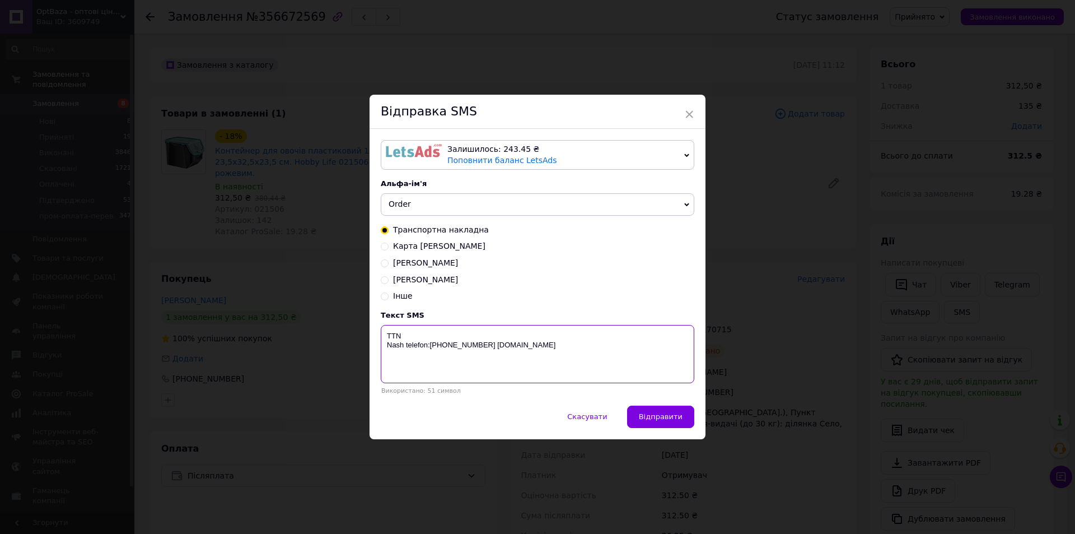
click at [468, 329] on textarea "TTN Nash telefon:[PHONE_NUMBER] [DOMAIN_NAME]" at bounding box center [538, 354] width 314 height 58
paste textarea "20451225170715"
type textarea "TTN [PHONE_NUMBER] Nash telefon:[PHONE_NUMBER] [DOMAIN_NAME]"
drag, startPoint x: 652, startPoint y: 412, endPoint x: 538, endPoint y: 372, distance: 120.4
click at [652, 412] on button "Відправити" at bounding box center [660, 416] width 67 height 22
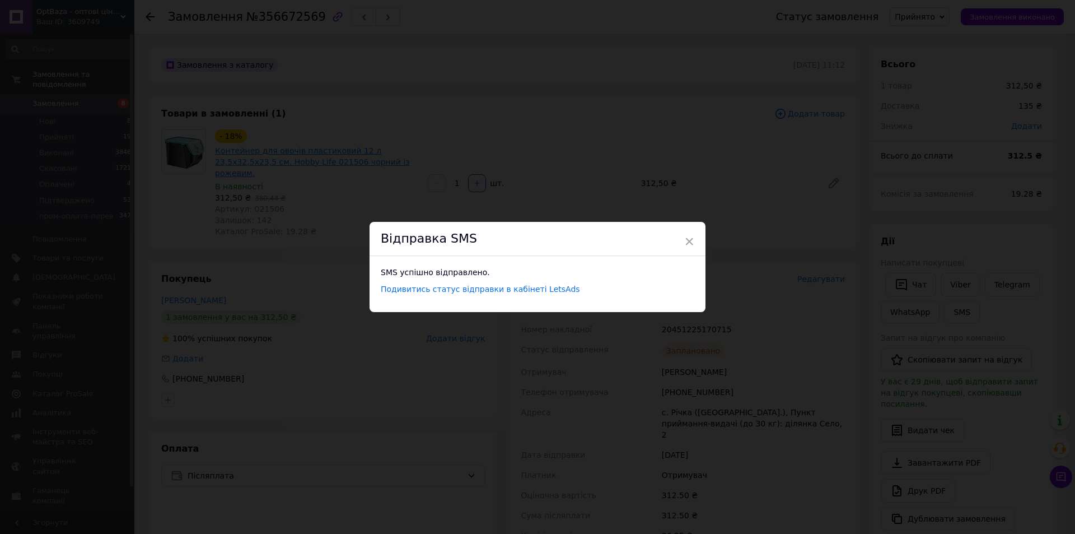
click at [233, 156] on div "× Відправка SMS SMS успішно відправлено. Подивитись статус відправки в кабінеті…" at bounding box center [537, 267] width 1075 height 534
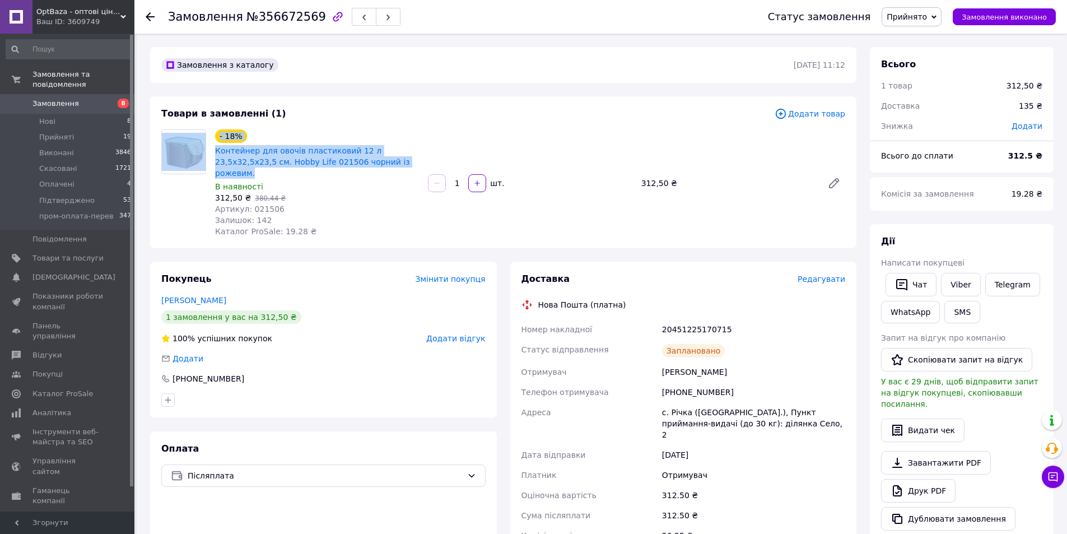
drag, startPoint x: 210, startPoint y: 144, endPoint x: 376, endPoint y: 164, distance: 167.5
click at [371, 164] on div "- 18% Контейнер для овочів пластиковий 12 л 23,5х32,5х23,5 см. Hobby Life 02150…" at bounding box center [503, 183] width 693 height 108
click at [369, 162] on span "Контейнер для овочів пластиковий 12 л 23,5х32,5х23,5 см. Hobby Life 021506 чорн…" at bounding box center [317, 162] width 204 height 34
drag, startPoint x: 369, startPoint y: 162, endPoint x: 220, endPoint y: 155, distance: 149.1
click at [220, 155] on span "Контейнер для овочів пластиковий 12 л 23,5х32,5х23,5 см. Hobby Life 021506 чорн…" at bounding box center [317, 162] width 204 height 34
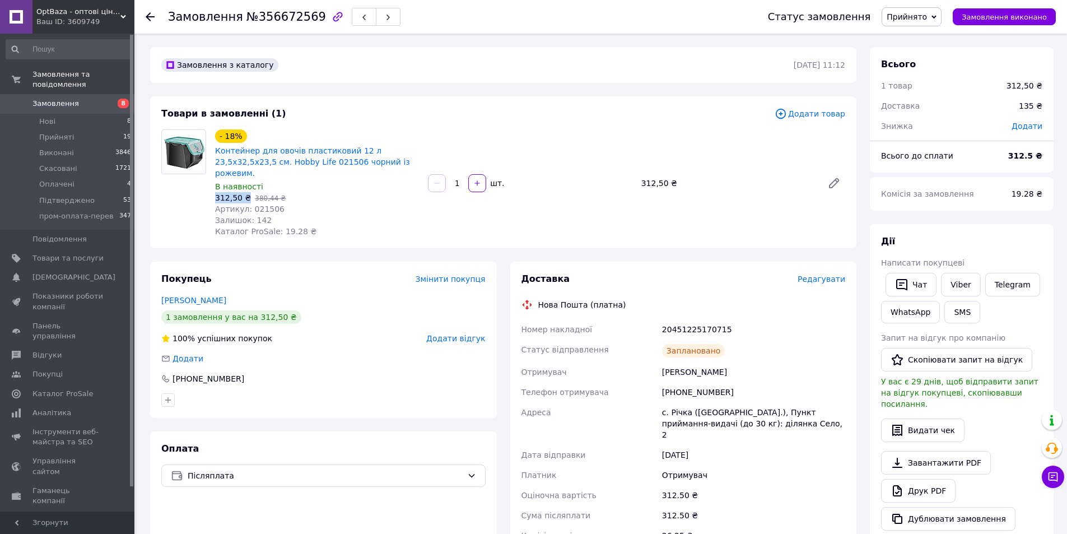
drag, startPoint x: 217, startPoint y: 187, endPoint x: 243, endPoint y: 185, distance: 26.4
click at [243, 193] on span "312,50 ₴" at bounding box center [233, 197] width 36 height 9
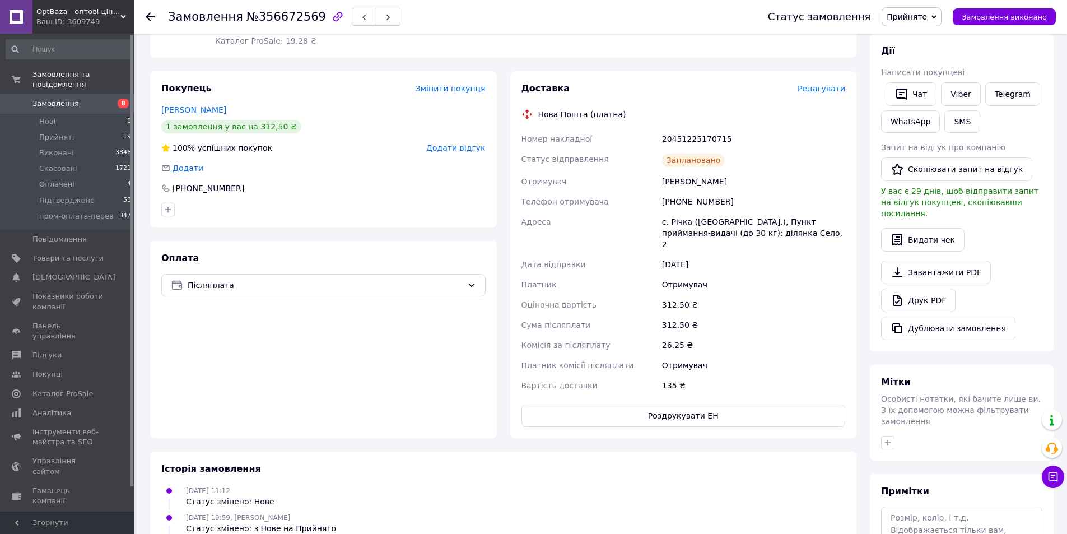
scroll to position [224, 0]
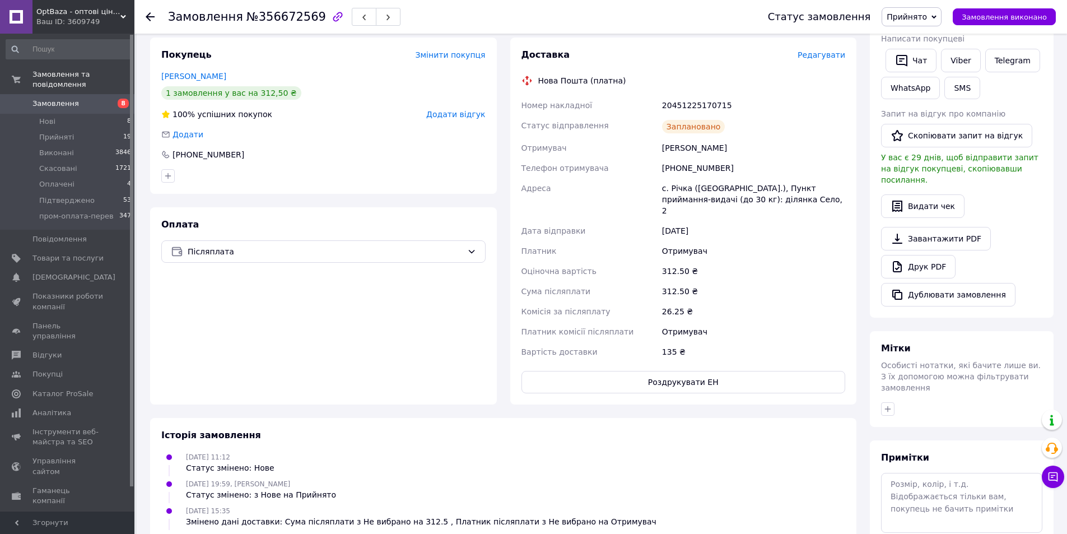
click at [151, 15] on icon at bounding box center [150, 16] width 9 height 9
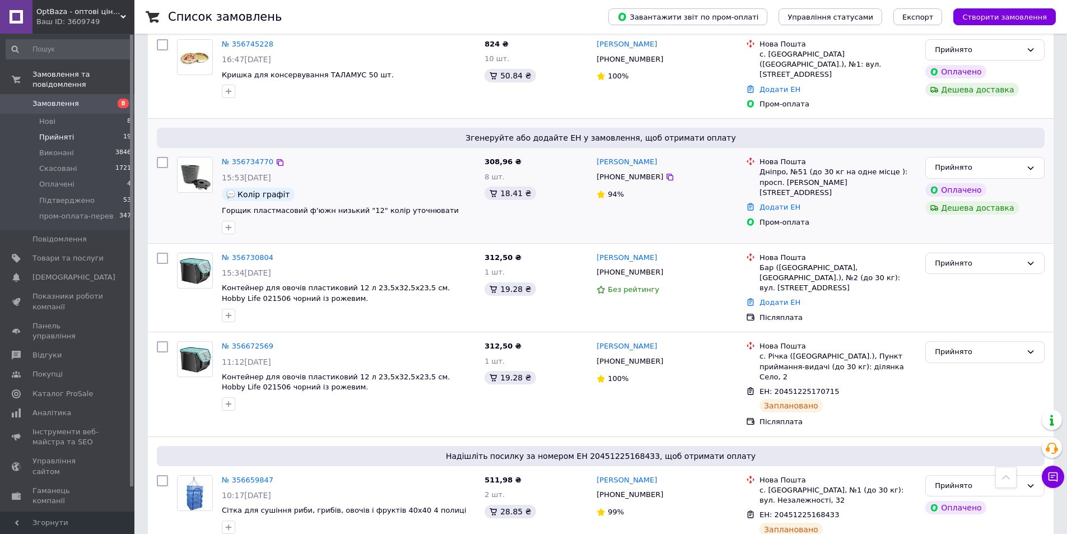
scroll to position [448, 0]
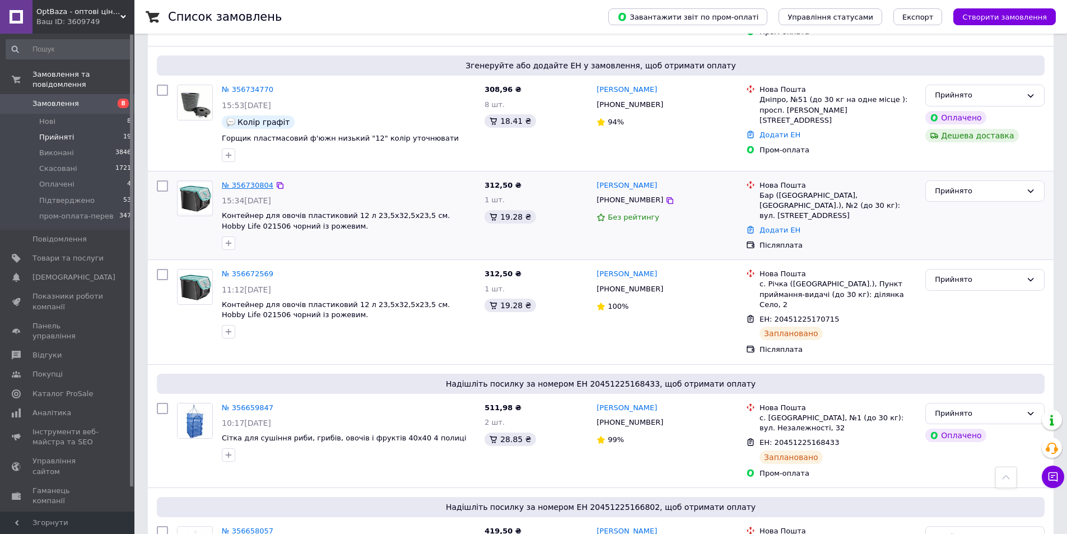
click at [247, 181] on link "№ 356730804" at bounding box center [248, 185] width 52 height 8
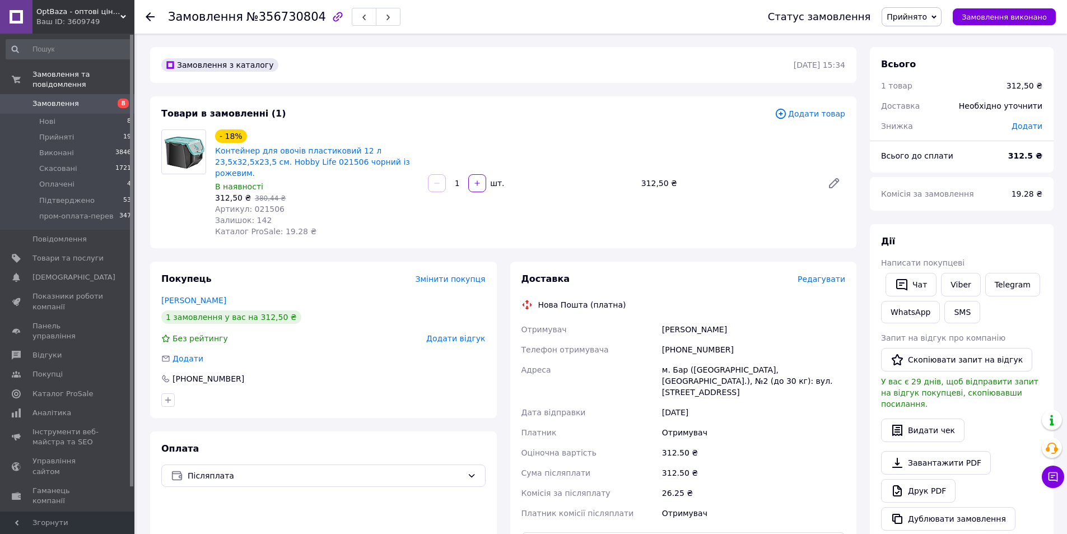
click at [820, 274] on span "Редагувати" at bounding box center [821, 278] width 48 height 9
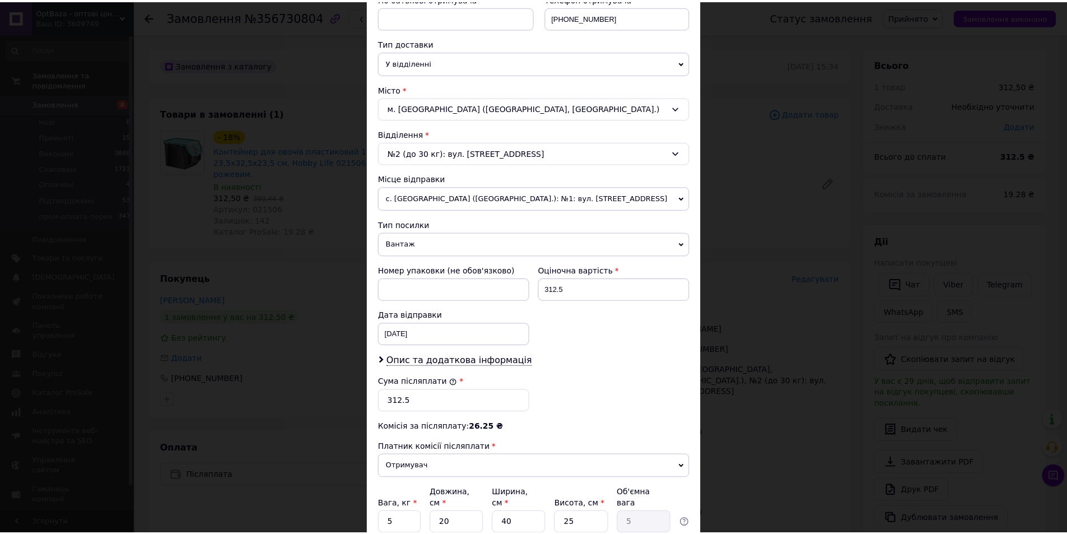
scroll to position [321, 0]
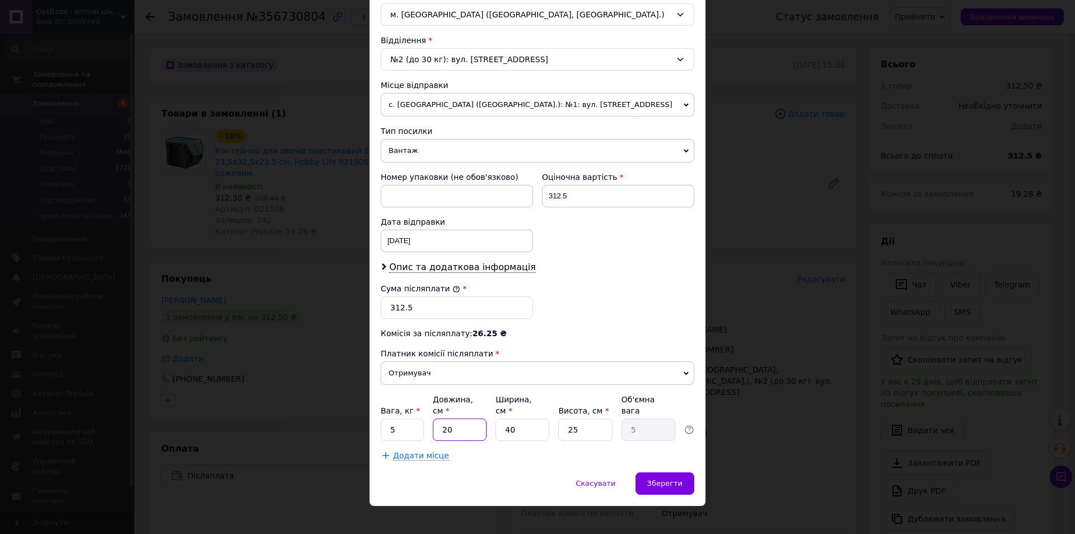
click at [463, 418] on input "20" at bounding box center [460, 429] width 54 height 22
type input "3"
type input "0.75"
type input "30"
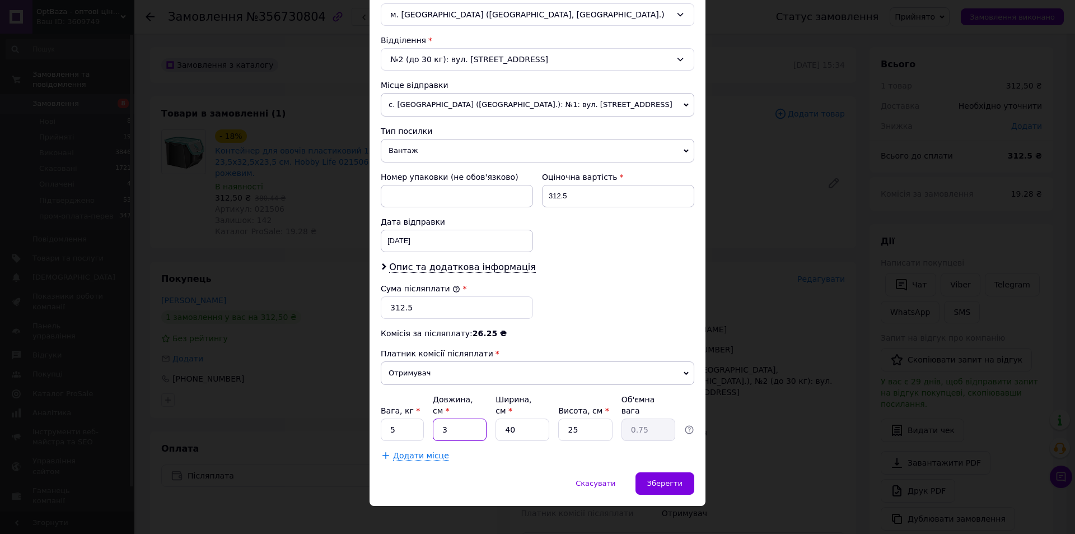
type input "7.5"
type input "30"
click at [567, 418] on input "25" at bounding box center [585, 429] width 54 height 22
type input "3"
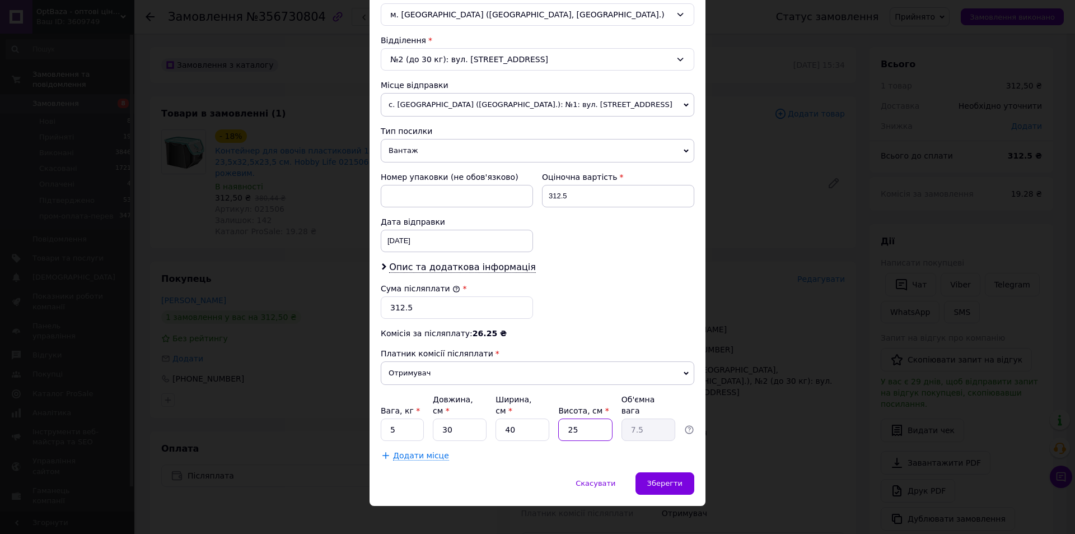
type input "0.9"
type input "30"
type input "9"
type input "30"
drag, startPoint x: 682, startPoint y: 464, endPoint x: 686, endPoint y: 455, distance: 9.8
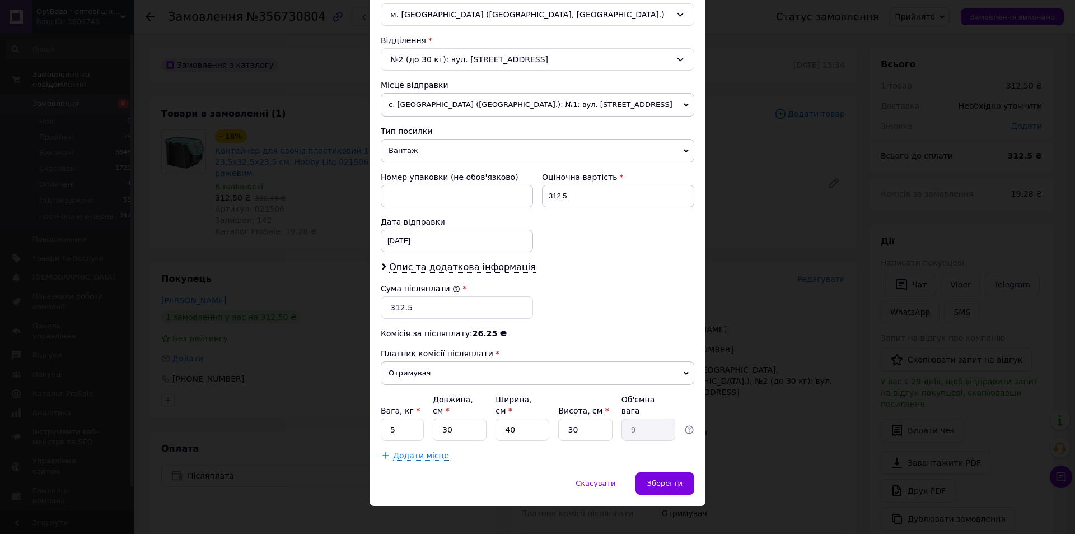
click at [682, 472] on div "Зберегти" at bounding box center [665, 483] width 59 height 22
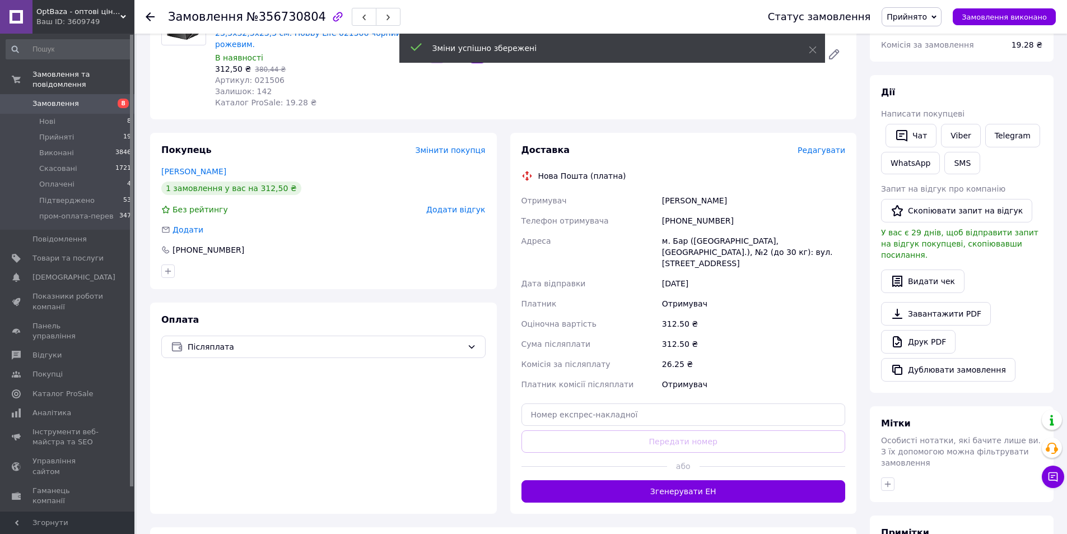
scroll to position [168, 0]
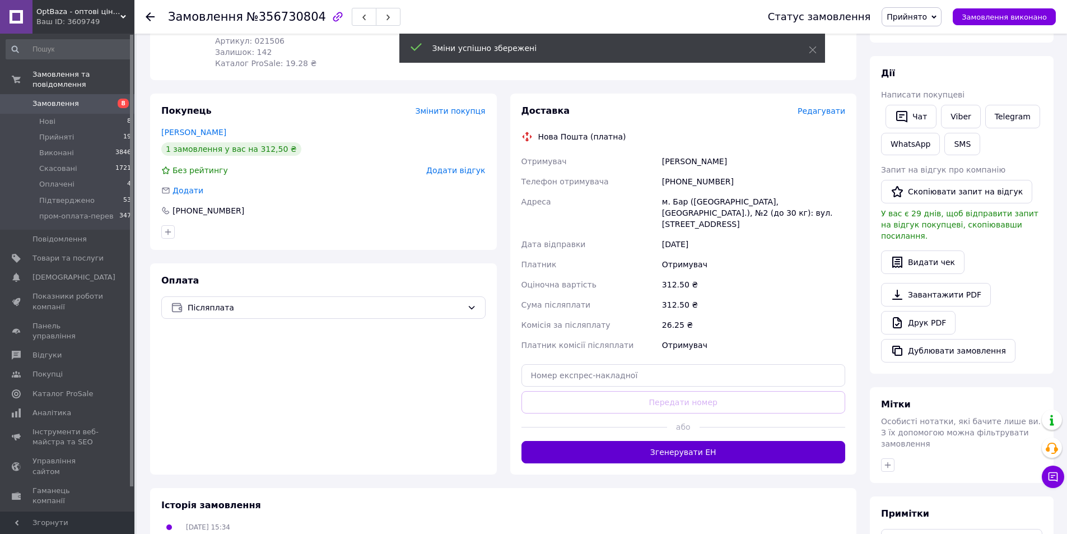
click at [644, 441] on button "Згенерувати ЕН" at bounding box center [683, 452] width 324 height 22
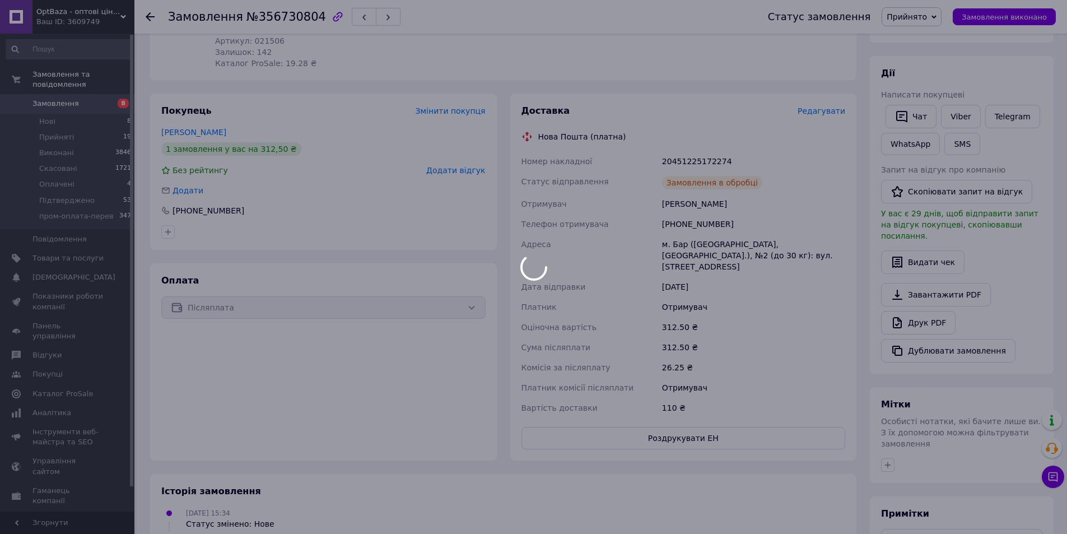
click at [688, 148] on div at bounding box center [533, 267] width 1067 height 534
click at [688, 148] on body "OptBaza - оптові ціни для всіх Ваш ID: 3609749 Сайт OptBaza - оптові ціни для в…" at bounding box center [533, 255] width 1067 height 847
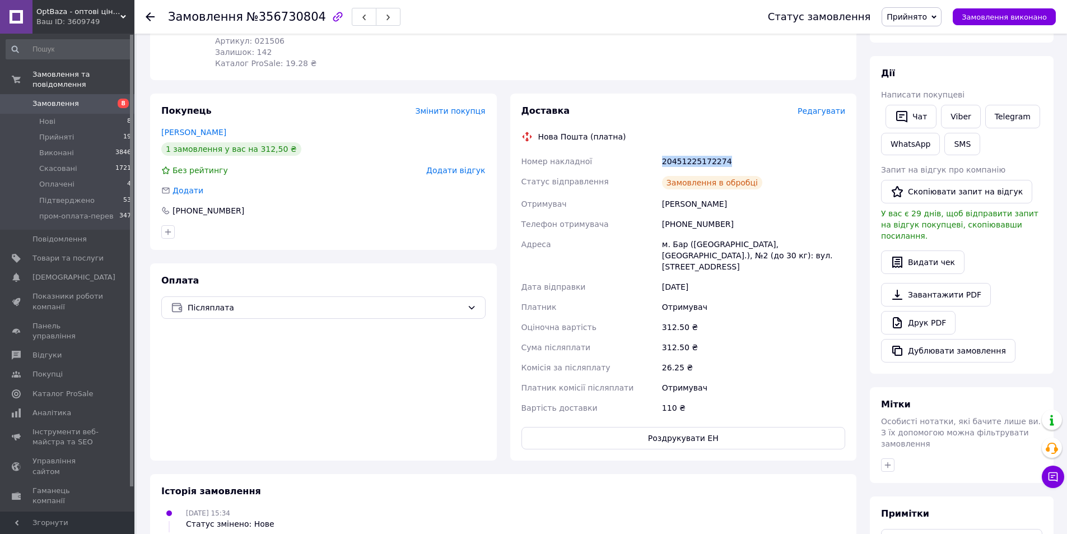
click at [688, 151] on div "20451225172274" at bounding box center [754, 161] width 188 height 20
click at [220, 205] on div "[PHONE_NUMBER]" at bounding box center [208, 210] width 74 height 11
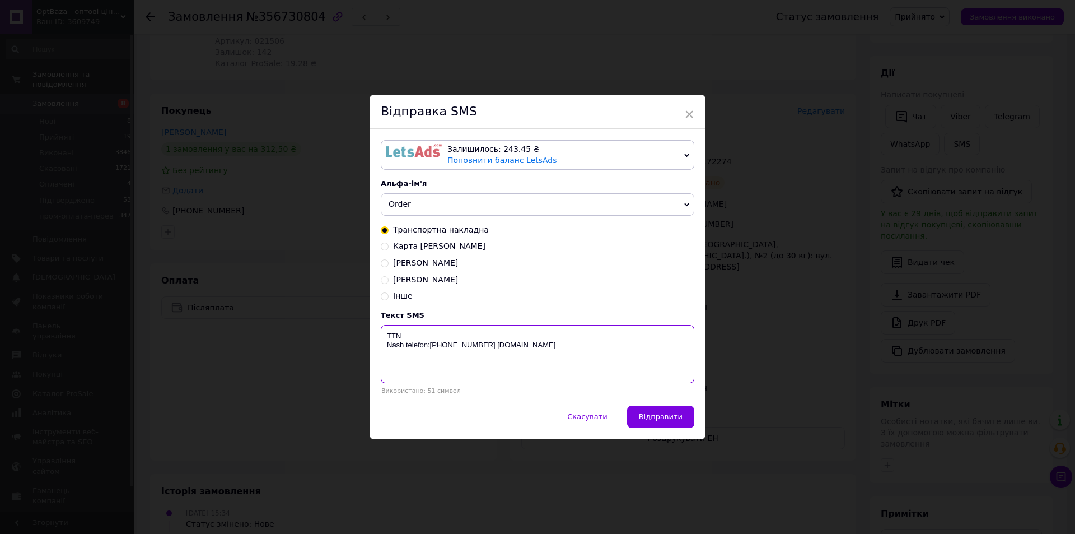
click at [489, 339] on textarea "TTN Nash telefon:[PHONE_NUMBER] [DOMAIN_NAME]" at bounding box center [538, 354] width 314 height 58
paste textarea "20451225172274"
type textarea "TTN [PHONE_NUMBER] [PERSON_NAME] telefon:[PHONE_NUMBER] [DOMAIN_NAME]"
click at [671, 413] on span "Відправити" at bounding box center [661, 416] width 44 height 8
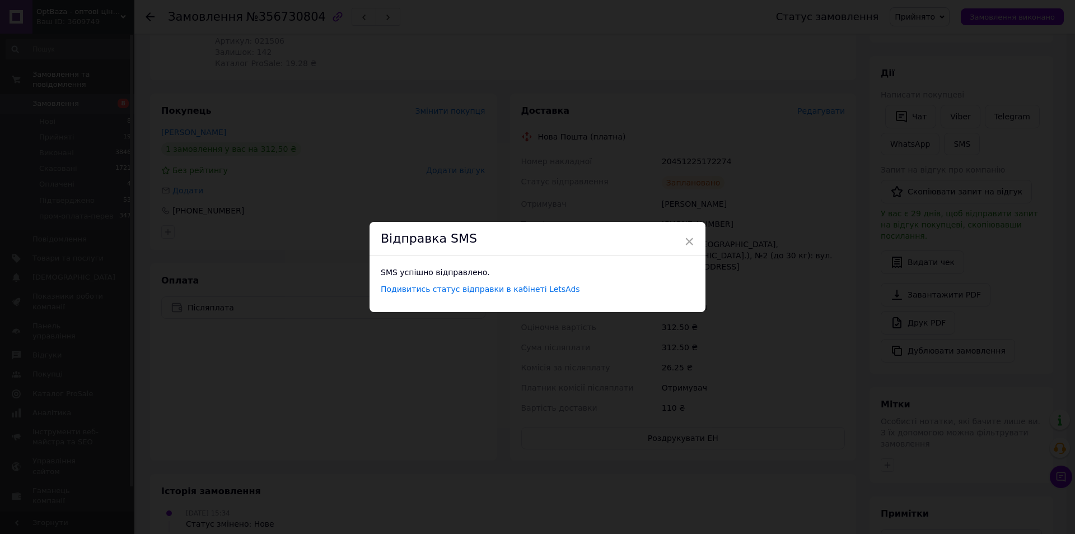
click at [263, 222] on div "× Відправка SMS SMS успішно відправлено. Подивитись статус відправки в кабінеті…" at bounding box center [537, 267] width 1075 height 534
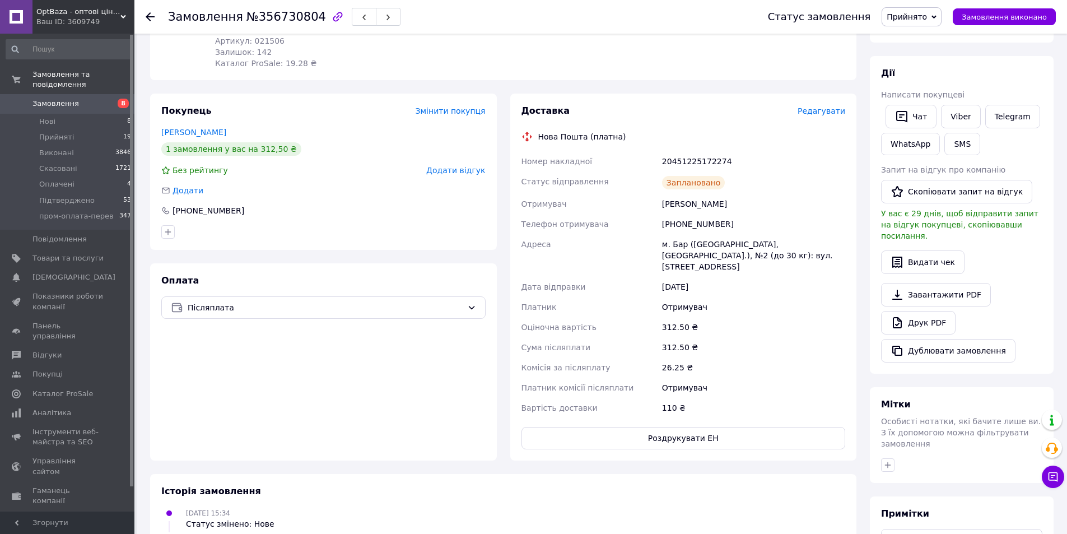
scroll to position [0, 0]
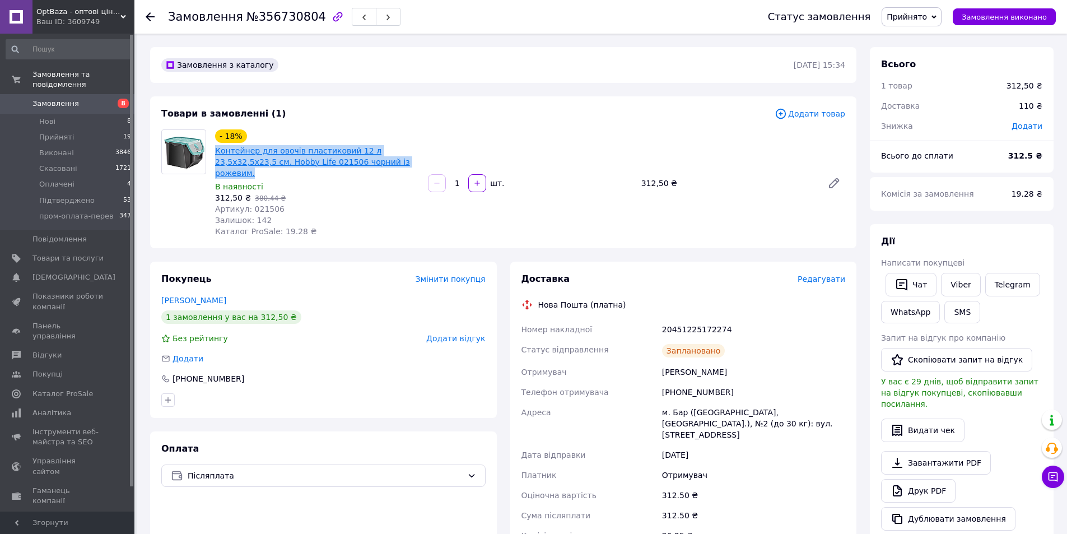
drag, startPoint x: 216, startPoint y: 147, endPoint x: 367, endPoint y: 162, distance: 151.4
click at [367, 162] on div "- 18% Контейнер для овочів пластиковий 12 л 23,5х32,5х23,5 см. Hobby Life 02150…" at bounding box center [317, 183] width 213 height 112
drag, startPoint x: 212, startPoint y: 186, endPoint x: 244, endPoint y: 184, distance: 32.0
click at [244, 184] on div "- 18% Контейнер для овочів пластиковий 12 л 23,5х32,5х23,5 см. Hobby Life 02150…" at bounding box center [317, 183] width 213 height 112
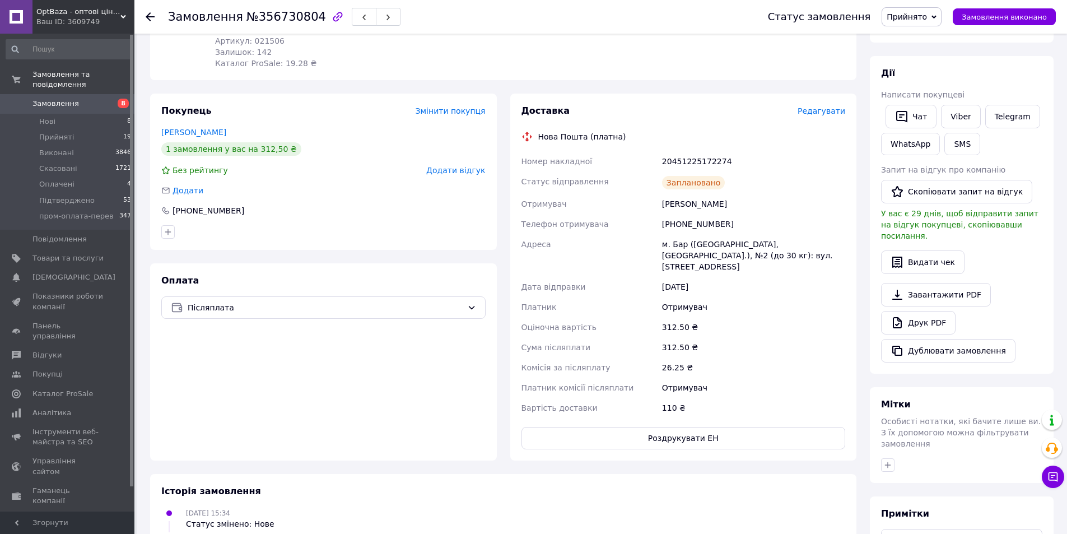
click at [146, 20] on icon at bounding box center [150, 16] width 9 height 9
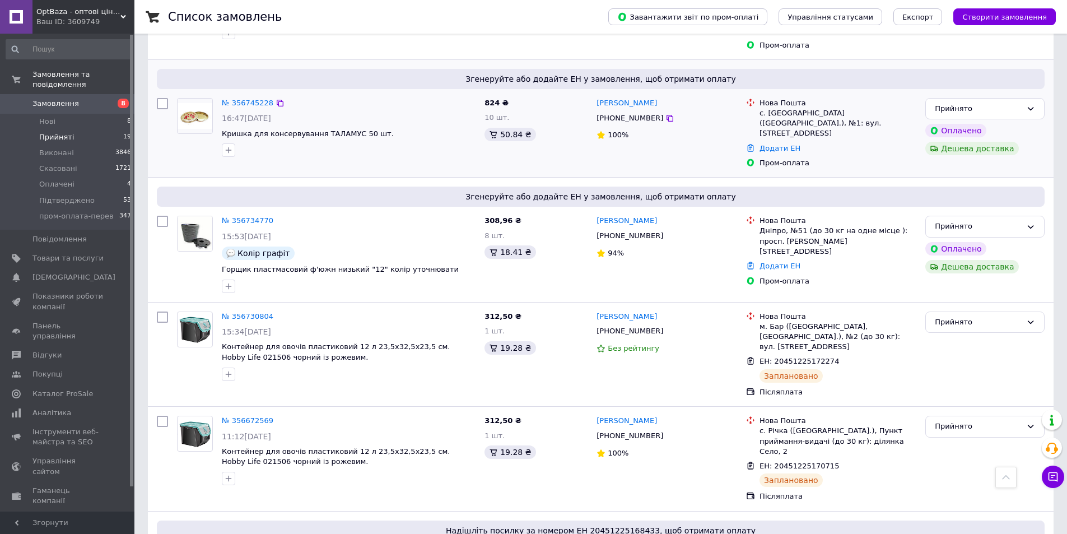
scroll to position [336, 0]
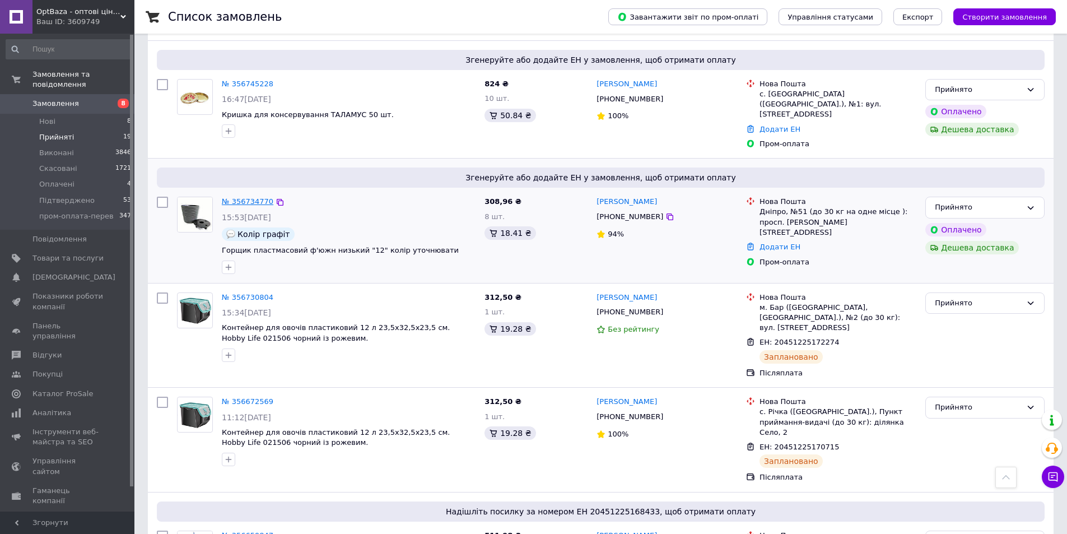
click at [230, 197] on link "№ 356734770" at bounding box center [248, 201] width 52 height 8
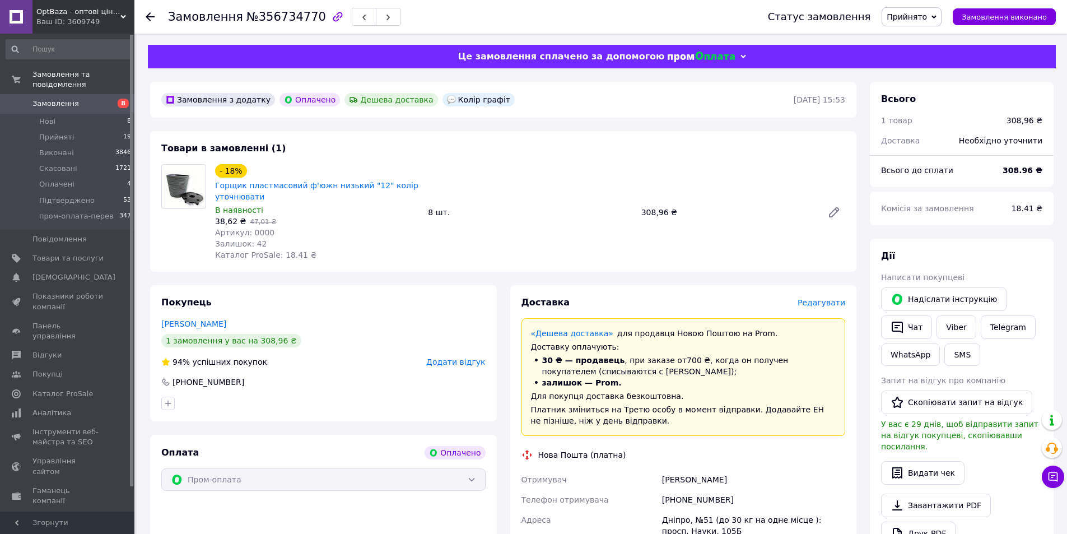
click at [806, 300] on span "Редагувати" at bounding box center [821, 302] width 48 height 9
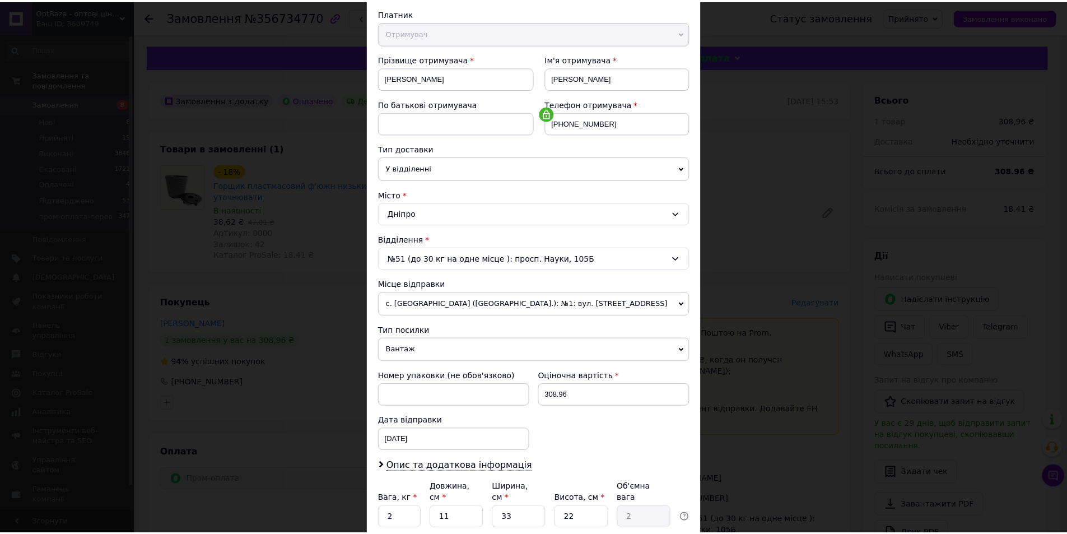
scroll to position [210, 0]
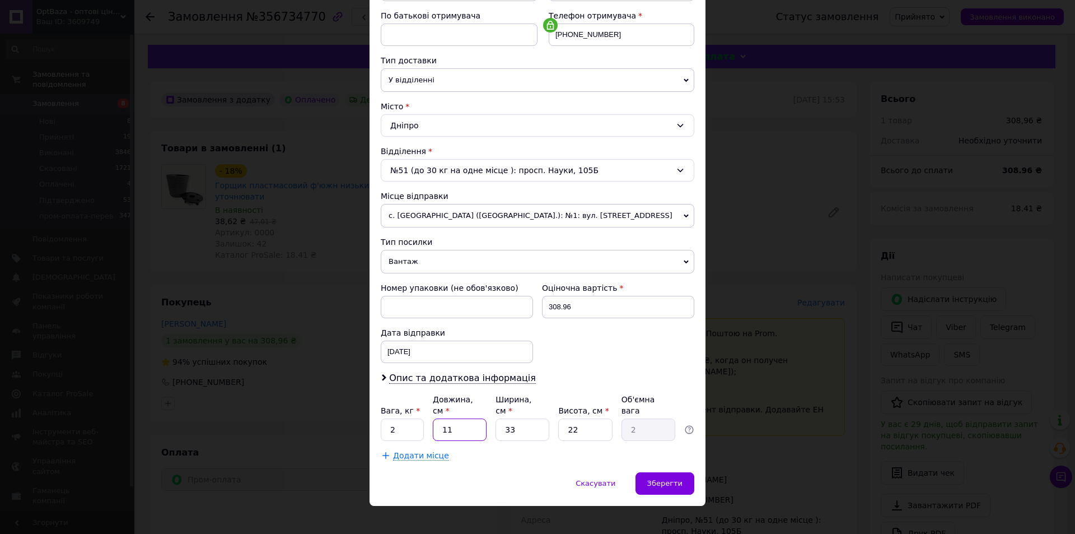
click at [476, 421] on input "11" at bounding box center [460, 429] width 54 height 22
click at [476, 420] on input "11" at bounding box center [460, 429] width 54 height 22
type input "1"
type input "0.18"
type input "15"
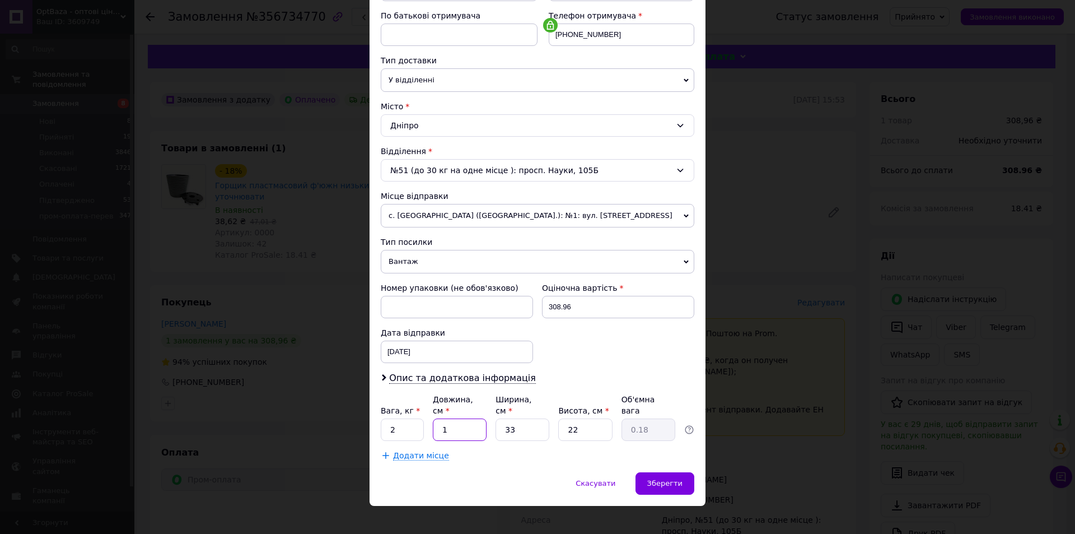
type input "2.72"
type input "15"
click at [522, 422] on input "33" at bounding box center [523, 429] width 54 height 22
type input "4"
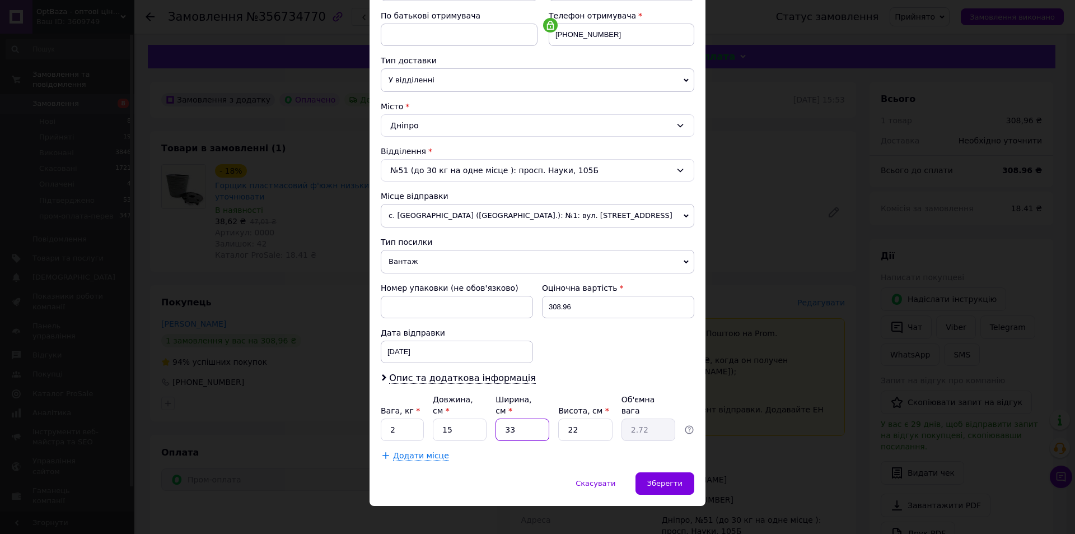
type input "0.33"
type input "40"
type input "3.3"
type input "40"
click at [565, 418] on input "22" at bounding box center [585, 429] width 54 height 22
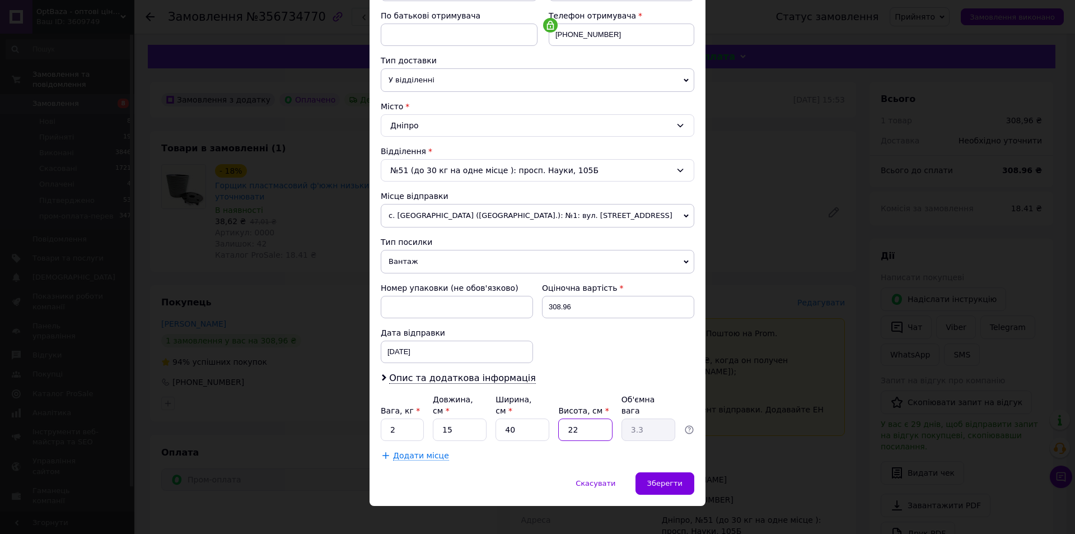
click at [572, 418] on input "22" at bounding box center [585, 429] width 54 height 22
type input "1"
type input "0.15"
type input "15"
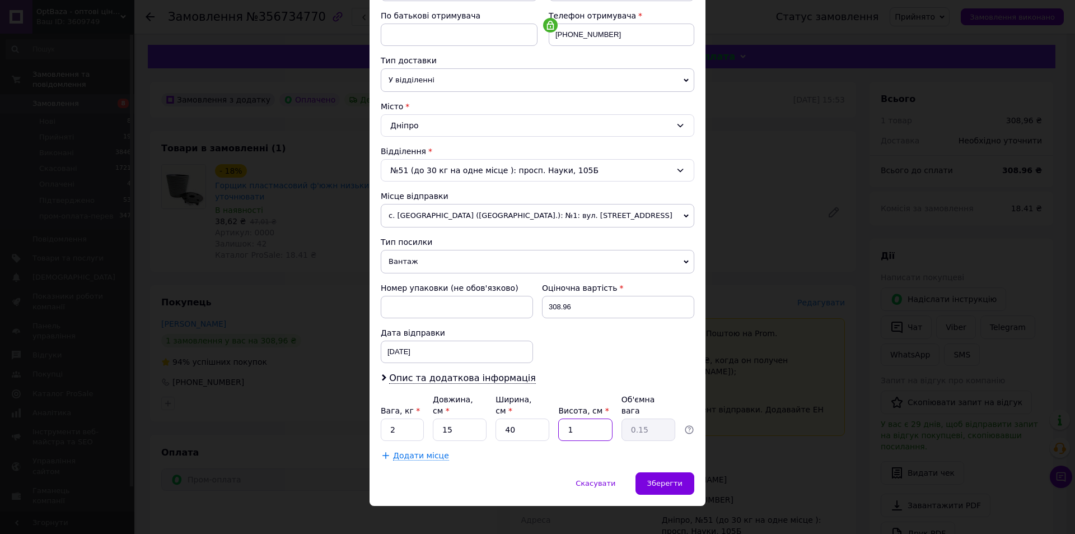
type input "2.25"
type input "15"
drag, startPoint x: 657, startPoint y: 468, endPoint x: 660, endPoint y: 459, distance: 10.1
click at [657, 479] on span "Зберегти" at bounding box center [664, 483] width 35 height 8
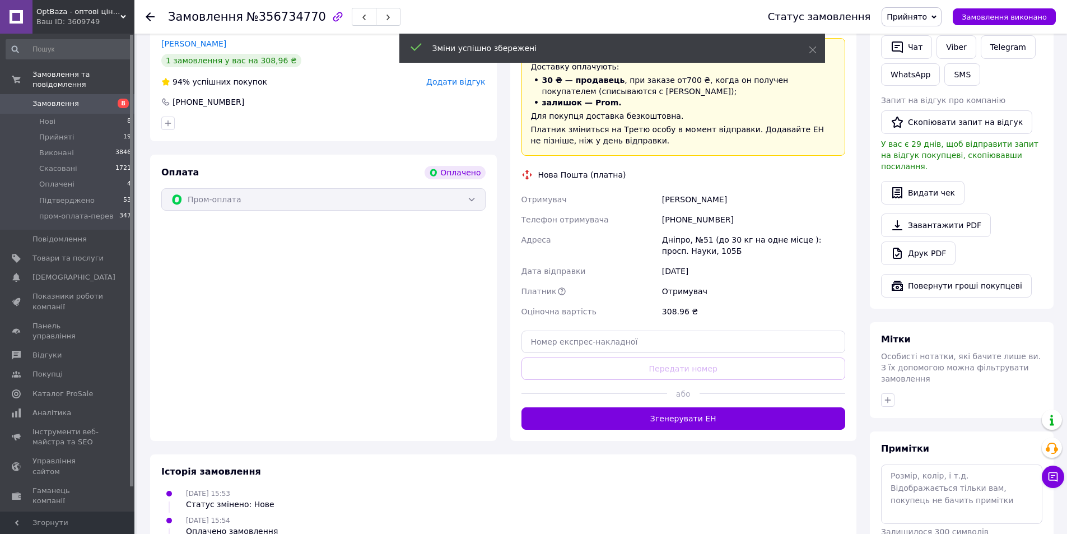
click at [702, 415] on button "Згенерувати ЕН" at bounding box center [683, 418] width 324 height 22
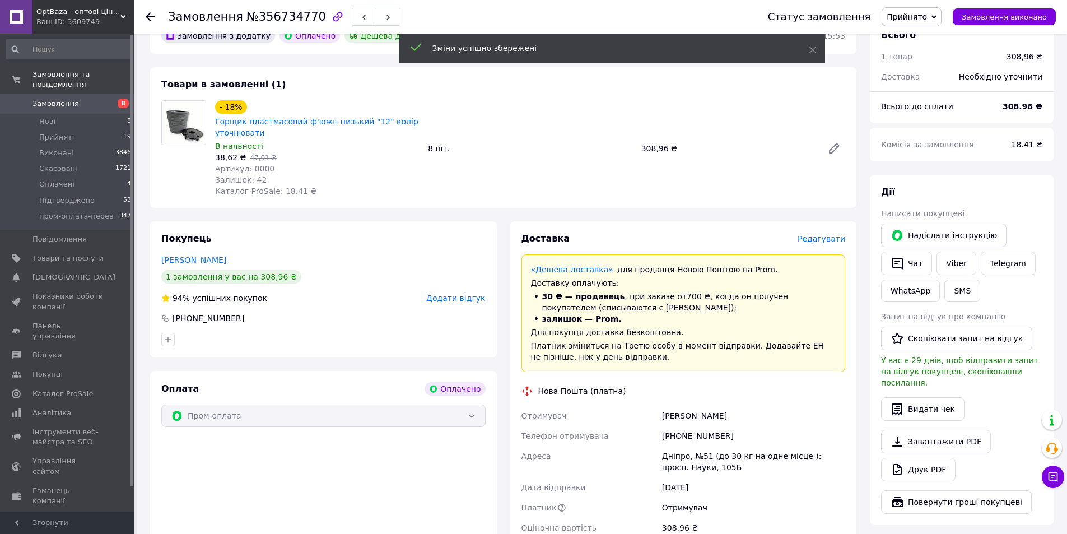
scroll to position [56, 0]
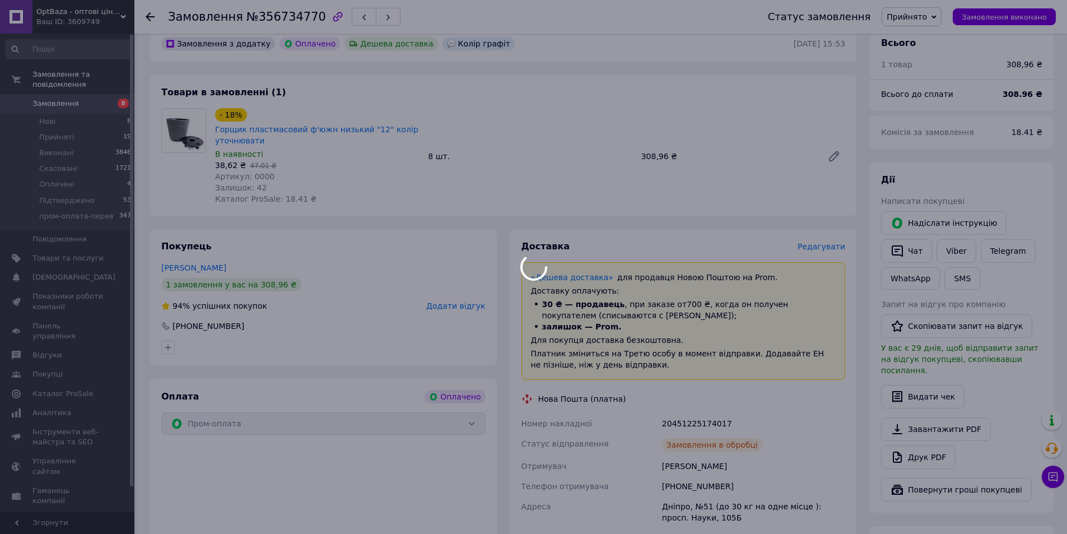
click at [698, 415] on div at bounding box center [533, 267] width 1067 height 534
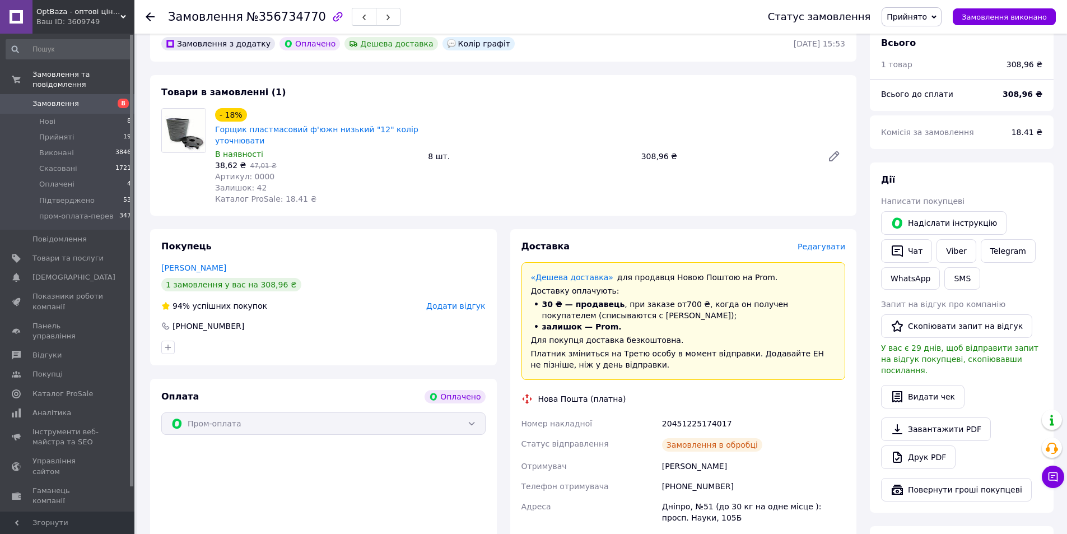
click at [698, 415] on div "20451225174017" at bounding box center [754, 423] width 188 height 20
click at [218, 326] on div "[PHONE_NUMBER]" at bounding box center [208, 325] width 74 height 11
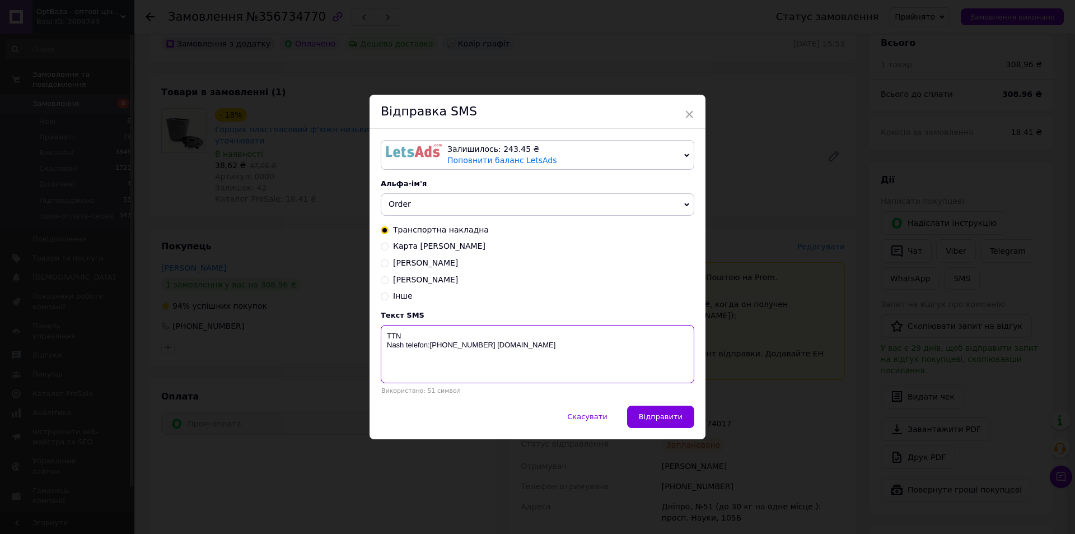
click at [444, 331] on textarea "TTN Nash telefon:[PHONE_NUMBER] [DOMAIN_NAME]" at bounding box center [538, 354] width 314 height 58
paste textarea "20451225174017"
type textarea "TTN [PHONE_NUMBER] Nash telefon:[PHONE_NUMBER] [DOMAIN_NAME]"
click at [679, 410] on button "Відправити" at bounding box center [660, 416] width 67 height 22
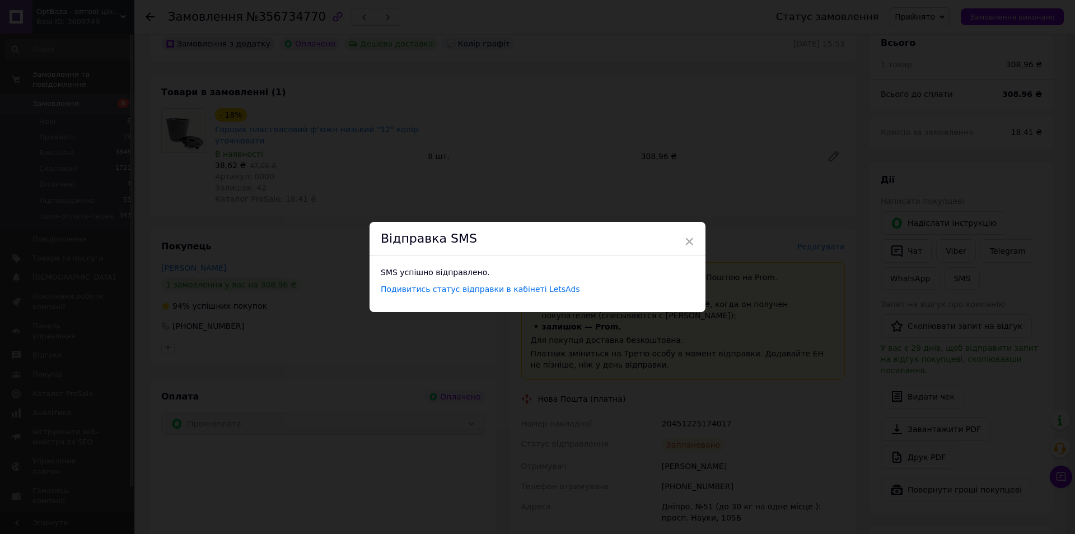
click at [248, 247] on div "× Відправка SMS SMS успішно відправлено. Подивитись статус відправки в кабінеті…" at bounding box center [537, 267] width 1075 height 534
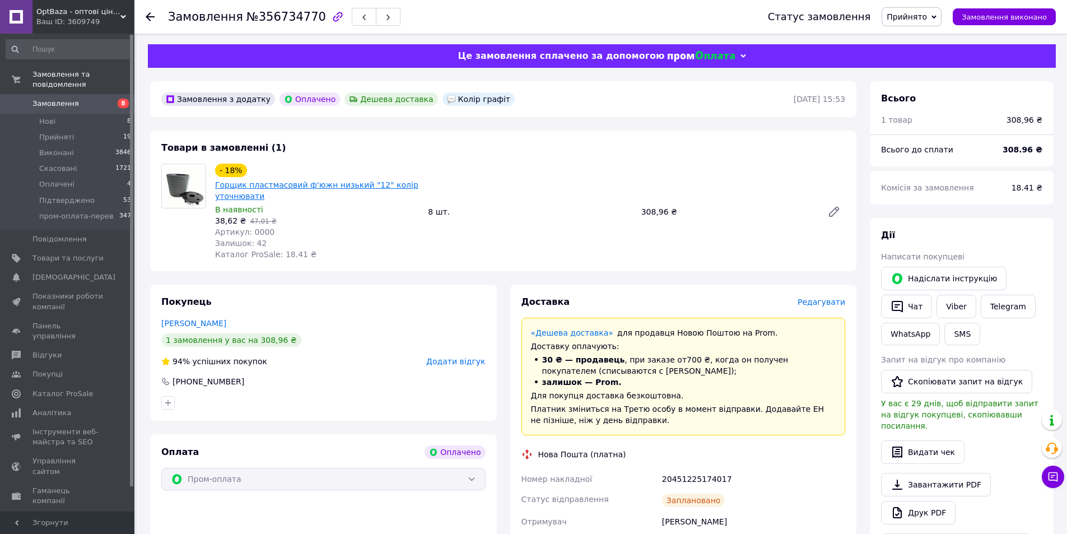
scroll to position [0, 0]
drag, startPoint x: 211, startPoint y: 182, endPoint x: 259, endPoint y: 195, distance: 50.0
click at [259, 195] on div "- 18% Горщик пластмасовий ф'южн низький "12" колір уточнювати В наявності 38,62…" at bounding box center [317, 212] width 213 height 101
drag, startPoint x: 211, startPoint y: 220, endPoint x: 241, endPoint y: 217, distance: 30.3
click at [241, 217] on div "- 18% Горщик пластмасовий ф'южн низький "12" колір уточнювати В наявності 38,62…" at bounding box center [317, 212] width 213 height 101
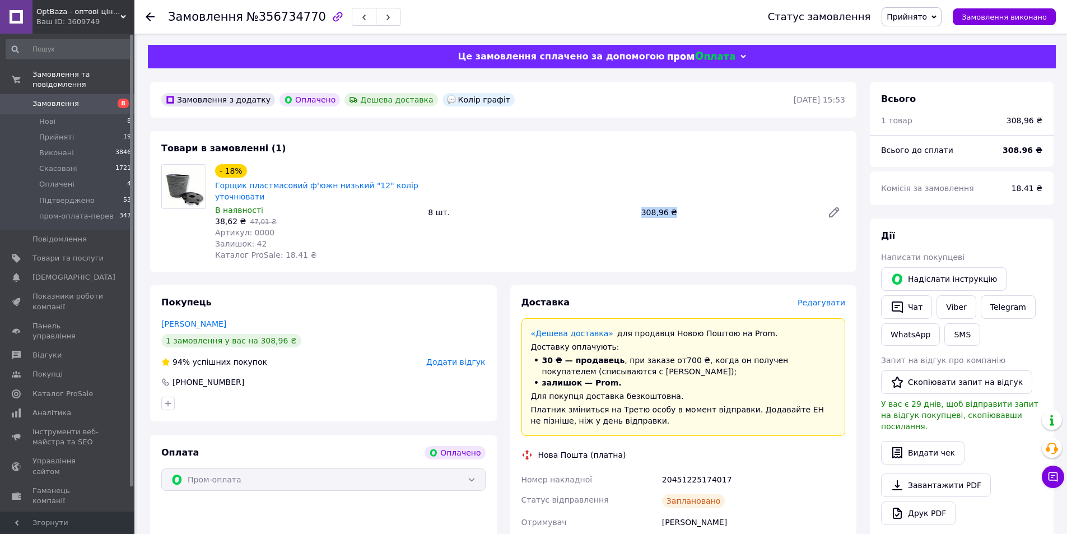
drag, startPoint x: 636, startPoint y: 212, endPoint x: 673, endPoint y: 213, distance: 37.5
click at [673, 213] on div "- 18% Горщик пластмасовий ф'южн низький "12" колір уточнювати В наявності 38,62…" at bounding box center [530, 212] width 639 height 101
click at [147, 13] on icon at bounding box center [150, 16] width 9 height 9
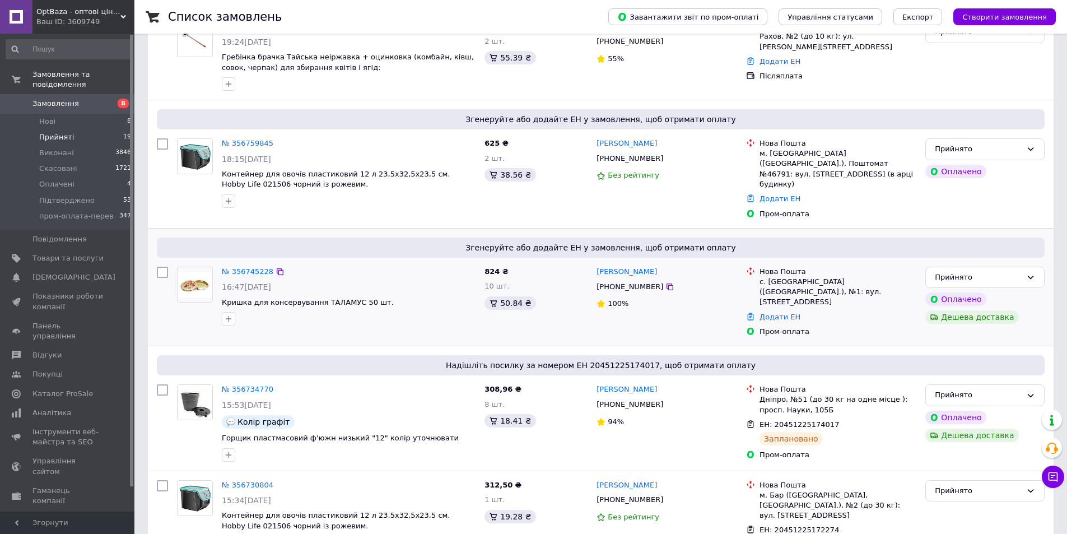
scroll to position [168, 0]
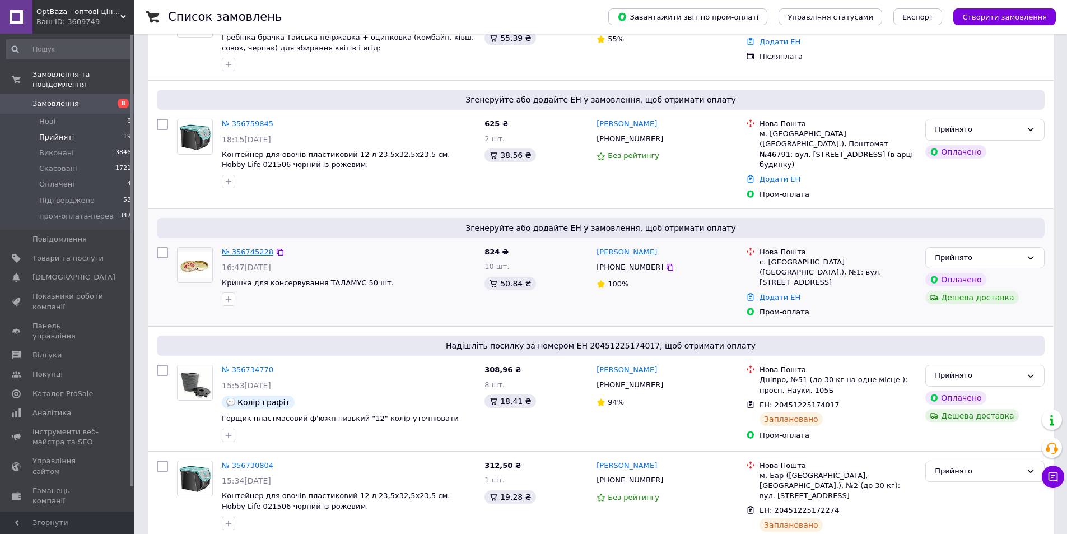
click at [240, 248] on link "№ 356745228" at bounding box center [248, 252] width 52 height 8
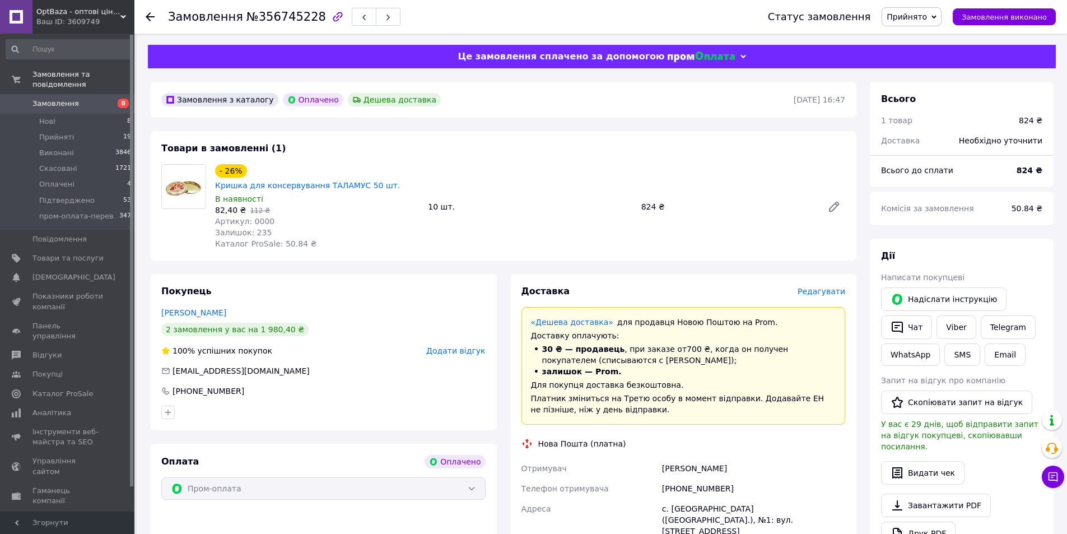
click at [830, 287] on span "Редагувати" at bounding box center [821, 291] width 48 height 9
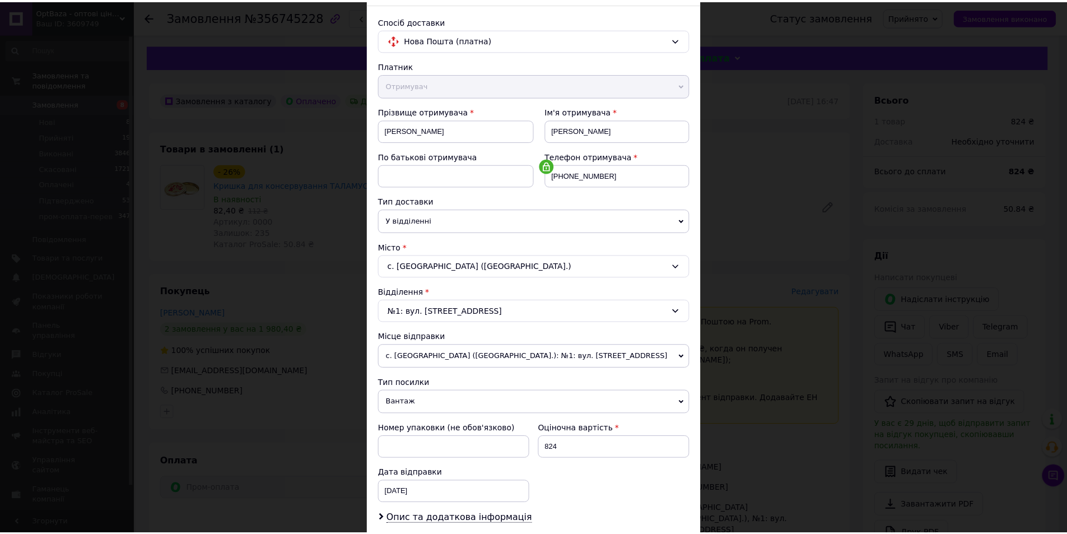
scroll to position [210, 0]
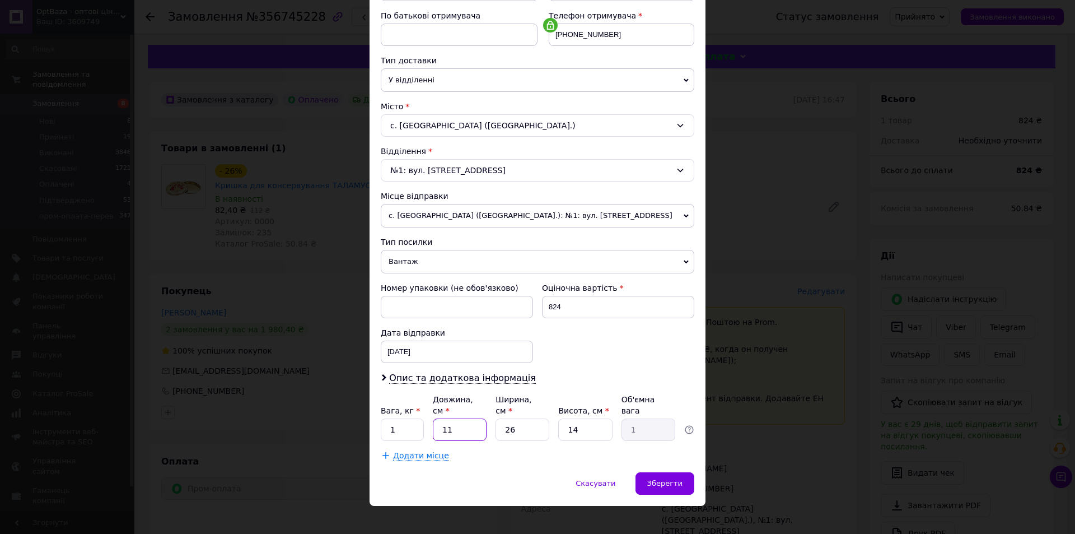
click at [461, 418] on input "11" at bounding box center [460, 429] width 54 height 22
type input "3"
type input "0.27"
type input "30"
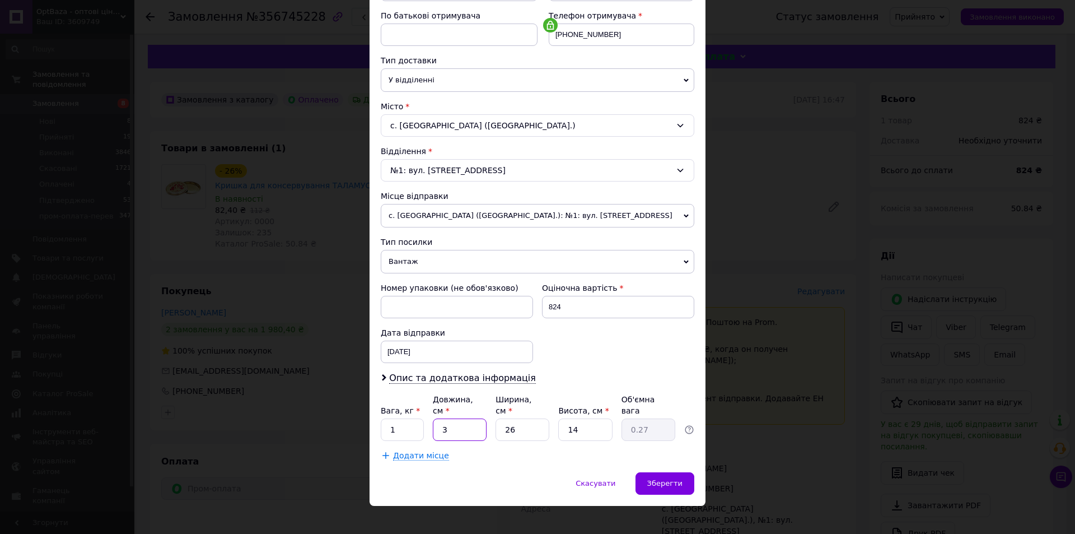
type input "2.73"
type input "30"
click at [534, 418] on input "26" at bounding box center [523, 429] width 54 height 22
type input "2"
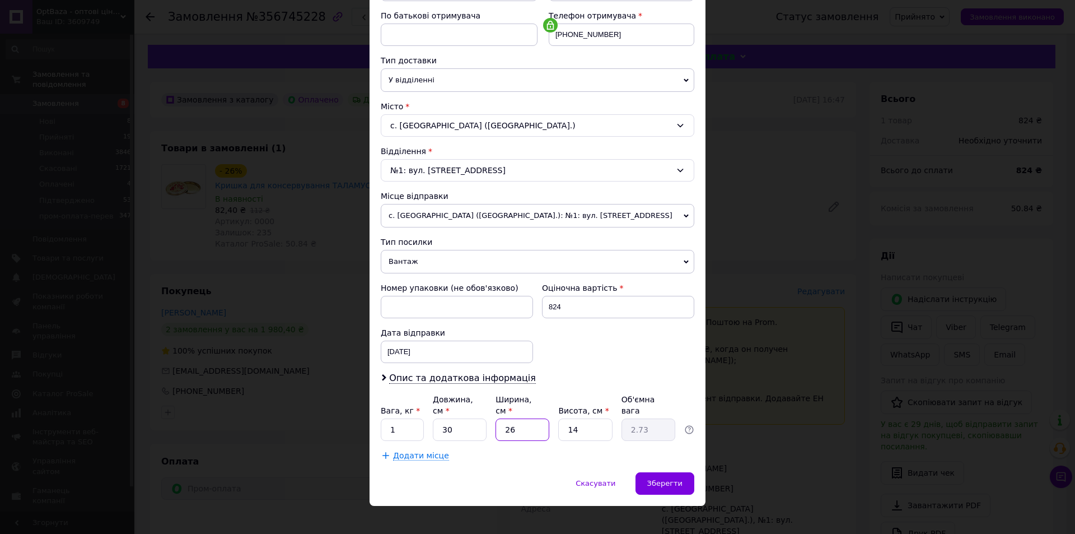
type input "0.21"
type input "20"
type input "2.1"
type input "20"
click at [592, 418] on input "14" at bounding box center [585, 429] width 54 height 22
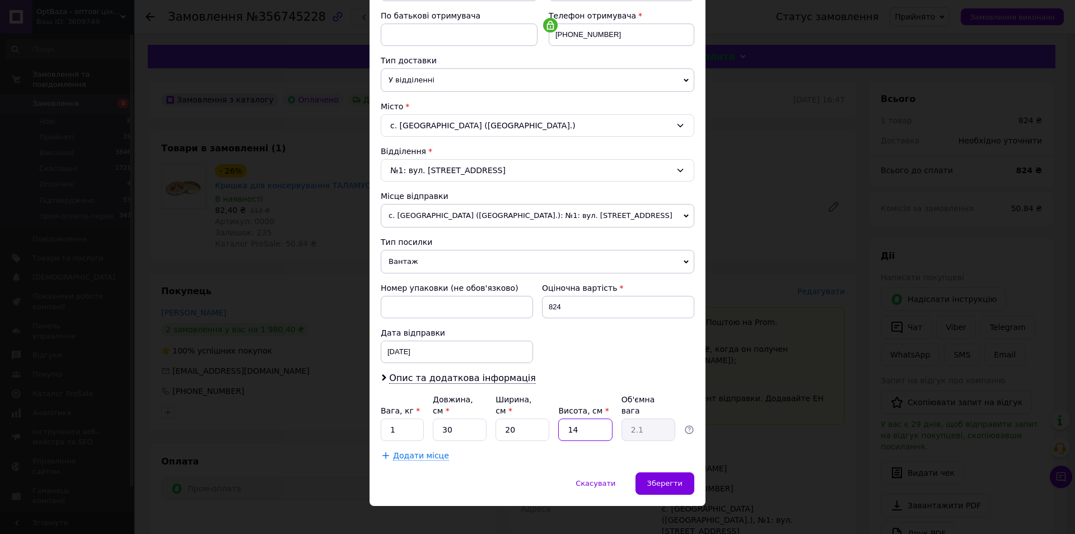
click at [592, 418] on input "14" at bounding box center [585, 429] width 54 height 22
type input "3"
type input "0.45"
type input "30"
type input "4.5"
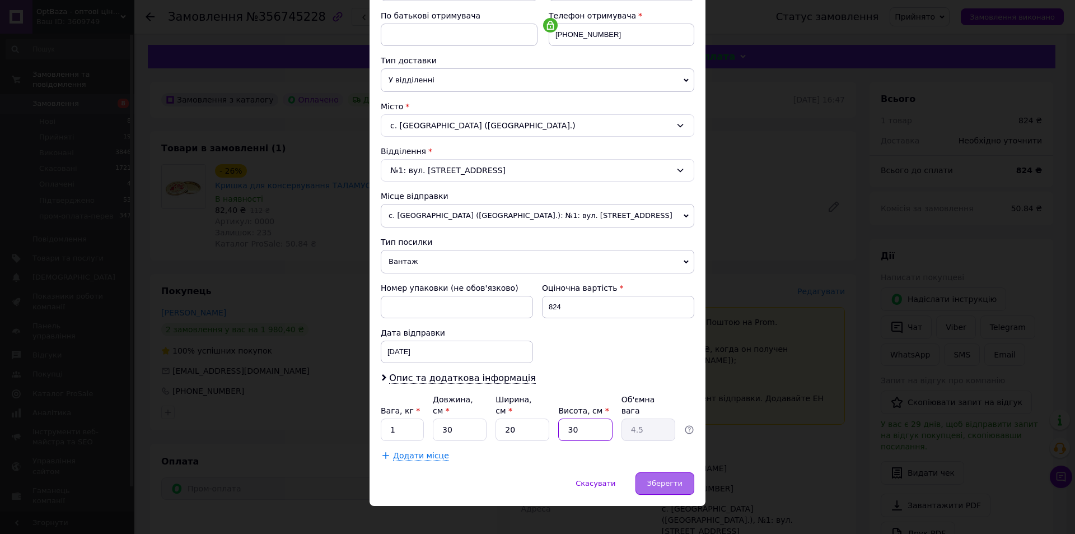
type input "30"
click at [680, 479] on span "Зберегти" at bounding box center [664, 483] width 35 height 8
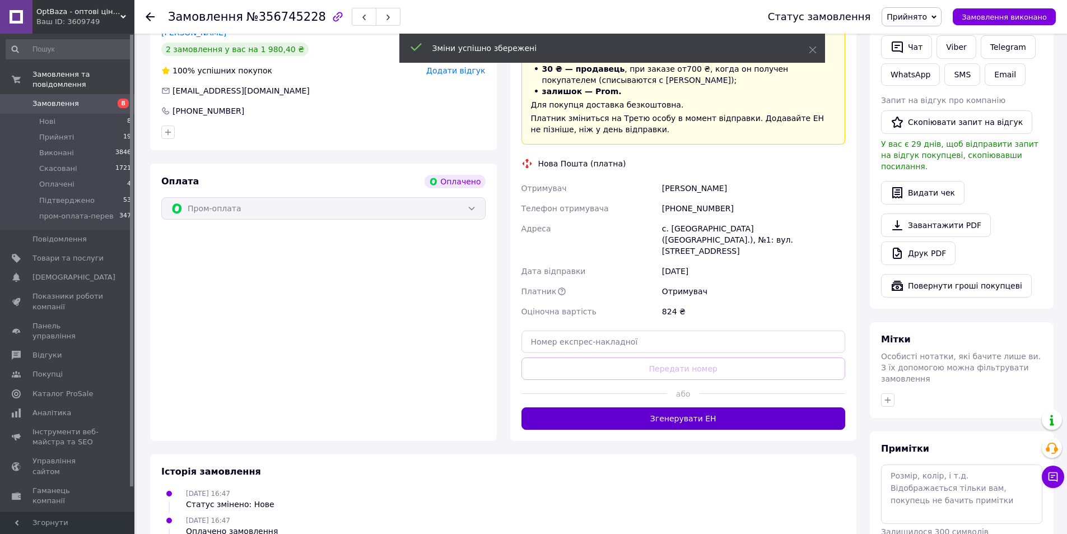
click at [701, 407] on button "Згенерувати ЕН" at bounding box center [683, 418] width 324 height 22
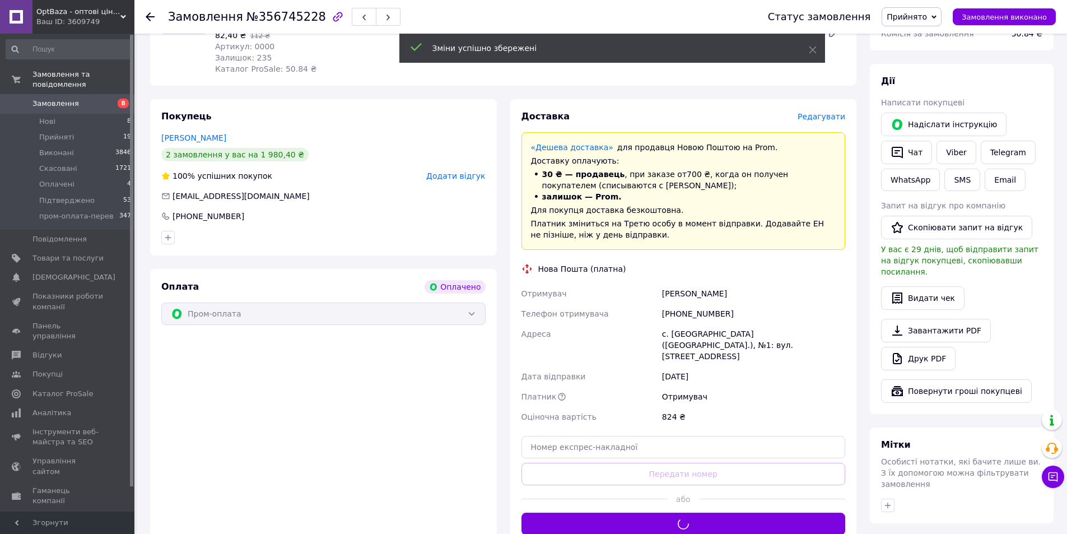
scroll to position [168, 0]
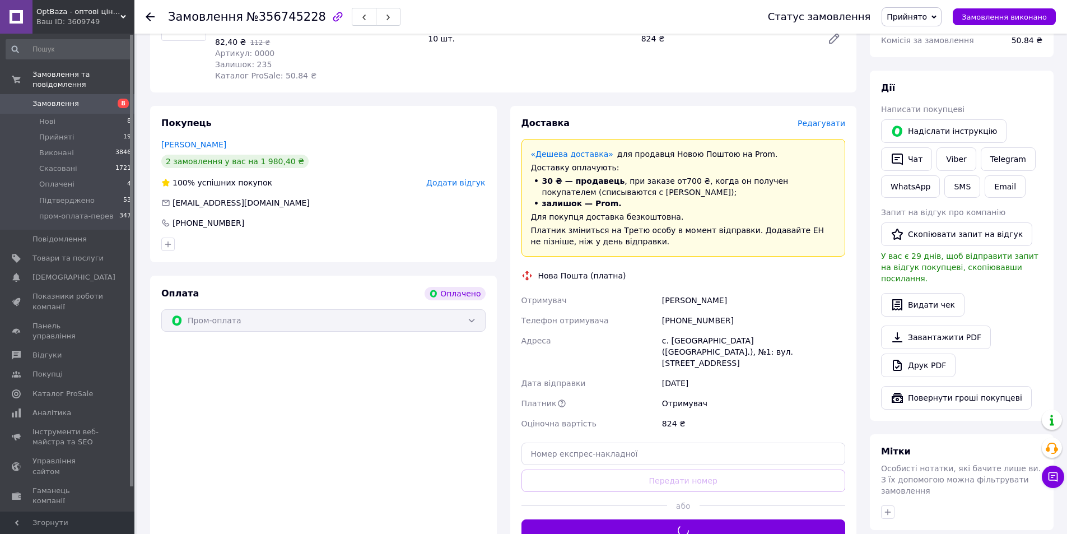
click at [690, 290] on div "[PERSON_NAME]" at bounding box center [754, 300] width 188 height 20
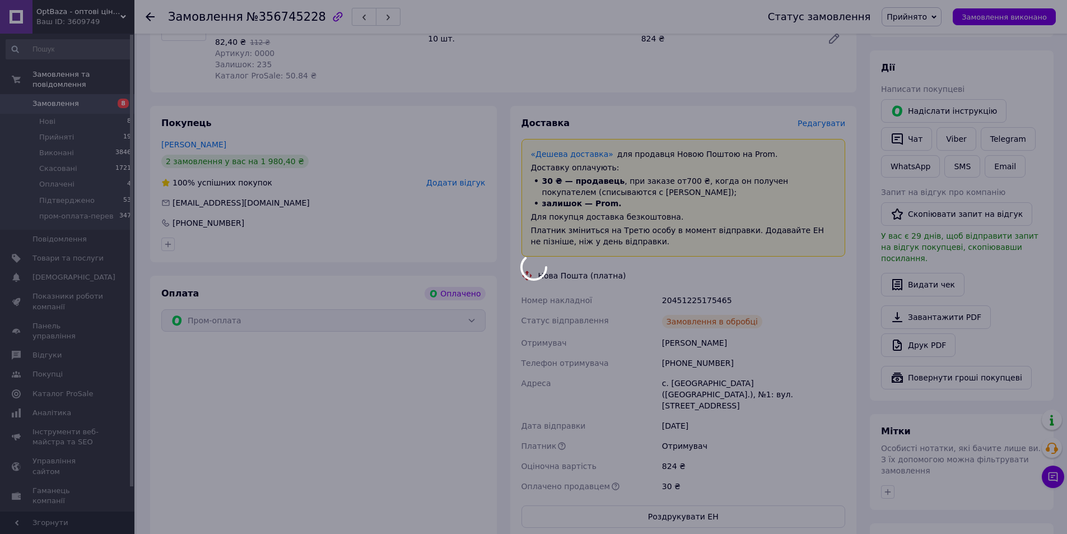
click at [690, 290] on div "20451225175465" at bounding box center [754, 300] width 188 height 20
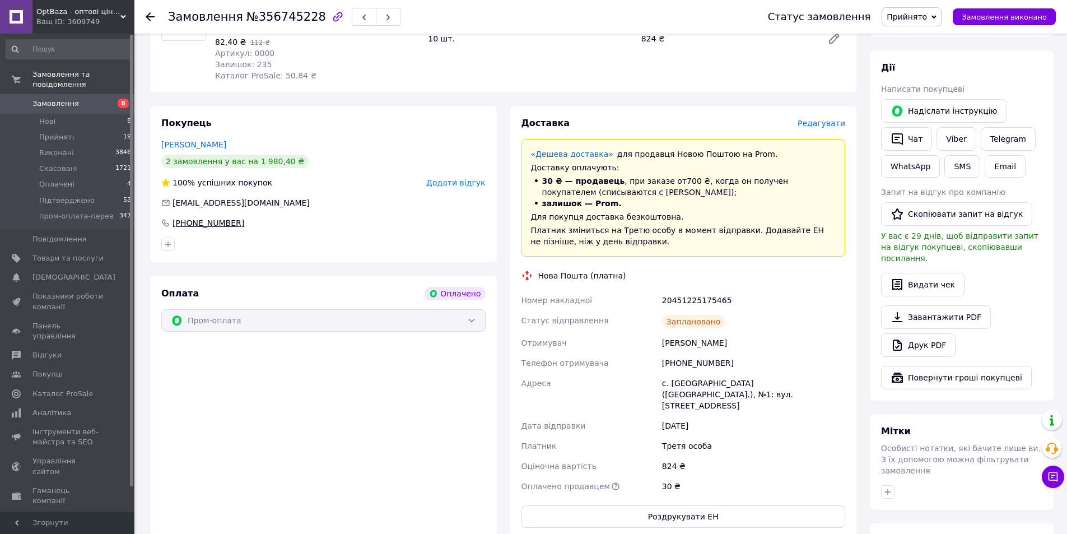
click at [210, 217] on div "[PHONE_NUMBER]" at bounding box center [208, 222] width 74 height 11
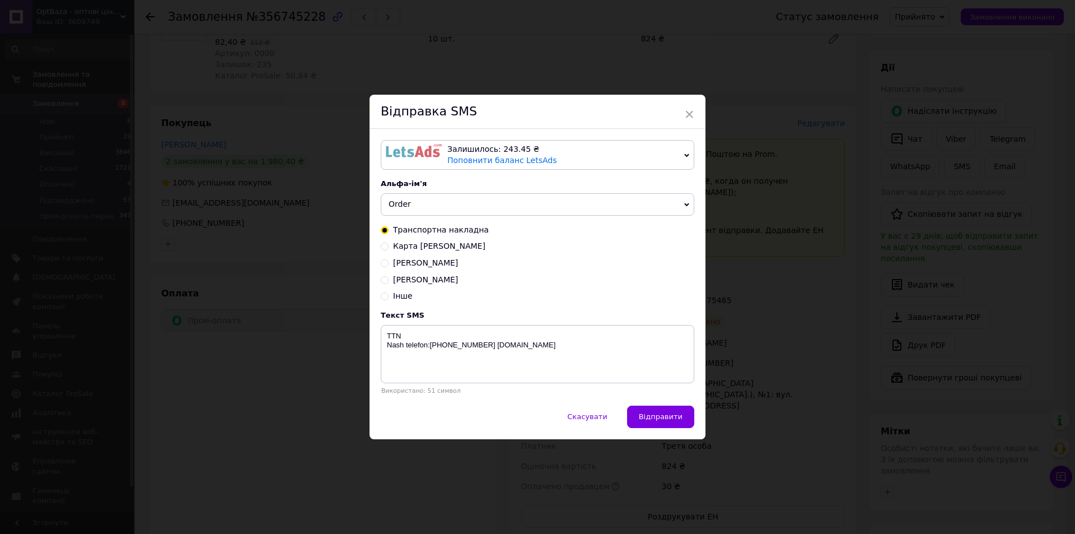
drag, startPoint x: 426, startPoint y: 325, endPoint x: 439, endPoint y: 332, distance: 14.5
click at [428, 325] on div "Текст SMS TTN Nash telefon:[PHONE_NUMBER] [DOMAIN_NAME] Використано: 51 символ" at bounding box center [538, 352] width 314 height 83
click at [445, 335] on textarea "TTN Nash telefon:[PHONE_NUMBER] [DOMAIN_NAME]" at bounding box center [538, 354] width 314 height 58
paste textarea "20451225175465"
type textarea "TTN [PHONE_NUMBER] Nash telefon:[PHONE_NUMBER] [DOMAIN_NAME]"
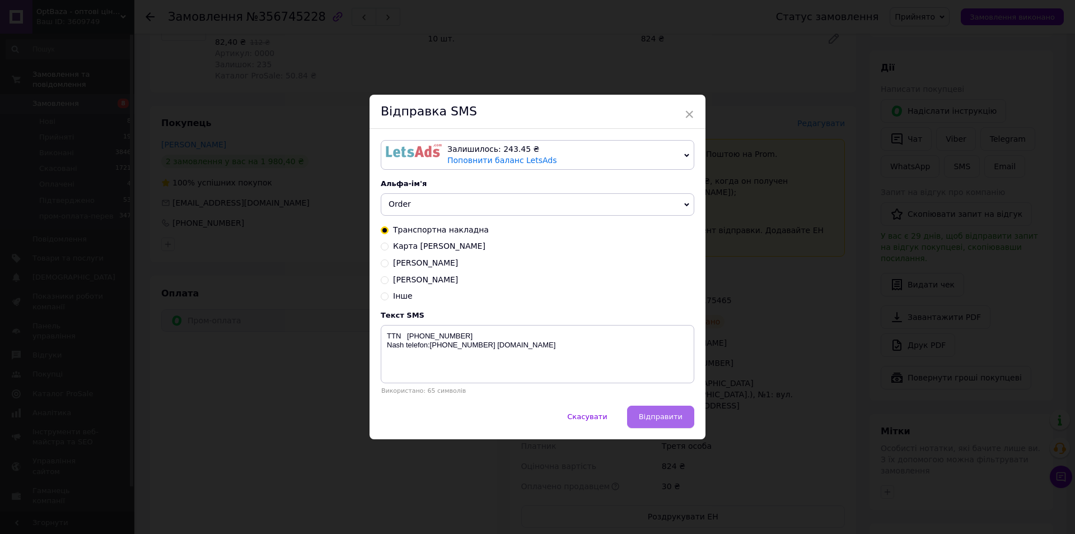
click at [654, 414] on span "Відправити" at bounding box center [661, 416] width 44 height 8
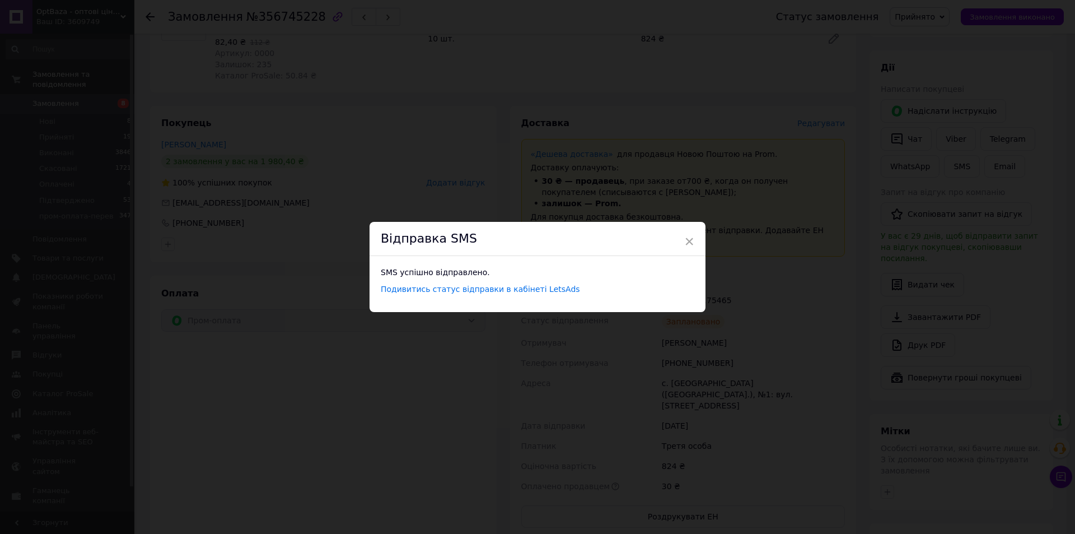
click at [759, 204] on div "× Відправка SMS SMS успішно відправлено. Подивитись статус відправки в кабінеті…" at bounding box center [537, 267] width 1075 height 534
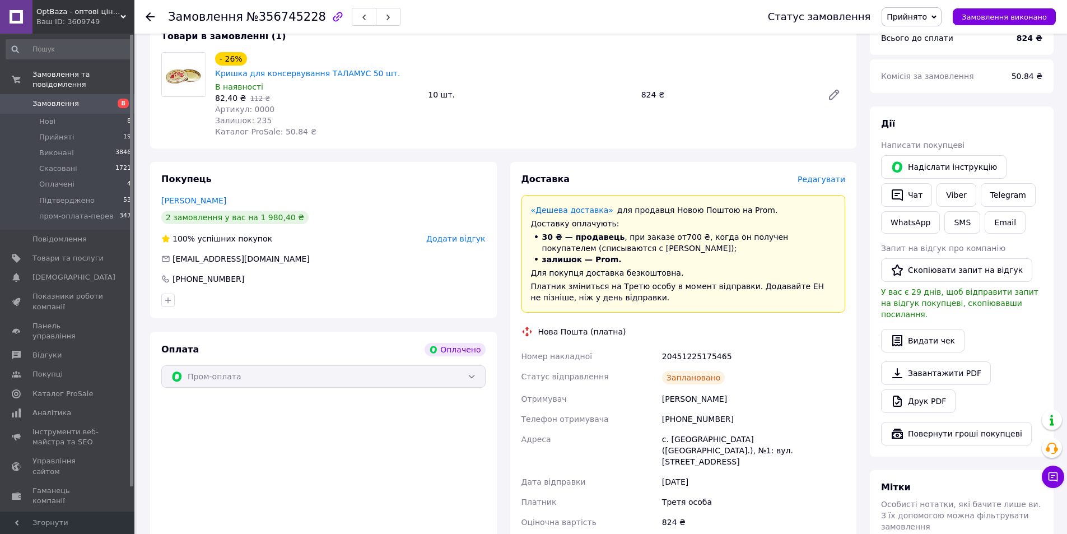
scroll to position [0, 0]
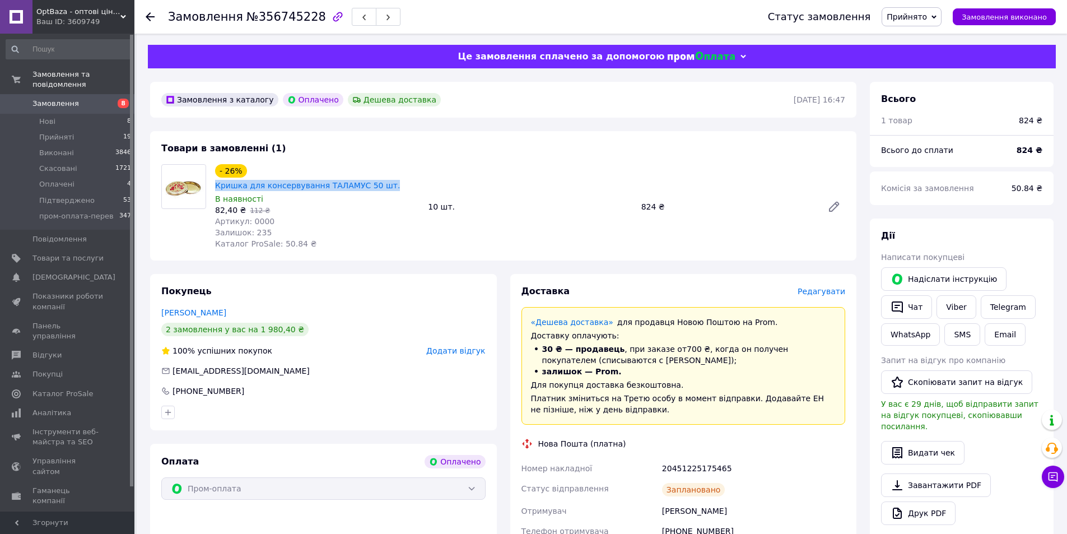
drag, startPoint x: 245, startPoint y: 170, endPoint x: 409, endPoint y: 173, distance: 164.1
click at [409, 173] on div "- 26% Кришка для консервування ТАЛАМУС 50 шт." at bounding box center [317, 177] width 206 height 29
drag, startPoint x: 214, startPoint y: 197, endPoint x: 242, endPoint y: 200, distance: 27.6
click at [242, 200] on div "- 26% Кришка для консервування ТАЛАМУС 50 шт. В наявності 82,40 ₴   112 ₴ Артик…" at bounding box center [317, 207] width 213 height 90
drag, startPoint x: 637, startPoint y: 195, endPoint x: 664, endPoint y: 198, distance: 26.5
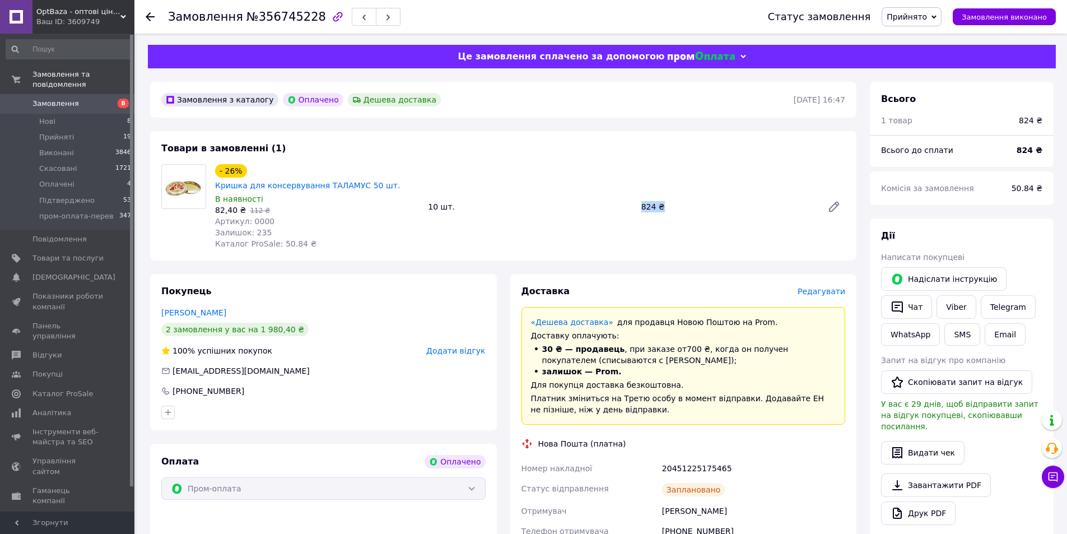
click at [664, 199] on div "824 ₴" at bounding box center [727, 207] width 181 height 16
click at [152, 15] on icon at bounding box center [150, 16] width 9 height 9
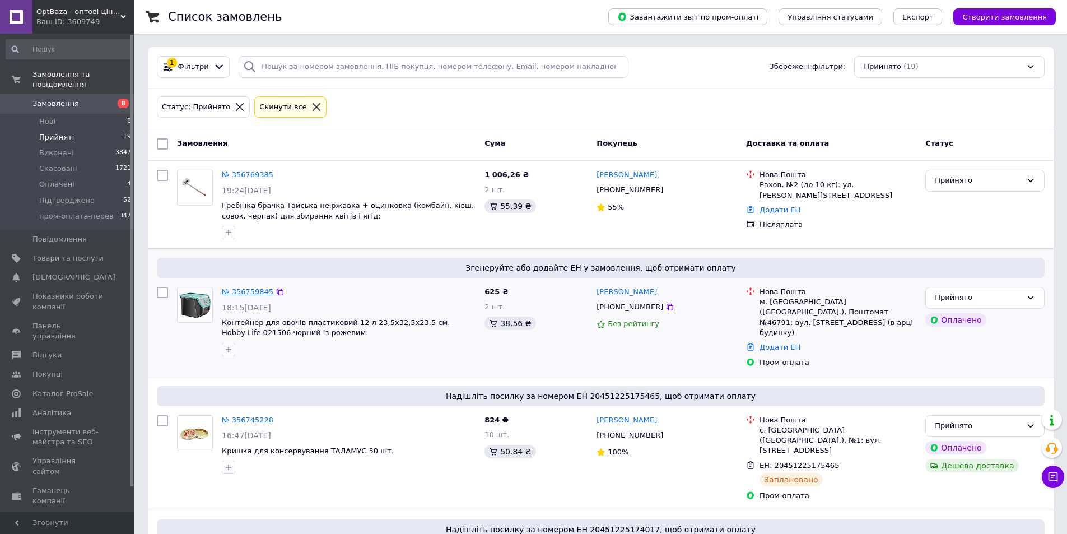
click at [238, 288] on link "№ 356759845" at bounding box center [248, 291] width 52 height 8
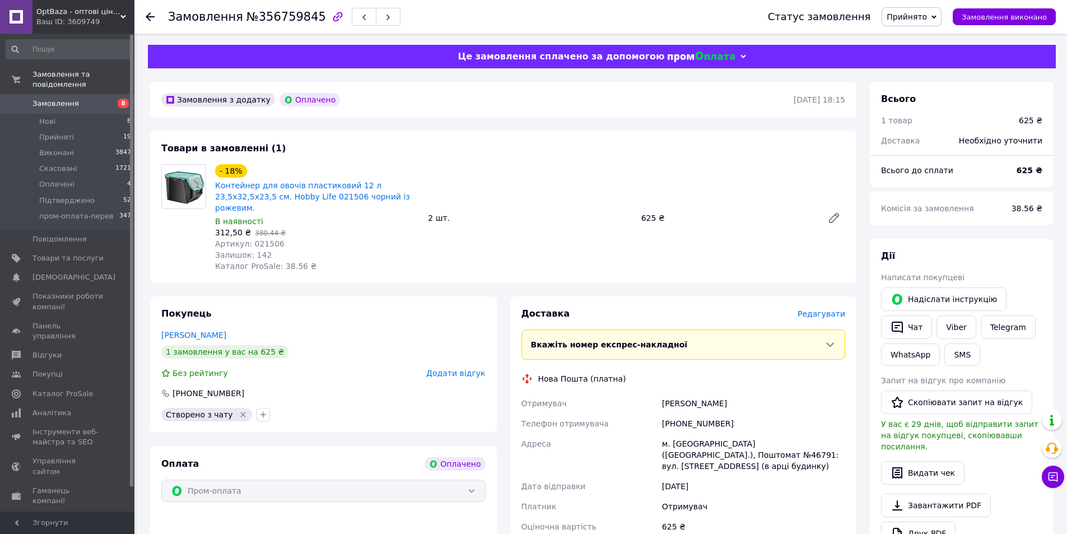
click at [833, 309] on span "Редагувати" at bounding box center [821, 313] width 48 height 9
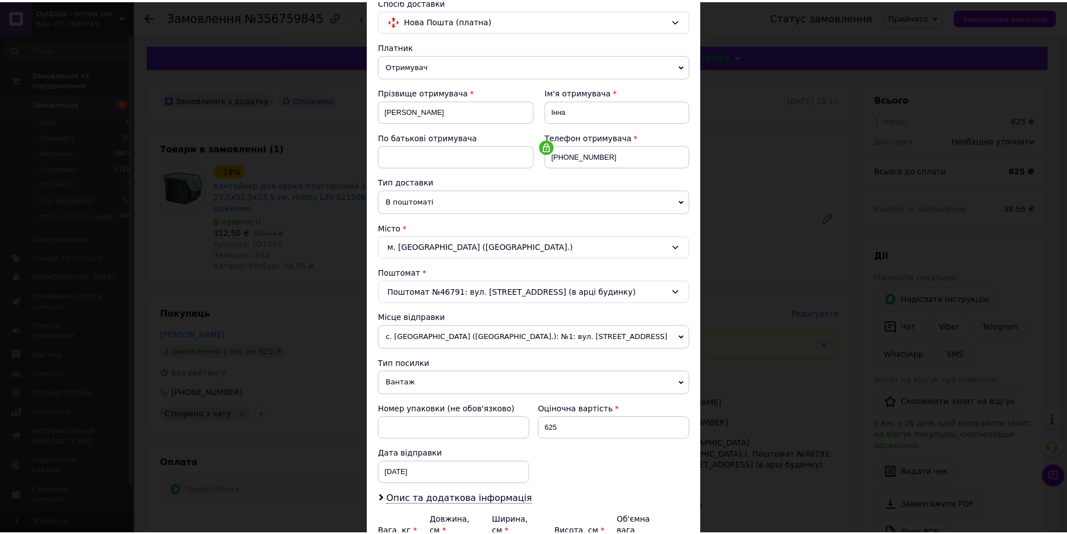
scroll to position [210, 0]
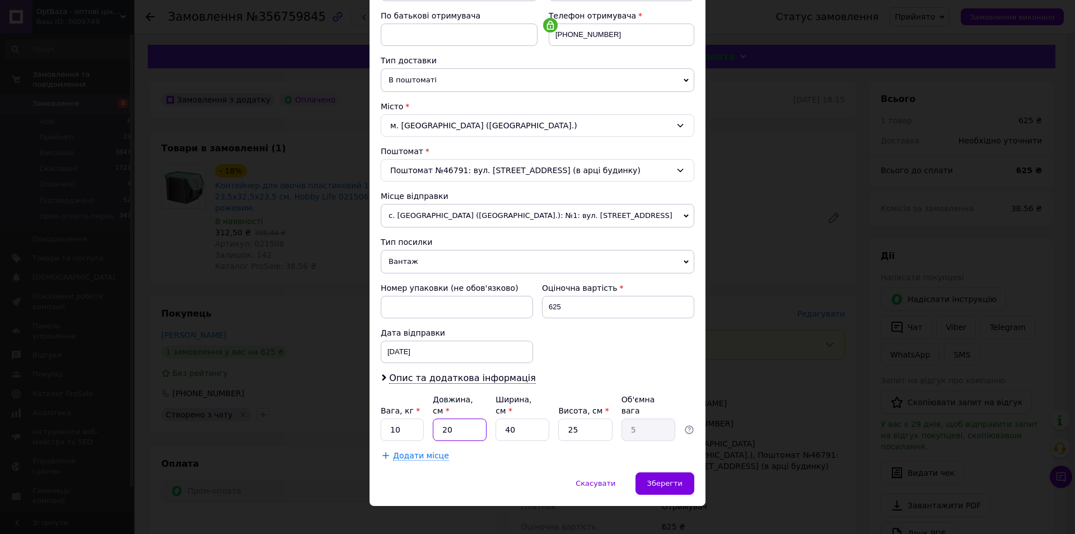
click at [475, 418] on input "20" at bounding box center [460, 429] width 54 height 22
click at [474, 418] on input "20" at bounding box center [460, 429] width 54 height 22
type input "3"
type input "0.75"
type input "30"
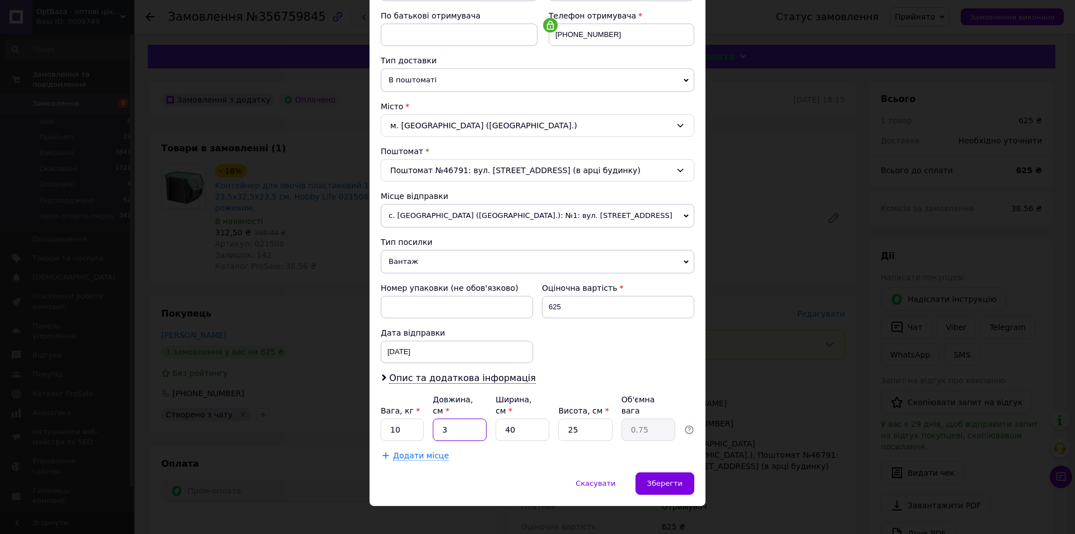
type input "7.5"
type input "30"
click at [609, 418] on input "25" at bounding box center [585, 429] width 54 height 22
type input "253"
type input "75.9"
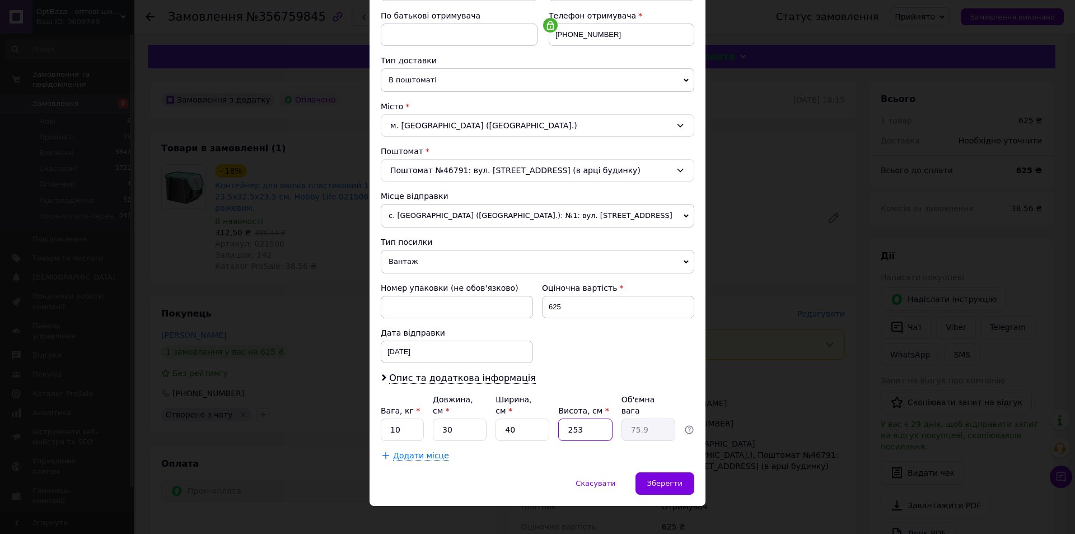
click at [608, 418] on input "253" at bounding box center [585, 429] width 54 height 22
type input "0"
type input "0.1"
click at [590, 418] on input "0" at bounding box center [585, 429] width 54 height 22
type input "3"
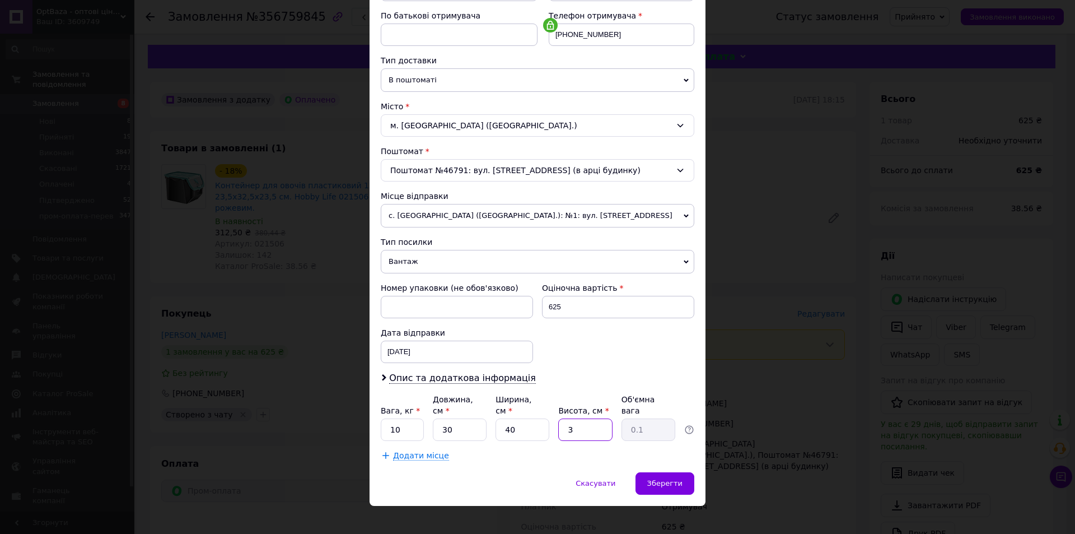
type input "0.9"
click at [590, 418] on input "3" at bounding box center [585, 429] width 54 height 22
type input "30"
type input "9"
click at [670, 472] on div "Зберегти" at bounding box center [665, 483] width 59 height 22
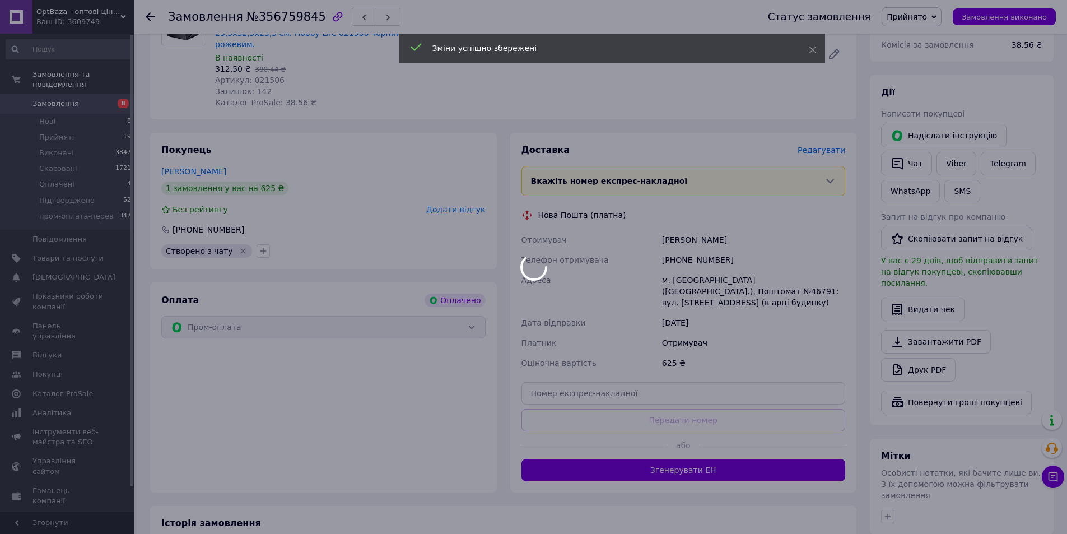
scroll to position [168, 0]
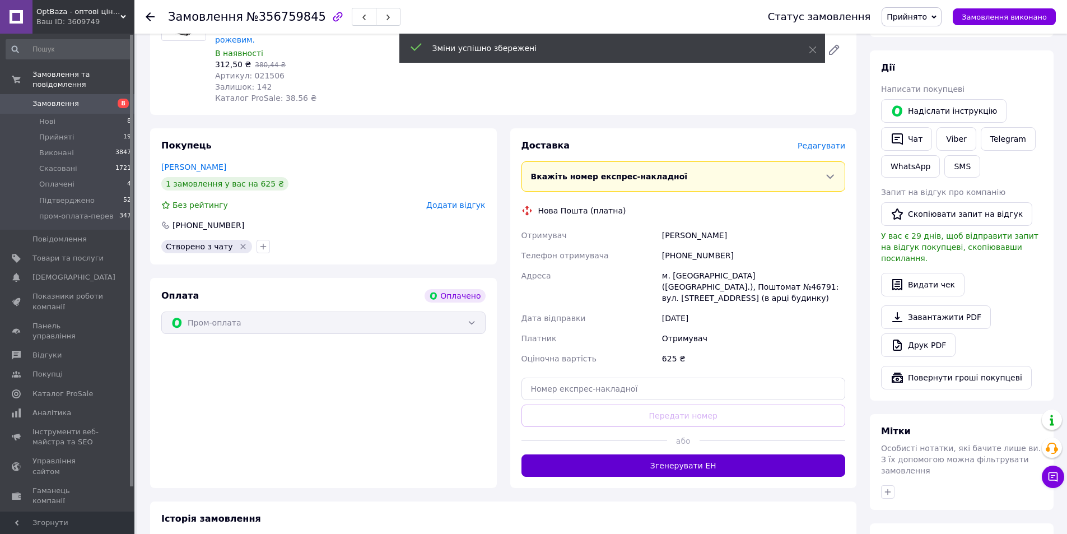
click at [720, 454] on button "Згенерувати ЕН" at bounding box center [683, 465] width 324 height 22
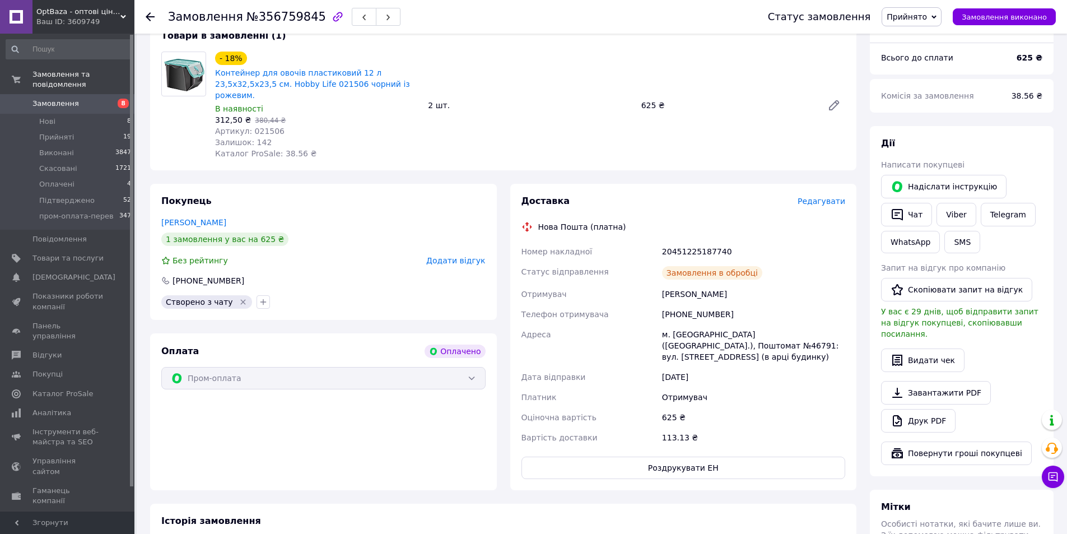
scroll to position [112, 0]
click at [690, 245] on div "20451225187740" at bounding box center [754, 252] width 188 height 20
click at [214, 276] on div "[PHONE_NUMBER]" at bounding box center [208, 281] width 74 height 11
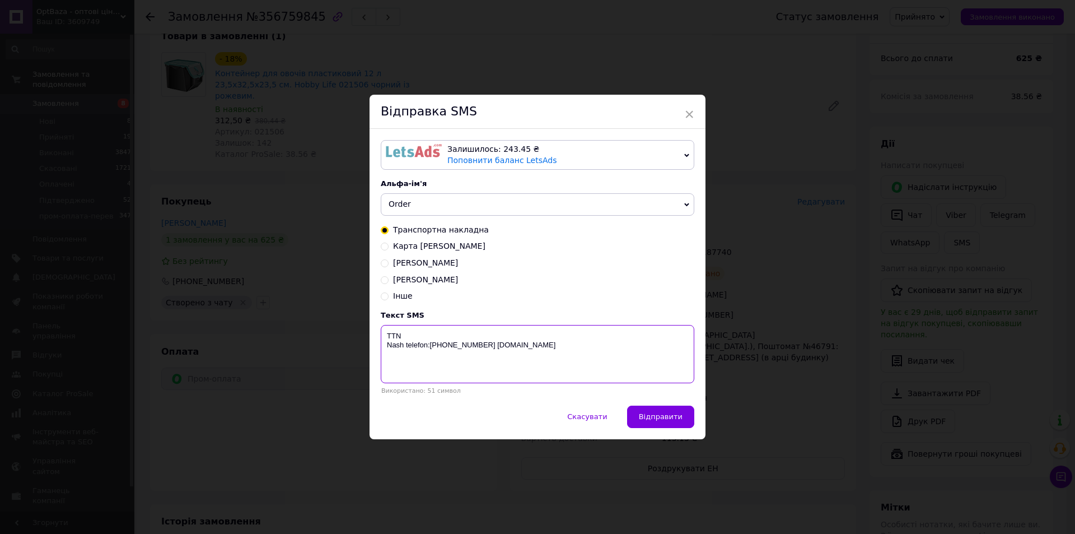
click at [464, 330] on textarea "TTN Nash telefon:[PHONE_NUMBER] [DOMAIN_NAME]" at bounding box center [538, 354] width 314 height 58
paste textarea "20451225187740"
click at [666, 410] on button "Відправити" at bounding box center [660, 416] width 67 height 22
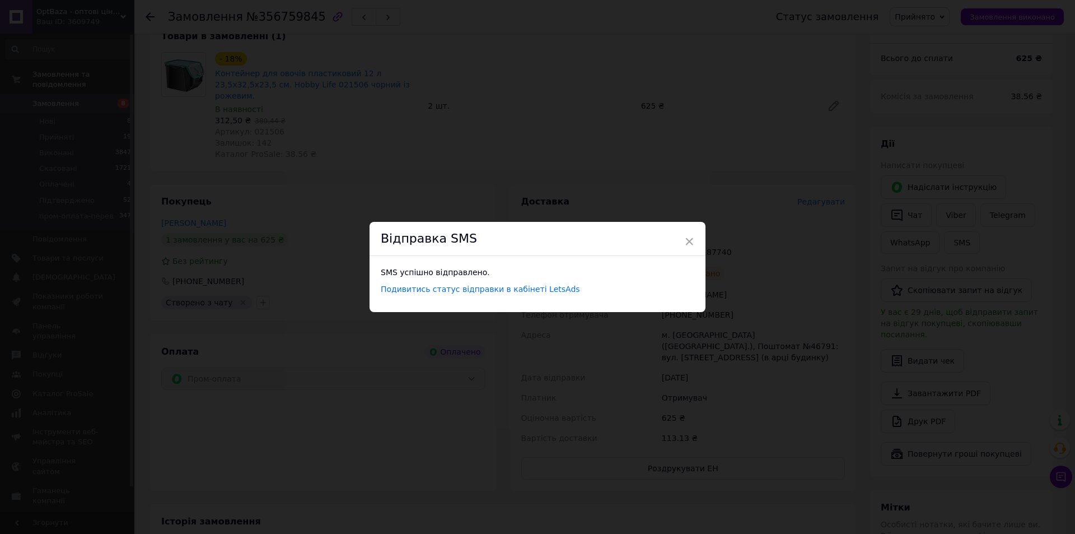
click at [279, 200] on div "× Відправка SMS SMS успішно відправлено. Подивитись статус відправки в кабінеті…" at bounding box center [537, 267] width 1075 height 534
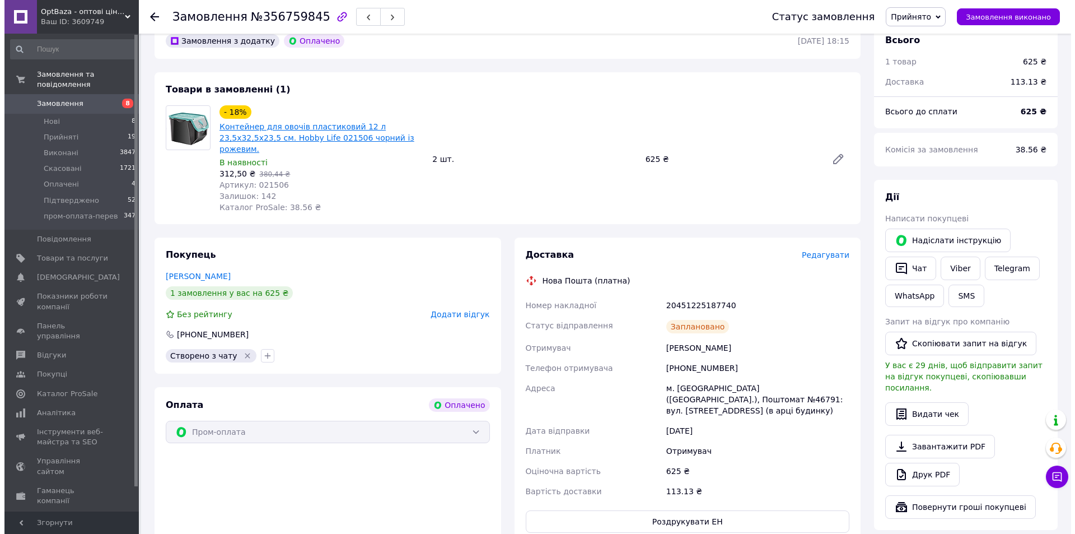
scroll to position [0, 0]
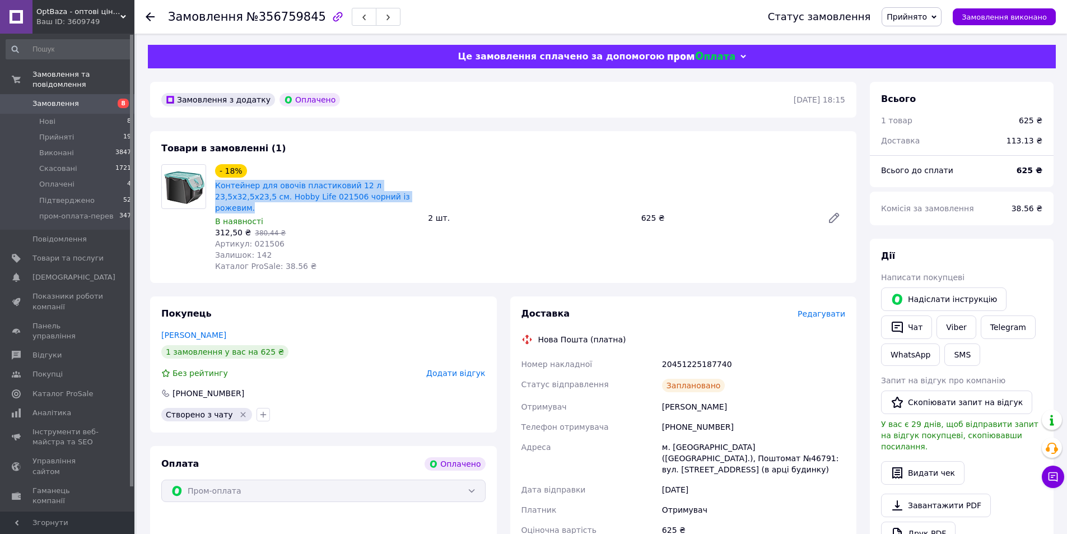
drag, startPoint x: 211, startPoint y: 182, endPoint x: 368, endPoint y: 199, distance: 158.3
click at [368, 199] on div "- 18% Контейнер для овочів пластиковий 12 л 23,5х32,5х23,5 см. Hobby Life 02150…" at bounding box center [317, 218] width 213 height 112
drag, startPoint x: 212, startPoint y: 220, endPoint x: 242, endPoint y: 224, distance: 31.1
click at [242, 224] on div "- 18% Контейнер для овочів пластиковий 12 л 23,5х32,5х23,5 см. Hobby Life 02150…" at bounding box center [317, 218] width 213 height 112
drag, startPoint x: 640, startPoint y: 205, endPoint x: 661, endPoint y: 208, distance: 21.0
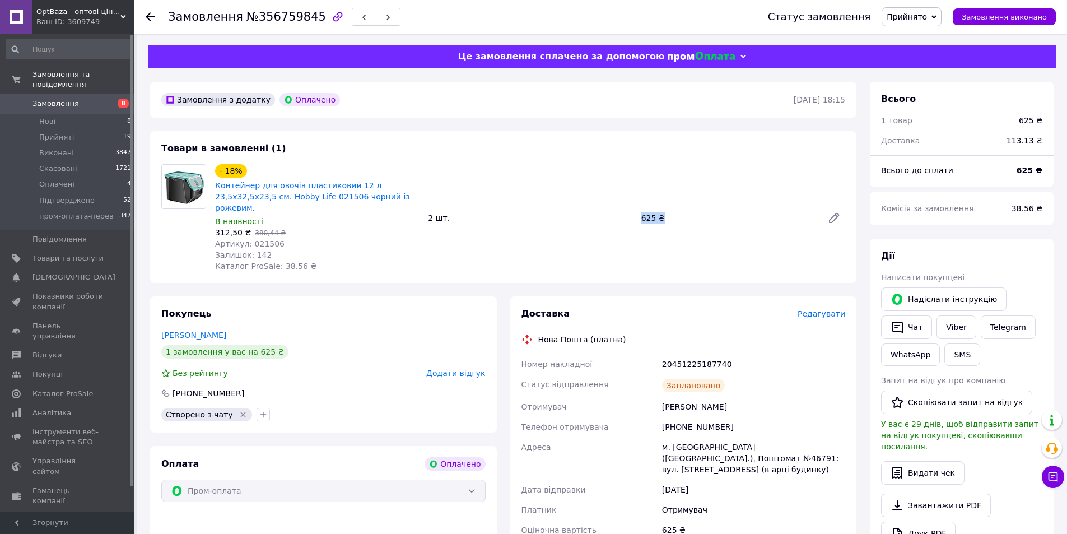
click at [661, 210] on div "625 ₴" at bounding box center [727, 218] width 181 height 16
click at [146, 22] on div at bounding box center [157, 17] width 22 height 34
click at [148, 20] on icon at bounding box center [150, 16] width 9 height 9
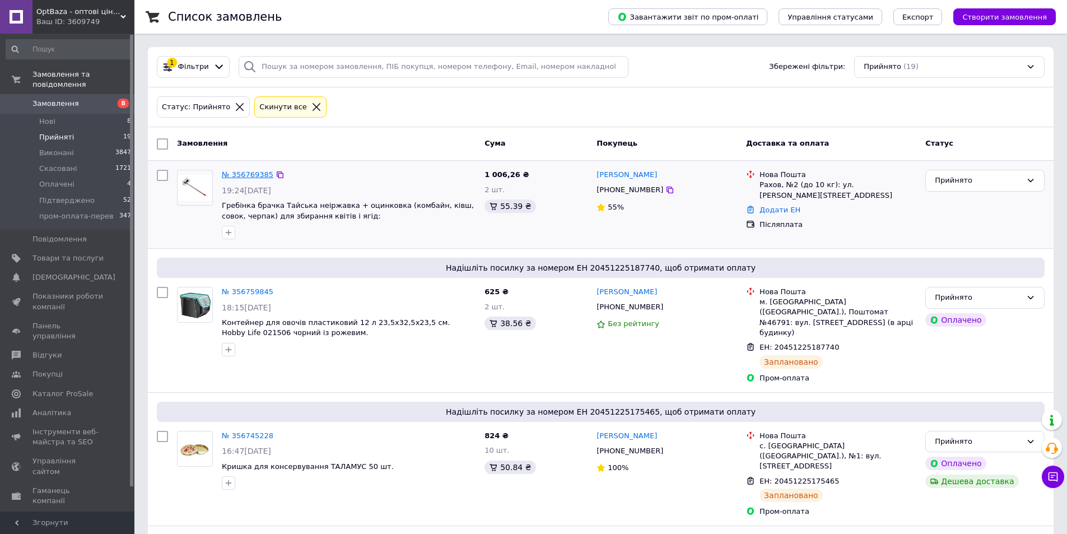
click at [238, 171] on link "№ 356769385" at bounding box center [248, 174] width 52 height 8
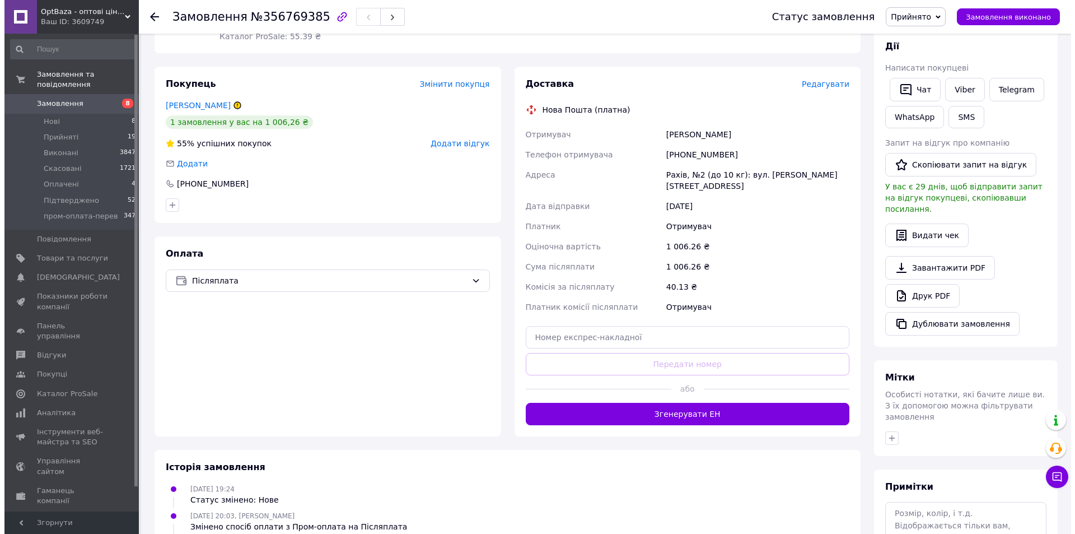
scroll to position [168, 0]
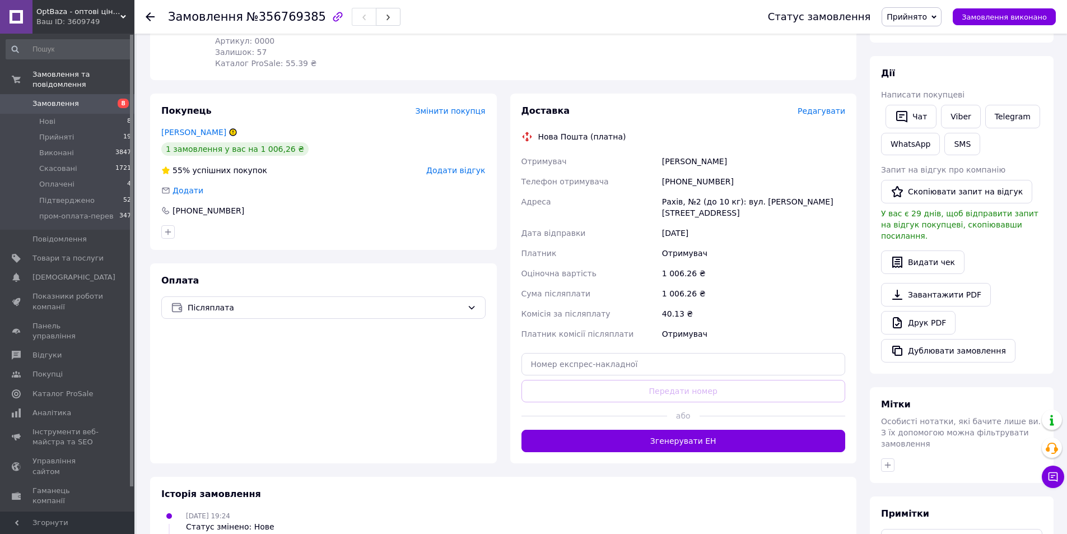
click at [834, 94] on div "Доставка Редагувати Нова Пошта (платна) Отримувач [PERSON_NAME] Телефон отримув…" at bounding box center [683, 279] width 347 height 370
click at [831, 106] on span "Редагувати" at bounding box center [821, 110] width 48 height 9
click at [845, 94] on div "Доставка Редагувати Нова Пошта (платна) Отримувач [PERSON_NAME] Телефон отримув…" at bounding box center [683, 279] width 347 height 370
click at [838, 106] on span "Редагувати" at bounding box center [821, 110] width 48 height 9
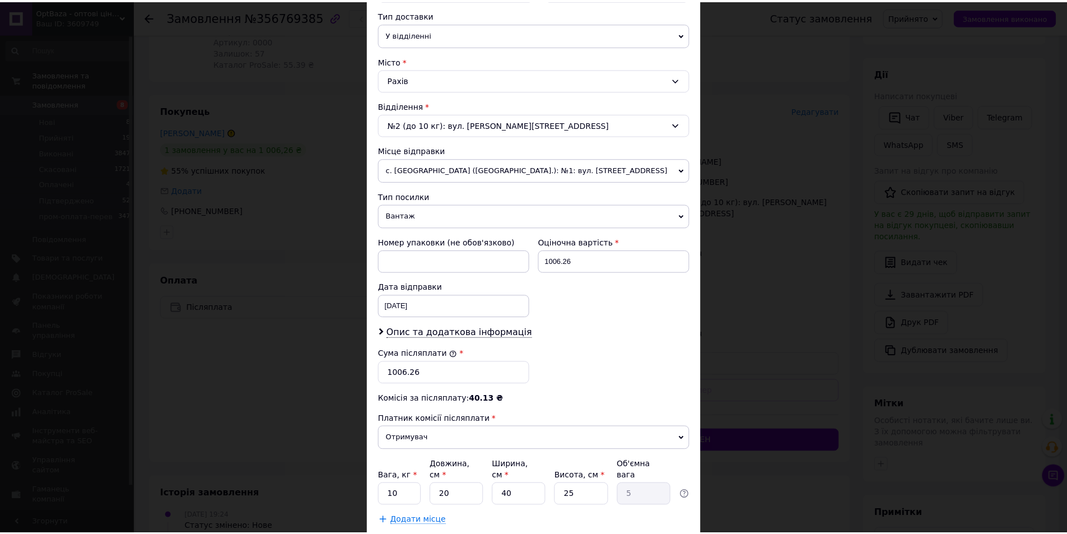
scroll to position [321, 0]
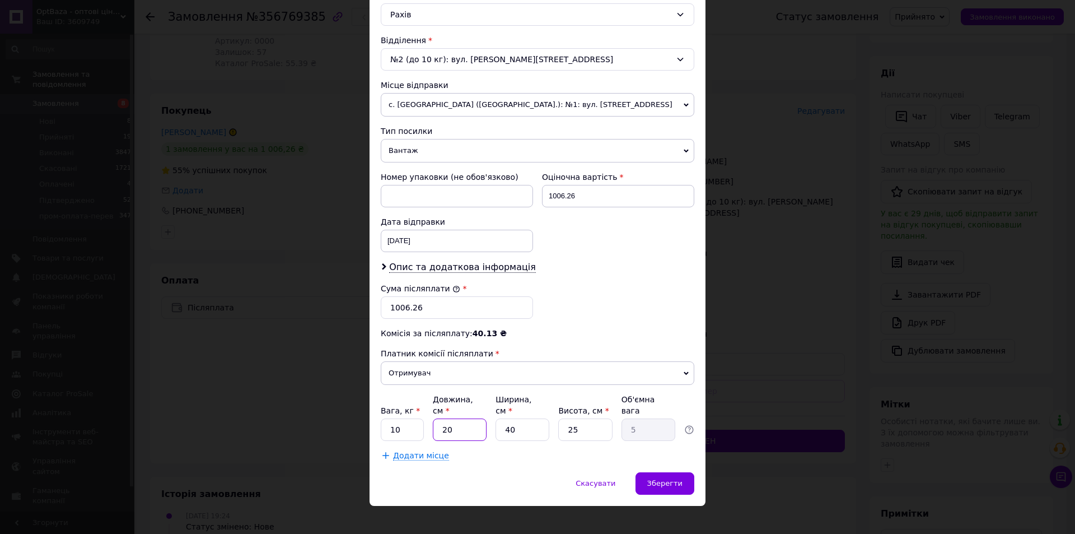
click at [461, 418] on input "20" at bounding box center [460, 429] width 54 height 22
click at [524, 419] on input "40" at bounding box center [523, 429] width 54 height 22
drag, startPoint x: 524, startPoint y: 419, endPoint x: 571, endPoint y: 422, distance: 47.7
click at [524, 419] on input "5" at bounding box center [523, 429] width 54 height 22
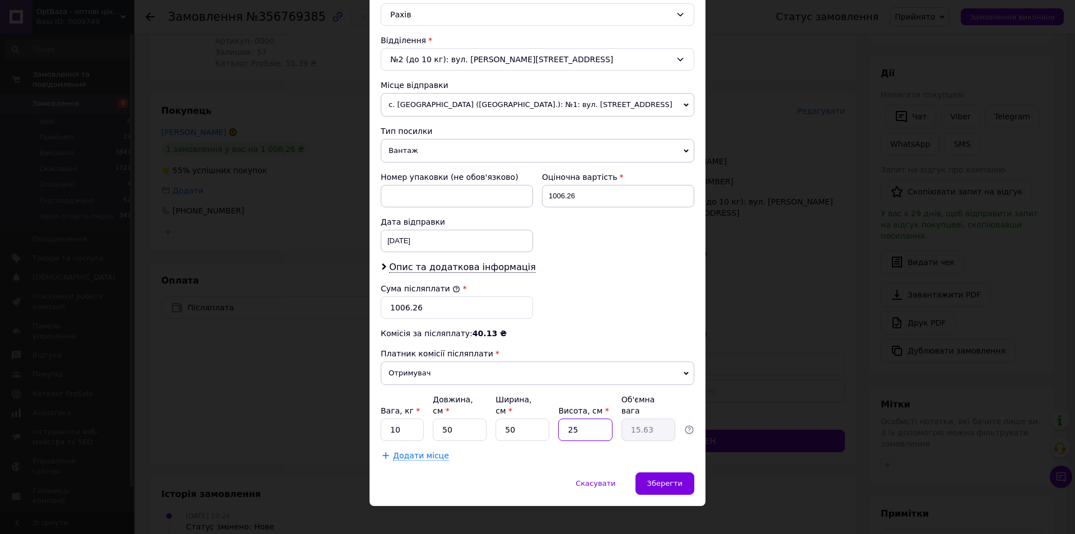
click at [572, 422] on input "25" at bounding box center [585, 429] width 54 height 22
click at [674, 472] on div "Зберегти" at bounding box center [665, 483] width 59 height 22
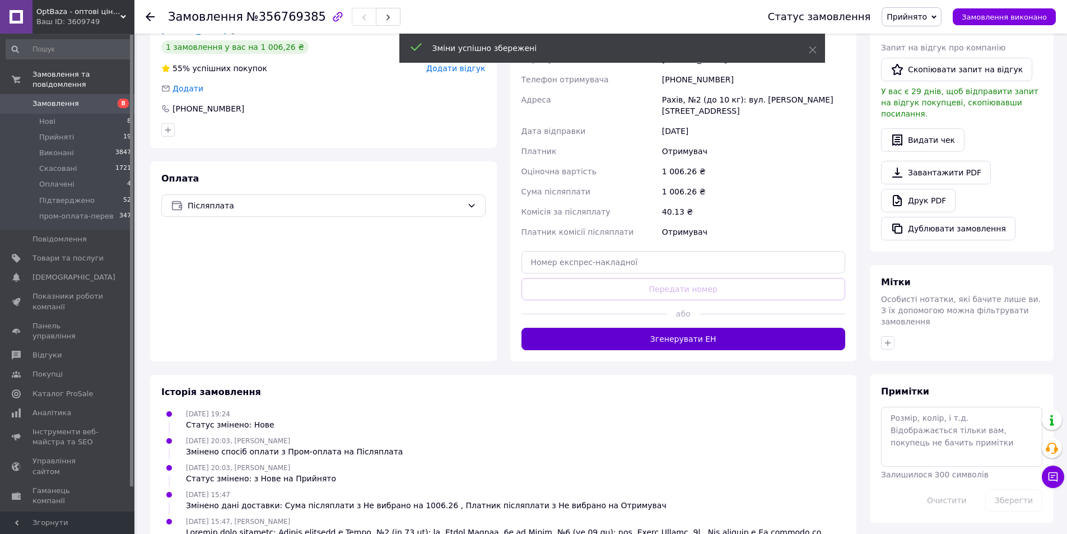
click at [715, 328] on button "Згенерувати ЕН" at bounding box center [683, 339] width 324 height 22
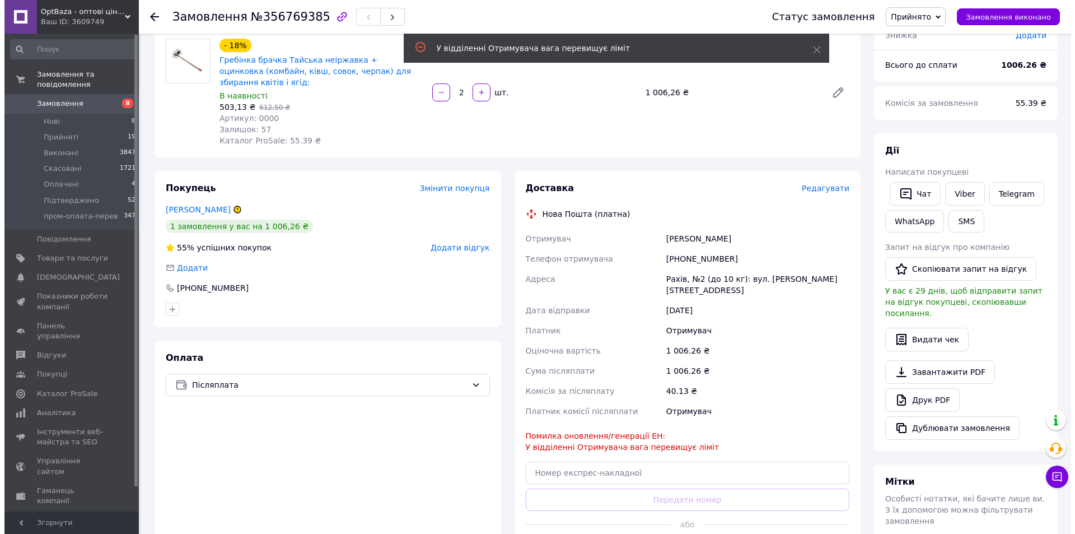
scroll to position [112, 0]
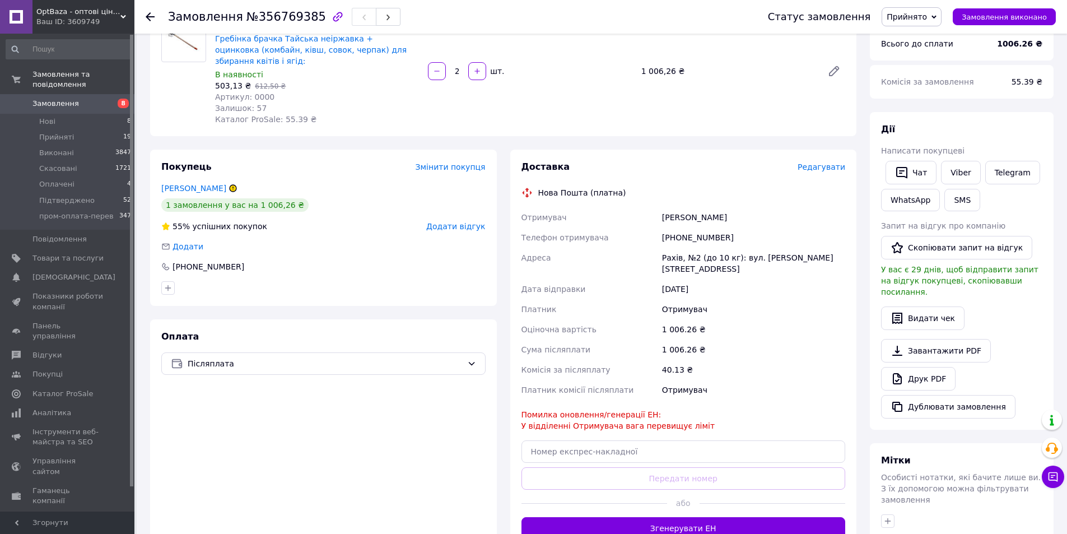
click at [825, 162] on span "Редагувати" at bounding box center [821, 166] width 48 height 9
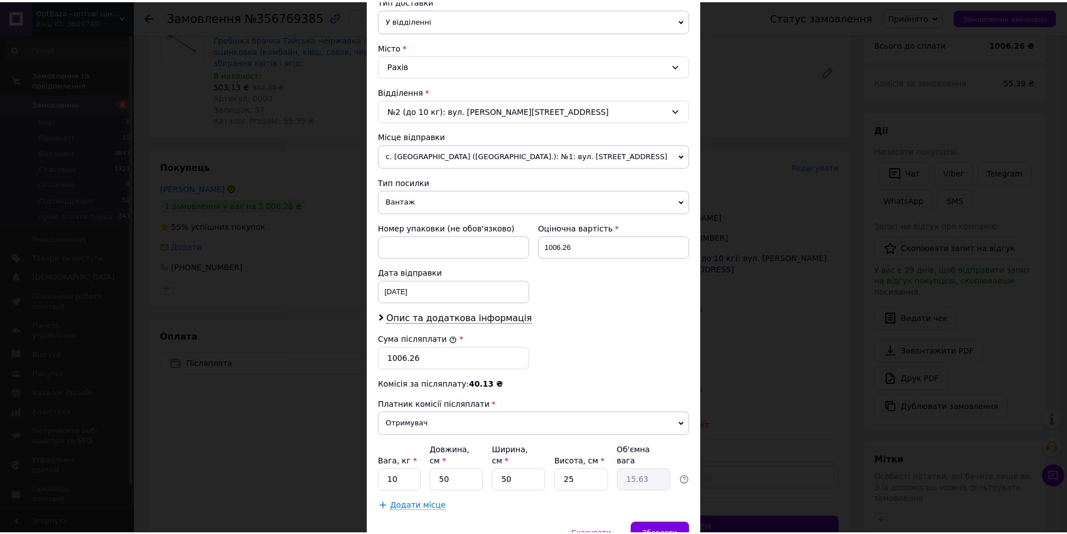
scroll to position [321, 0]
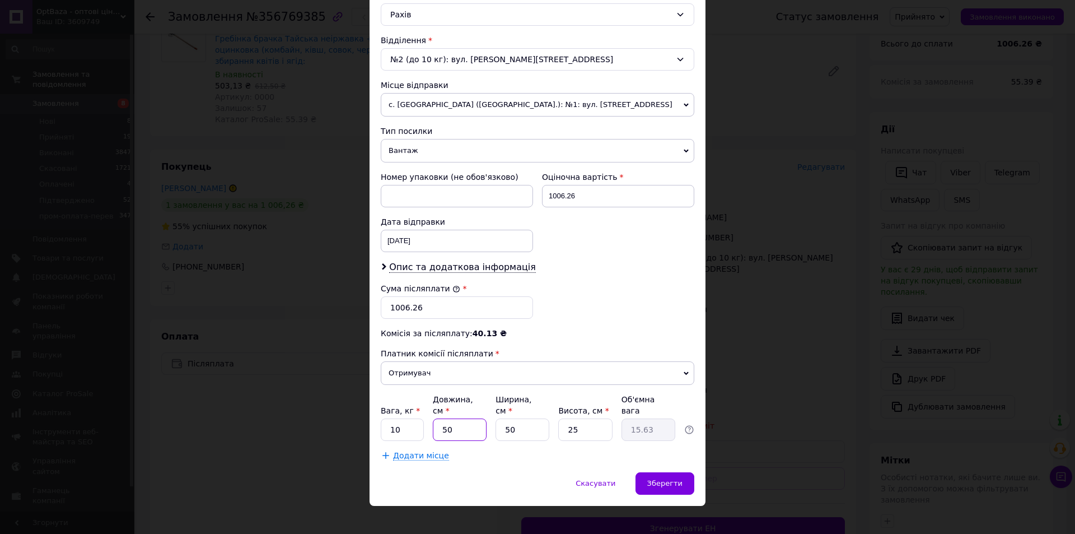
click at [455, 418] on input "50" at bounding box center [460, 429] width 54 height 22
click at [505, 418] on input "50" at bounding box center [523, 429] width 54 height 22
click at [484, 418] on input "44" at bounding box center [460, 429] width 54 height 22
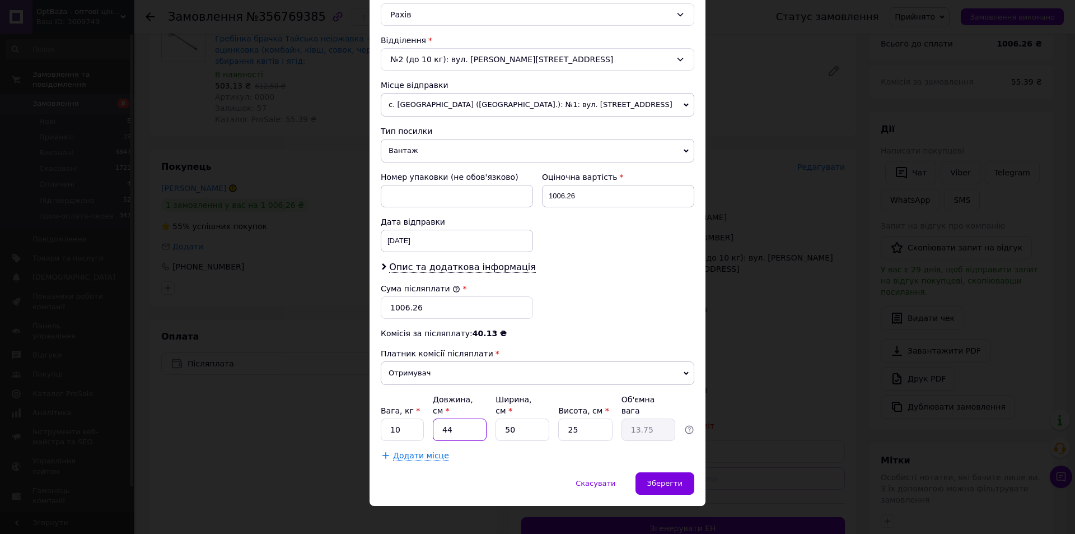
click at [475, 418] on input "44" at bounding box center [460, 429] width 54 height 22
click at [515, 418] on input "50" at bounding box center [523, 429] width 54 height 22
click at [592, 418] on input "25" at bounding box center [585, 429] width 54 height 22
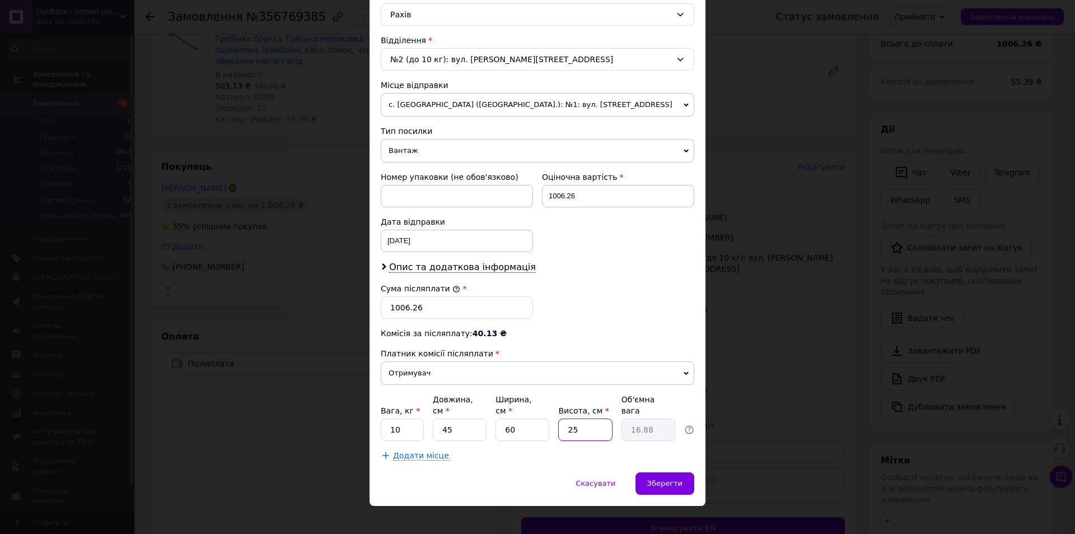
click at [591, 418] on input "25" at bounding box center [585, 429] width 54 height 22
click at [464, 421] on input "45" at bounding box center [460, 429] width 54 height 22
click at [673, 479] on span "Зберегти" at bounding box center [664, 483] width 35 height 8
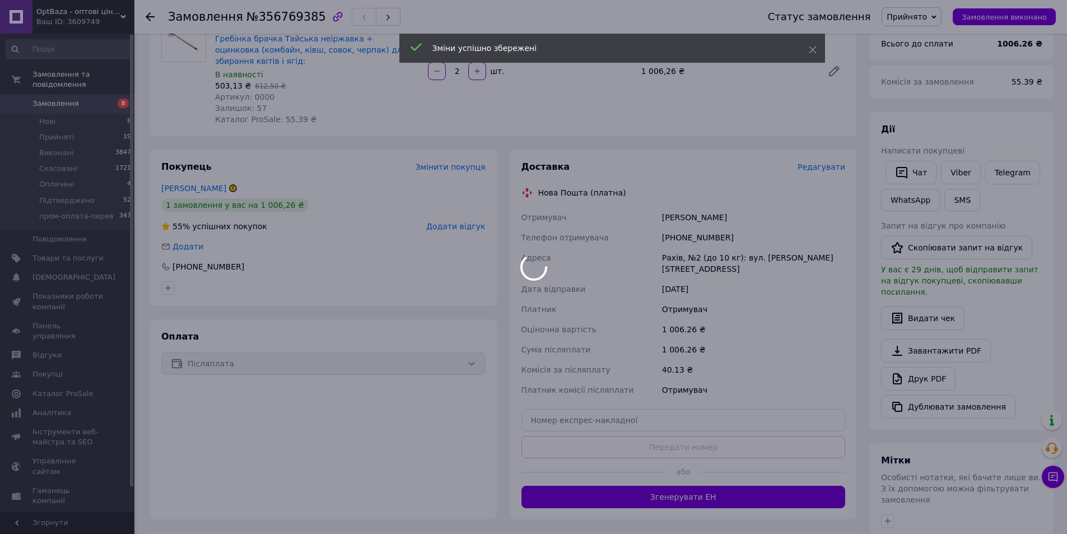
click at [778, 466] on div at bounding box center [533, 267] width 1067 height 534
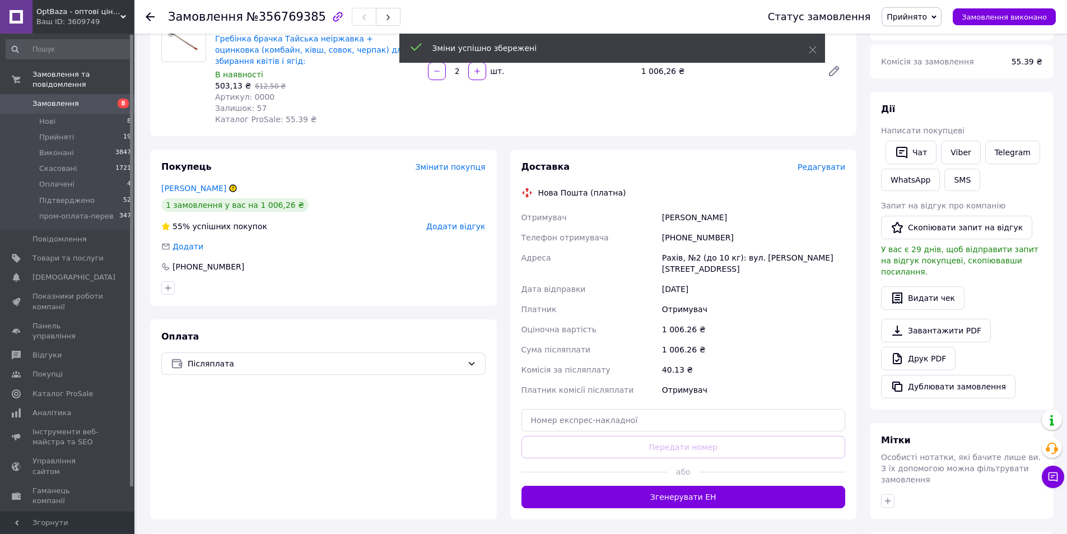
click at [774, 486] on button "Згенерувати ЕН" at bounding box center [683, 497] width 324 height 22
click at [774, 466] on div "Доставка Редагувати Нова Пошта (платна) Отримувач [PERSON_NAME] Телефон отримув…" at bounding box center [683, 334] width 324 height 347
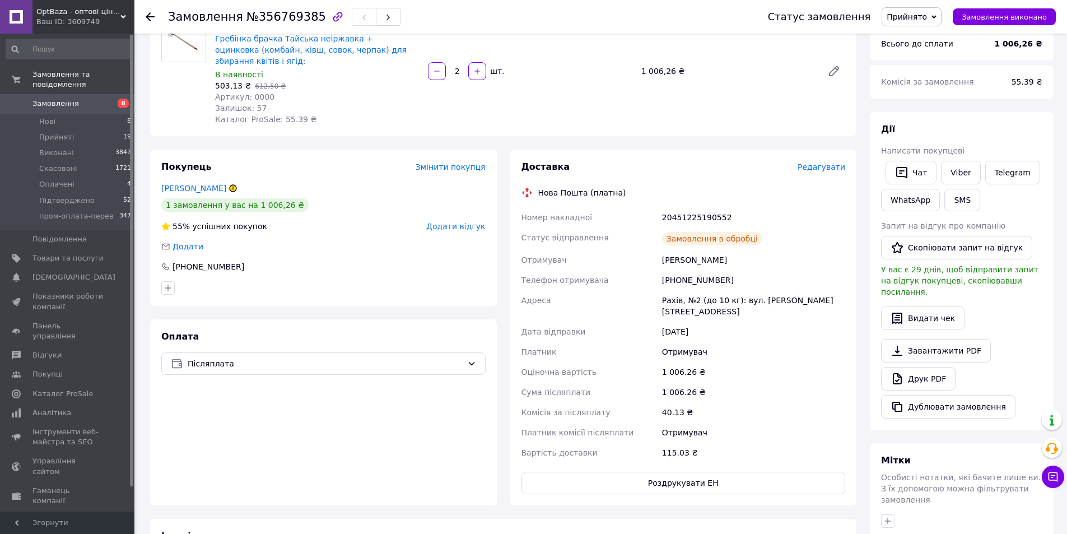
click at [709, 207] on div "20451225190552" at bounding box center [754, 217] width 188 height 20
click at [200, 261] on div "[PHONE_NUMBER]" at bounding box center [208, 266] width 74 height 11
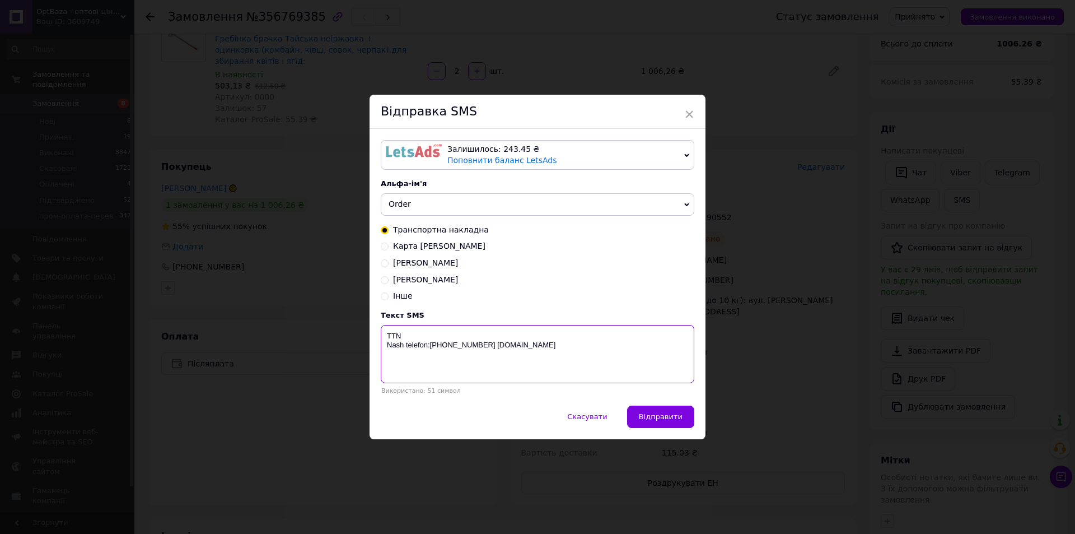
click at [522, 335] on textarea "TTN Nash telefon:[PHONE_NUMBER] [DOMAIN_NAME]" at bounding box center [538, 354] width 314 height 58
paste textarea "20451225190552"
click at [669, 409] on button "Відправити" at bounding box center [660, 416] width 67 height 22
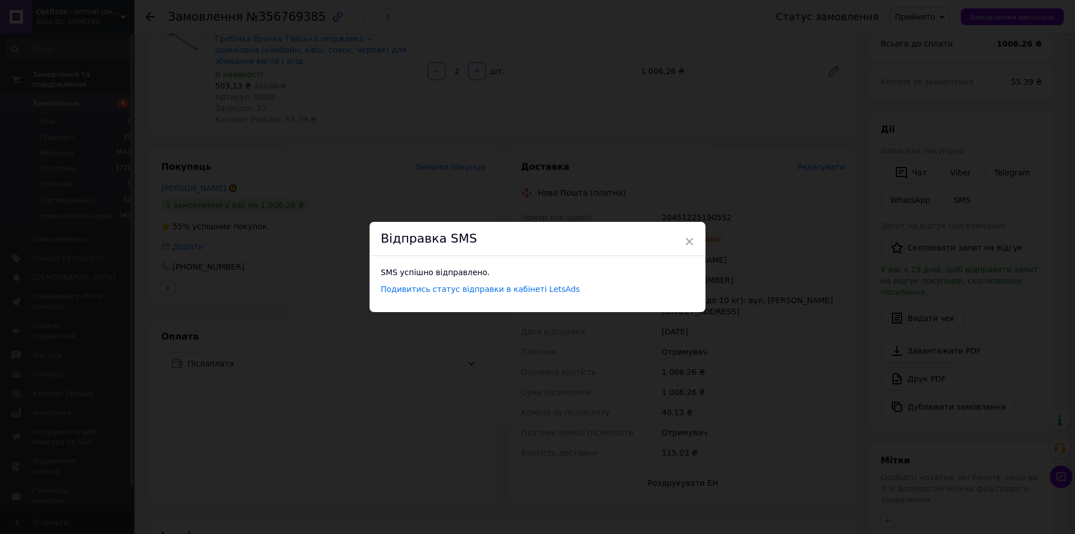
click at [317, 262] on div "× Відправка SMS SMS успішно відправлено. Подивитись статус відправки в кабінеті…" at bounding box center [537, 267] width 1075 height 534
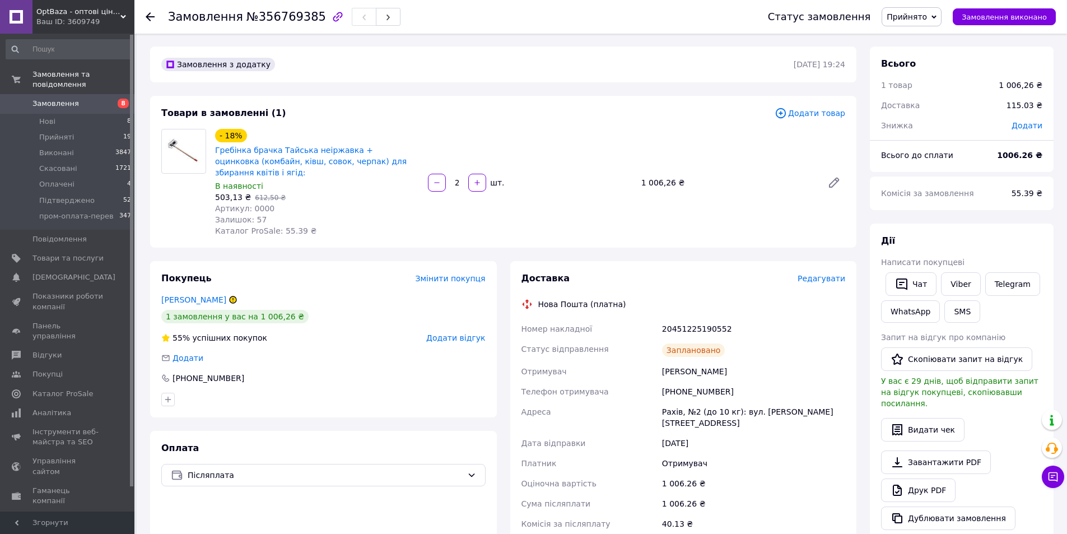
scroll to position [0, 0]
drag, startPoint x: 218, startPoint y: 148, endPoint x: 420, endPoint y: 159, distance: 202.5
click at [420, 159] on div "- 18% Гребінка брачка Тайська неіржавка + оцинковка (комбайн, ківш, совок, черп…" at bounding box center [317, 183] width 213 height 112
drag, startPoint x: 213, startPoint y: 189, endPoint x: 245, endPoint y: 185, distance: 32.1
click at [245, 185] on div "- 18% Гребінка брачка Тайська неіржавка + оцинковка (комбайн, ківш, совок, черп…" at bounding box center [317, 183] width 213 height 112
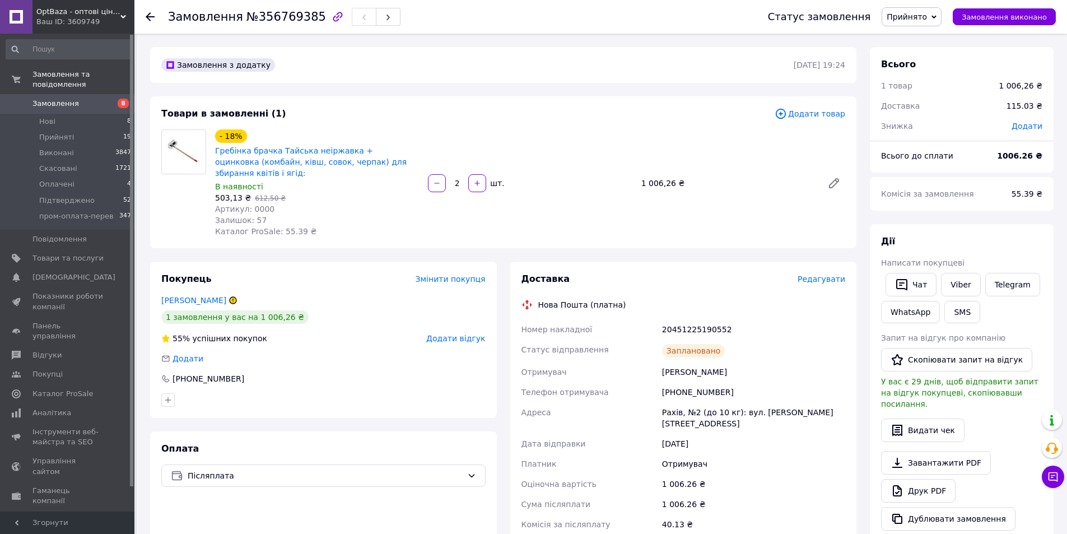
click at [375, 319] on div "Покупець Змінити покупця [PERSON_NAME] 1 замовлення у вас на 1 006,26 ₴ 55% усп…" at bounding box center [323, 340] width 347 height 156
drag, startPoint x: 641, startPoint y: 176, endPoint x: 679, endPoint y: 172, distance: 38.3
click at [679, 175] on div "1 006,26 ₴" at bounding box center [727, 183] width 181 height 16
click at [147, 18] on use at bounding box center [150, 16] width 9 height 9
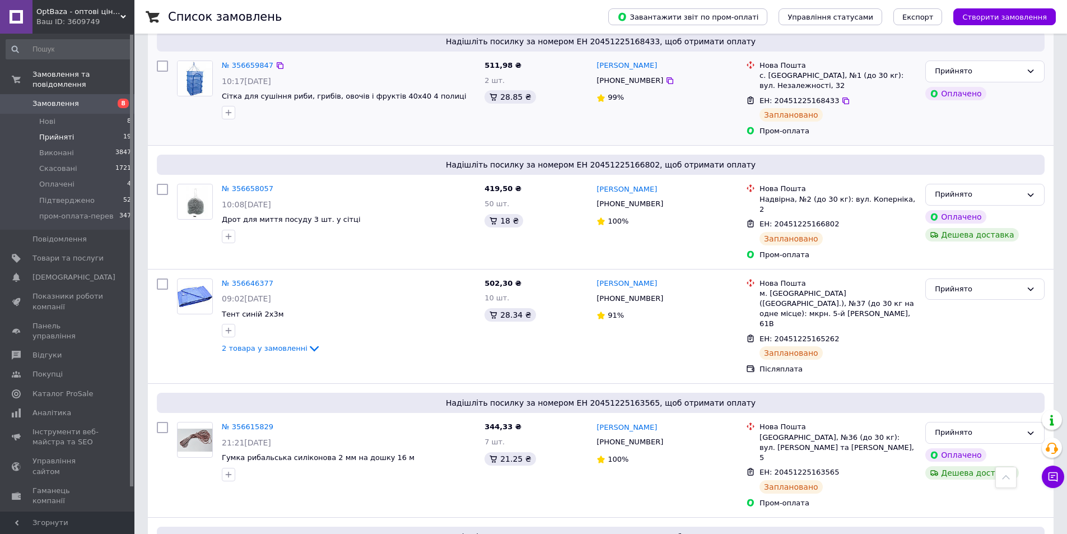
scroll to position [707, 0]
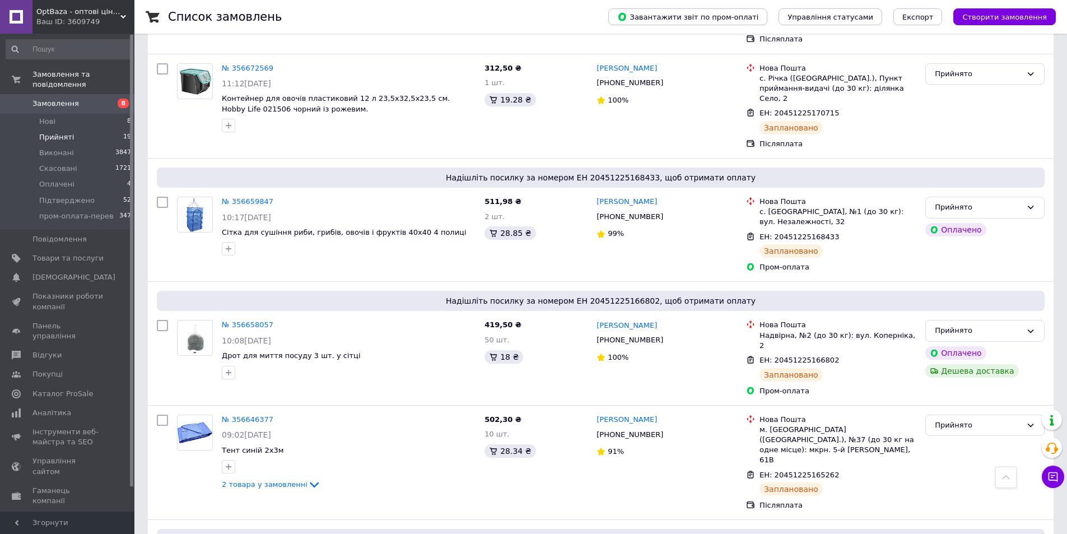
drag, startPoint x: 85, startPoint y: 16, endPoint x: 88, endPoint y: 21, distance: 6.5
click at [85, 16] on span "OptBaza - оптові ціни для всіх" at bounding box center [78, 12] width 84 height 10
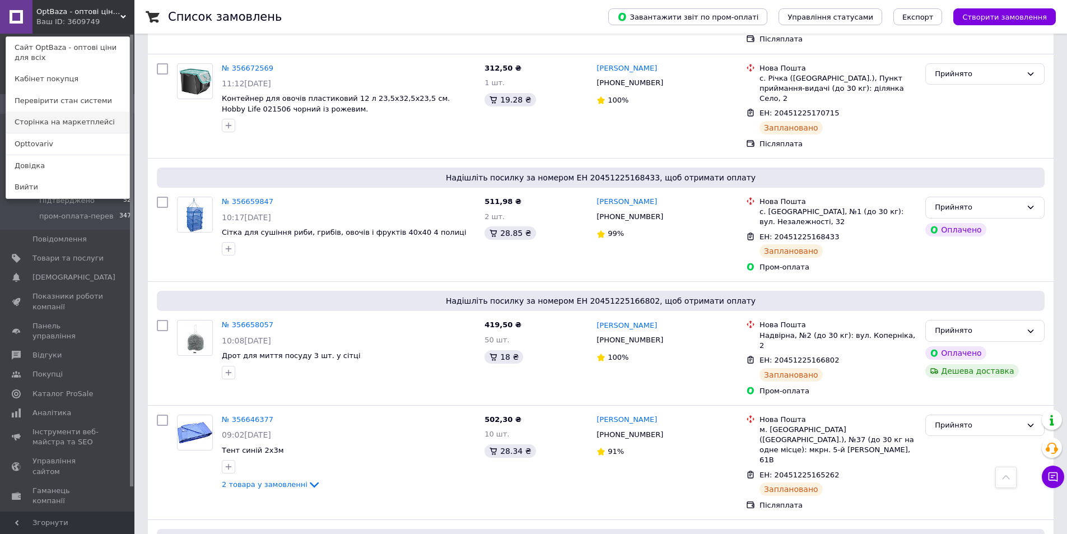
click at [72, 122] on link "Сторінка на маркетплейсі" at bounding box center [67, 121] width 123 height 21
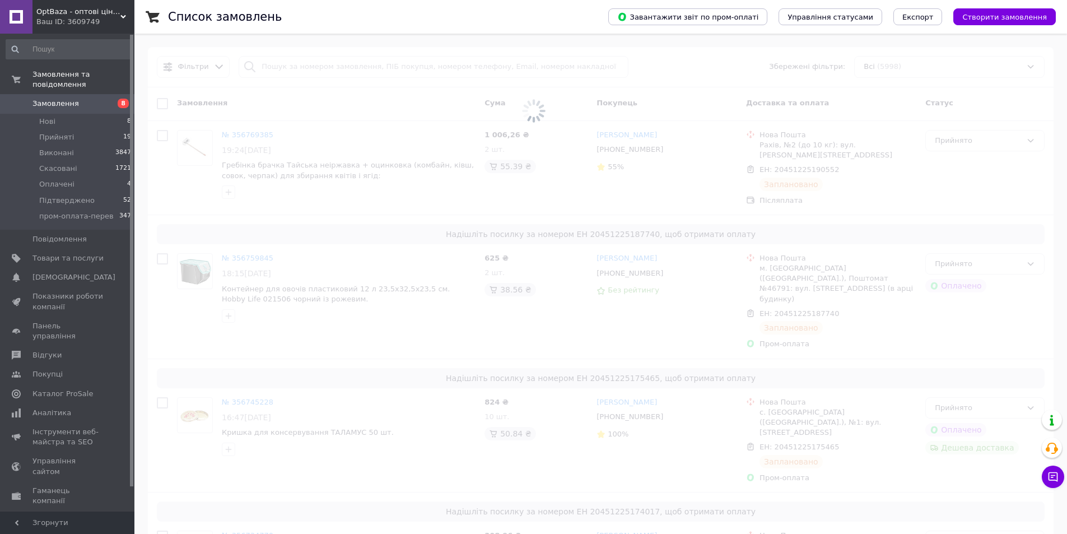
drag, startPoint x: 91, startPoint y: 10, endPoint x: 100, endPoint y: 30, distance: 21.8
click at [92, 10] on span "OptBaza - оптові ціни для всіх" at bounding box center [78, 12] width 84 height 10
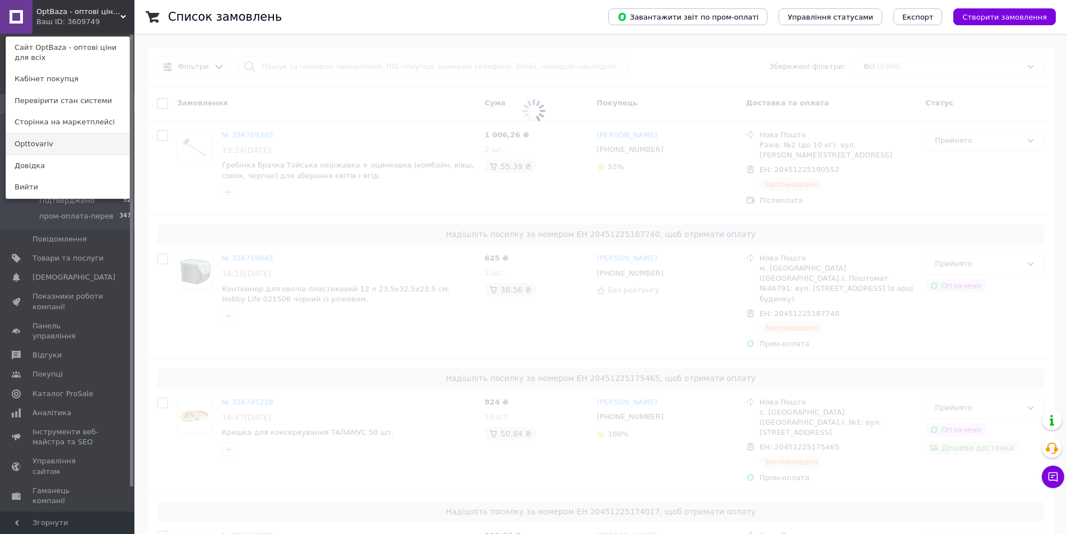
click at [53, 147] on link "Opttovariv" at bounding box center [67, 143] width 123 height 21
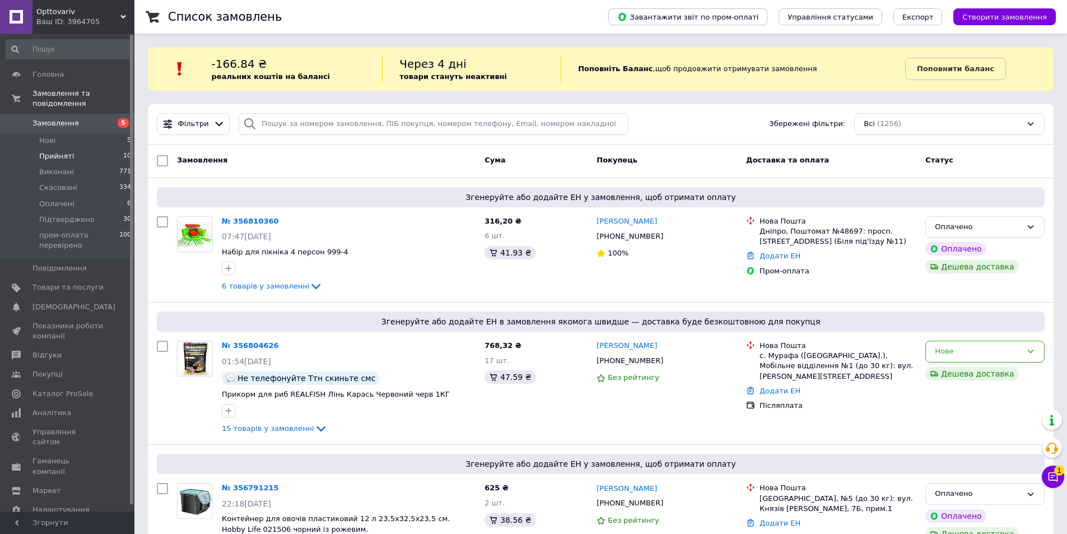
click at [116, 148] on li "Прийняті 10" at bounding box center [69, 156] width 138 height 16
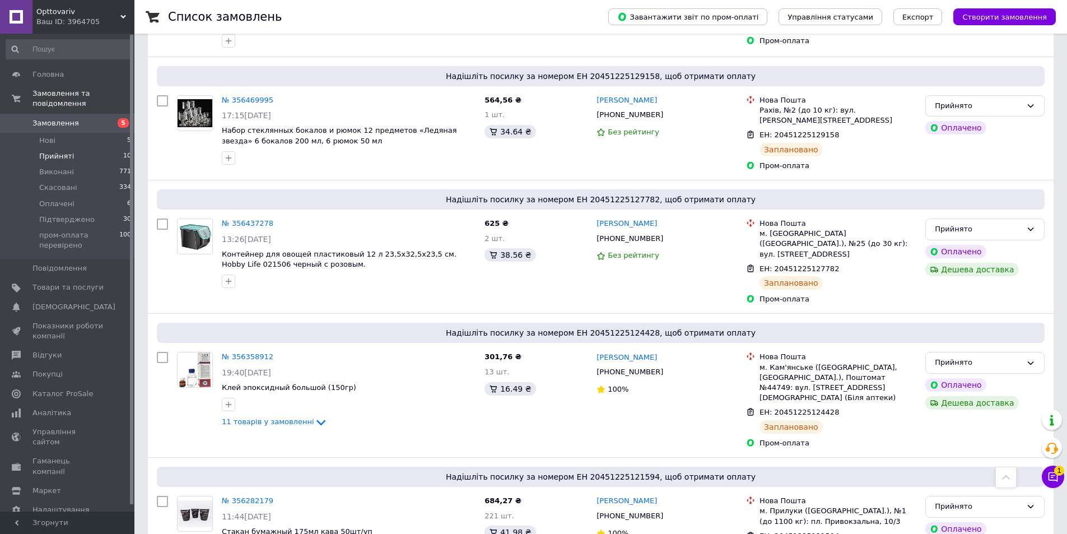
scroll to position [941, 0]
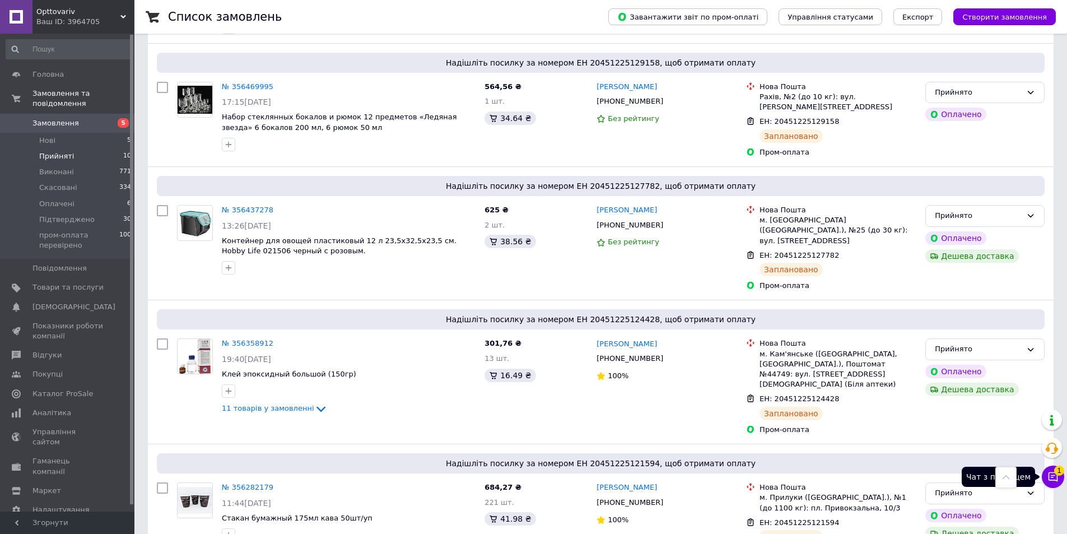
drag, startPoint x: 1056, startPoint y: 483, endPoint x: 1048, endPoint y: 470, distance: 14.6
click at [1056, 482] on button "Чат з покупцем 1" at bounding box center [1053, 476] width 22 height 22
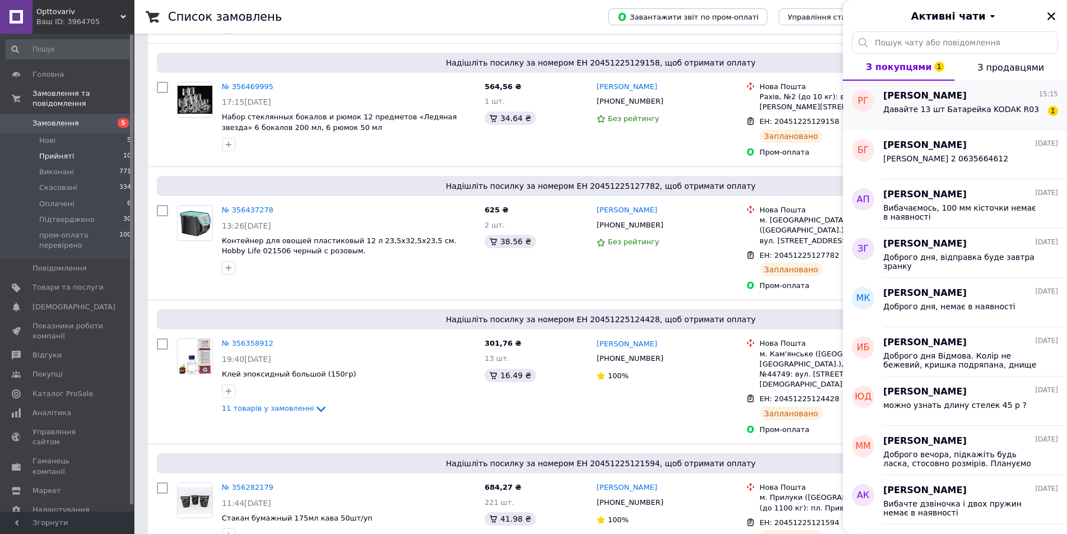
click at [930, 100] on span "Руслан Глигало" at bounding box center [924, 96] width 83 height 13
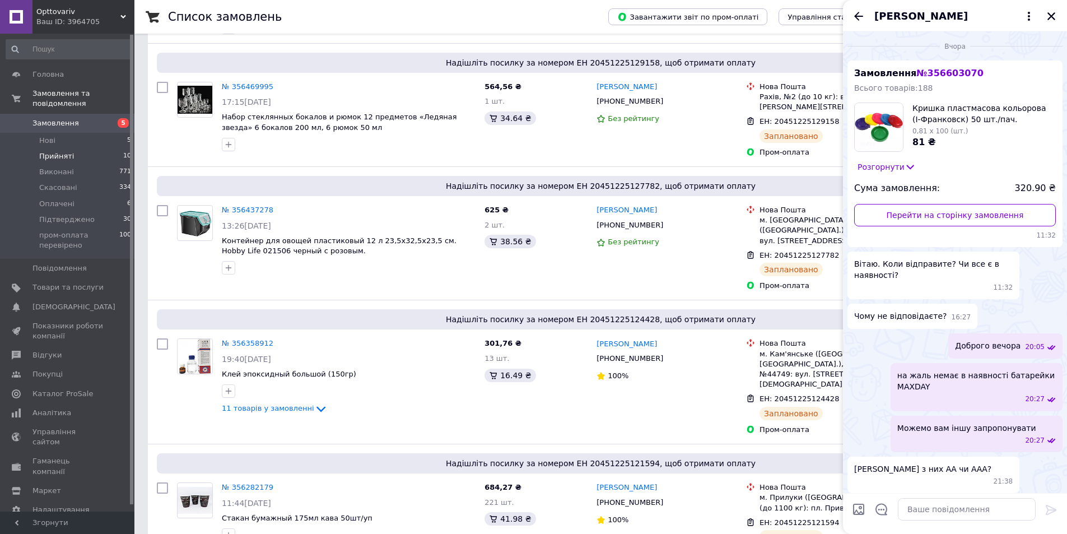
scroll to position [292, 0]
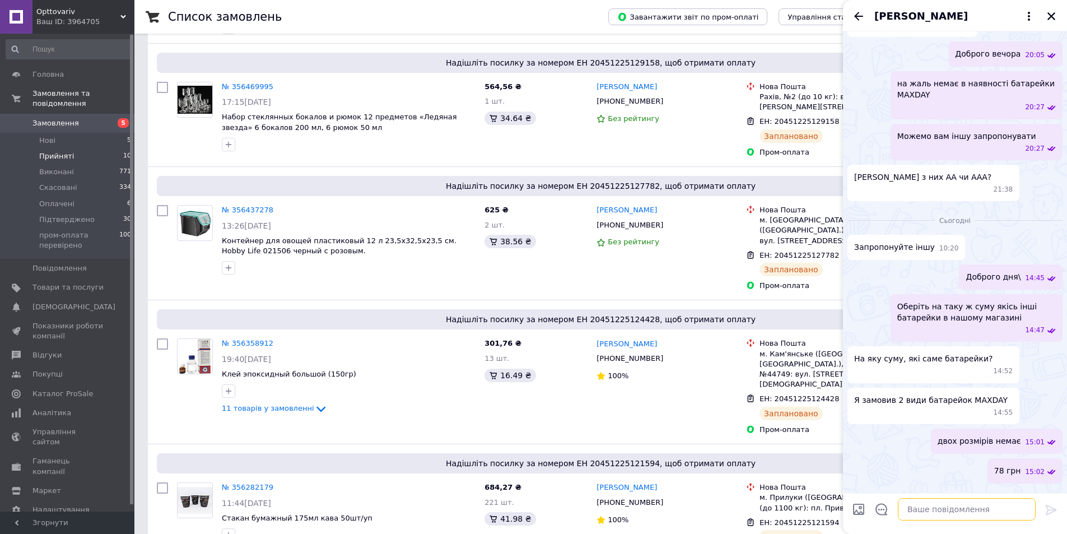
click at [960, 510] on textarea at bounding box center [967, 509] width 138 height 22
type textarea "вони йдуть в упаковці по 4 шт"
